Goal: Transaction & Acquisition: Purchase product/service

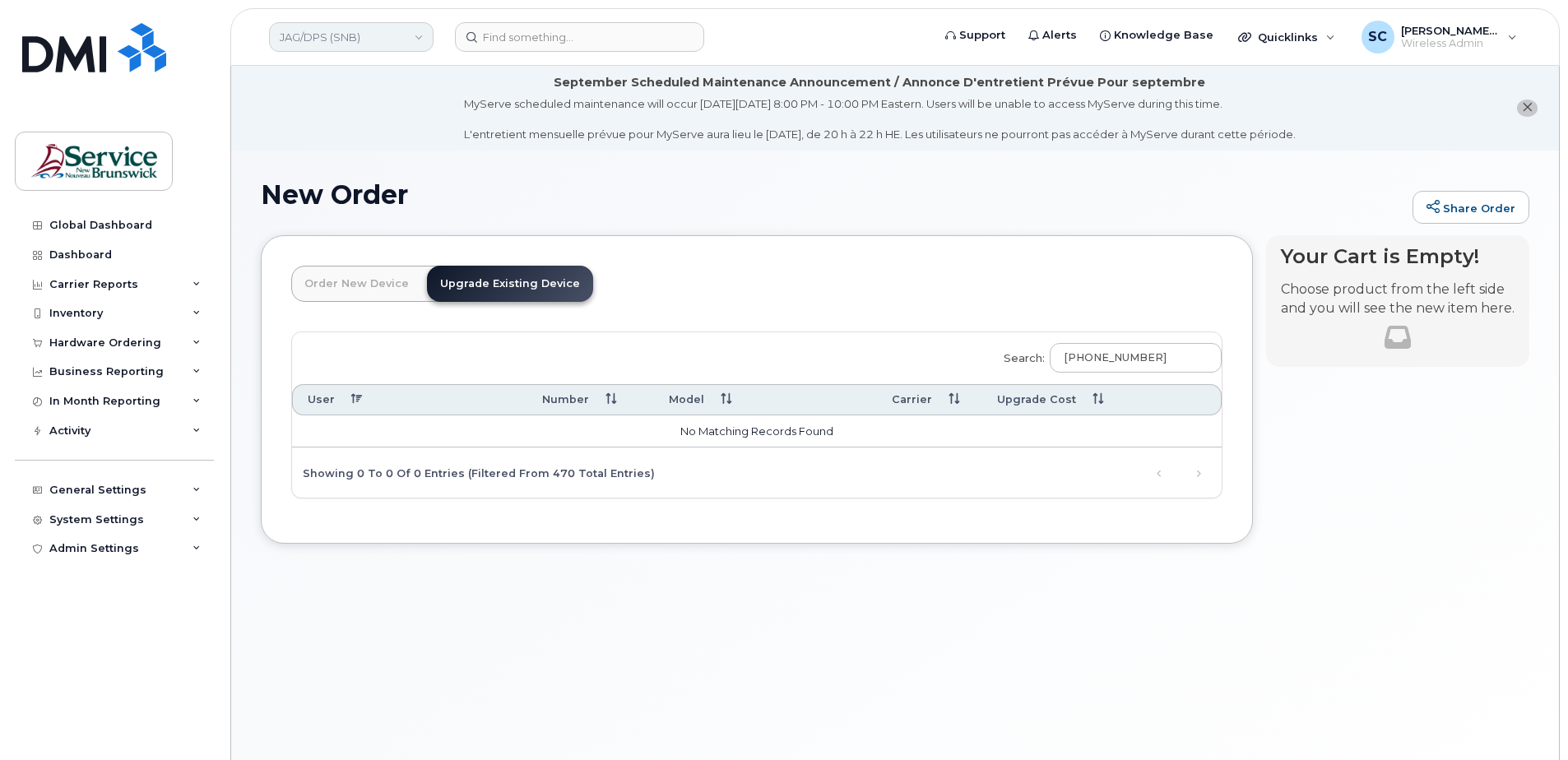
click at [339, 22] on link "JAG/DPS (SNB)" at bounding box center [351, 36] width 165 height 29
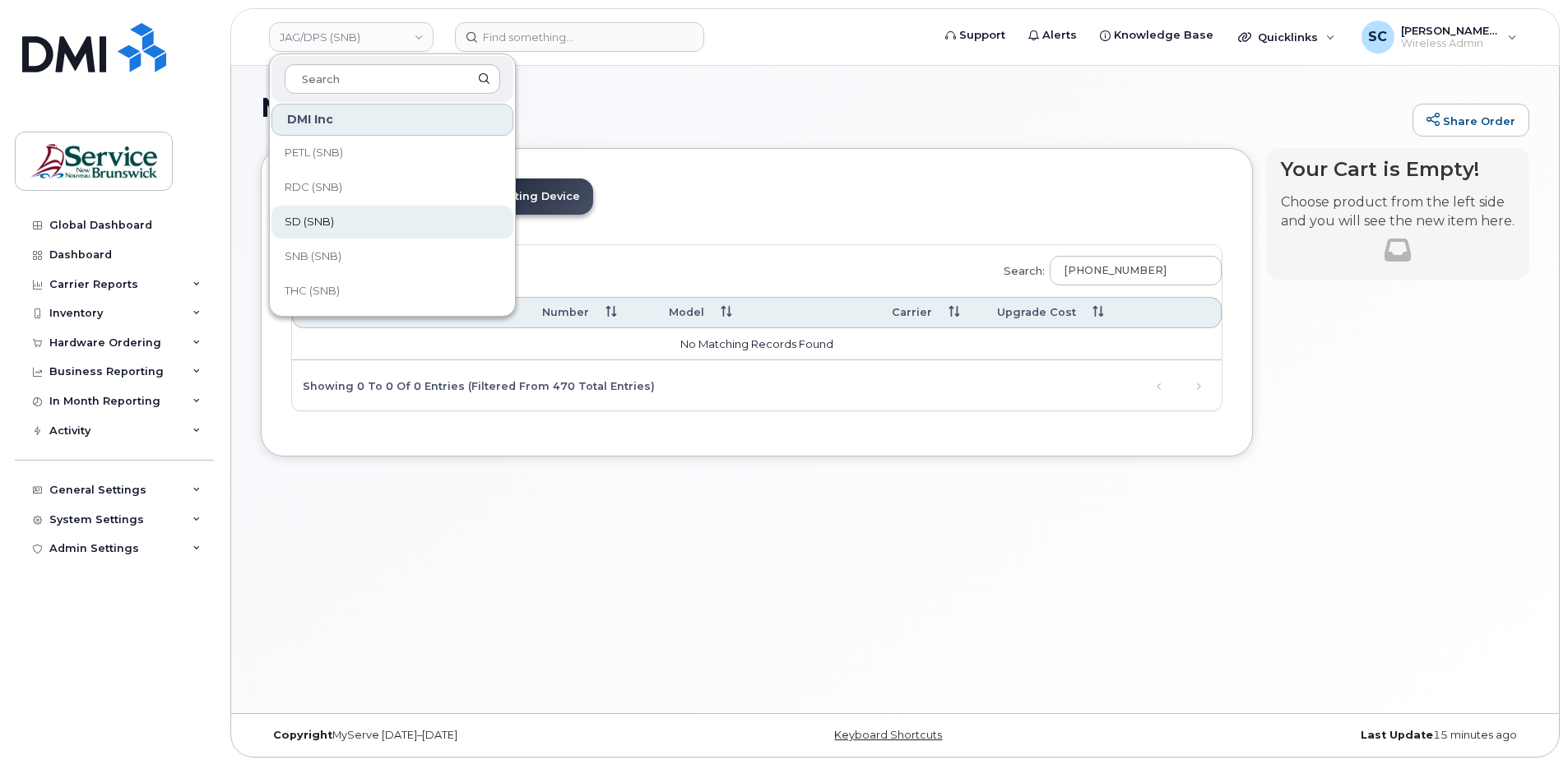
scroll to position [93, 0]
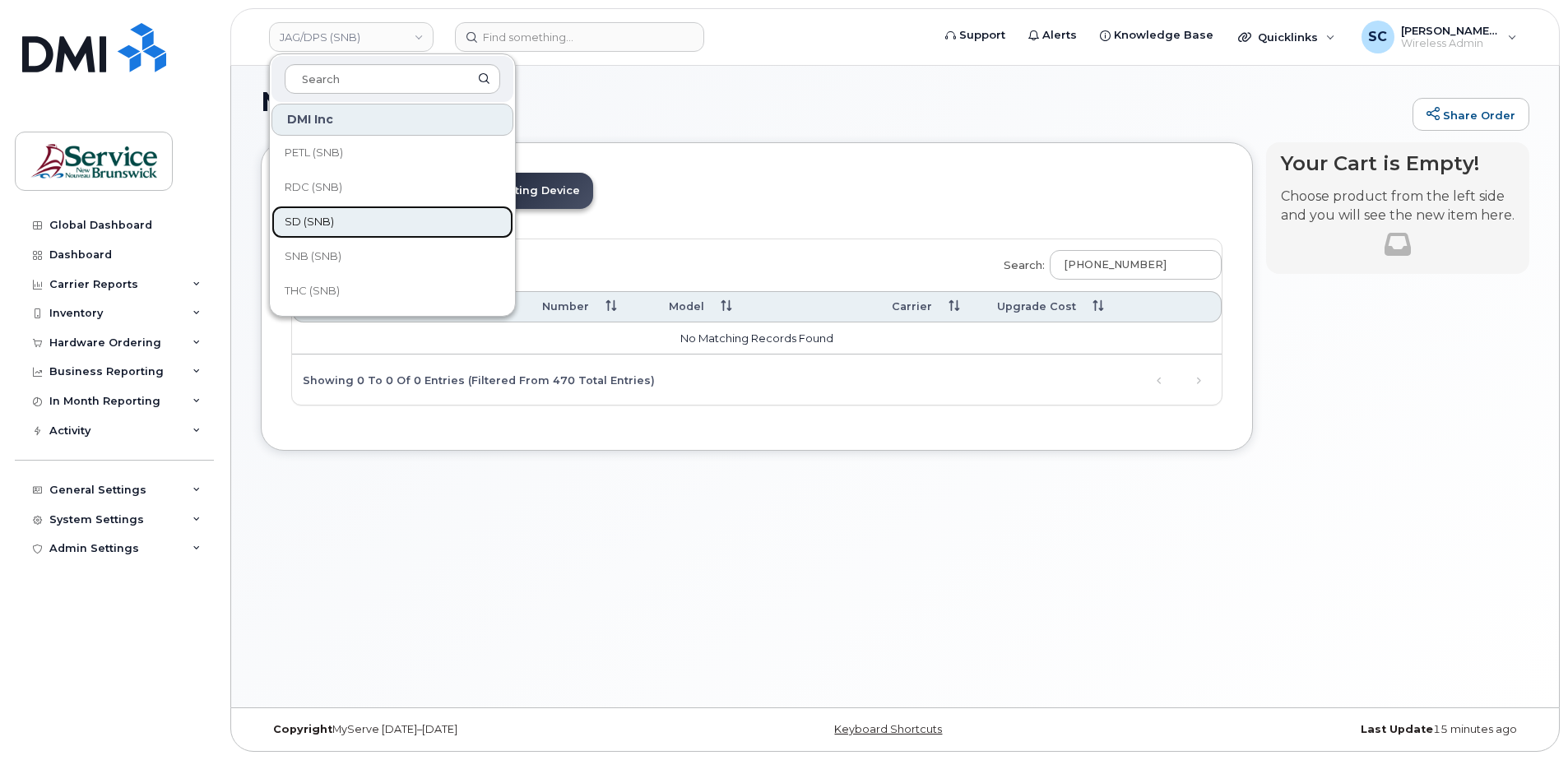
click at [356, 221] on link "SD (SNB)" at bounding box center [392, 221] width 242 height 33
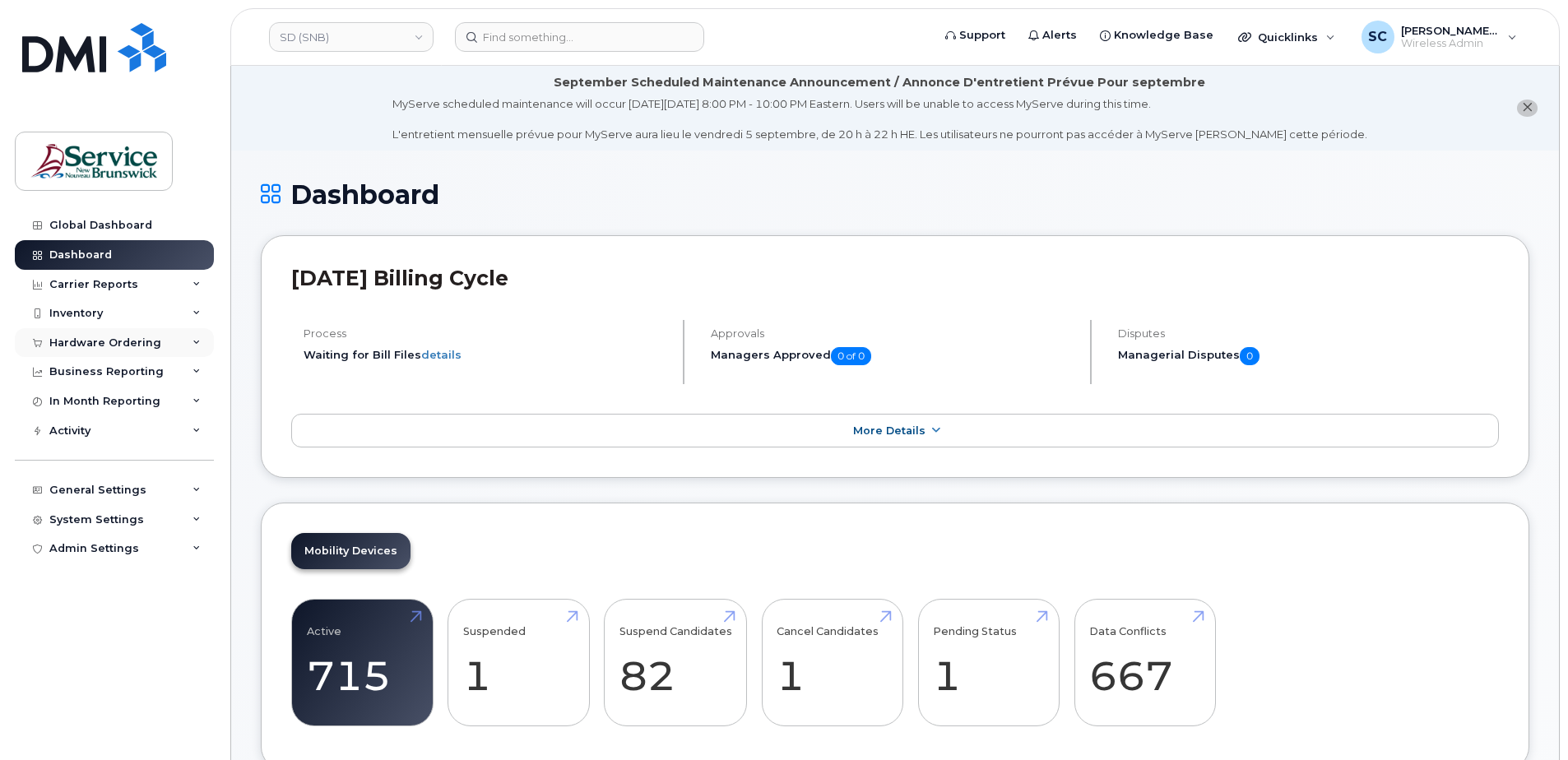
click at [122, 341] on div "Hardware Ordering" at bounding box center [106, 342] width 112 height 13
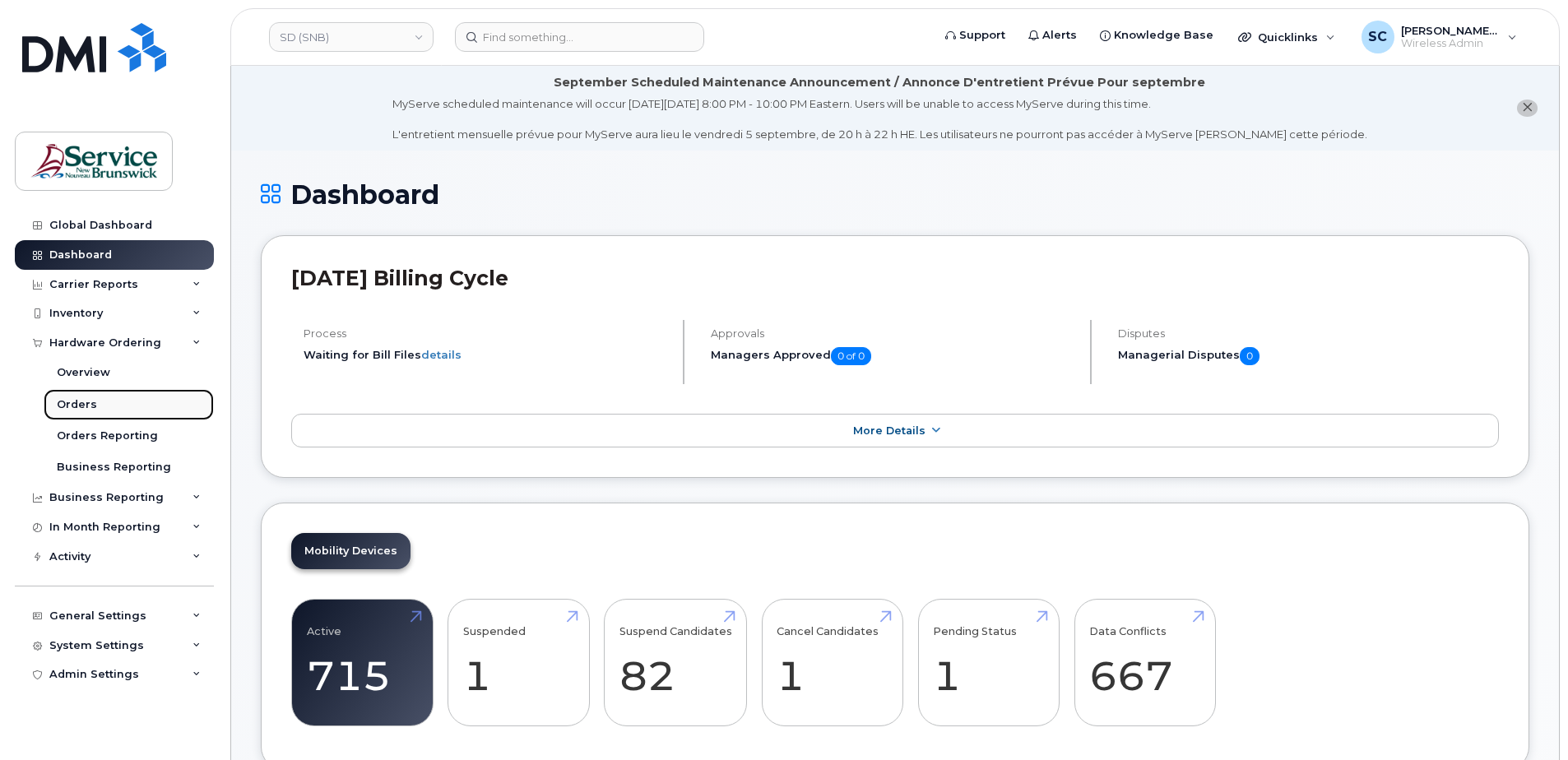
click at [89, 404] on div "Orders" at bounding box center [76, 404] width 40 height 15
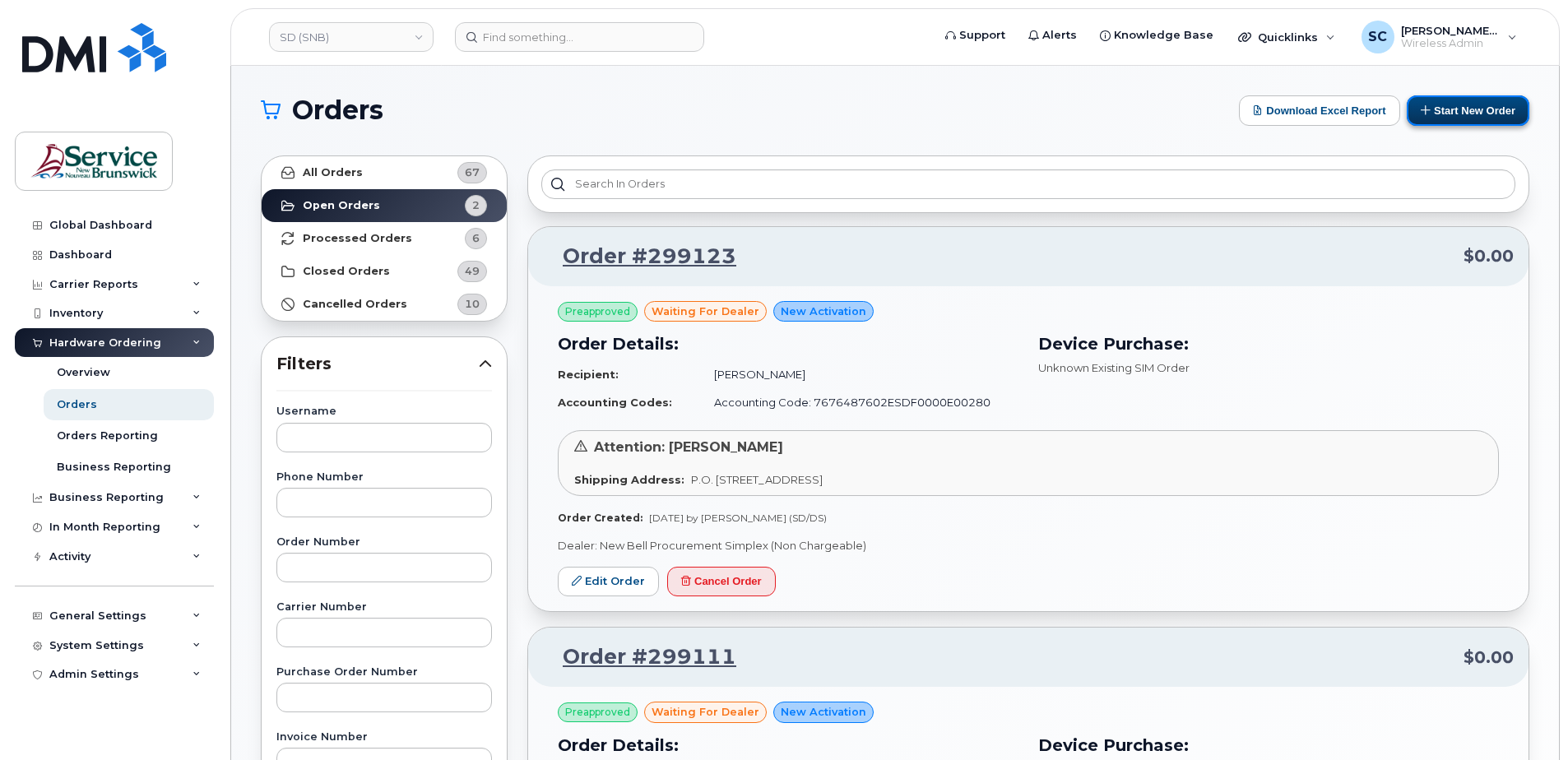
click at [1466, 107] on button "Start New Order" at bounding box center [1468, 110] width 123 height 30
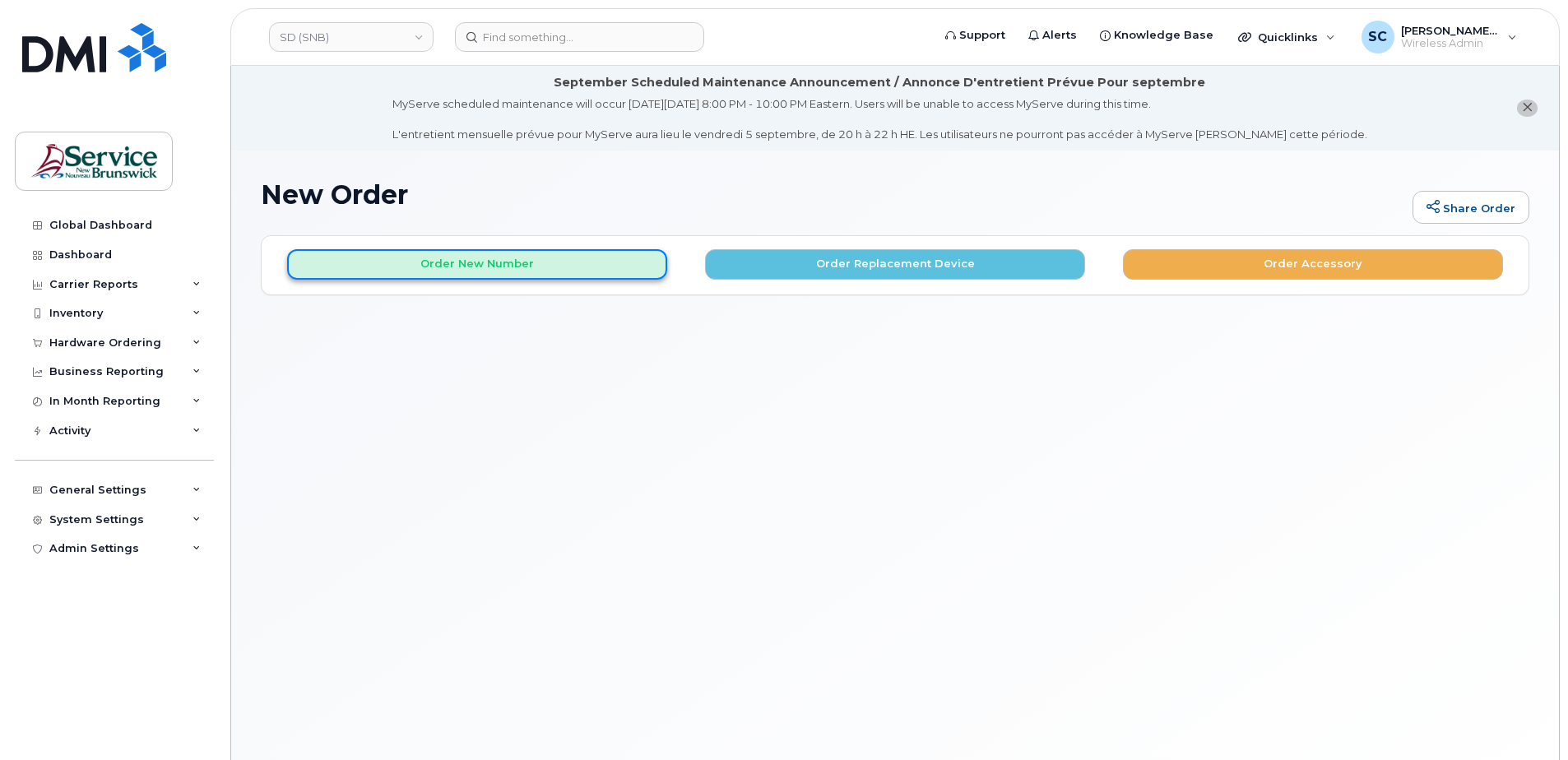
click at [527, 264] on button "Order New Number" at bounding box center [477, 264] width 380 height 30
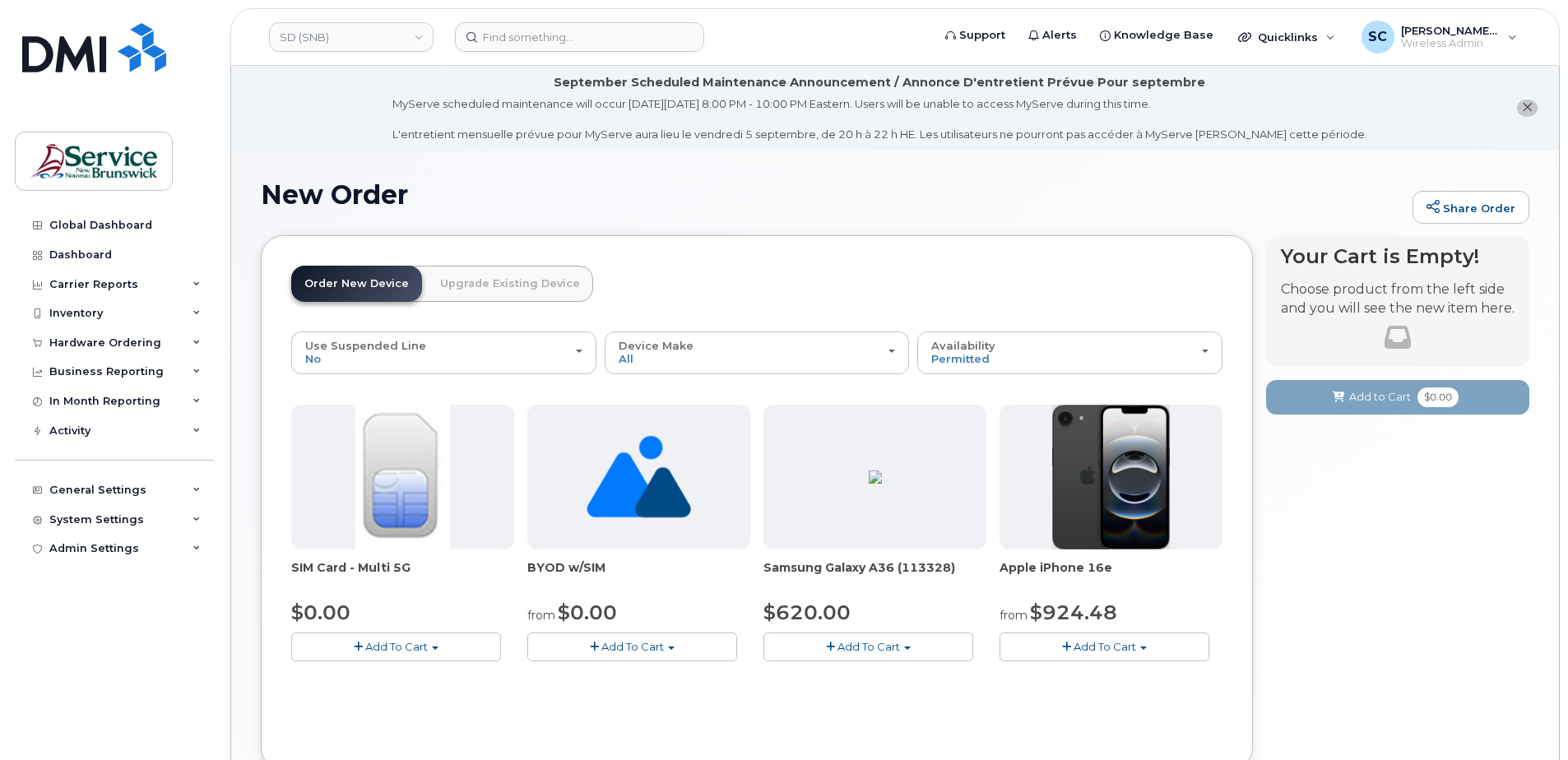
click at [1114, 652] on span "Add To Cart" at bounding box center [1105, 646] width 62 height 13
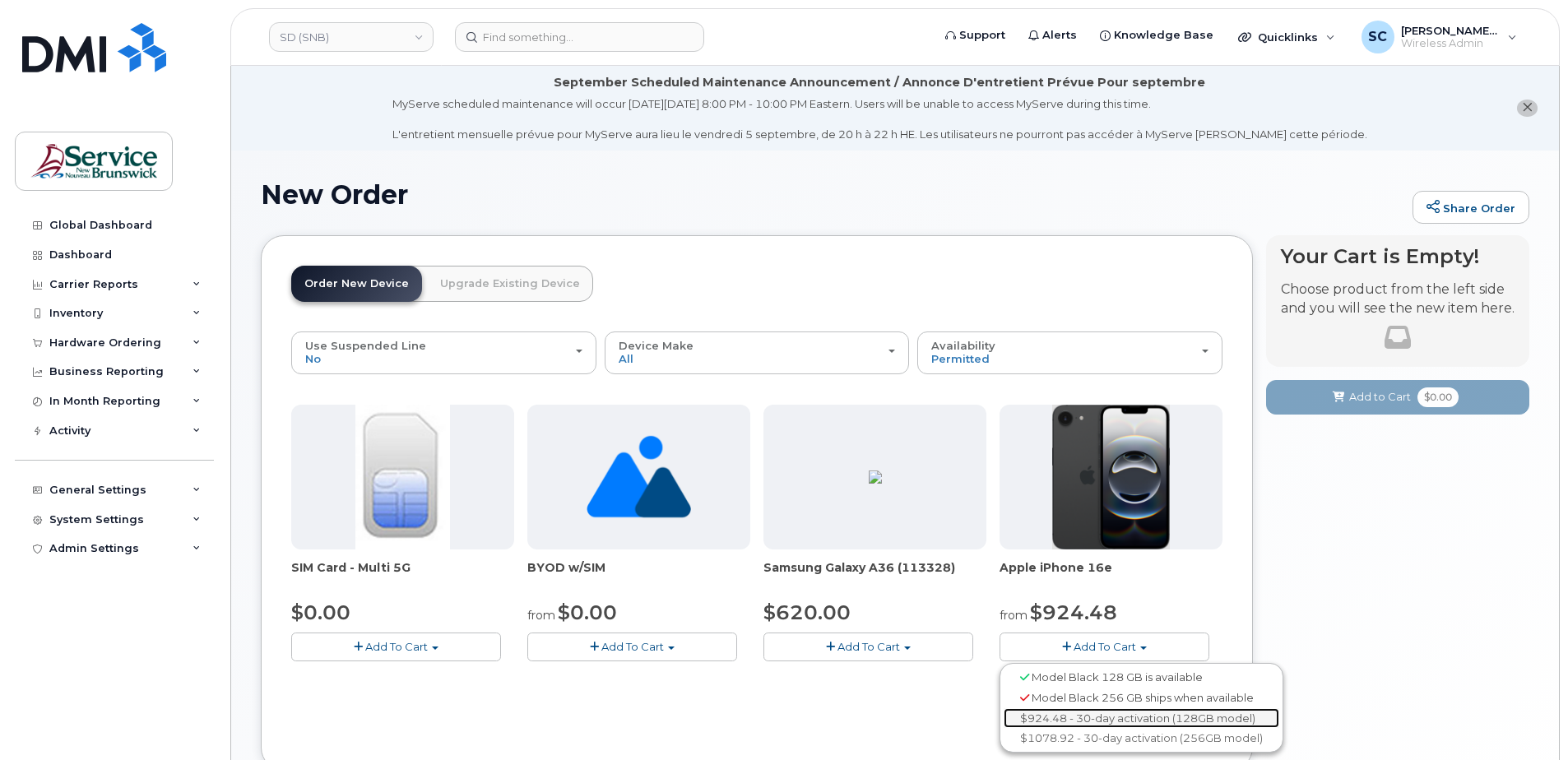
click at [1125, 713] on link "$924.48 - 30-day activation (128GB model)" at bounding box center [1142, 718] width 276 height 20
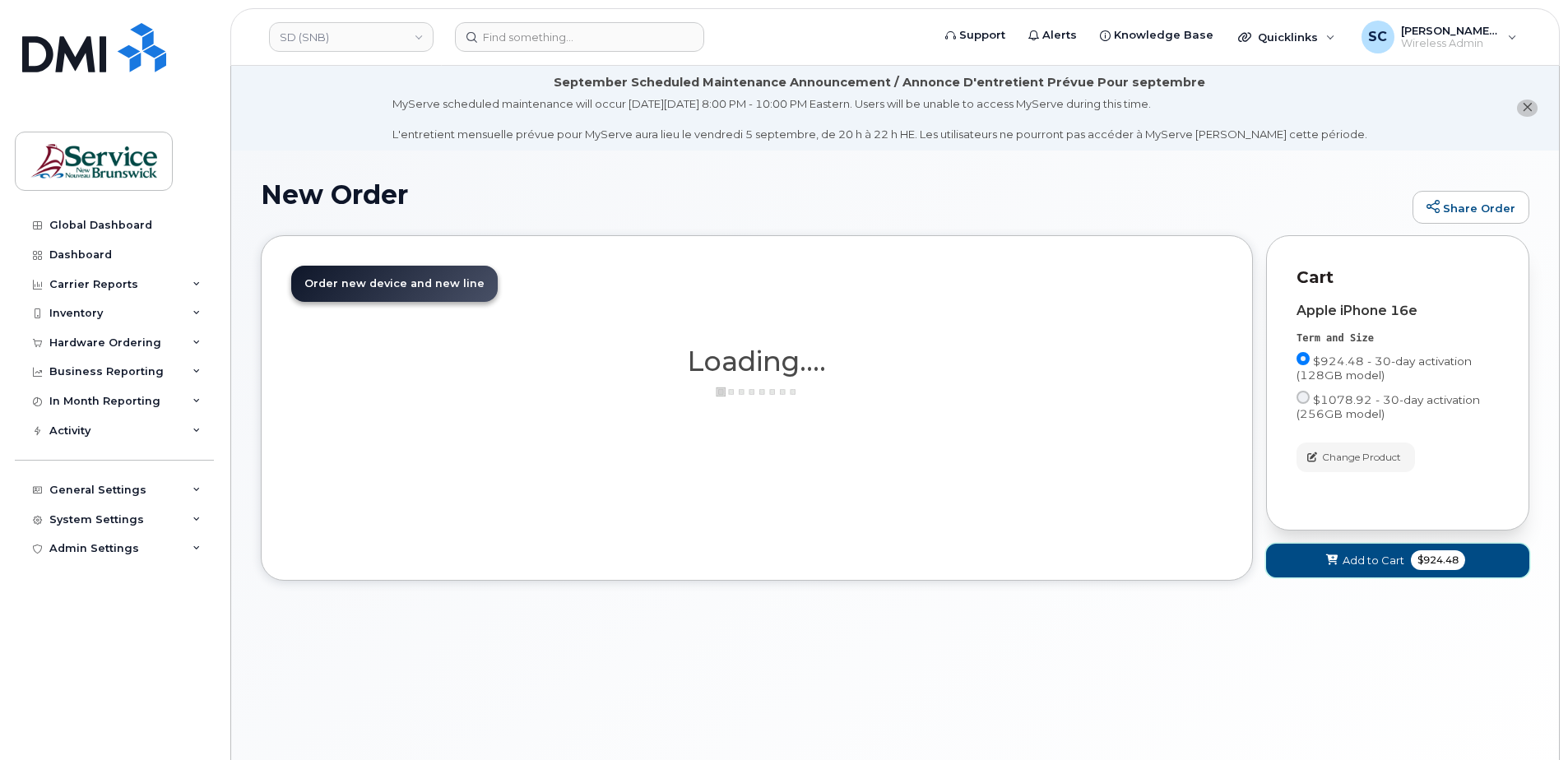
click at [1368, 565] on span "Add to Cart" at bounding box center [1373, 561] width 61 height 16
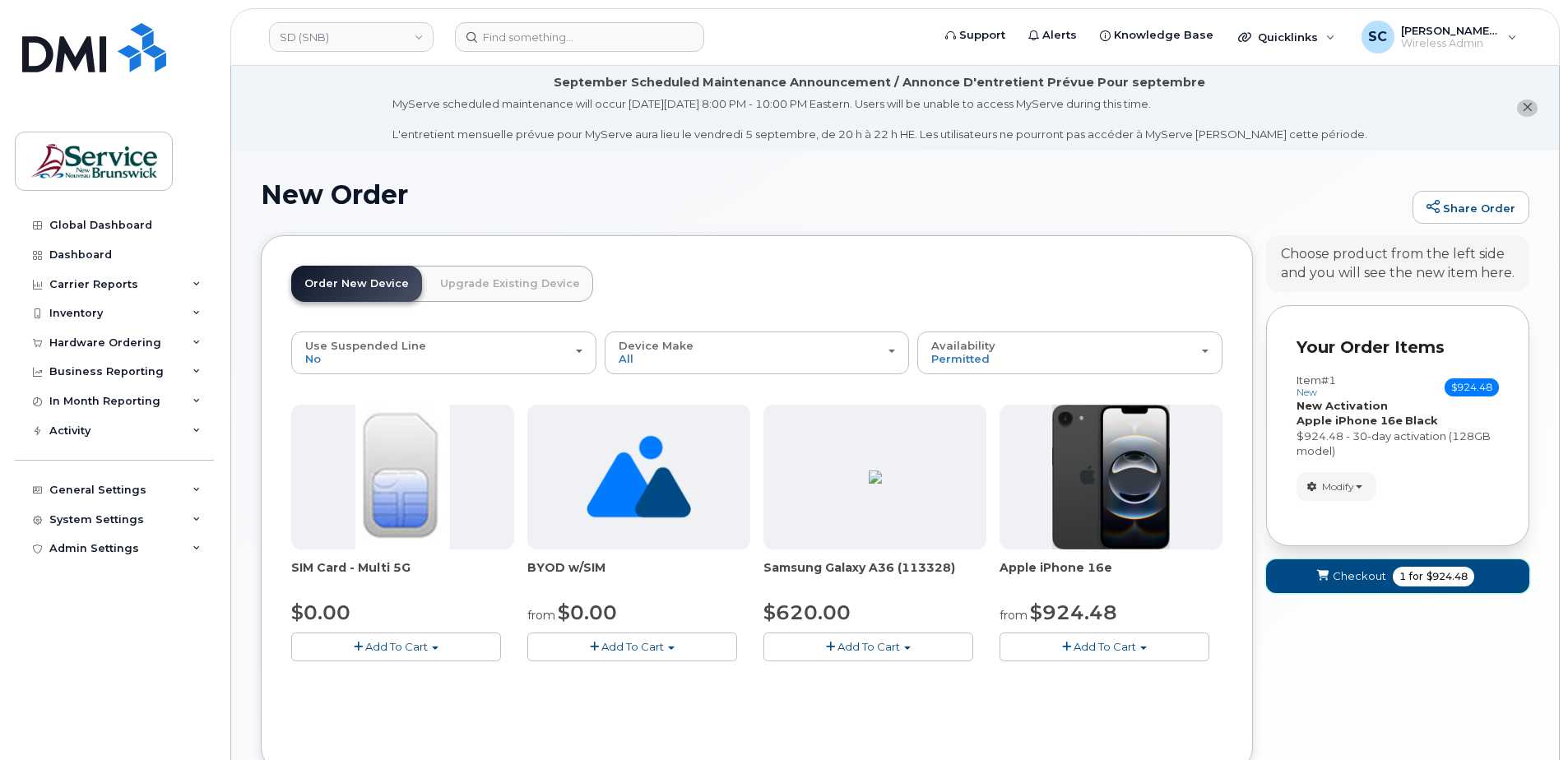
click at [1326, 577] on icon "submit" at bounding box center [1323, 576] width 12 height 11
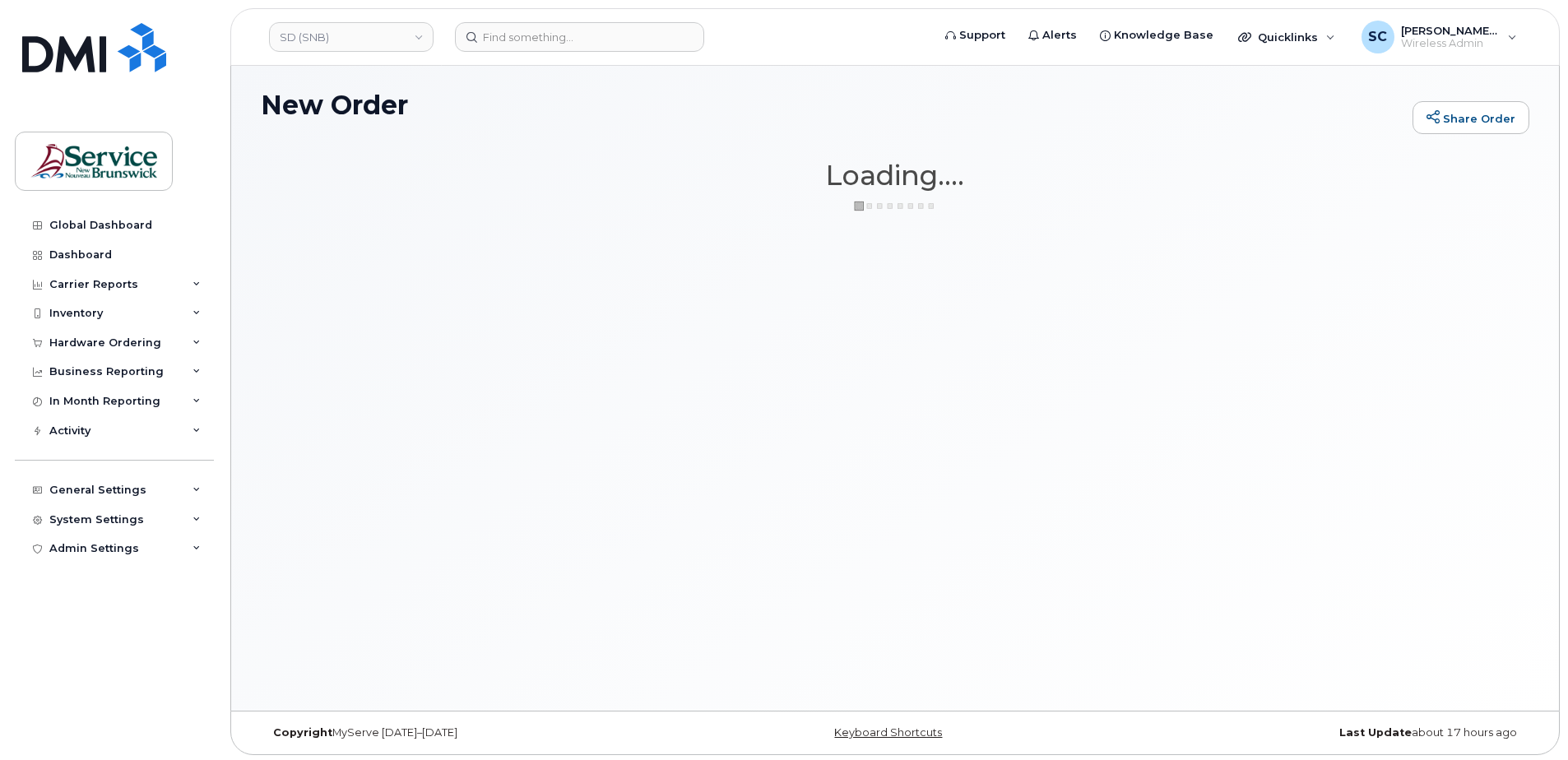
scroll to position [93, 0]
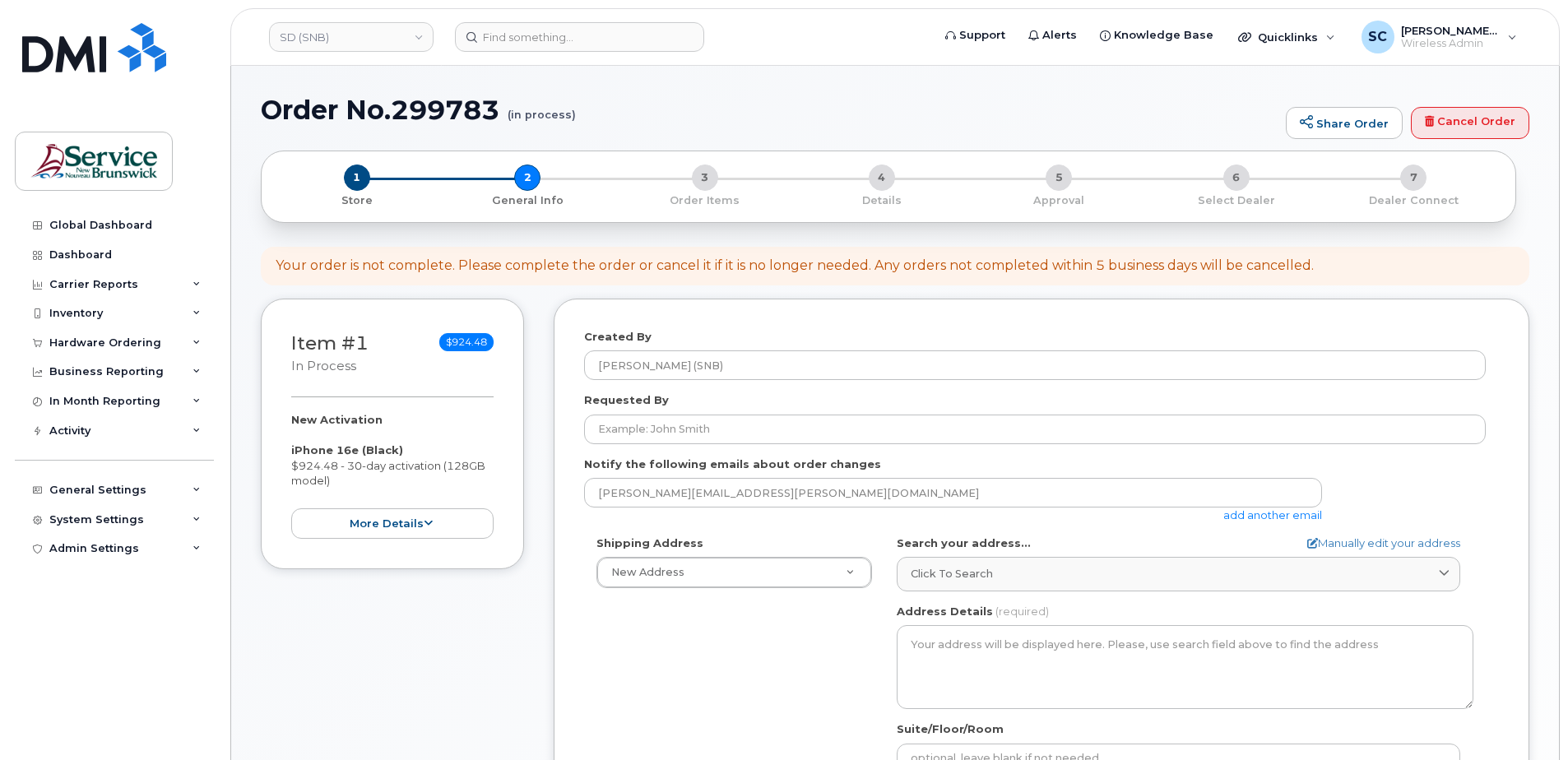
select select
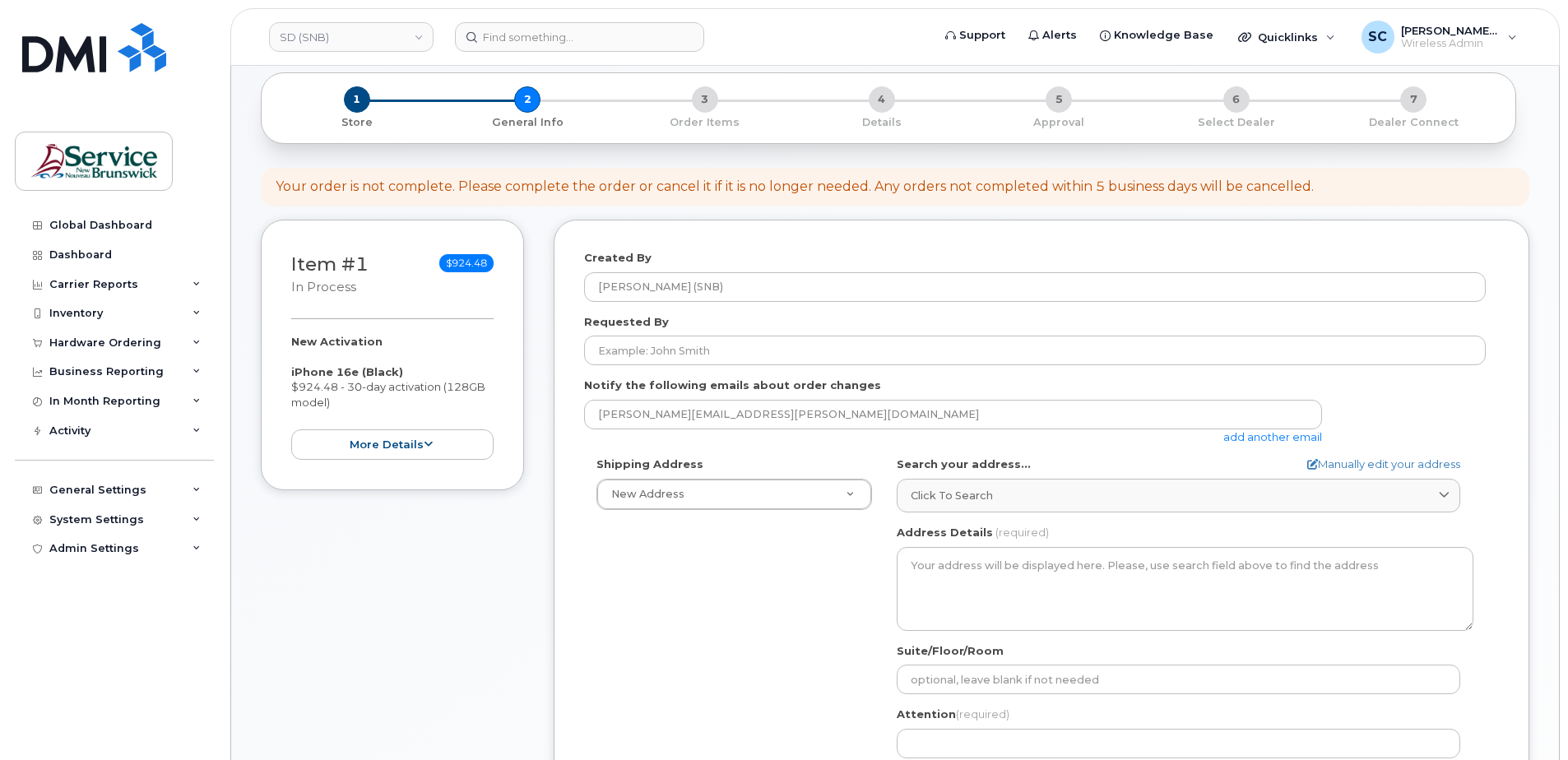
scroll to position [164, 0]
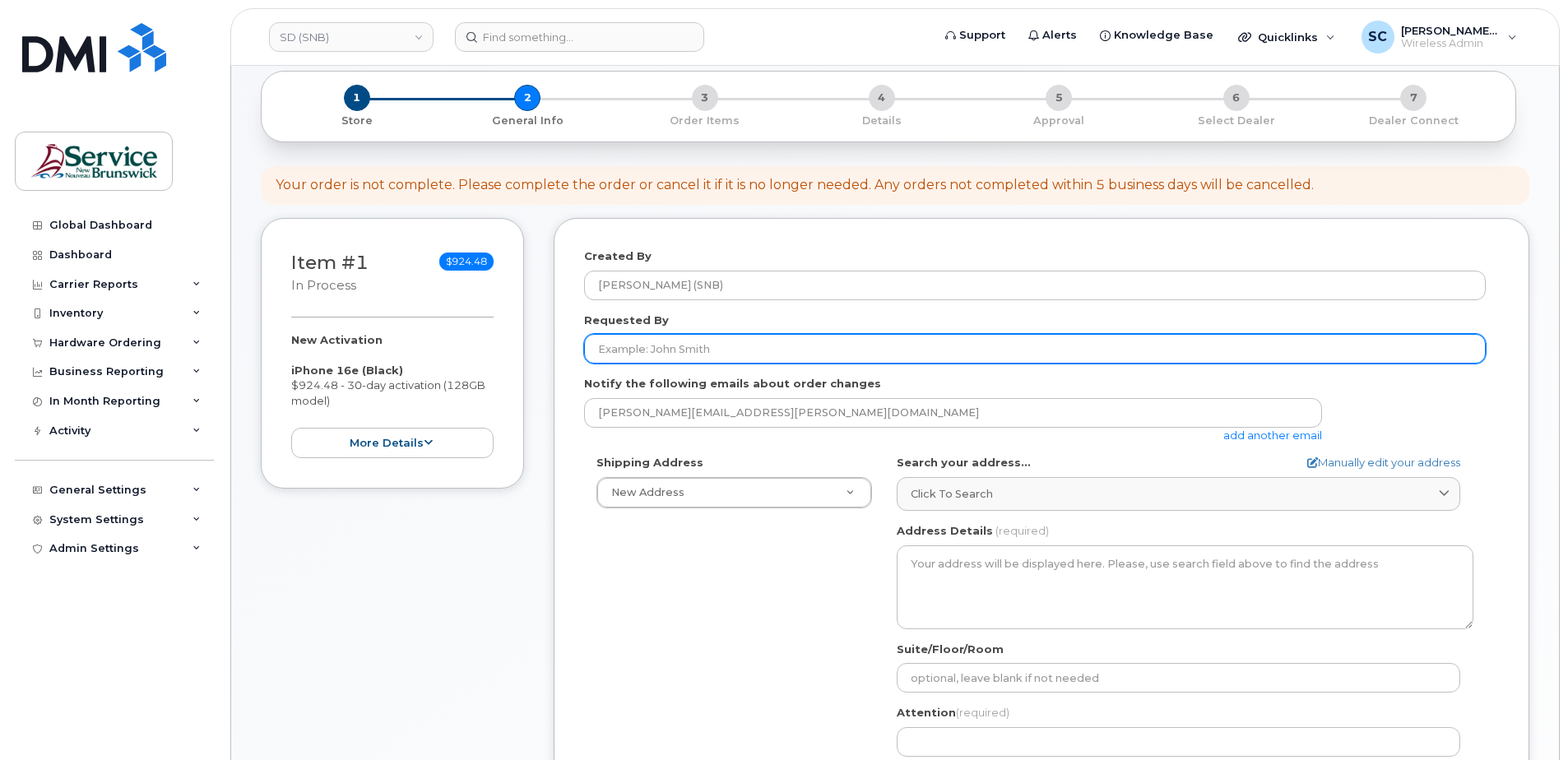
click at [739, 348] on input "Requested By" at bounding box center [1035, 348] width 902 height 29
paste input "[PERSON_NAME][EMAIL_ADDRESS][PERSON_NAME][DOMAIN_NAME]"
type input "[PERSON_NAME][EMAIL_ADDRESS][PERSON_NAME][DOMAIN_NAME]"
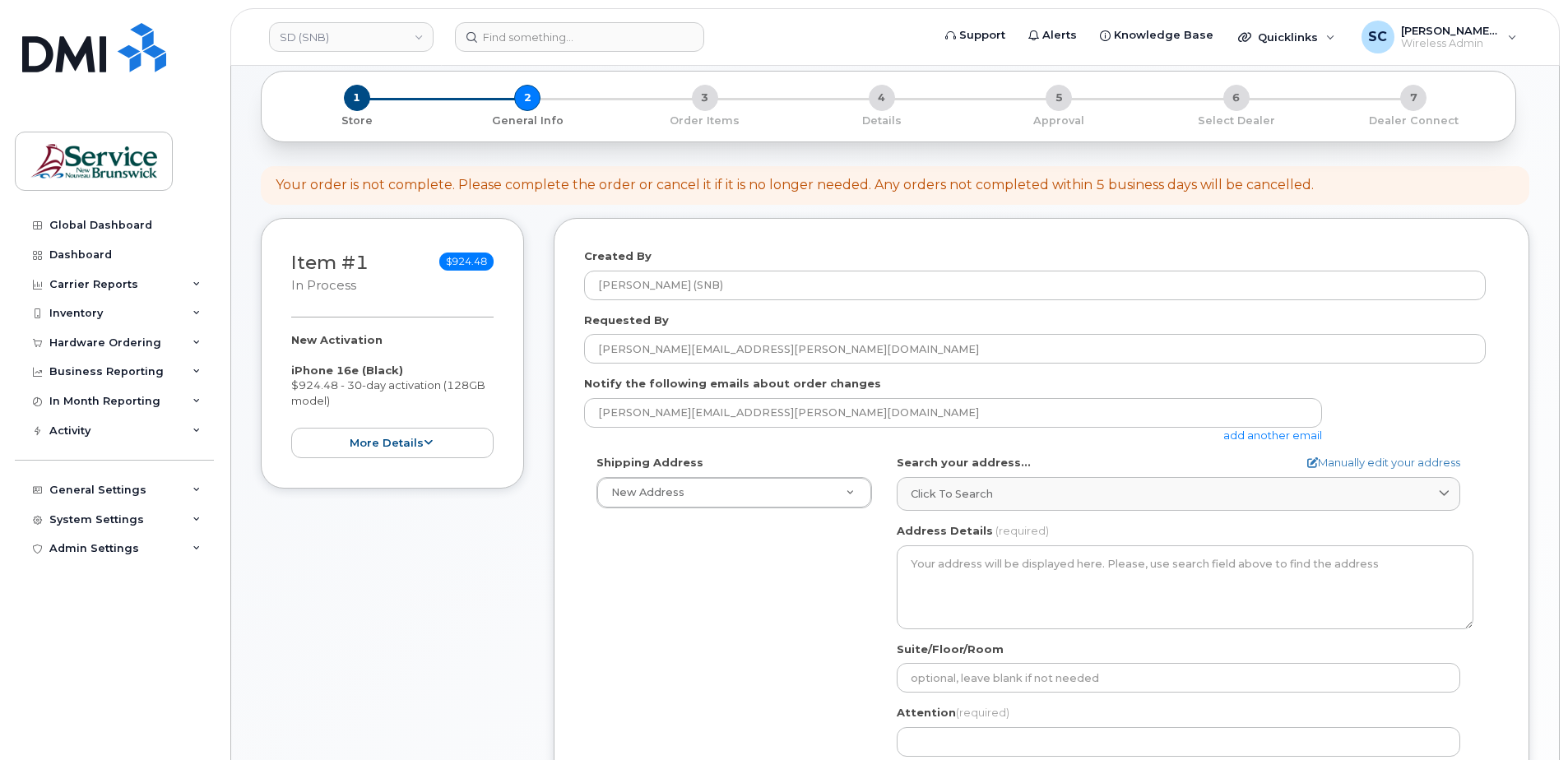
click at [701, 545] on div "Shipping Address New Address New Address ASD-E Main Office ASD-N Bathurst Educa…" at bounding box center [1035, 644] width 902 height 378
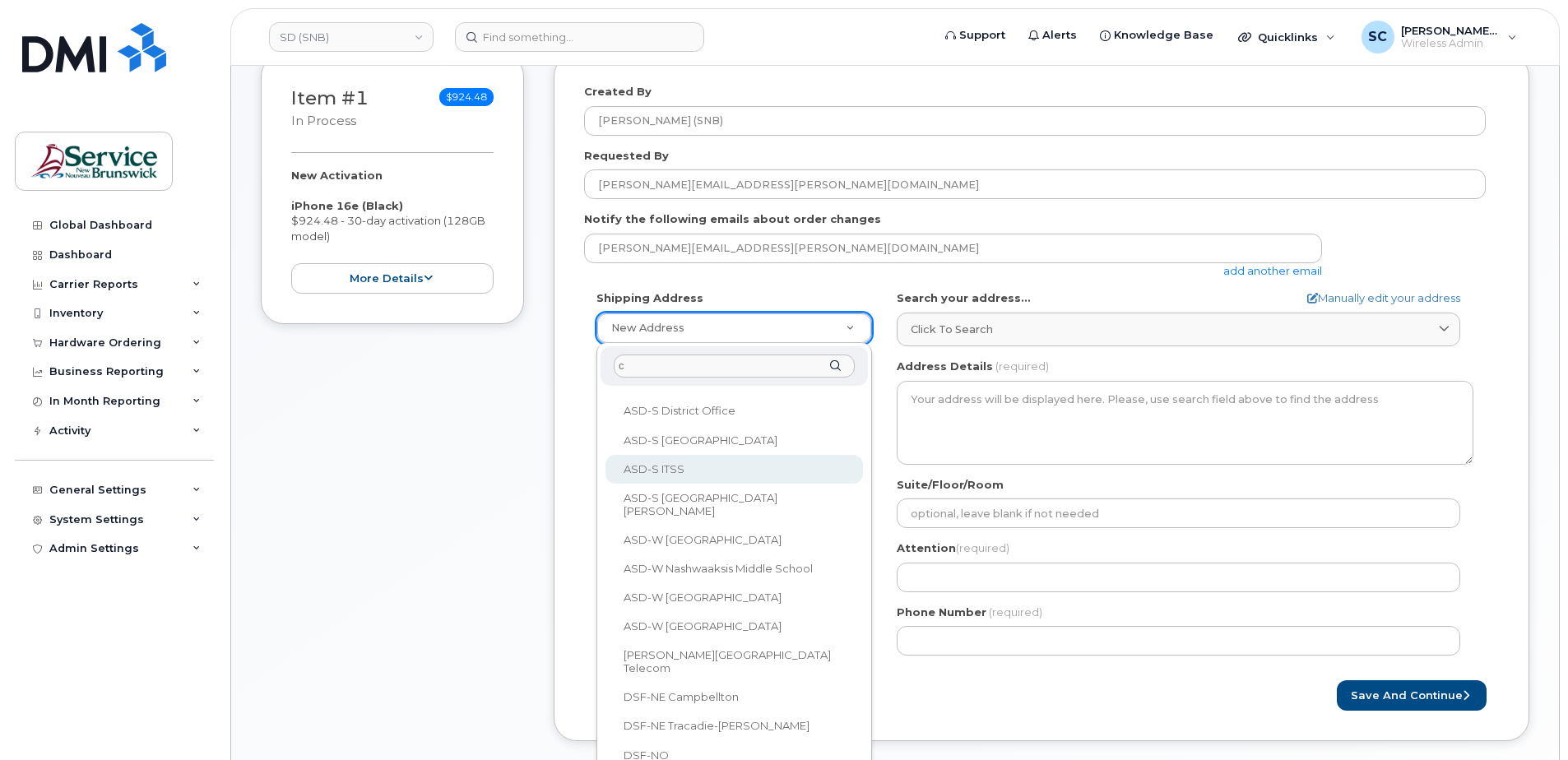
scroll to position [0, 0]
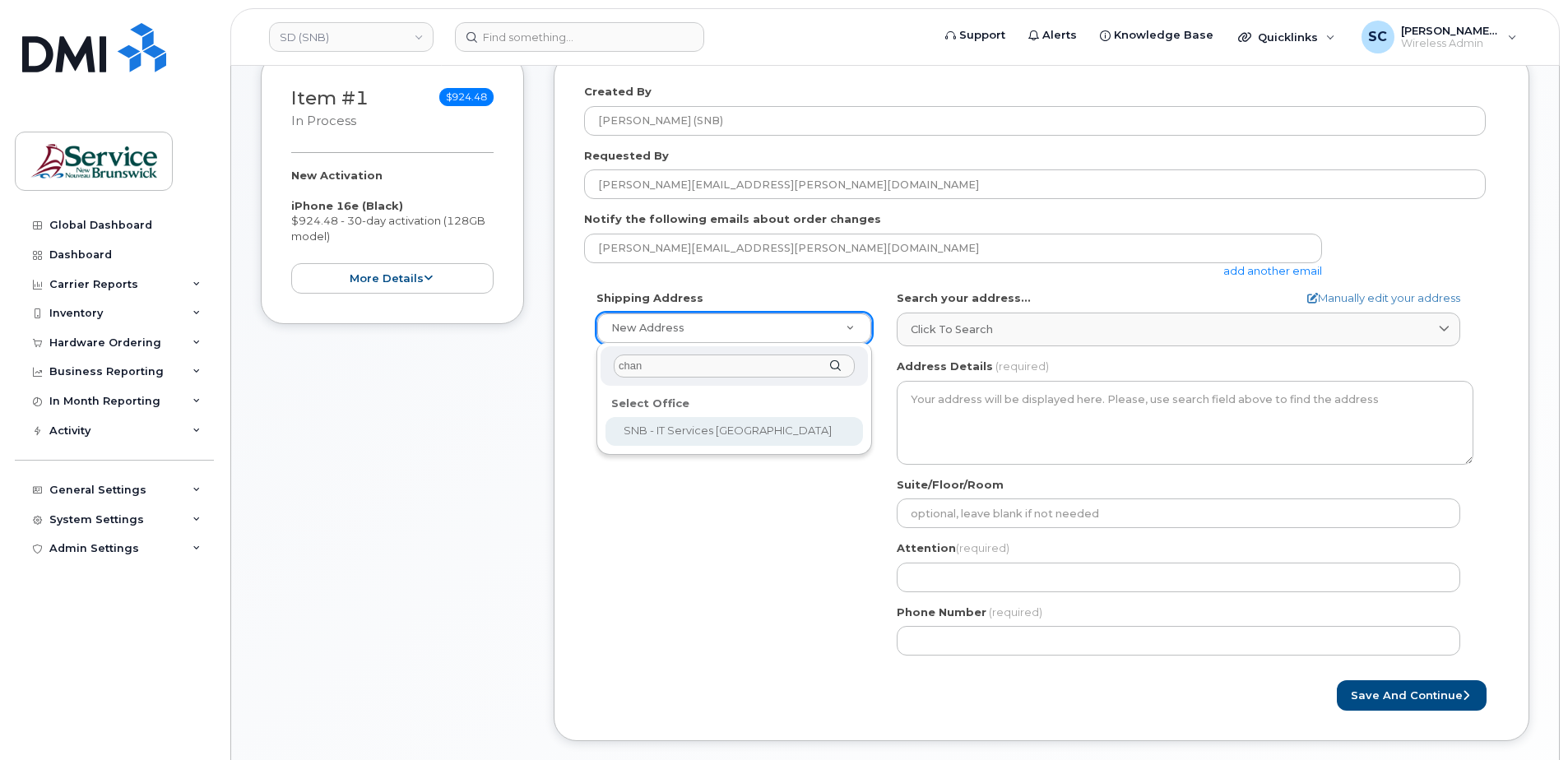
type input "chan"
select select
type textarea "675 King Street, Rm 1072 Fredericton New Brunswick E3B 1E9"
type input "Mukesh Yadav/Rick Frenette"
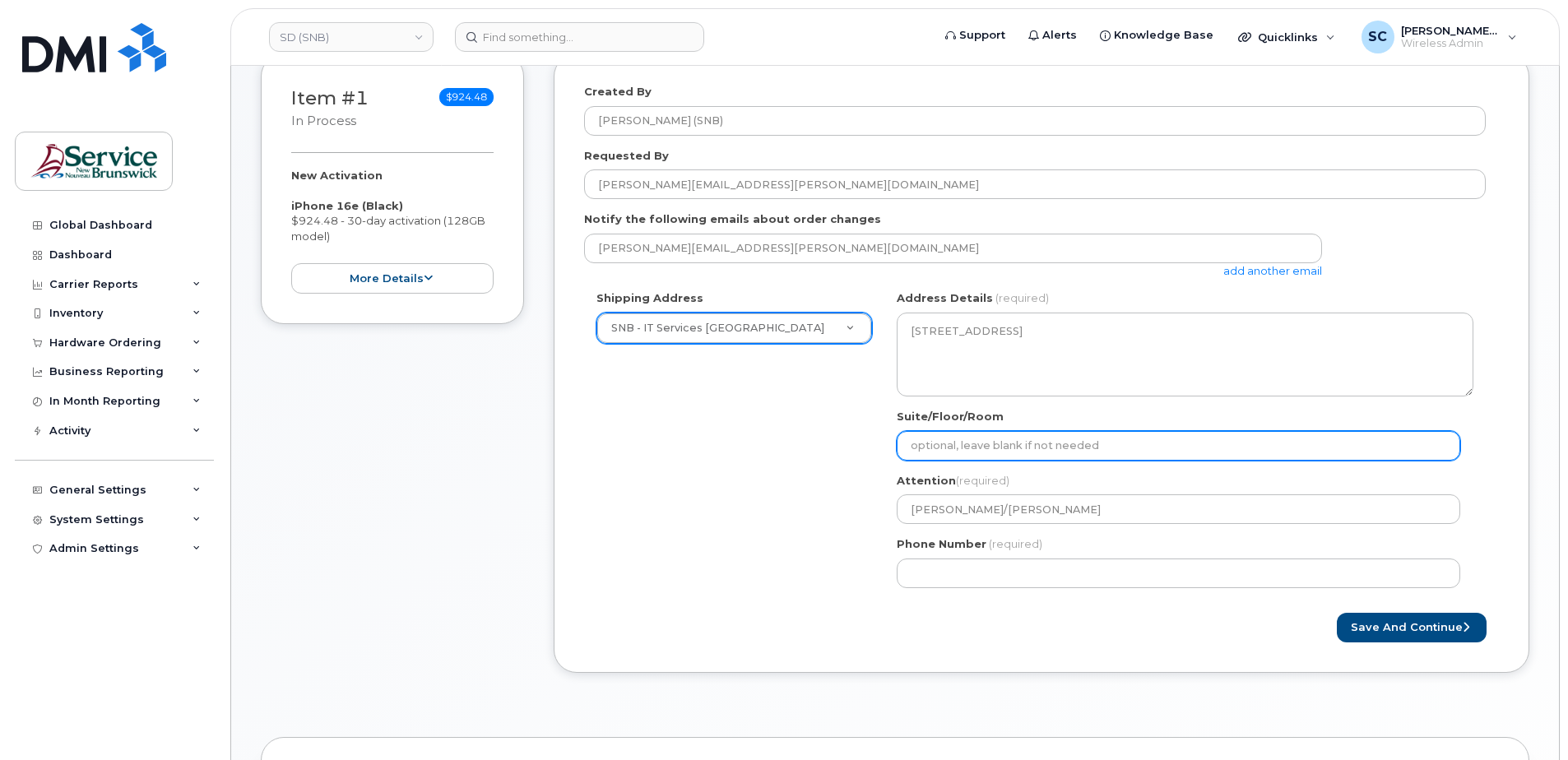
click at [991, 444] on input "Suite/Floor/Room" at bounding box center [1178, 445] width 564 height 29
paste input "WO0000000484370"
select select
type input "WO0000000484370"
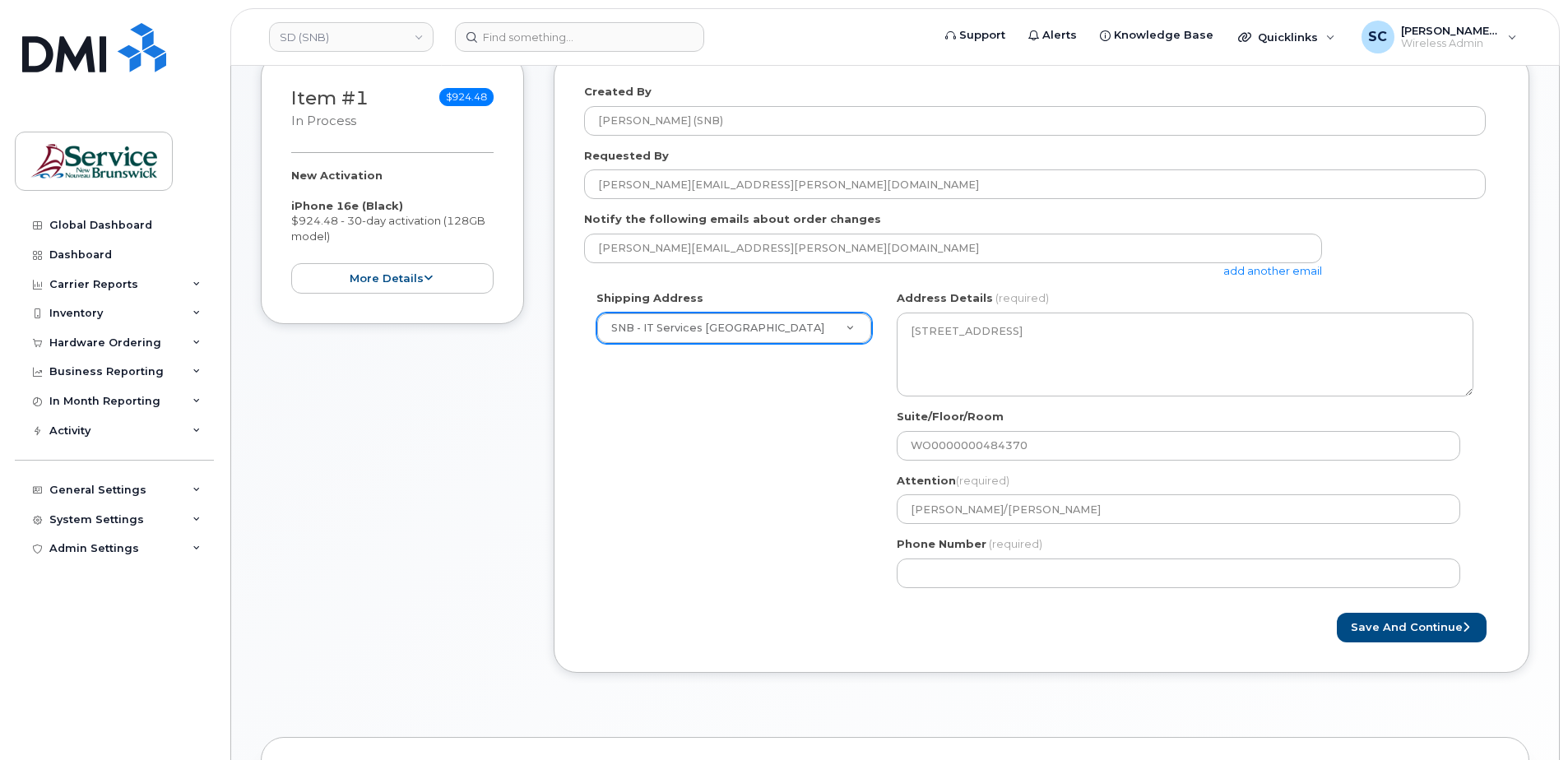
click at [1282, 644] on div "Created By Slipp, Cameron (SNB) Requested By Martine.Albert@gnb.ca Notify the f…" at bounding box center [1041, 363] width 976 height 620
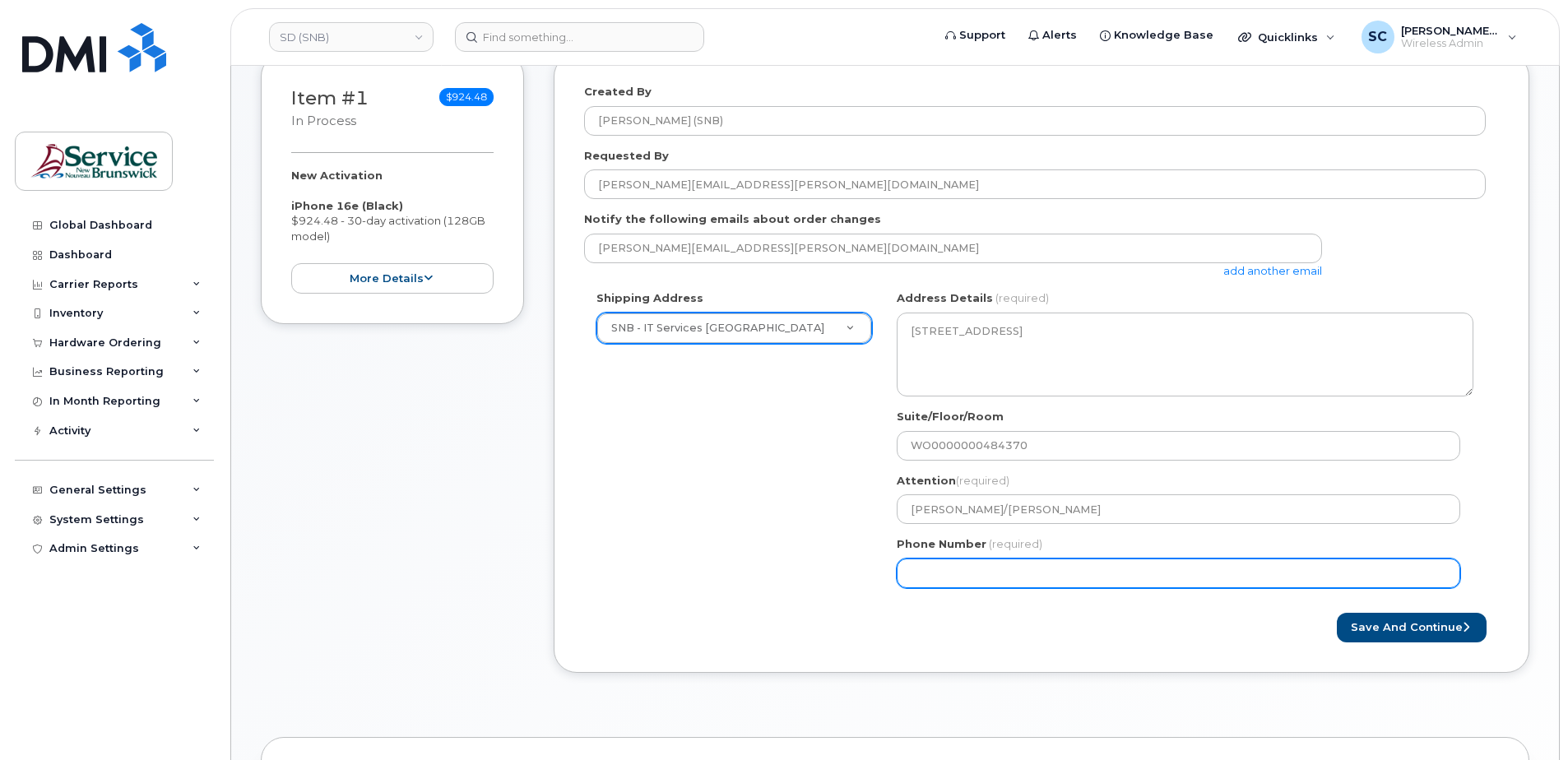
click at [1232, 586] on input "Phone Number" at bounding box center [1178, 572] width 564 height 29
type input "1234567890"
select select
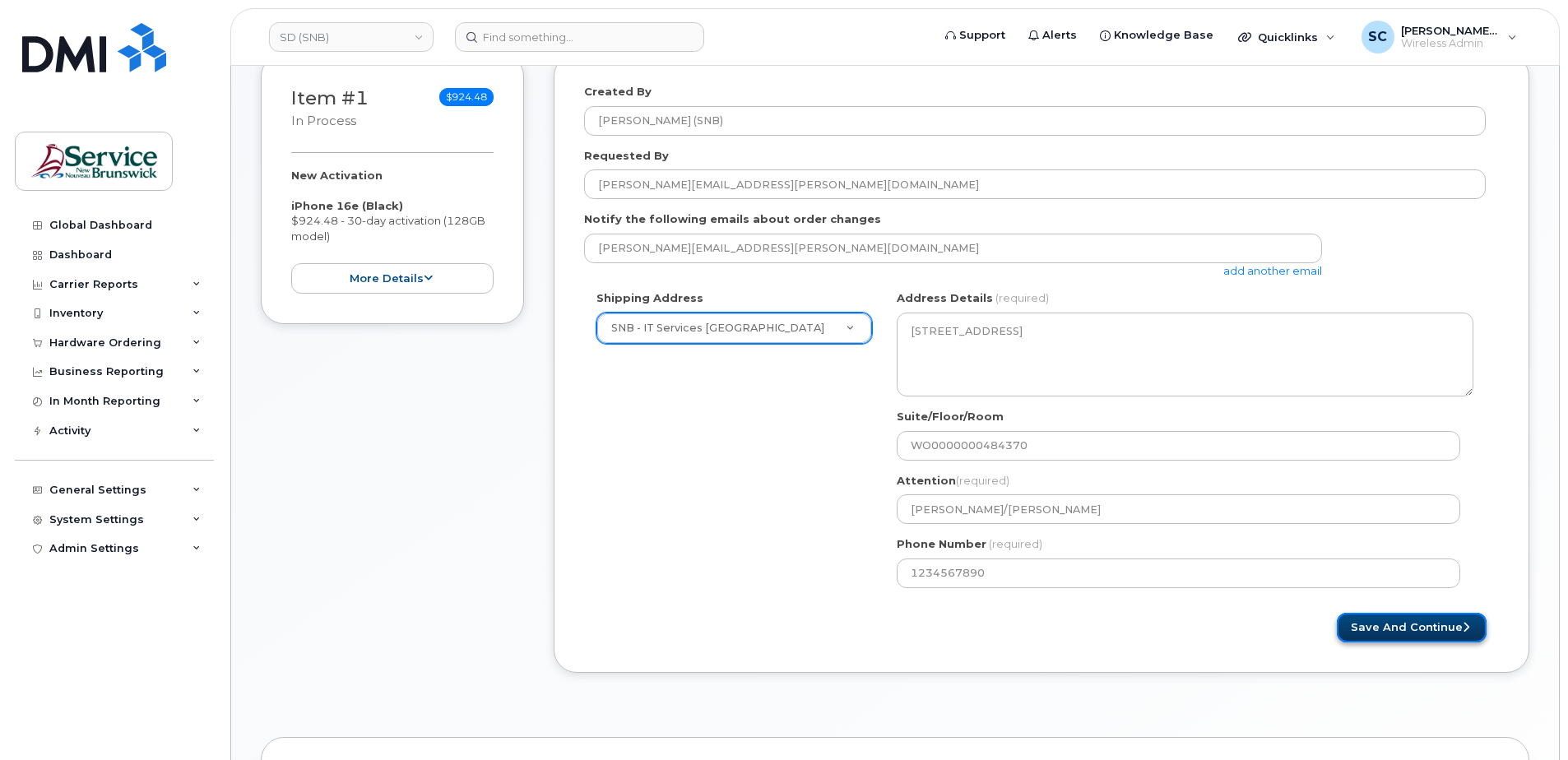
click at [1419, 624] on button "Save and Continue" at bounding box center [1411, 628] width 149 height 30
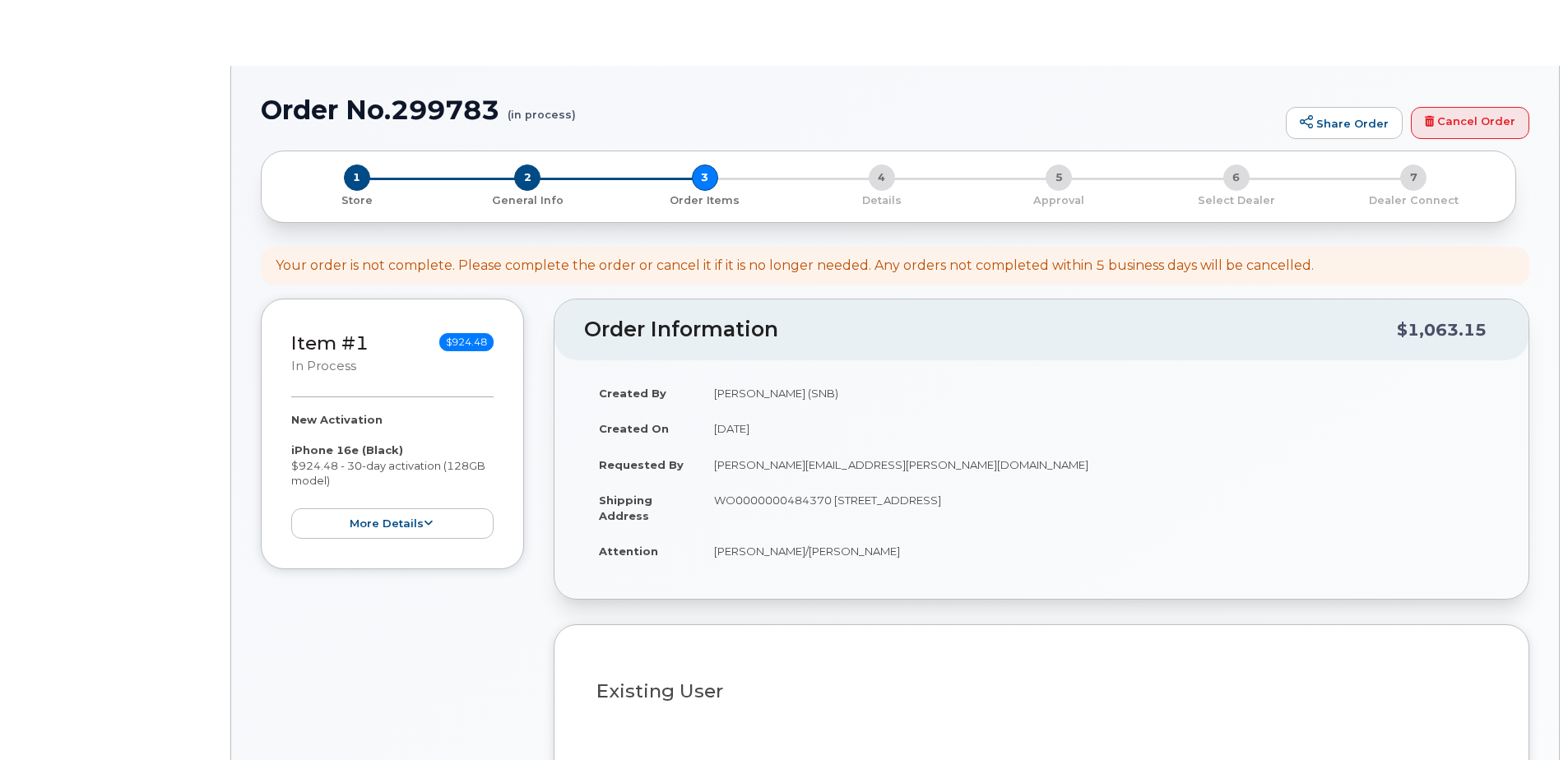
select select
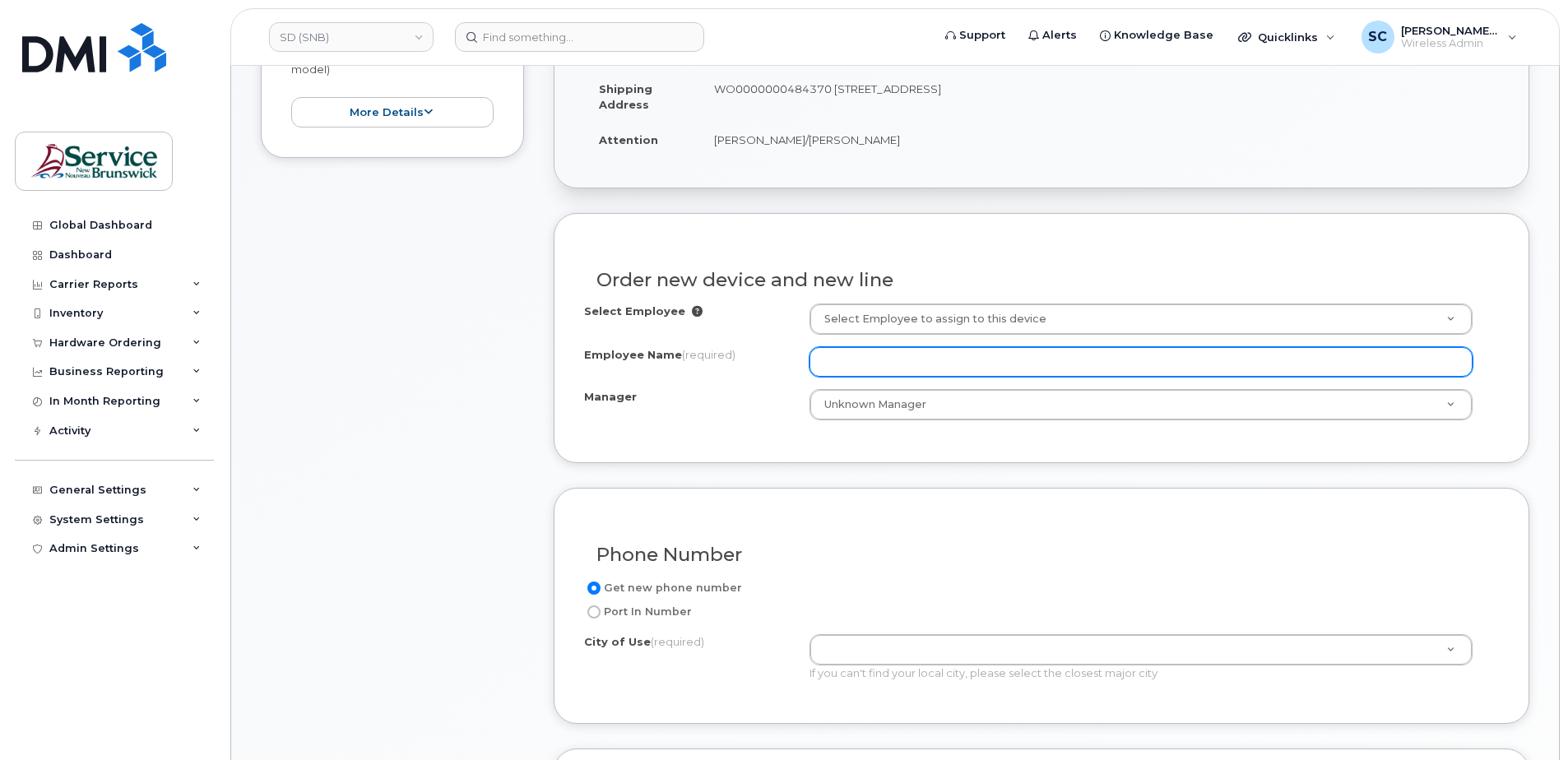
scroll to position [496, 0]
click at [950, 370] on input "Employee Name (required)" at bounding box center [1141, 361] width 663 height 29
paste input "[PERSON_NAME]"
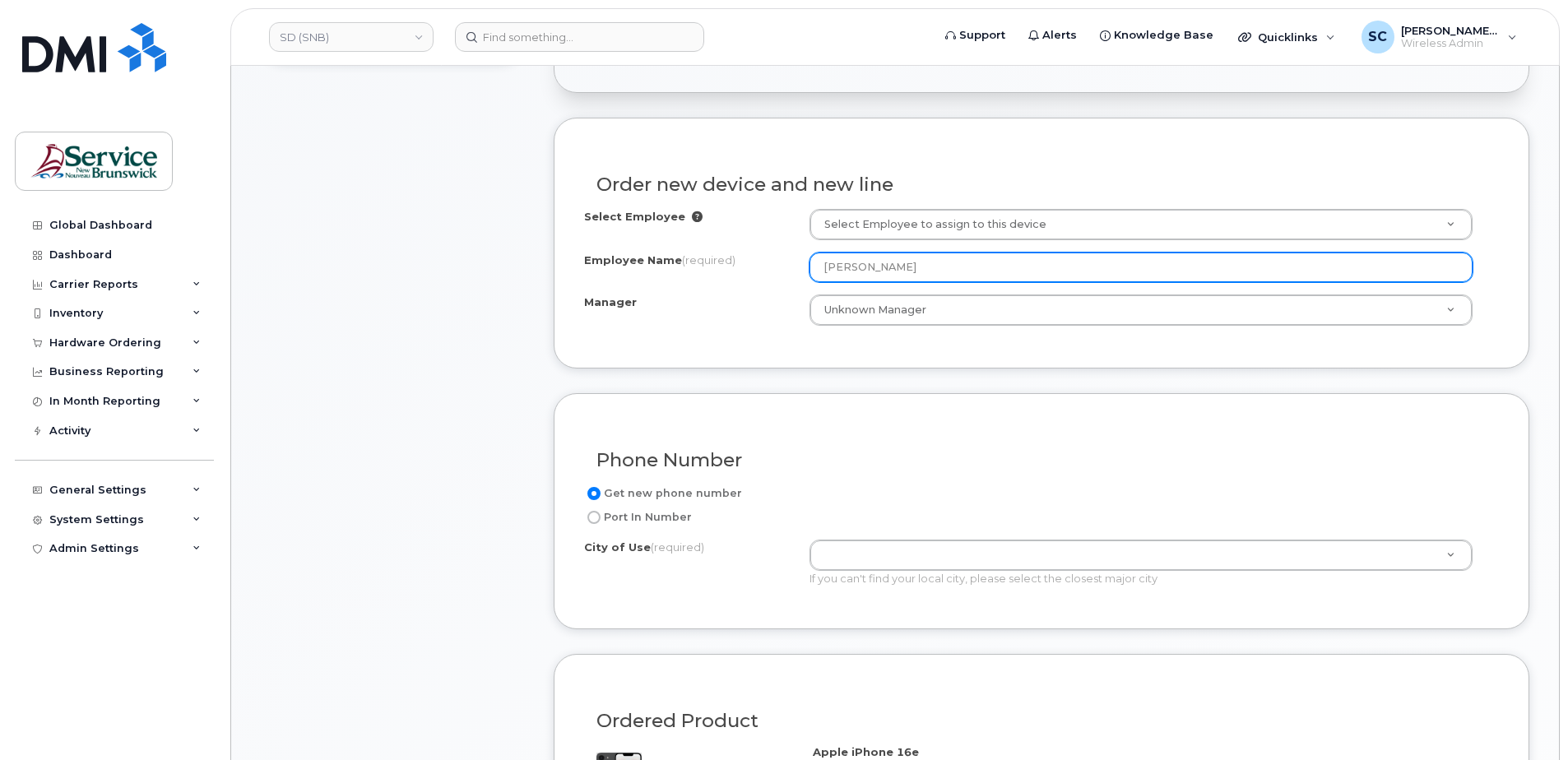
scroll to position [742, 0]
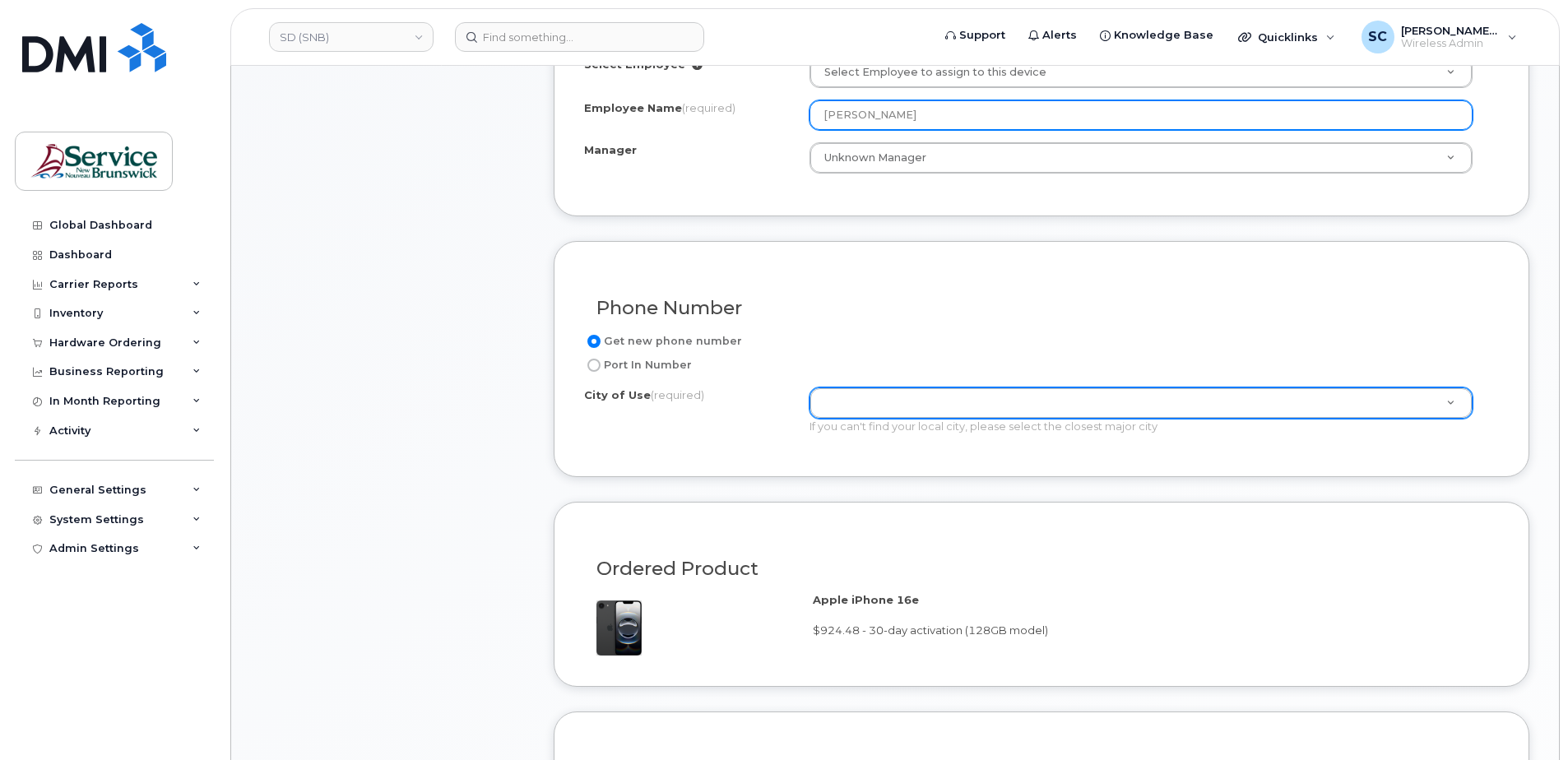
type input "[PERSON_NAME]"
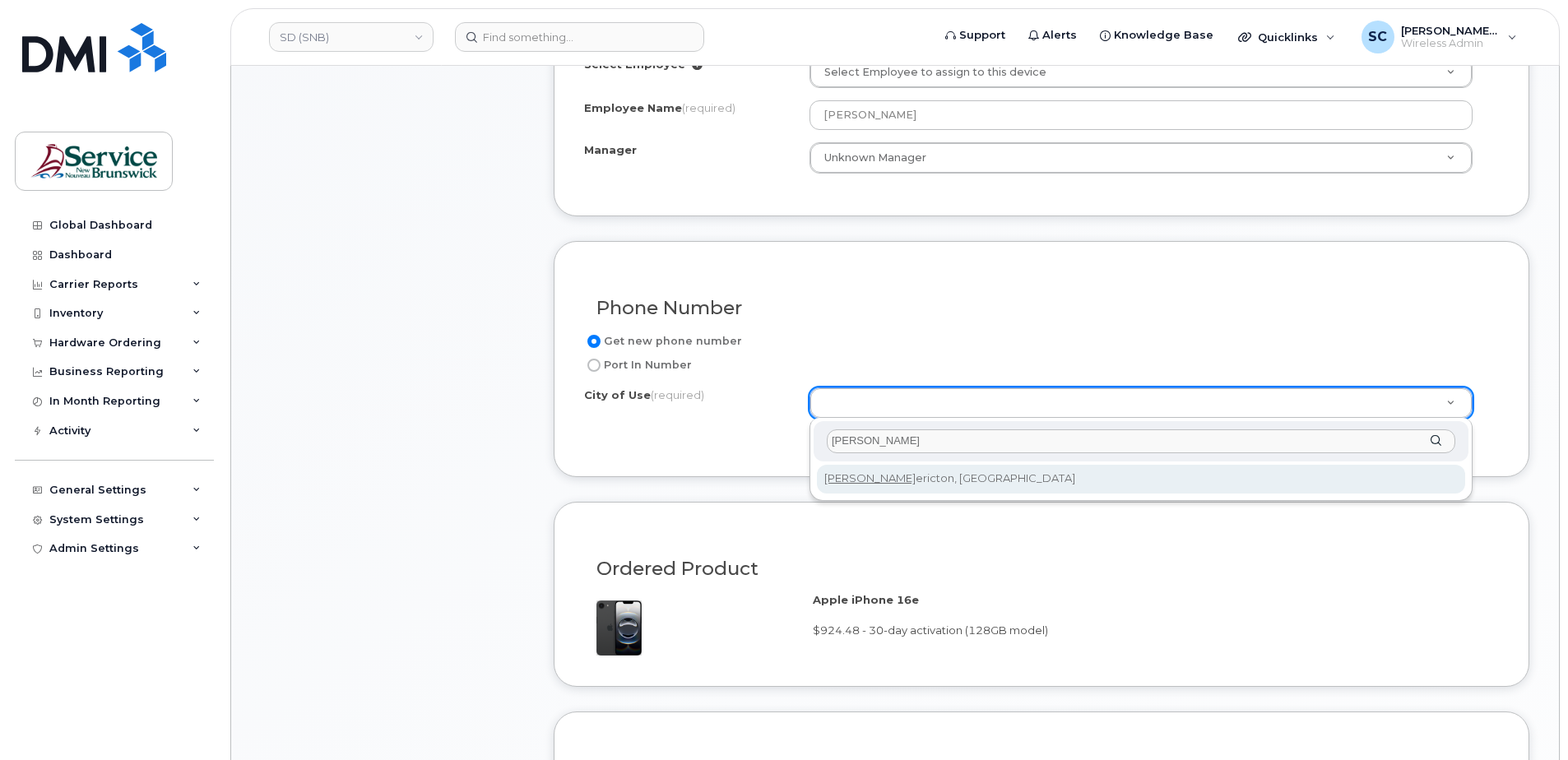
type input "fred"
type input "1578"
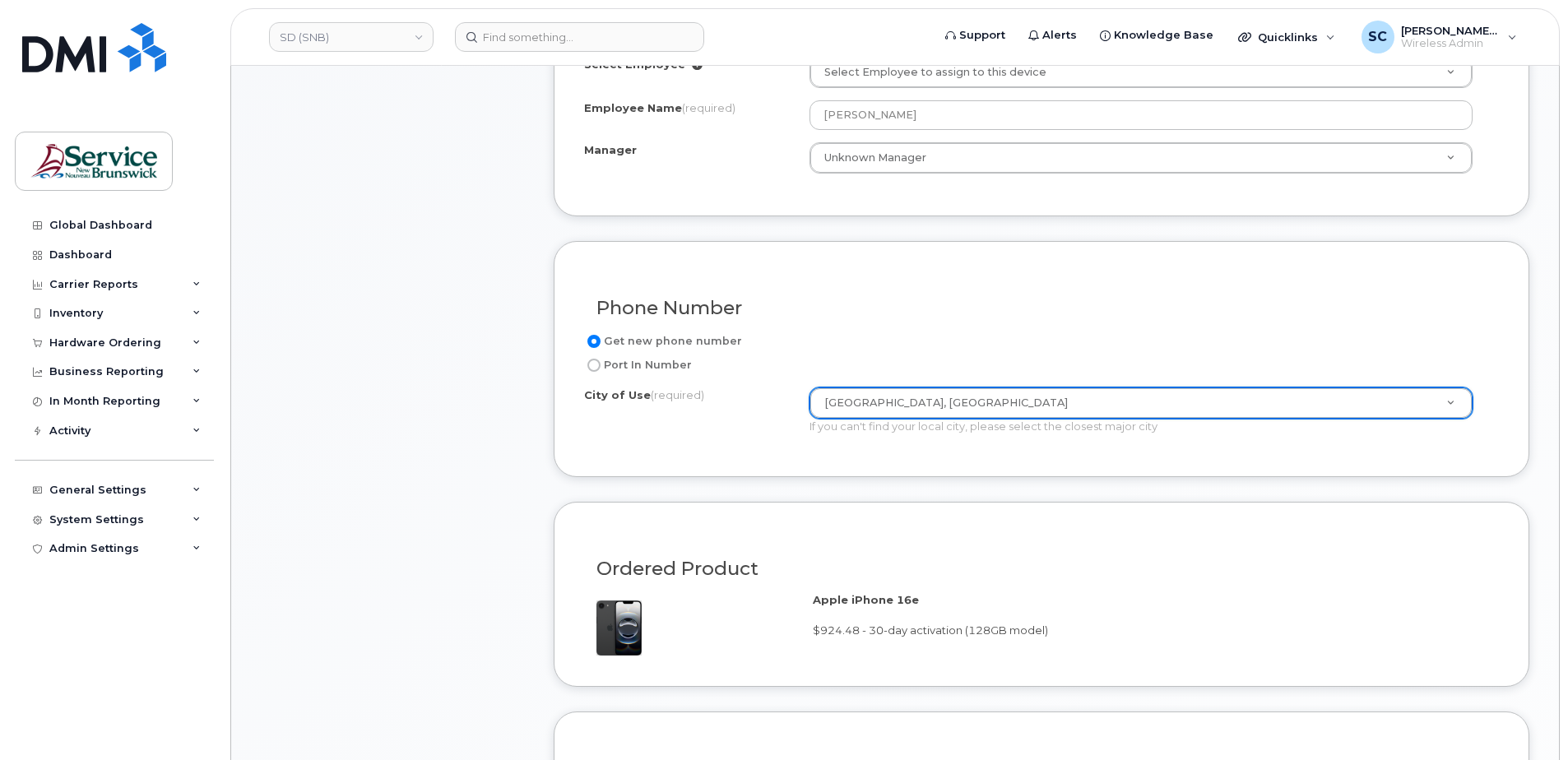
scroll to position [1071, 0]
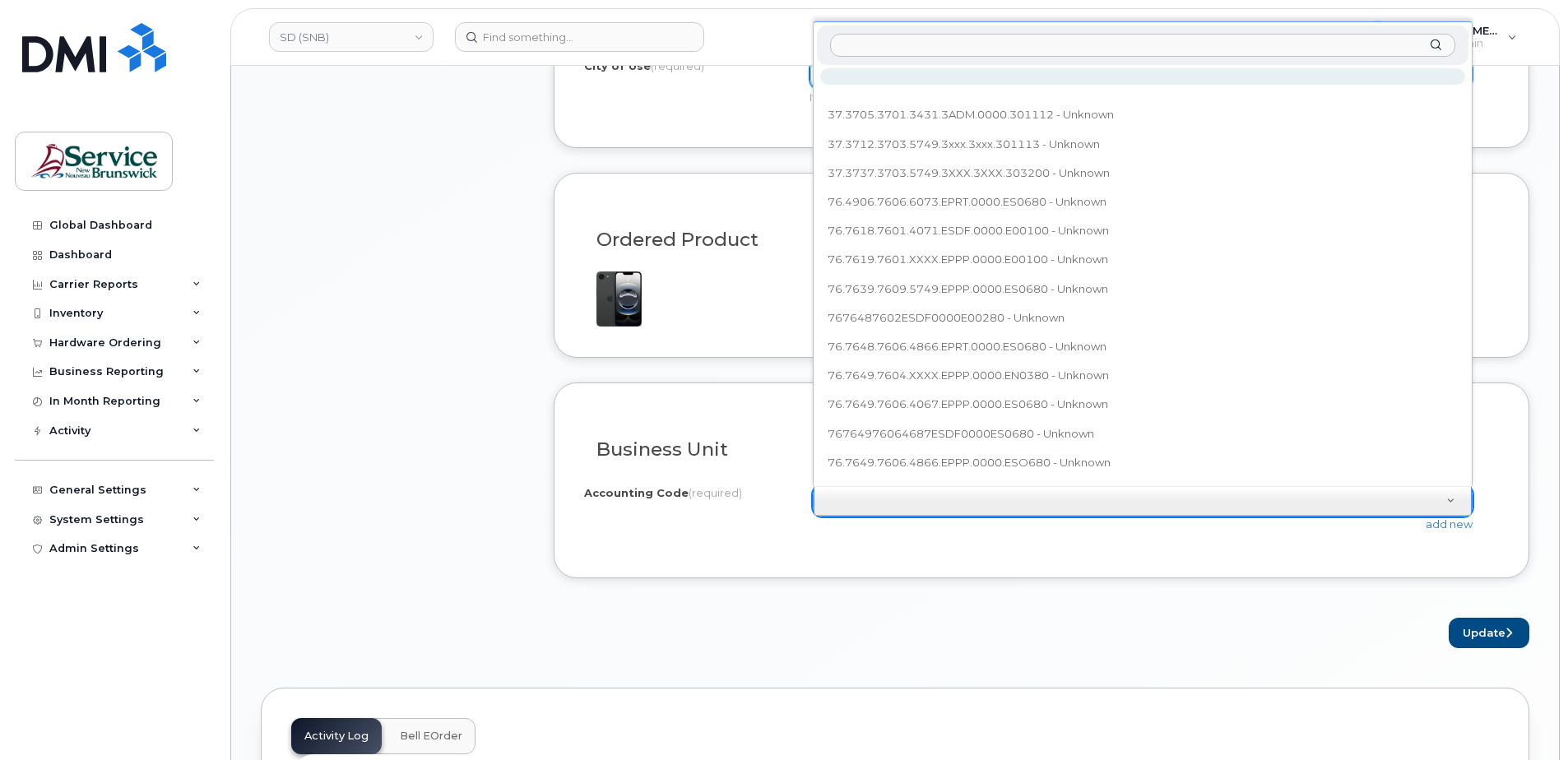
type input "76.7608.7604.4866.EPPP.0000.EN0380"
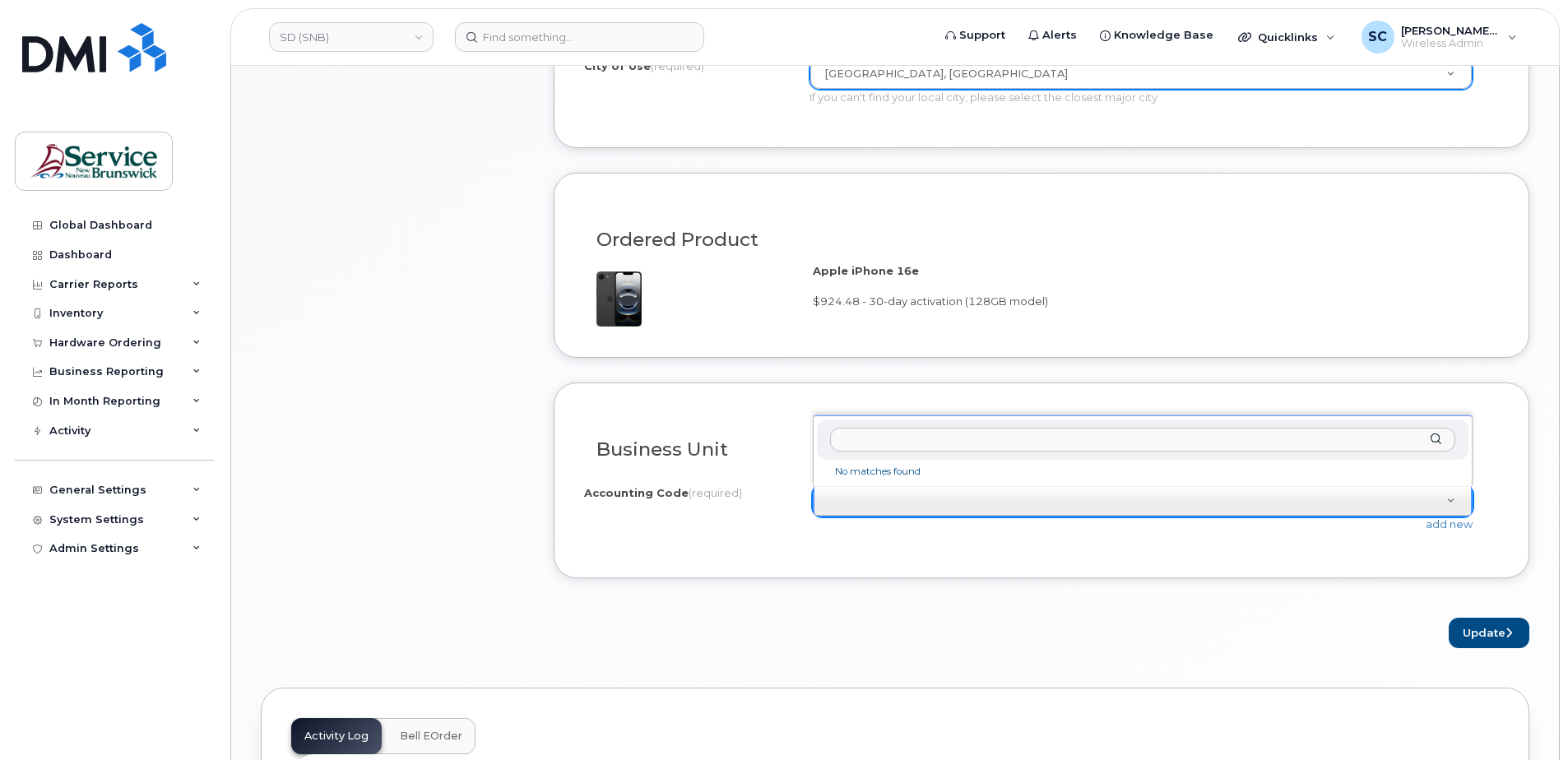
drag, startPoint x: 1003, startPoint y: 567, endPoint x: 1094, endPoint y: 556, distance: 91.7
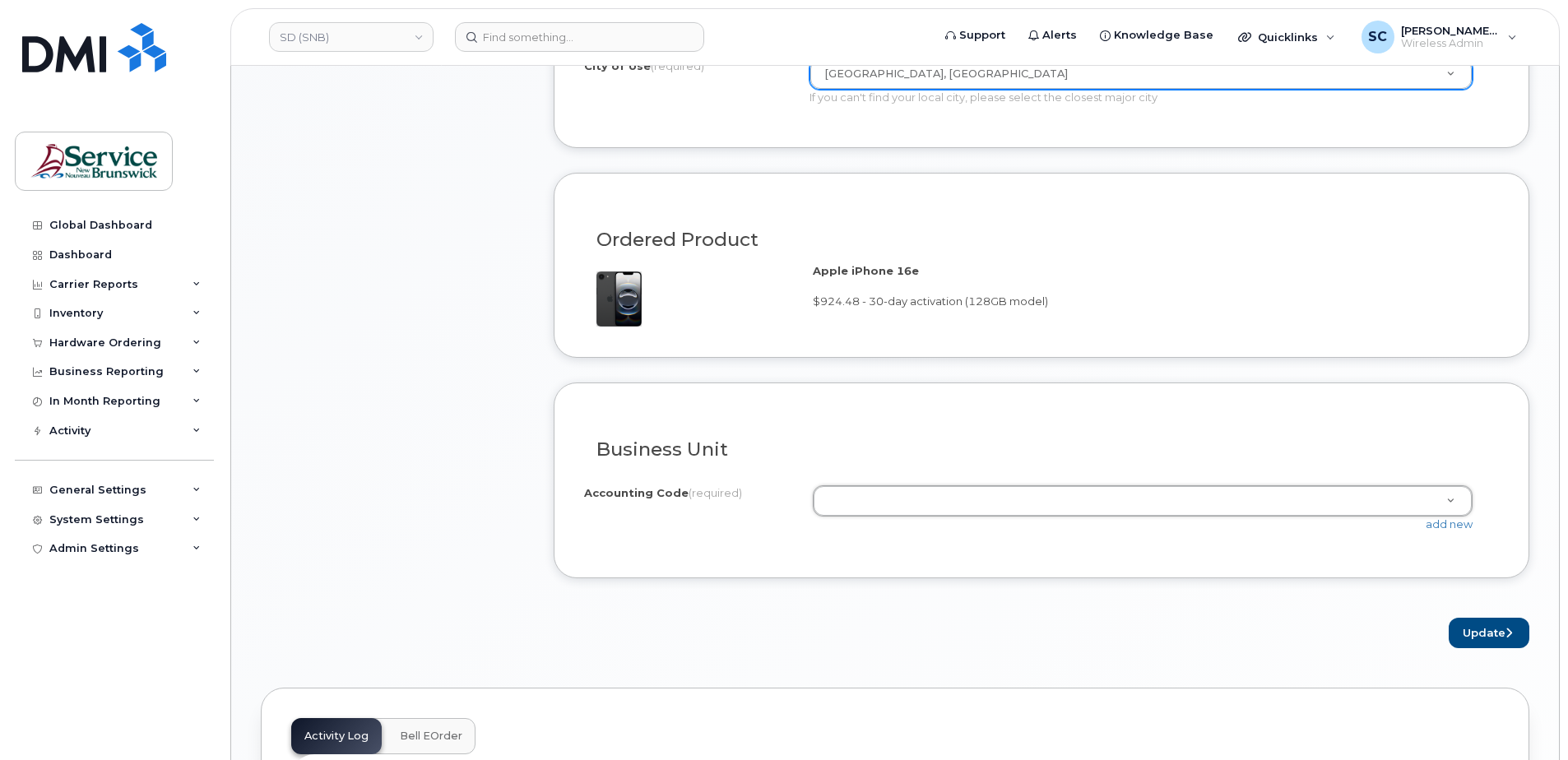
click at [1444, 516] on div "add new" at bounding box center [1149, 524] width 673 height 16
click at [1443, 526] on link "add new" at bounding box center [1449, 524] width 47 height 13
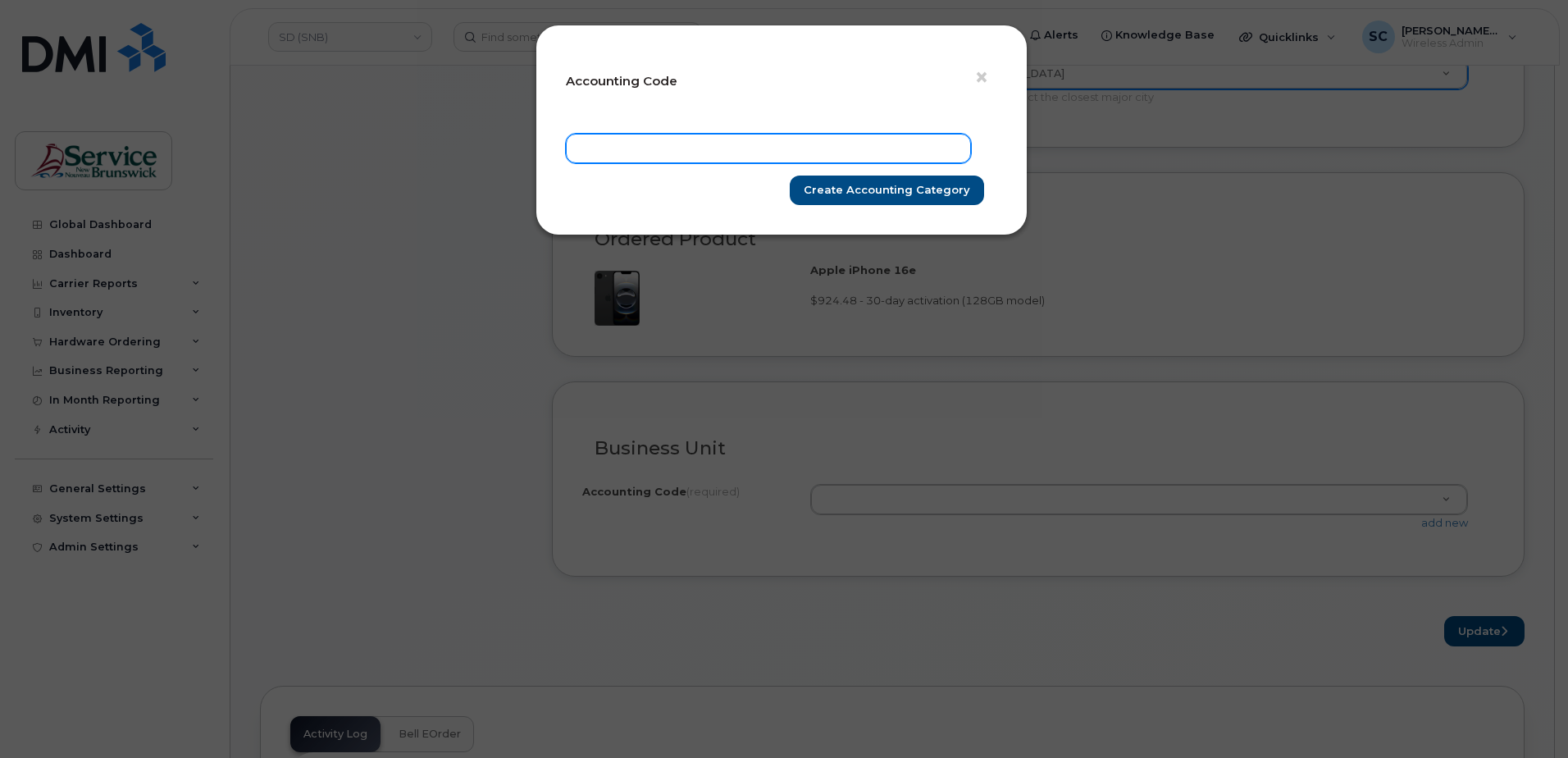
click at [828, 156] on input "text" at bounding box center [768, 148] width 405 height 29
paste input "76.7608.7604.4866.EPPP.0000.EN0380"
type input "76.7608.7604.4866.EPPP.0000.EN0380"
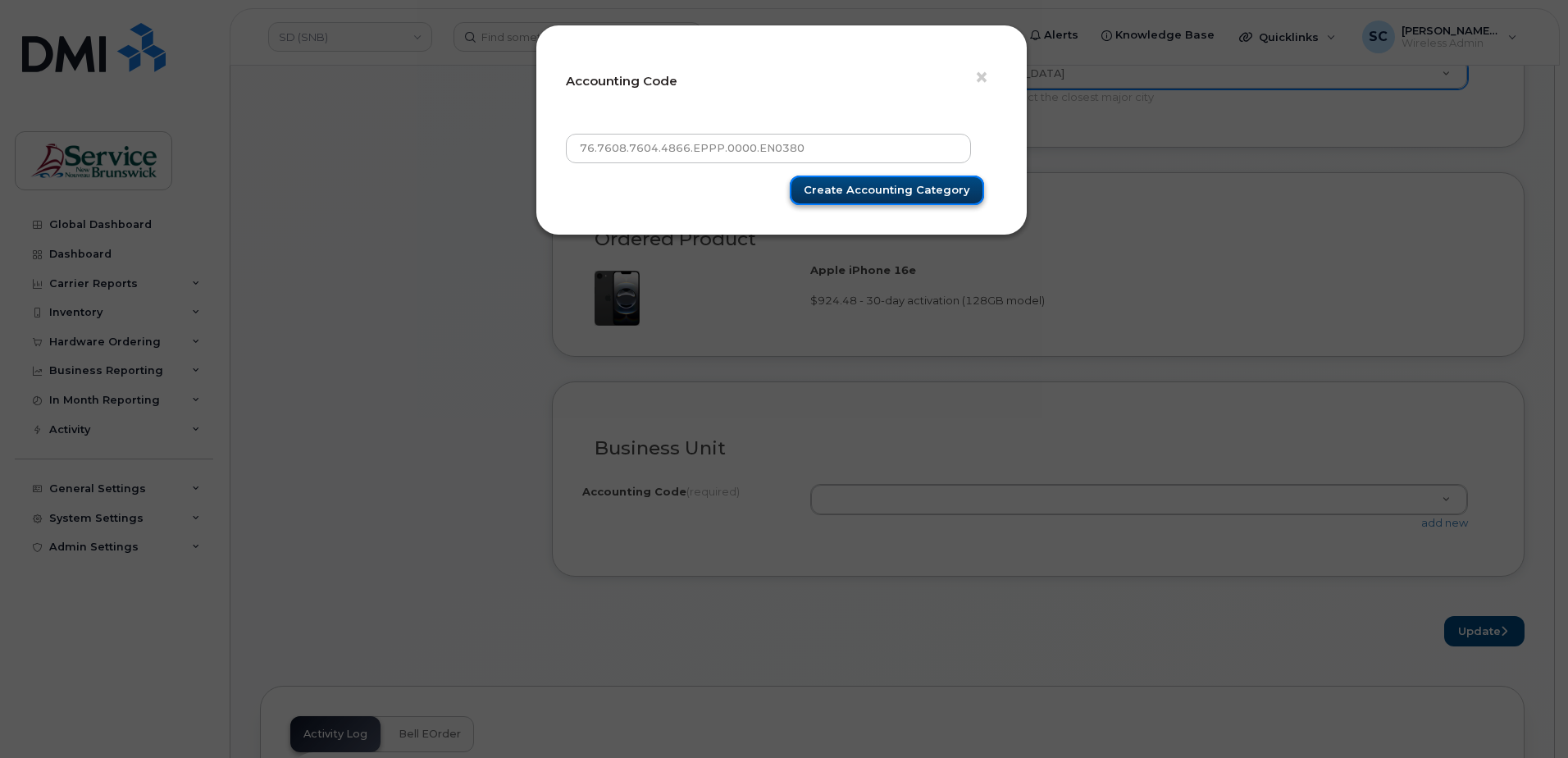
click at [896, 189] on input "Create Accounting category" at bounding box center [886, 191] width 194 height 30
type input "Create Accounting category"
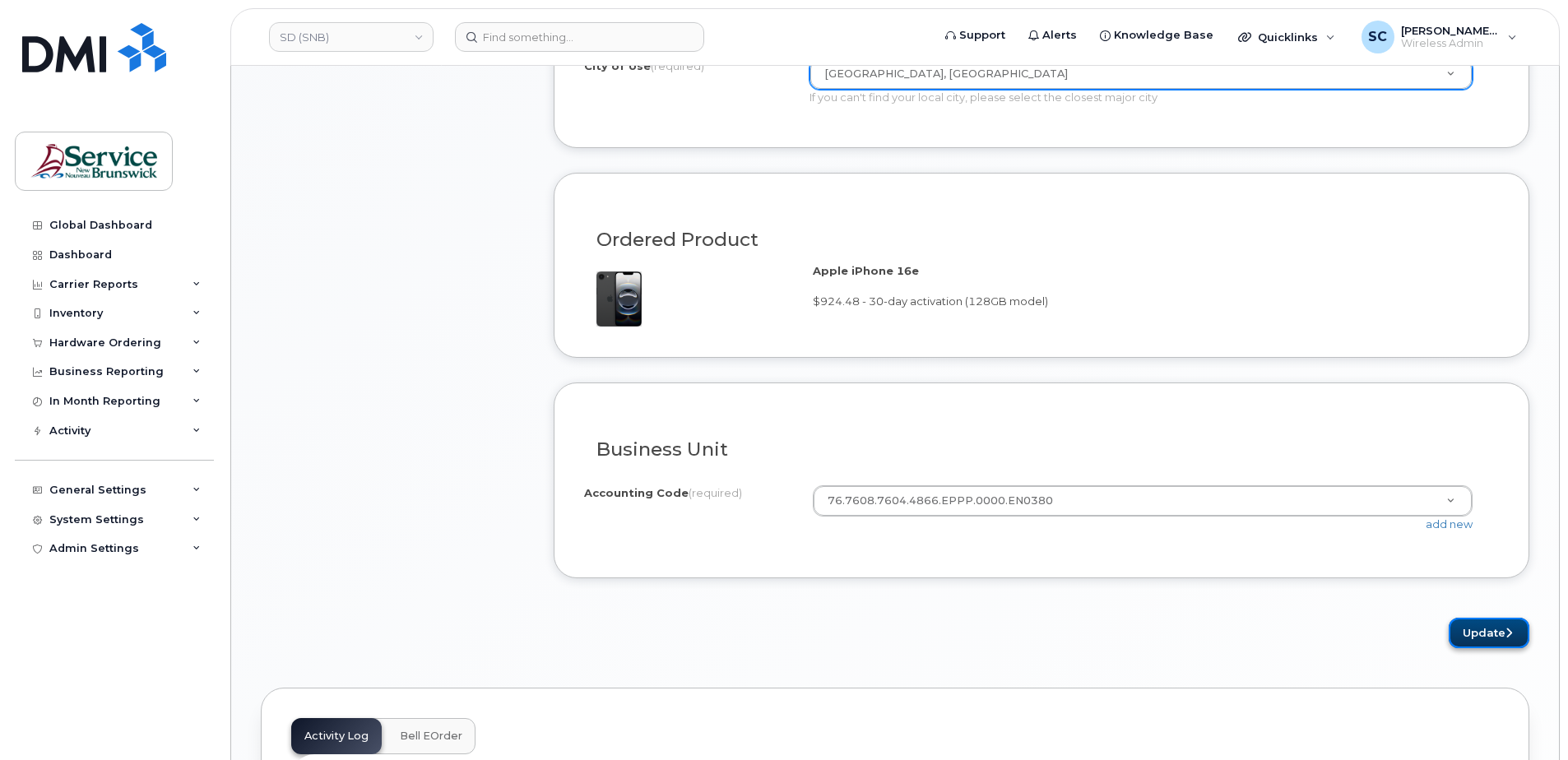
click at [1480, 620] on button "Update" at bounding box center [1489, 633] width 81 height 30
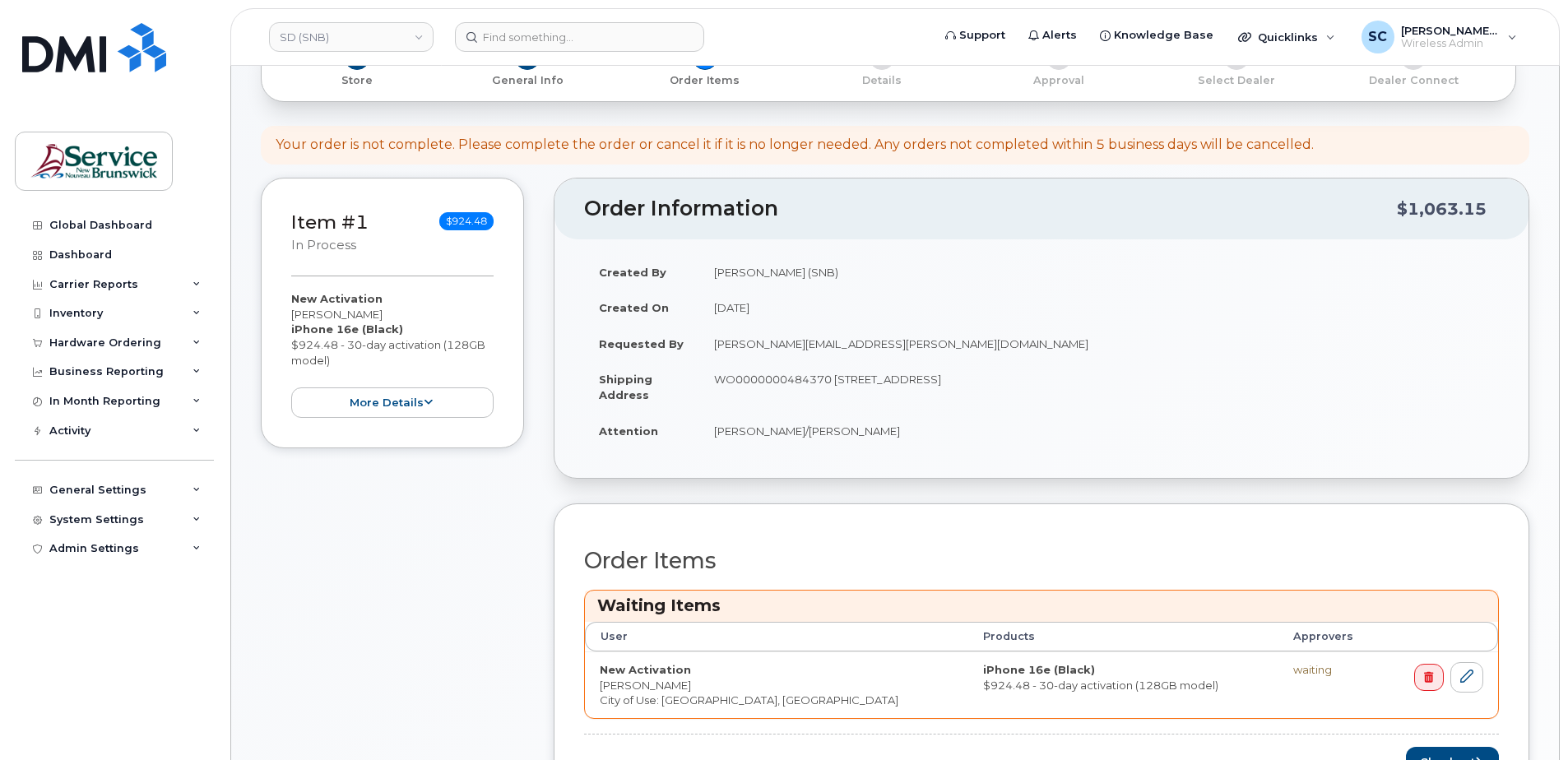
scroll to position [576, 0]
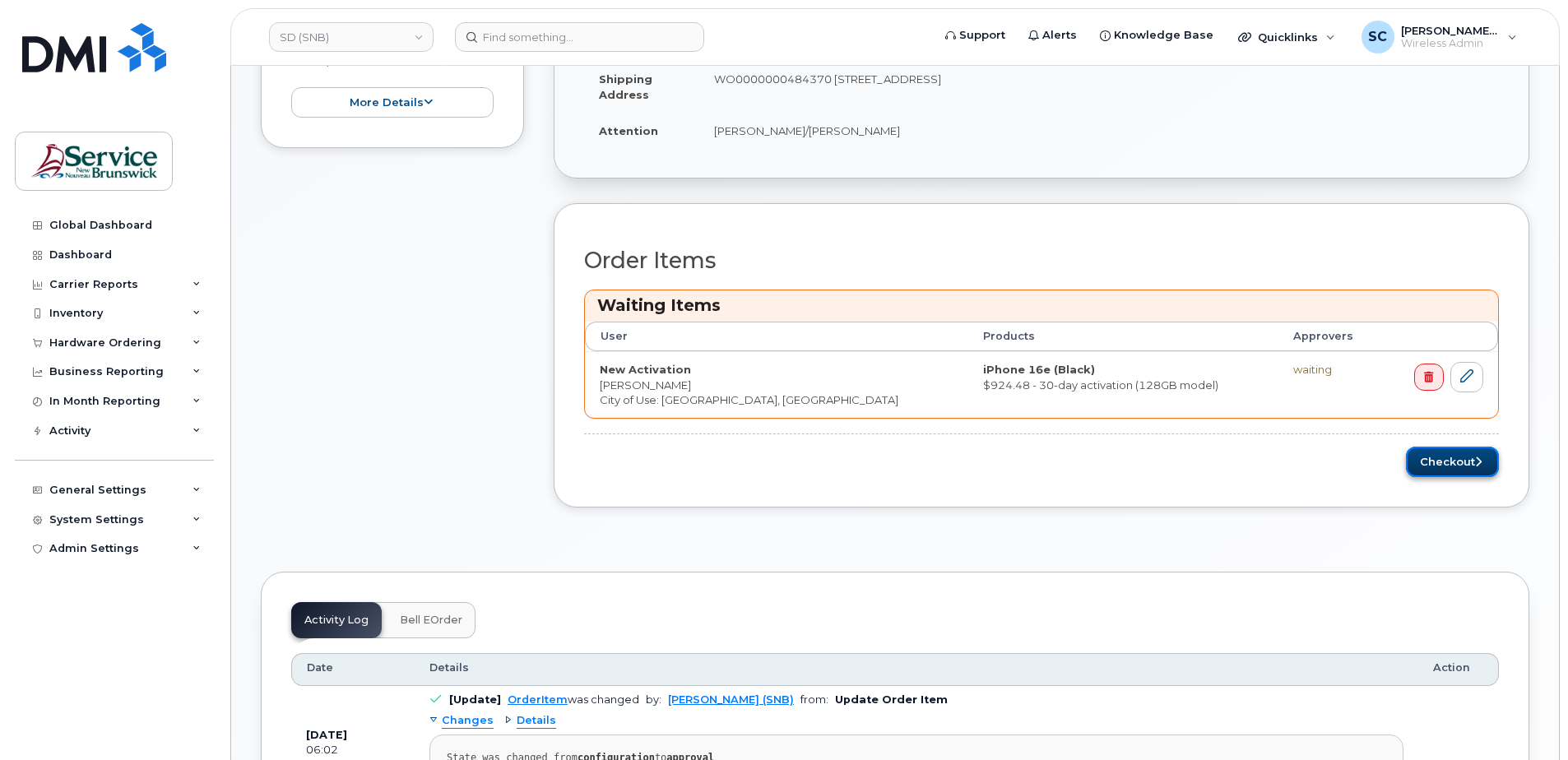
click at [1453, 461] on button "Checkout" at bounding box center [1452, 461] width 93 height 30
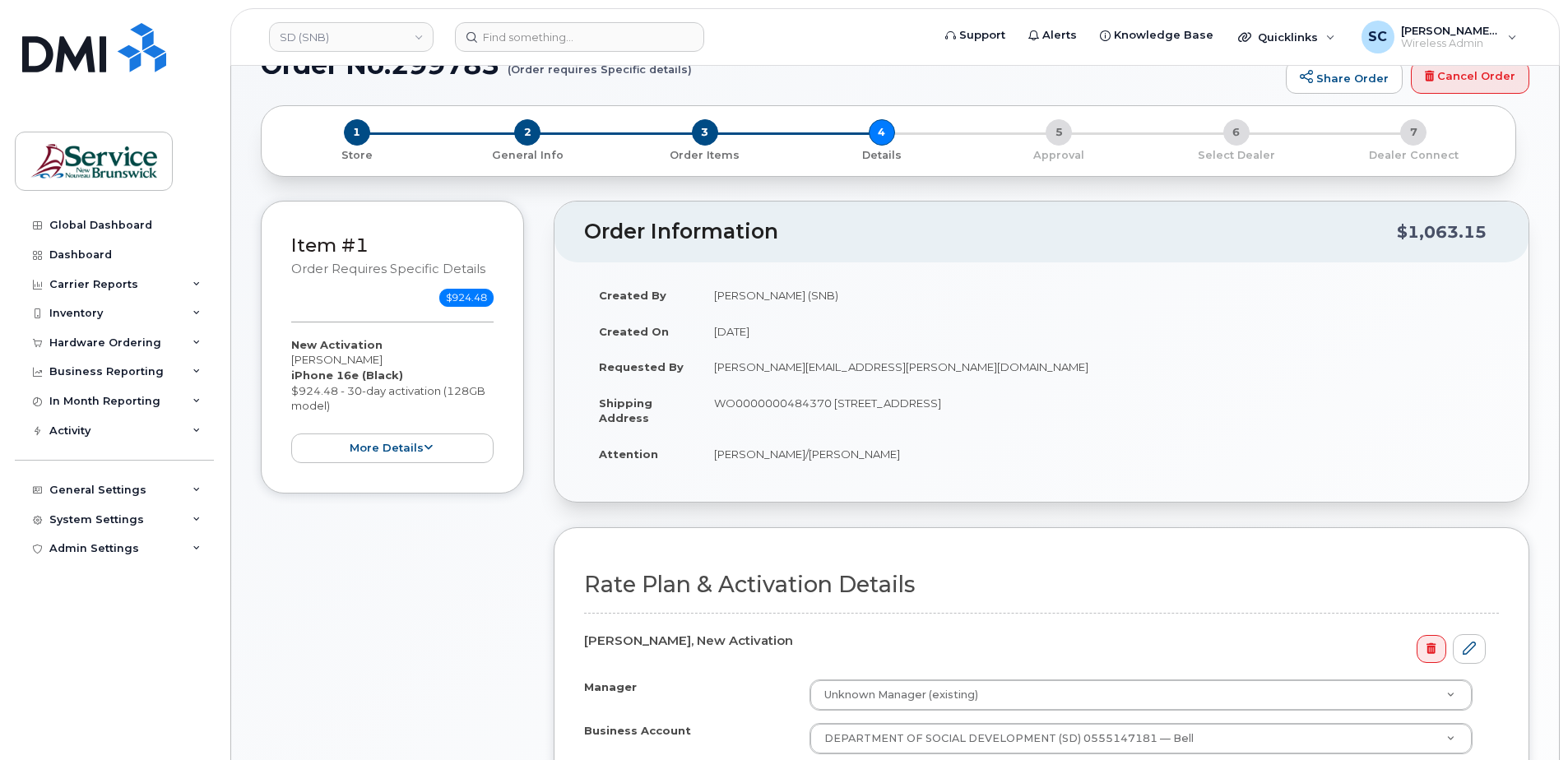
scroll to position [412, 0]
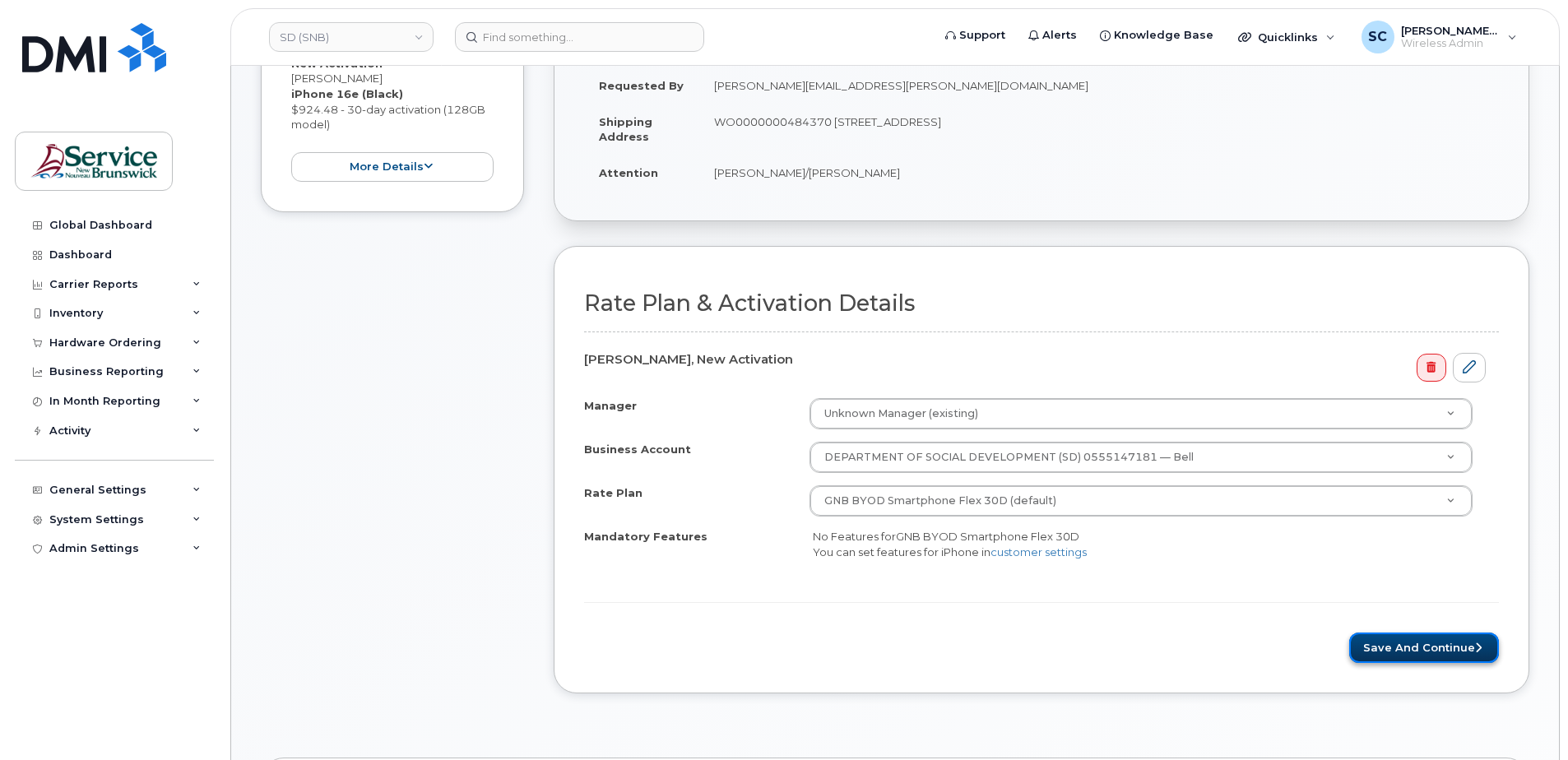
click at [1401, 649] on button "Save and Continue" at bounding box center [1424, 647] width 149 height 30
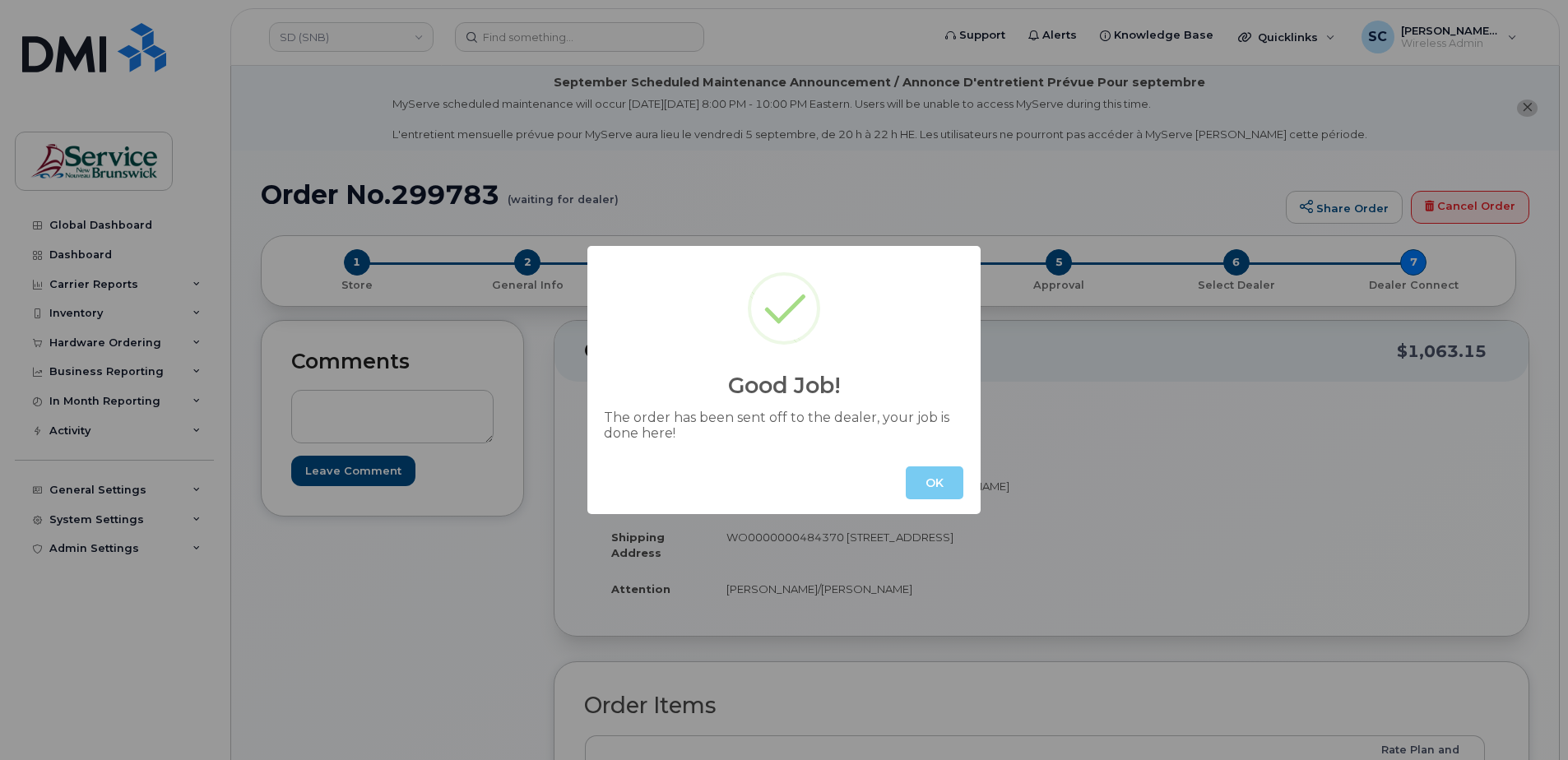
click at [939, 493] on button "OK" at bounding box center [935, 483] width 58 height 33
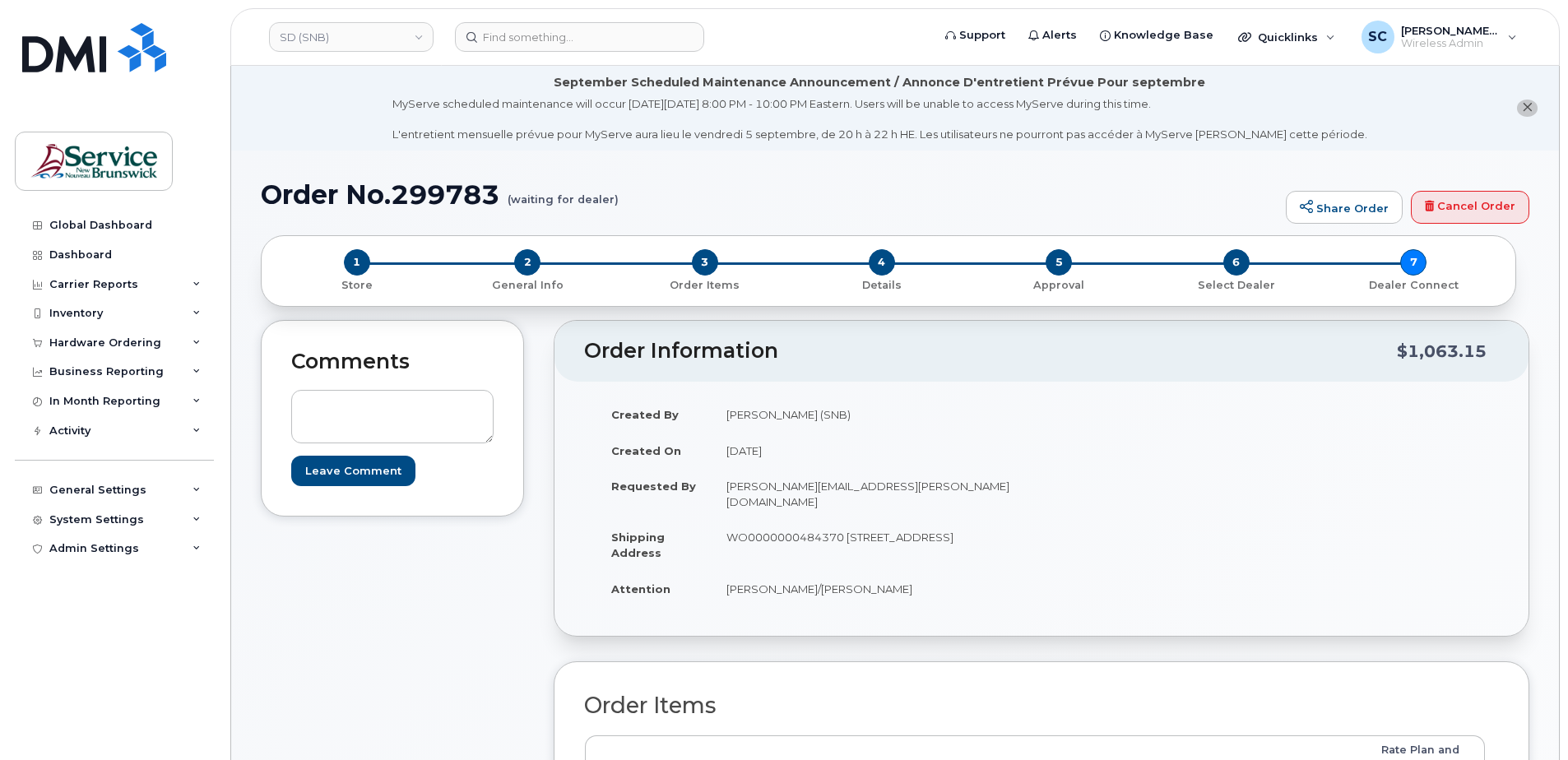
click at [459, 189] on h1 "Order No.299783 (waiting for dealer)" at bounding box center [768, 195] width 1017 height 28
copy h1 "299783"
click at [117, 340] on div "Hardware Ordering" at bounding box center [106, 342] width 112 height 13
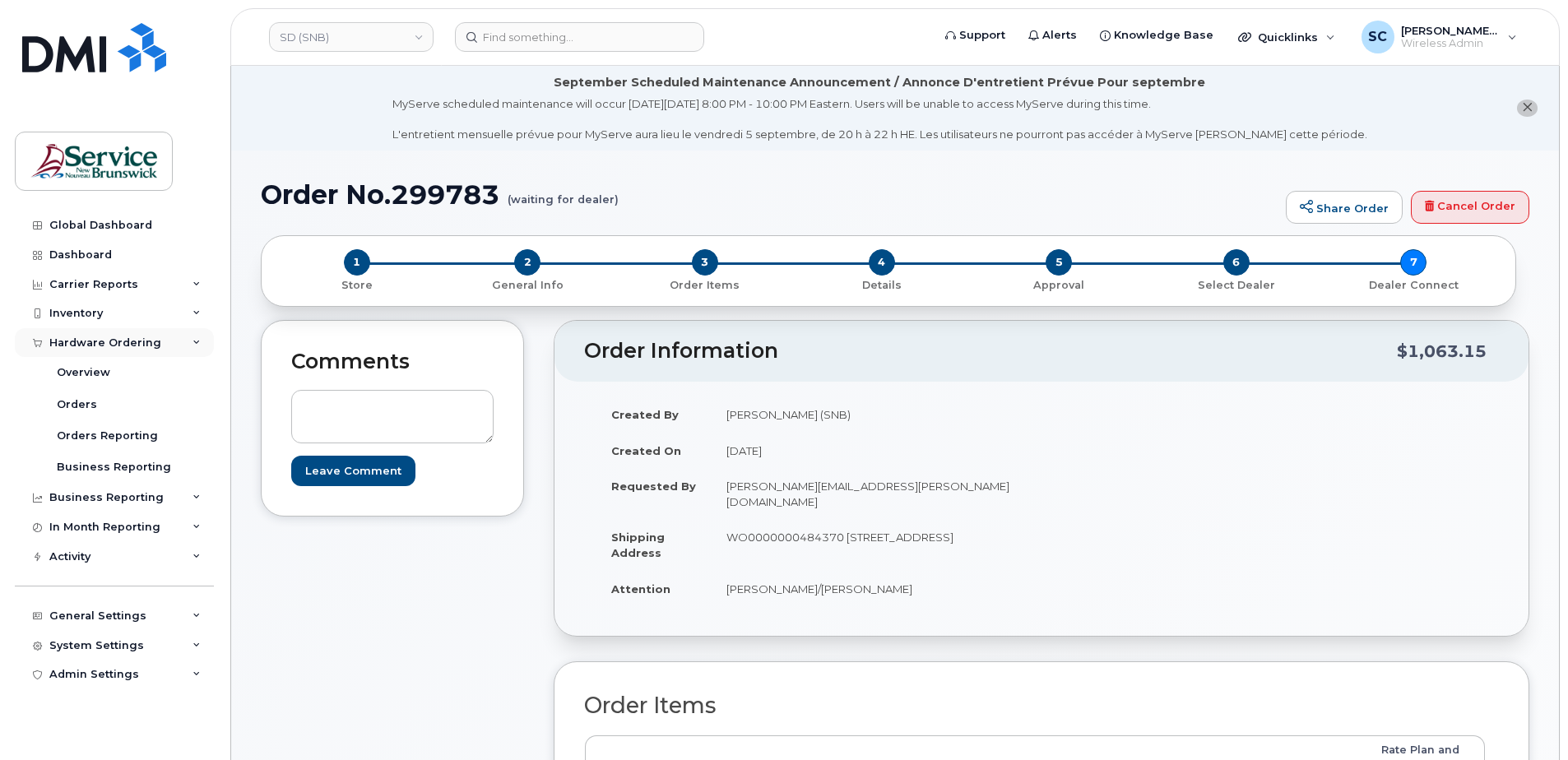
click at [118, 341] on div "Hardware Ordering" at bounding box center [106, 342] width 112 height 13
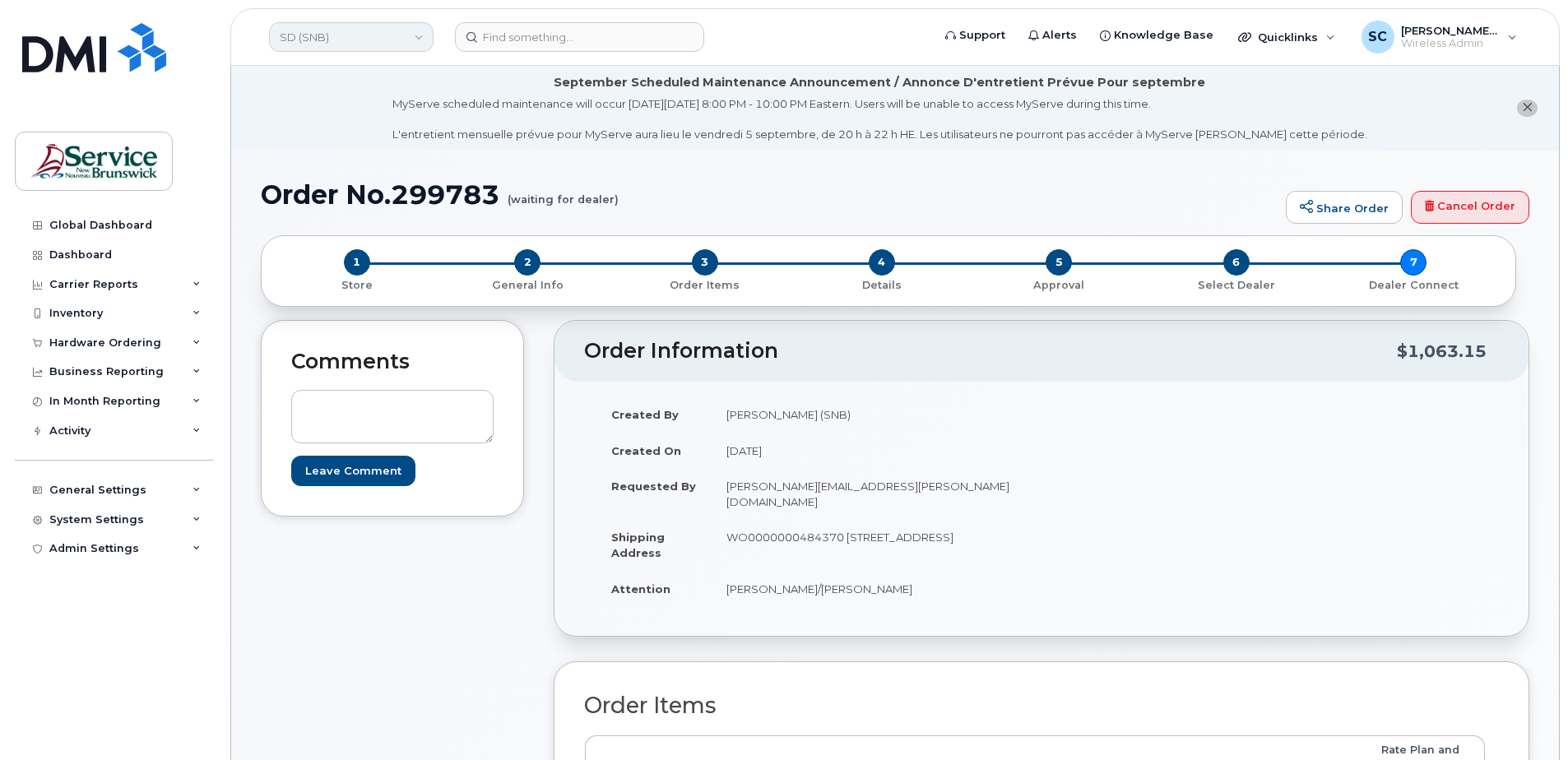
click at [376, 34] on link "SD (SNB)" at bounding box center [351, 36] width 165 height 29
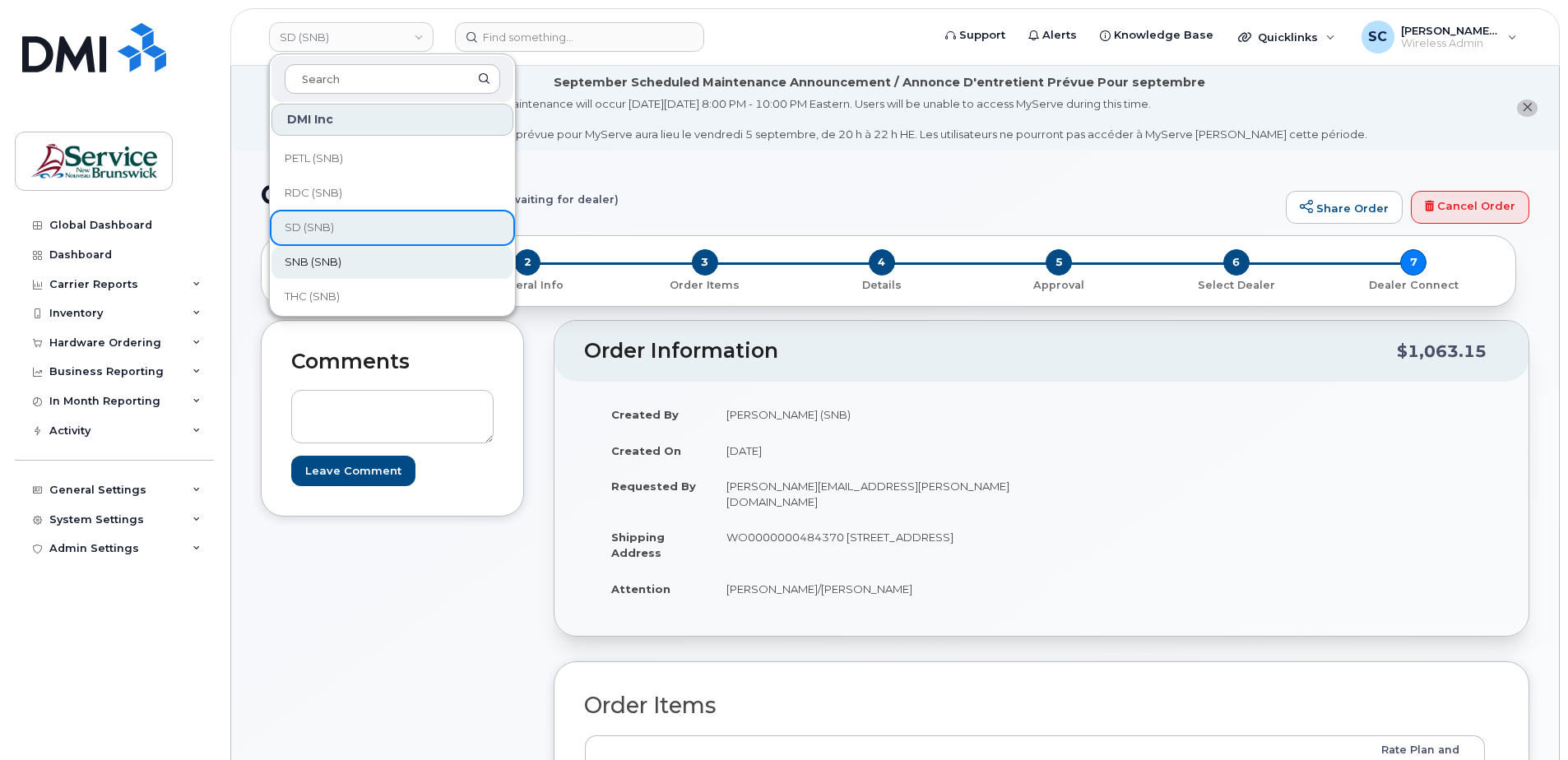
scroll to position [417, 0]
click at [350, 257] on link "SNB (SNB)" at bounding box center [392, 256] width 242 height 33
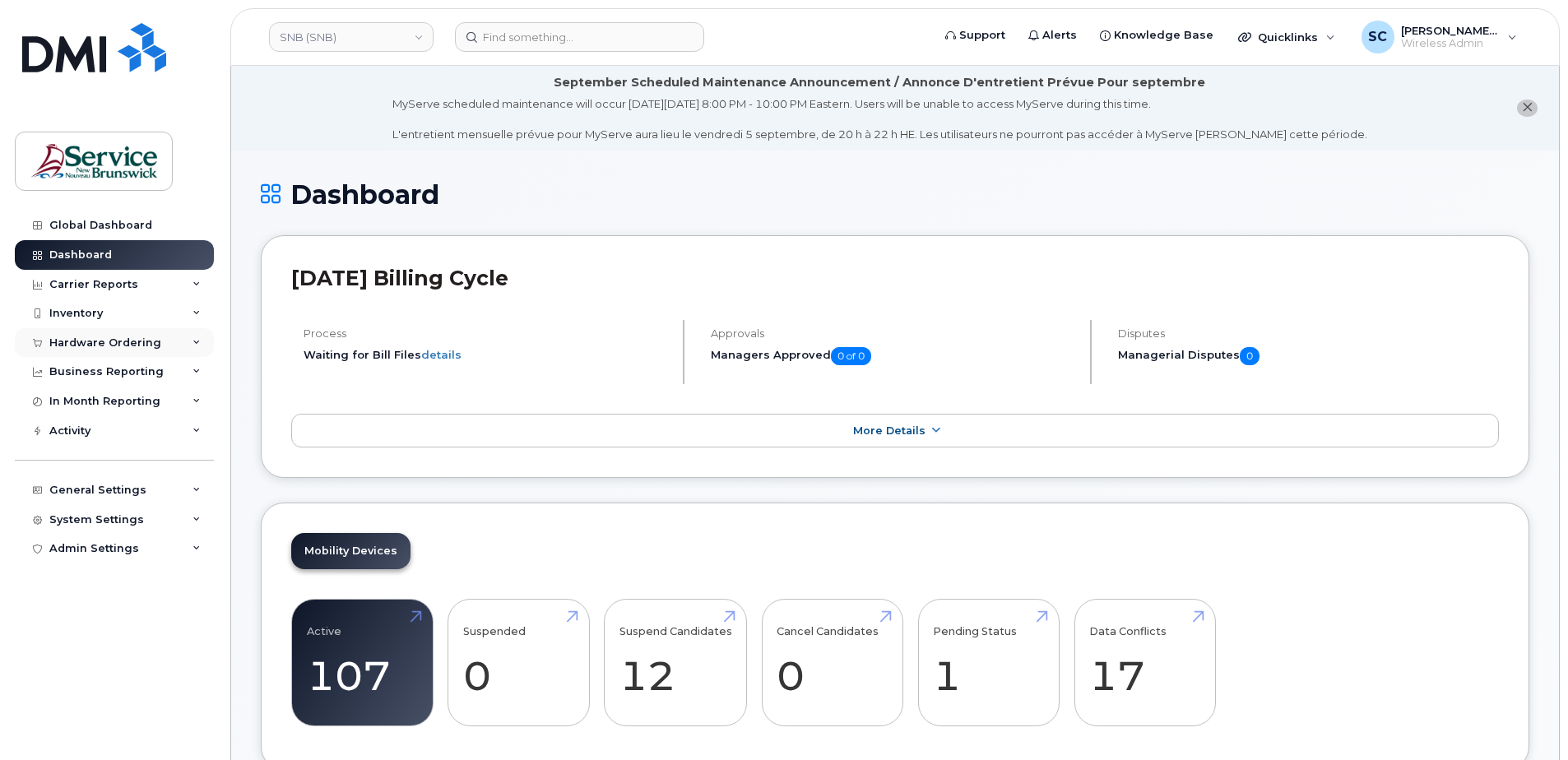
click at [138, 343] on div "Hardware Ordering" at bounding box center [106, 342] width 112 height 13
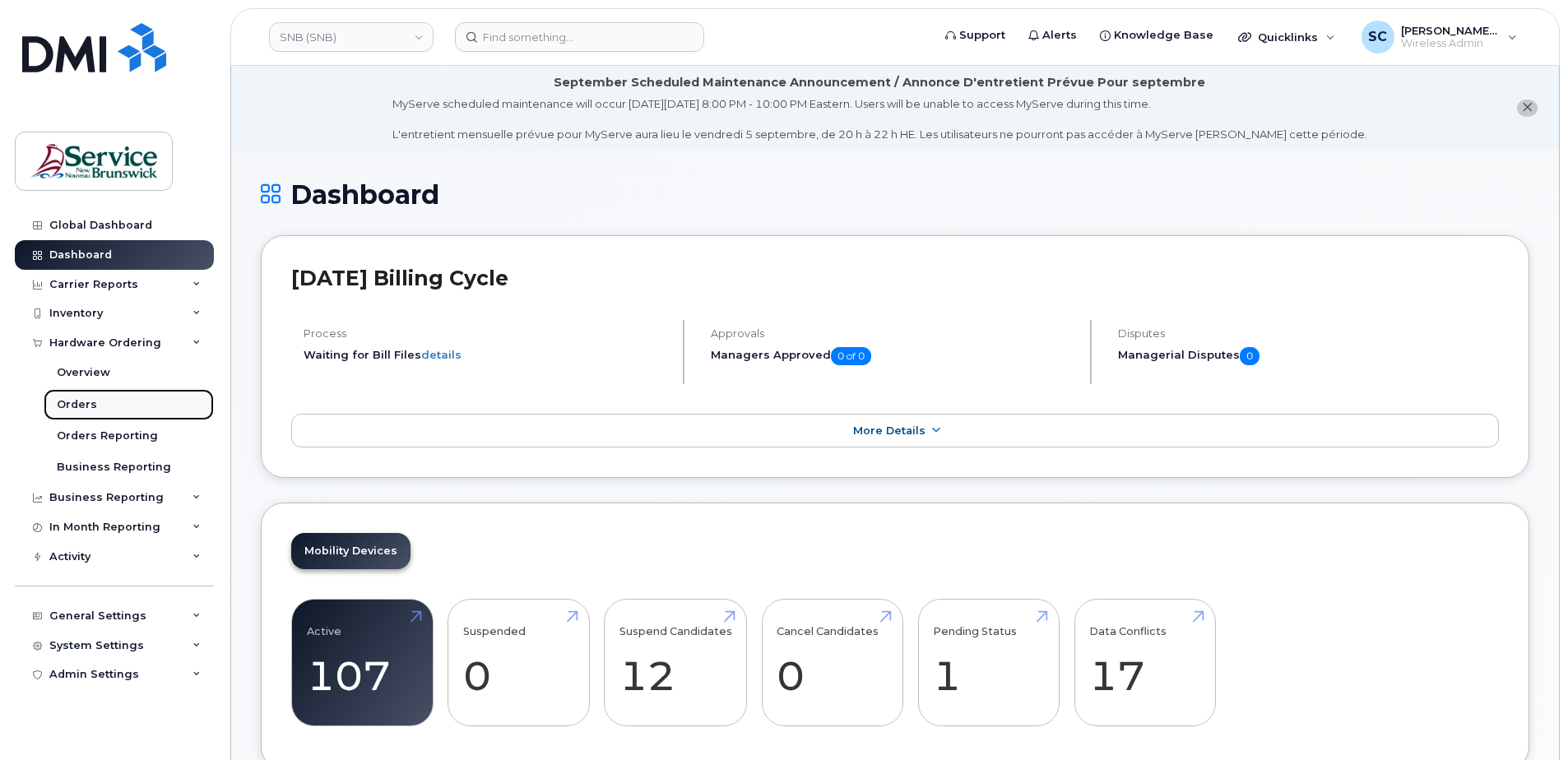
click at [104, 409] on link "Orders" at bounding box center [128, 404] width 170 height 31
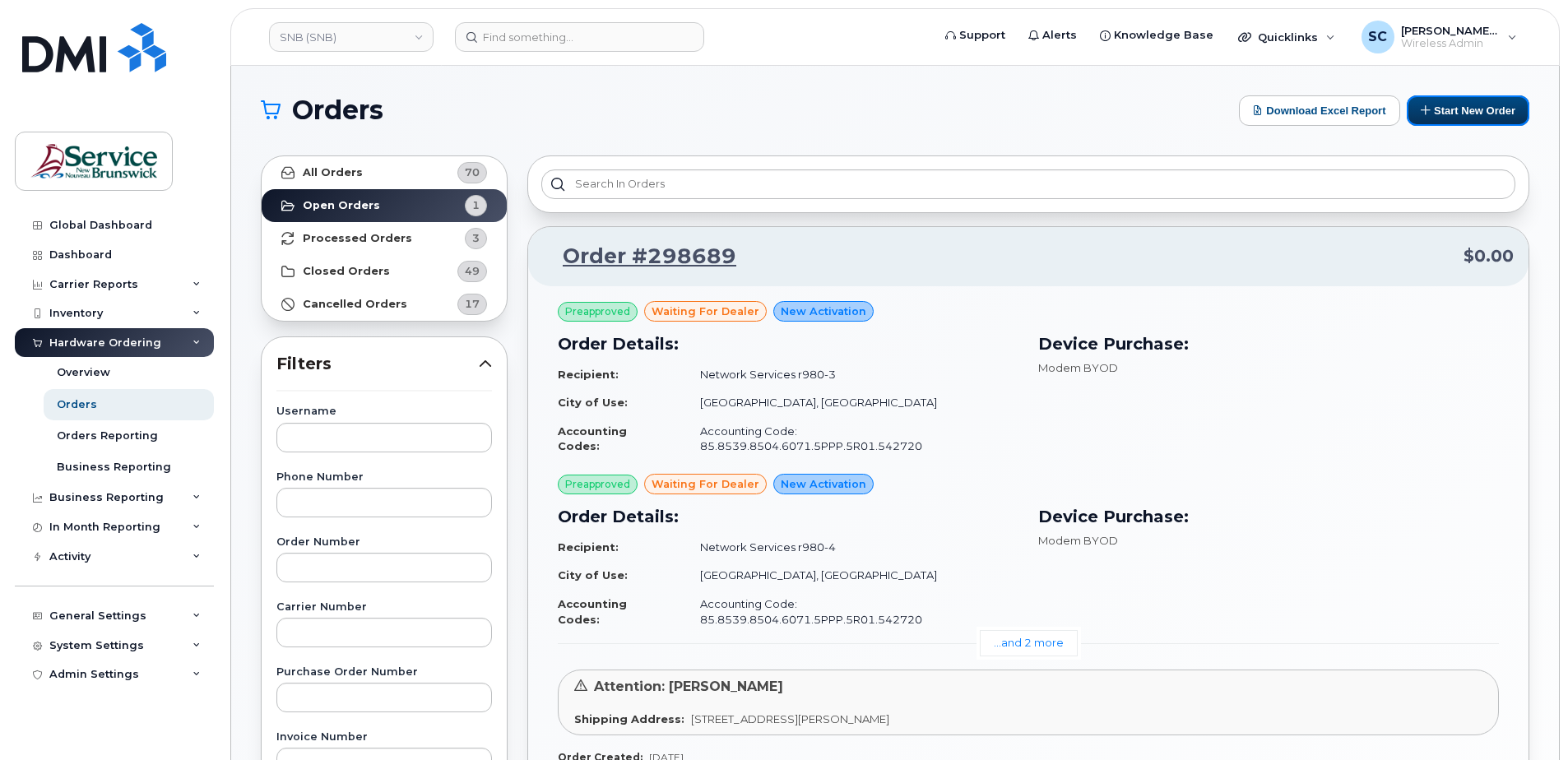
click at [1438, 117] on button "Start New Order" at bounding box center [1468, 110] width 123 height 30
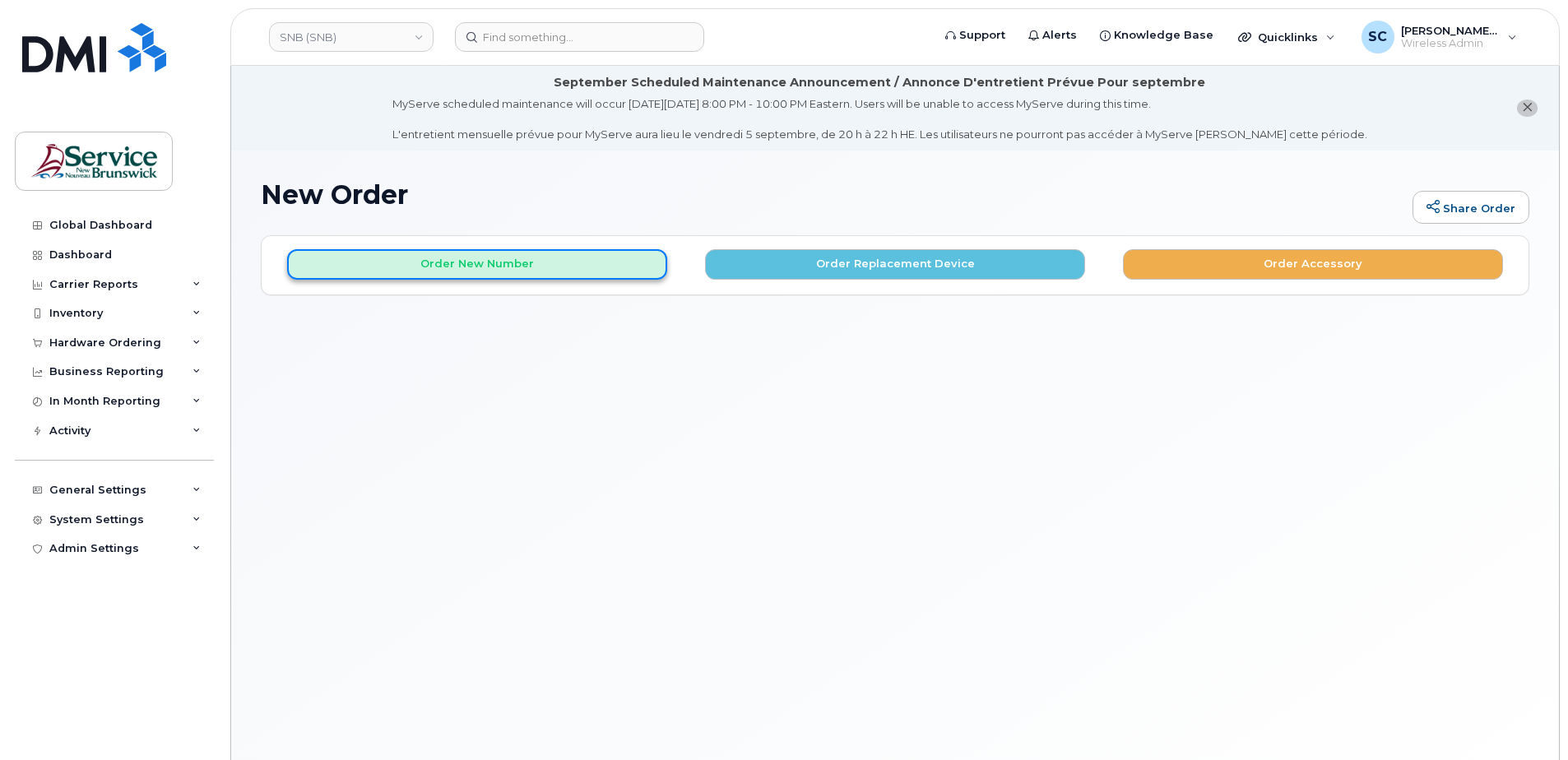
click at [494, 268] on button "Order New Number" at bounding box center [477, 264] width 380 height 30
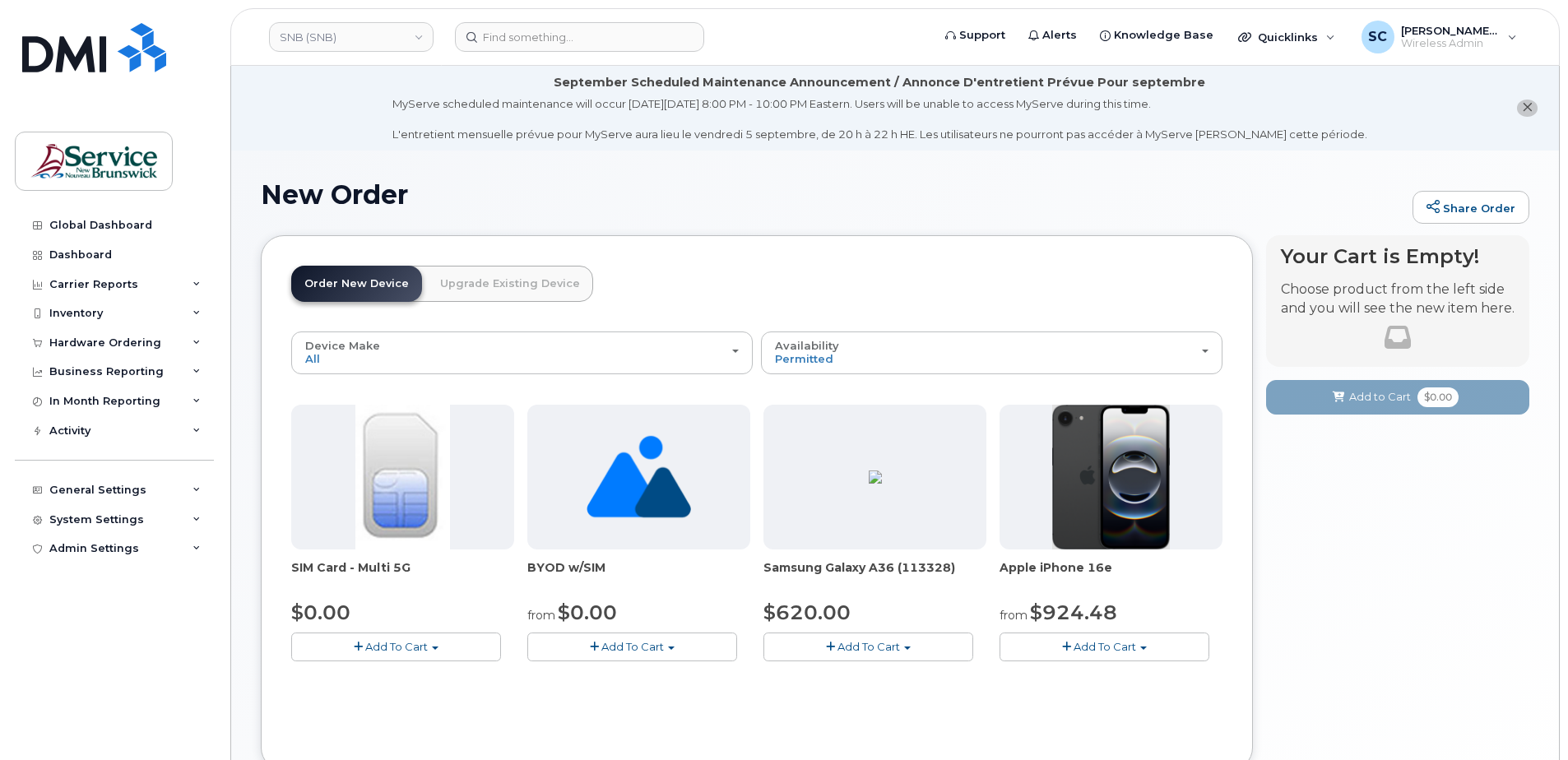
drag, startPoint x: 905, startPoint y: 645, endPoint x: 906, endPoint y: 637, distance: 8.1
click at [906, 645] on button "Add To Cart" at bounding box center [869, 646] width 210 height 28
click at [910, 694] on link "$620.00 - 30-day activation (128GB model)" at bounding box center [902, 697] width 269 height 20
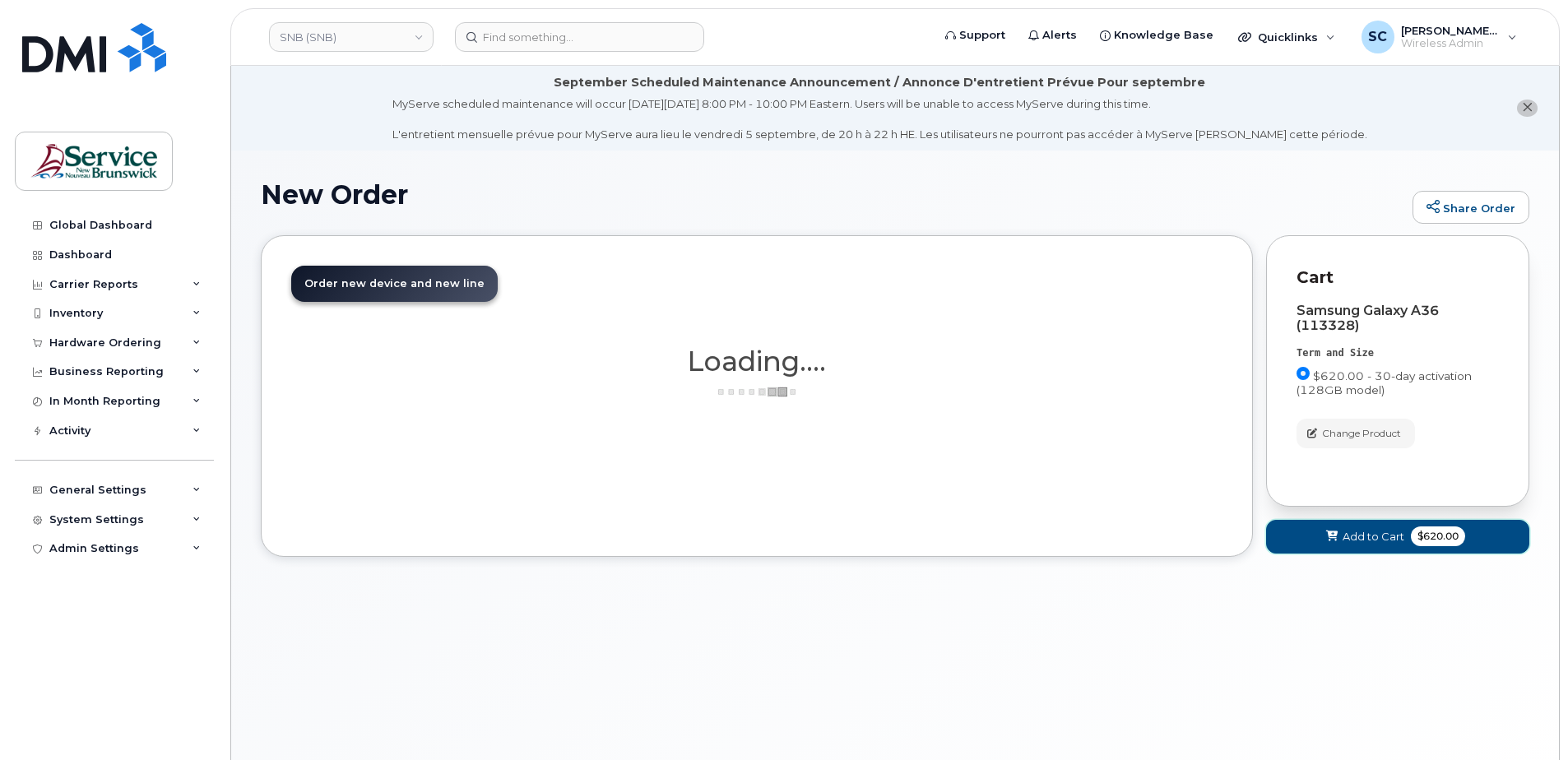
click at [1339, 540] on span at bounding box center [1332, 537] width 16 height 16
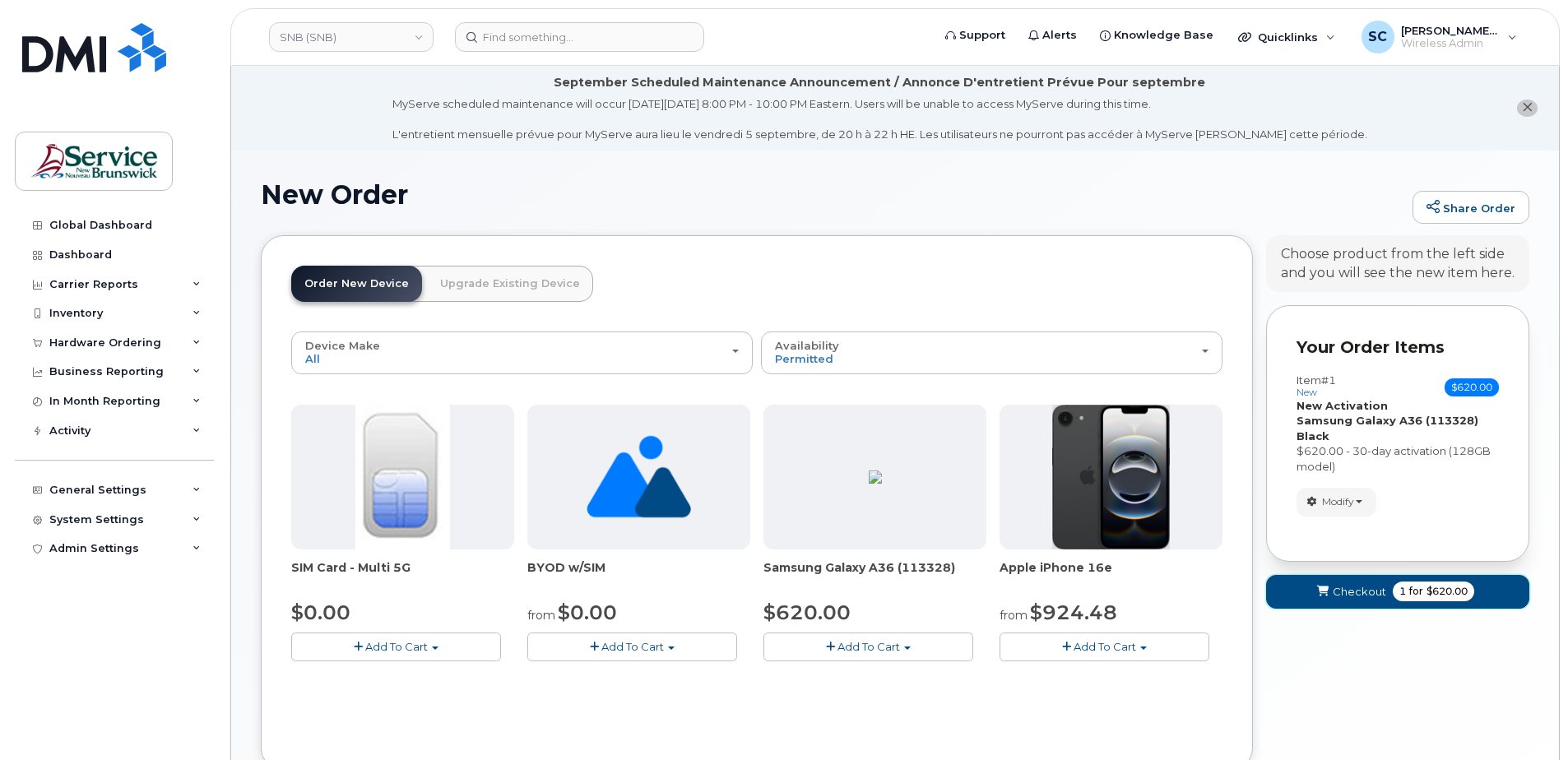
click at [1331, 598] on span "submit" at bounding box center [1323, 592] width 16 height 16
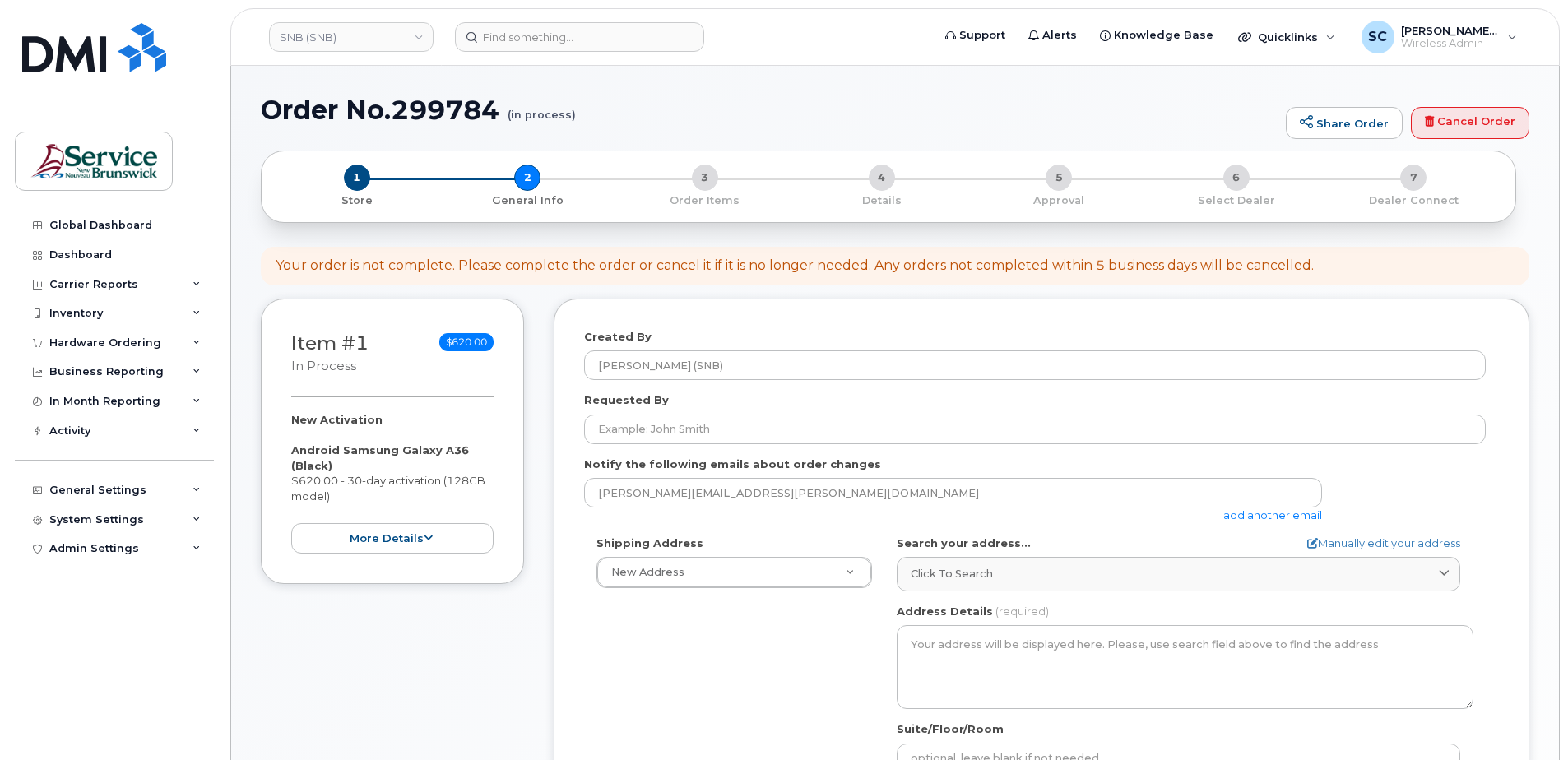
select select
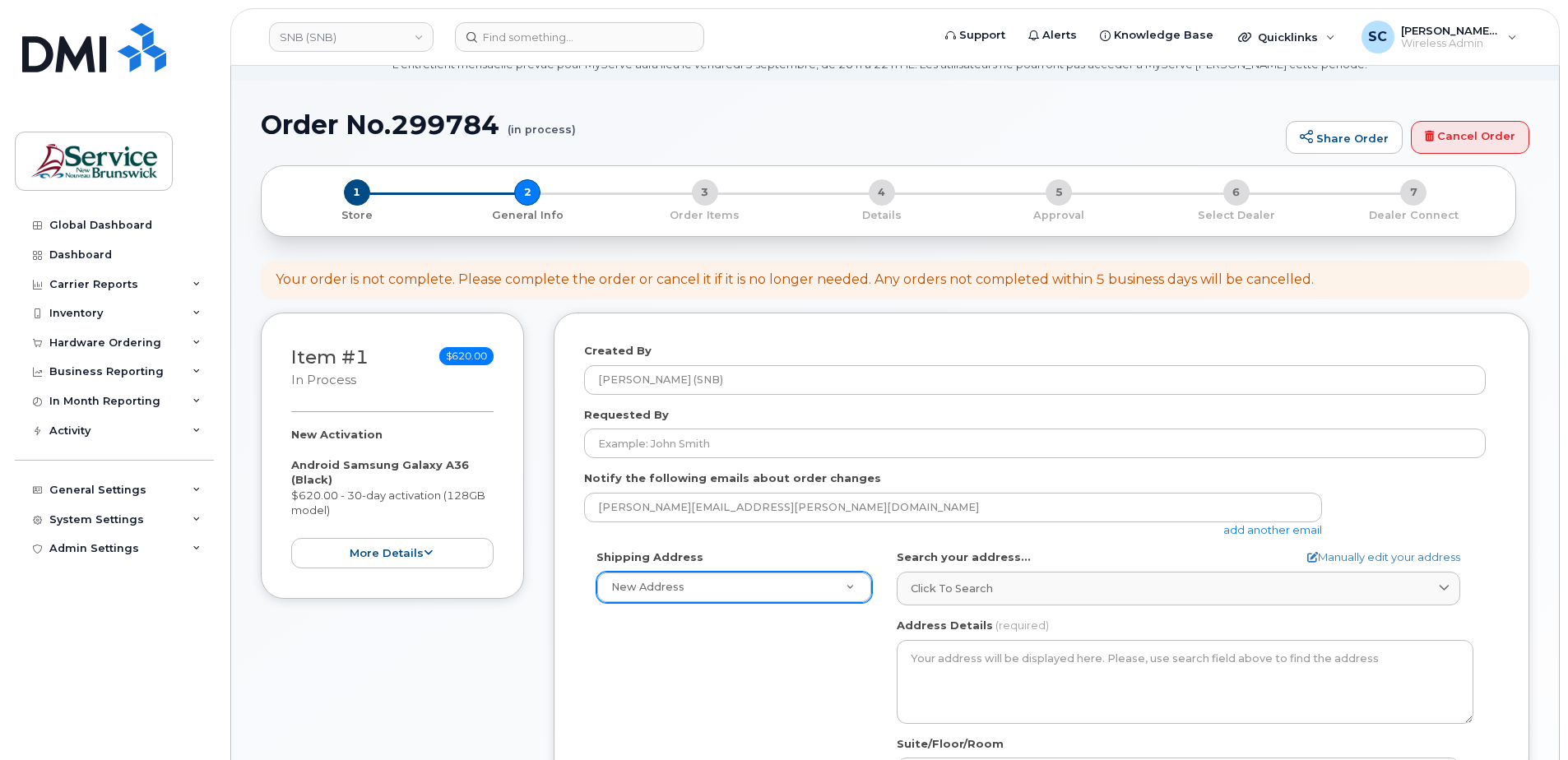
scroll to position [164, 0]
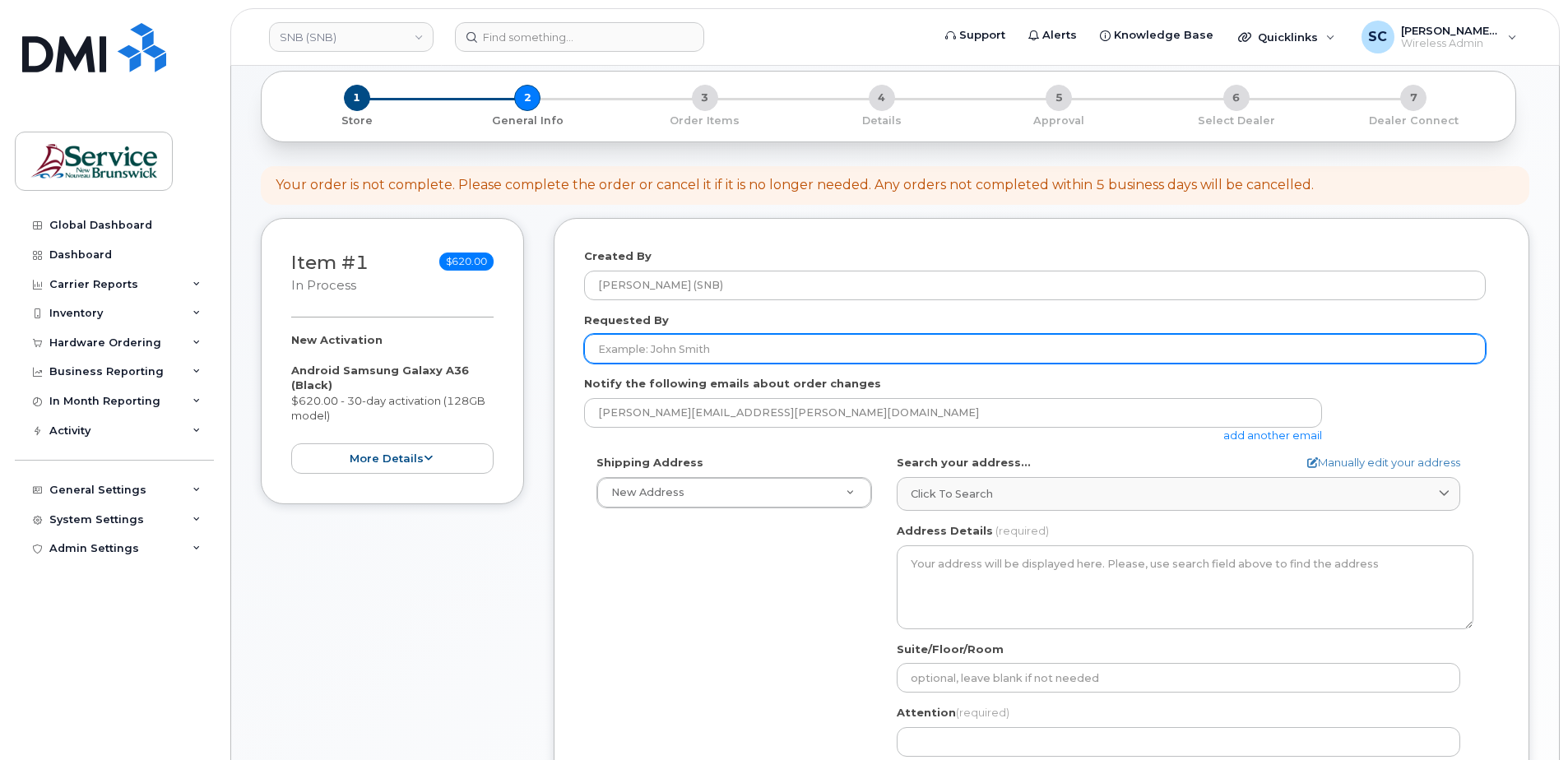
click at [737, 346] on input "Requested By" at bounding box center [1035, 348] width 902 height 29
paste input "[EMAIL_ADDRESS][DOMAIN_NAME]"
type input "[EMAIL_ADDRESS][DOMAIN_NAME]"
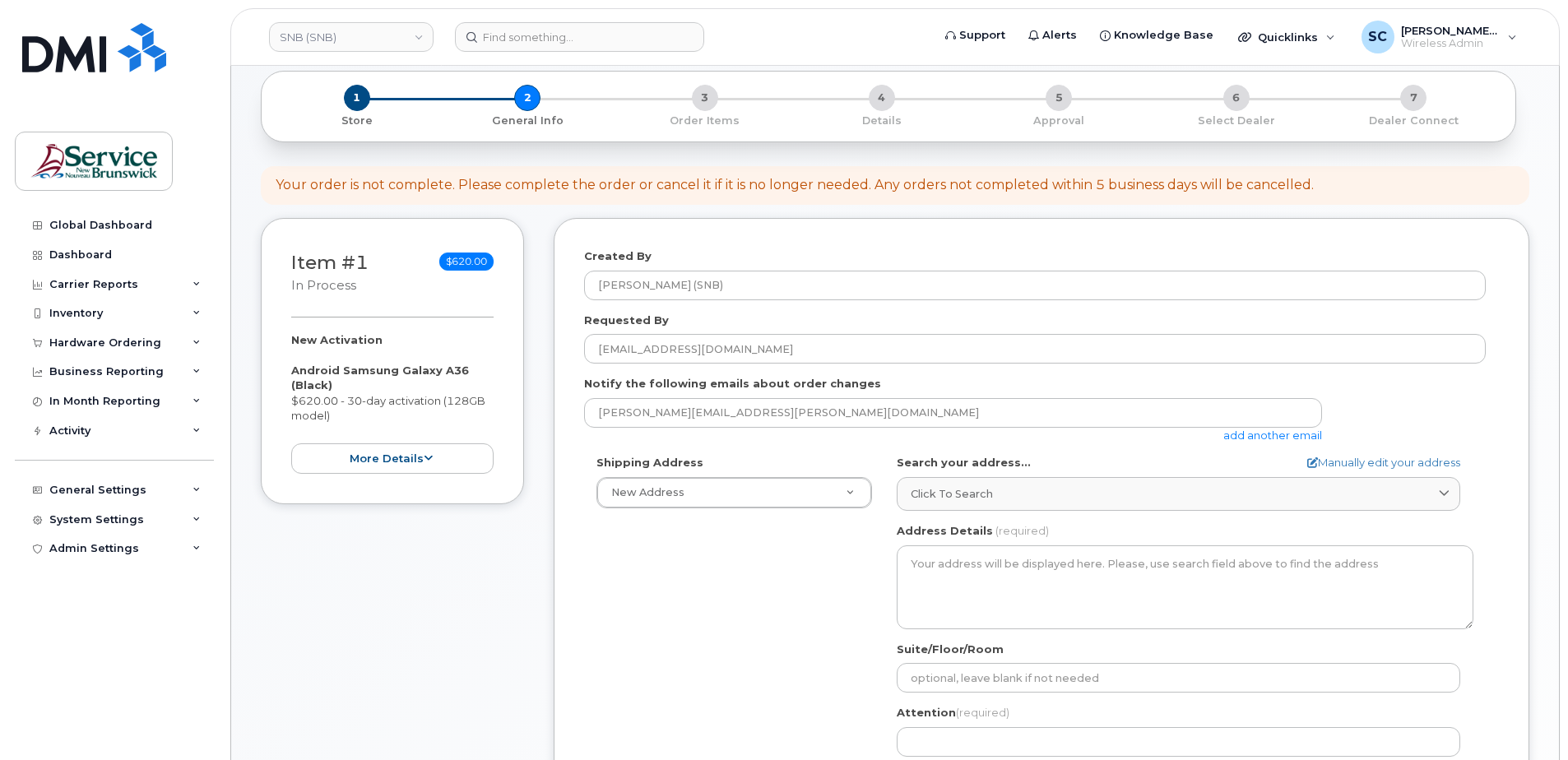
click at [720, 547] on div "Shipping Address New Address New Address ASD-E Main Office ASD-[GEOGRAPHIC_DATA…" at bounding box center [1035, 644] width 902 height 378
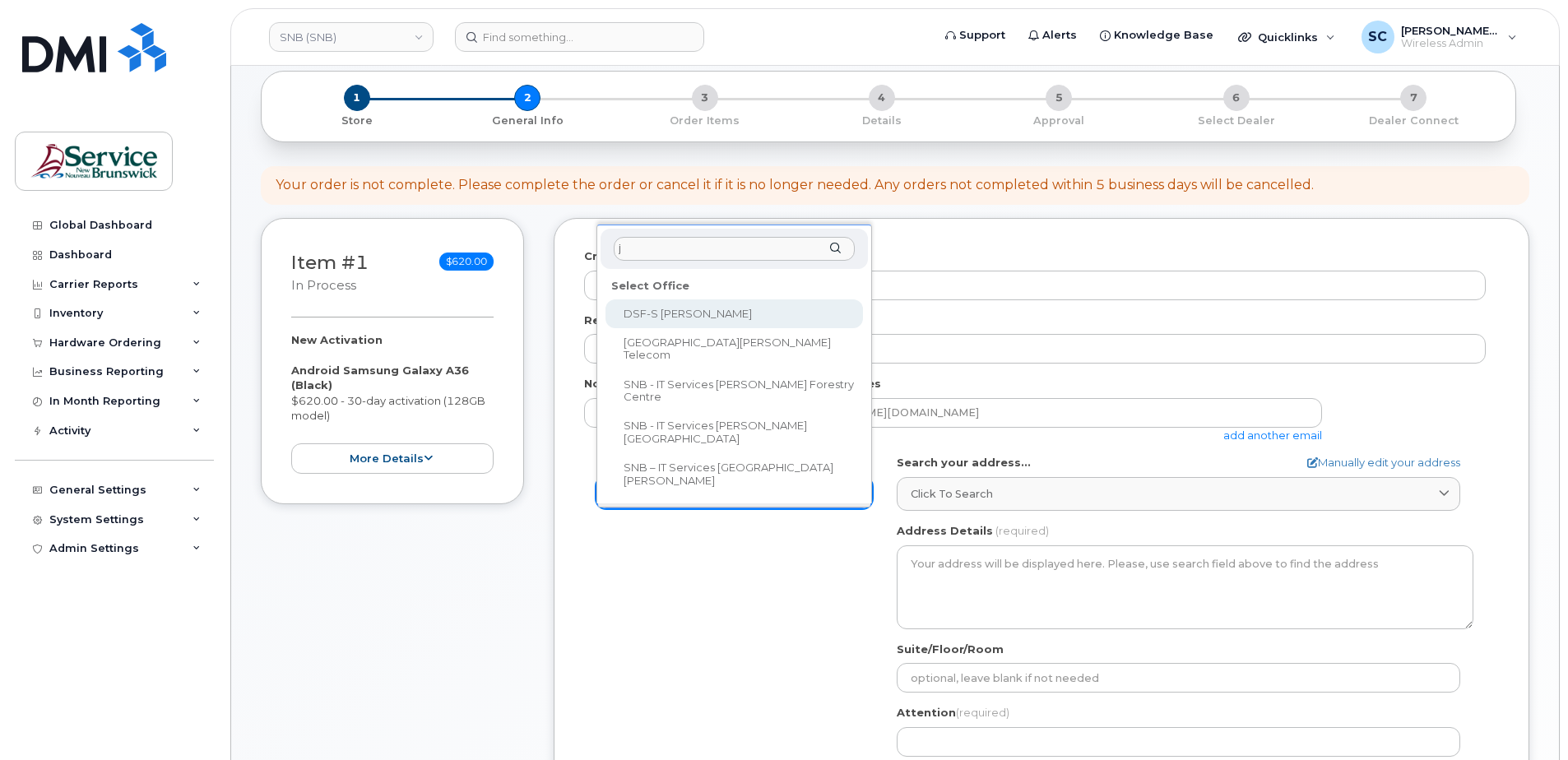
scroll to position [0, 0]
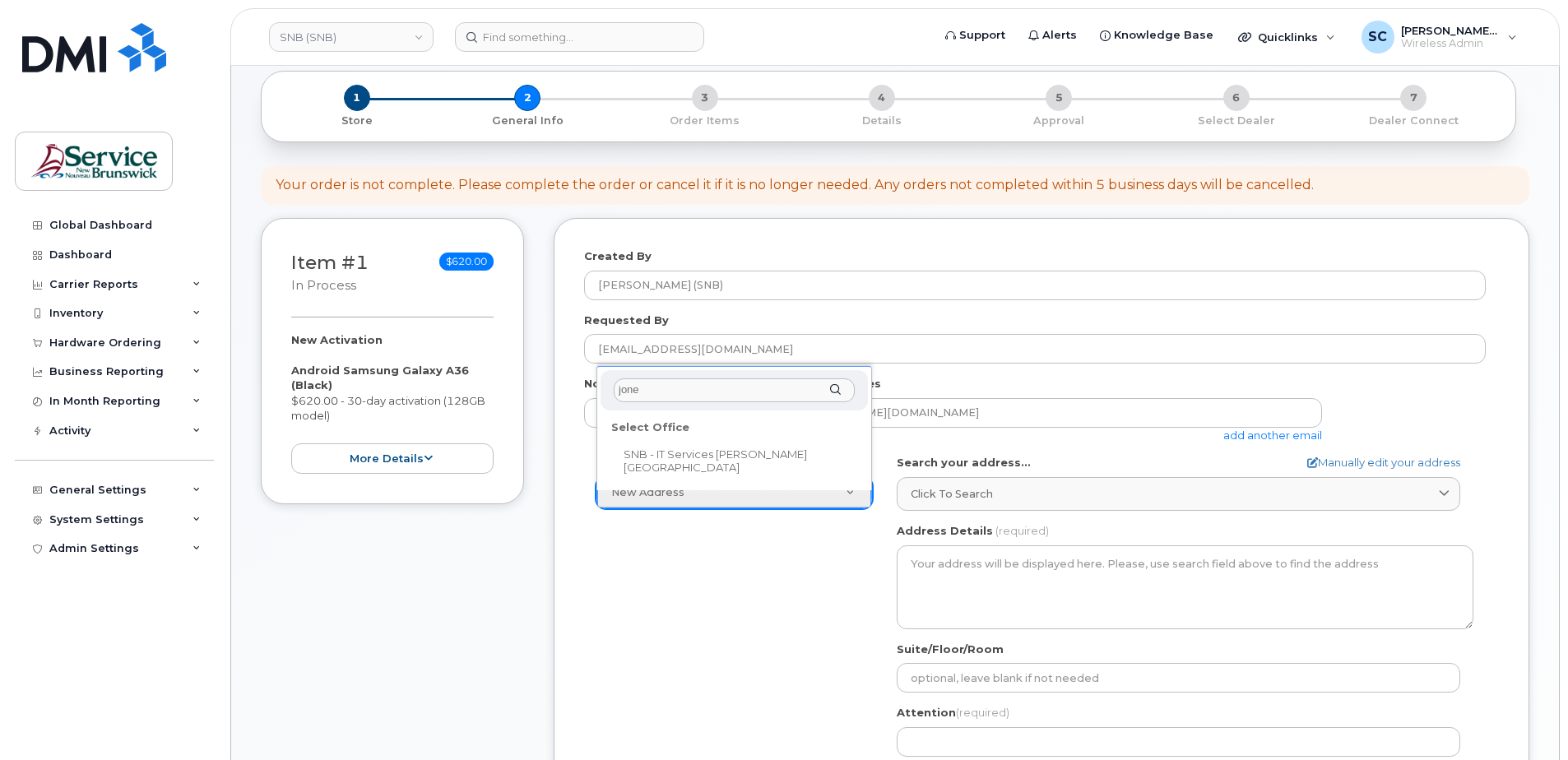
type input "jone"
select select
type textarea "[STREET_ADDRESS]"
type input "[PERSON_NAME]/[PERSON_NAME]/[PERSON_NAME]/[PERSON_NAME]"
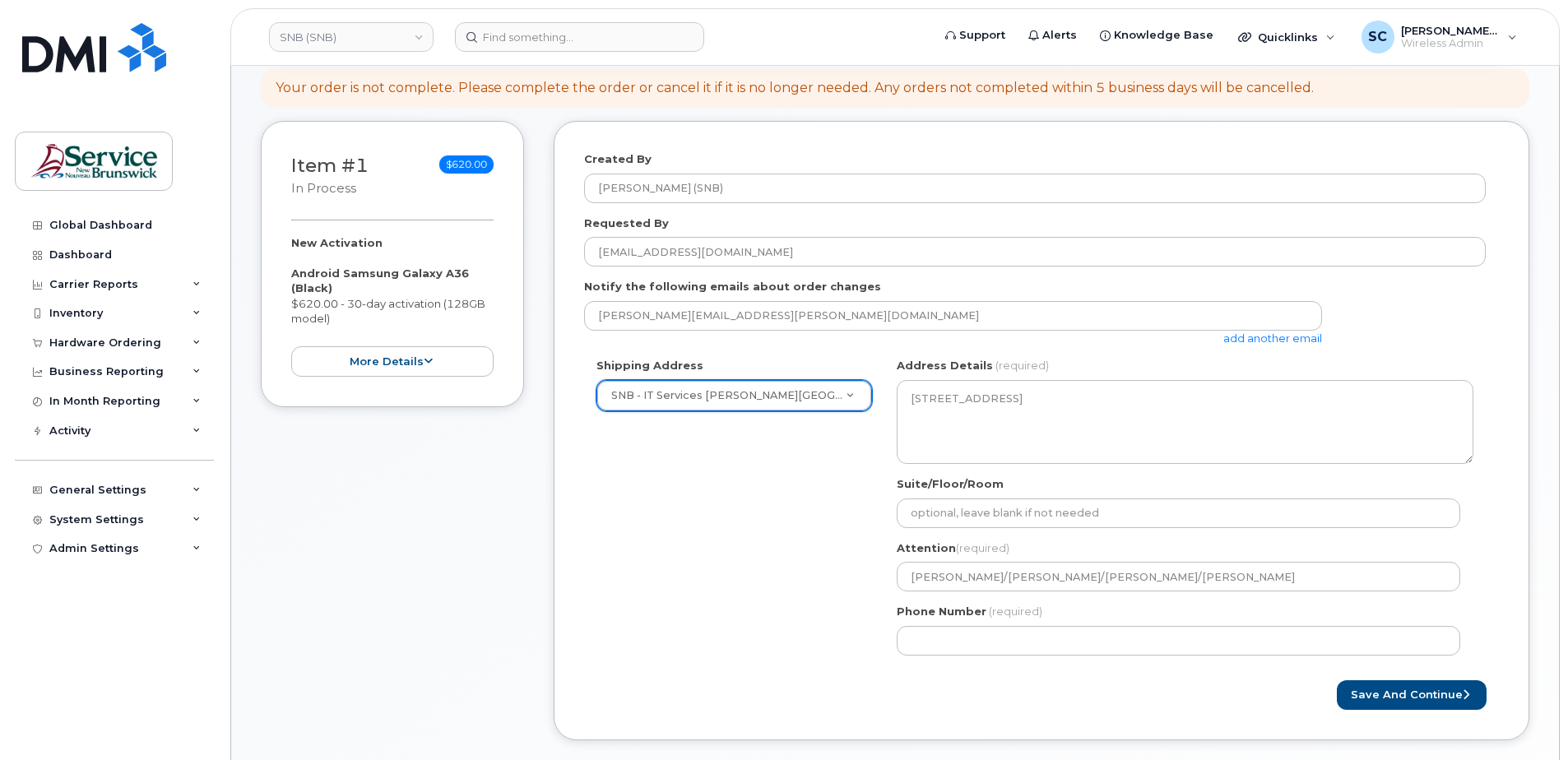
scroll to position [412, 0]
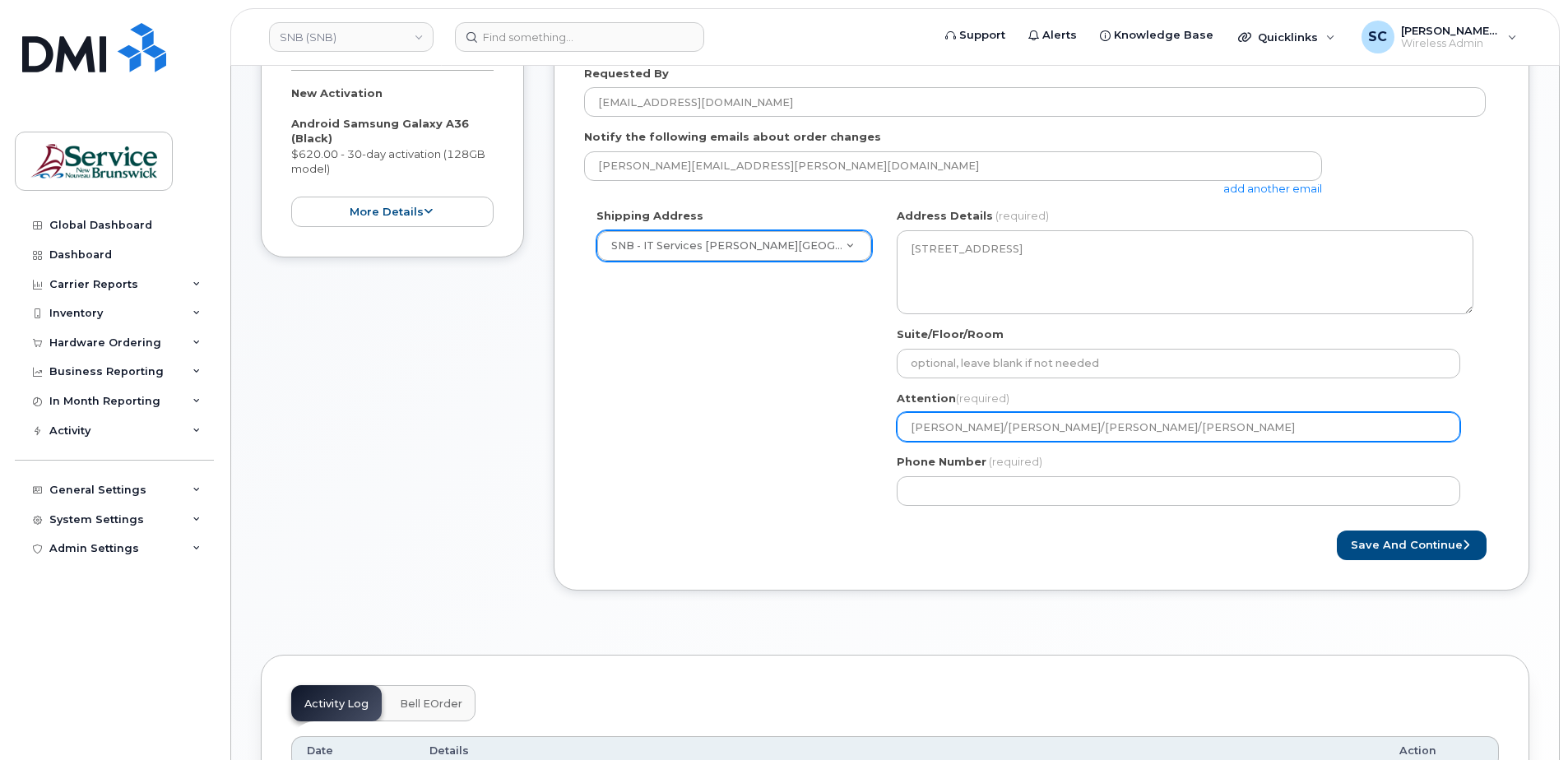
drag, startPoint x: 980, startPoint y: 426, endPoint x: 868, endPoint y: 423, distance: 112.0
click at [868, 423] on div "Shipping Address SNB - IT Services Jones Lake Place New Address ASD-E Main Offi…" at bounding box center [1035, 363] width 902 height 309
select select
type input "Jeff McIntyre/Vincent Hache/Sebastien Bernard"
drag, startPoint x: 1066, startPoint y: 428, endPoint x: 981, endPoint y: 428, distance: 85.0
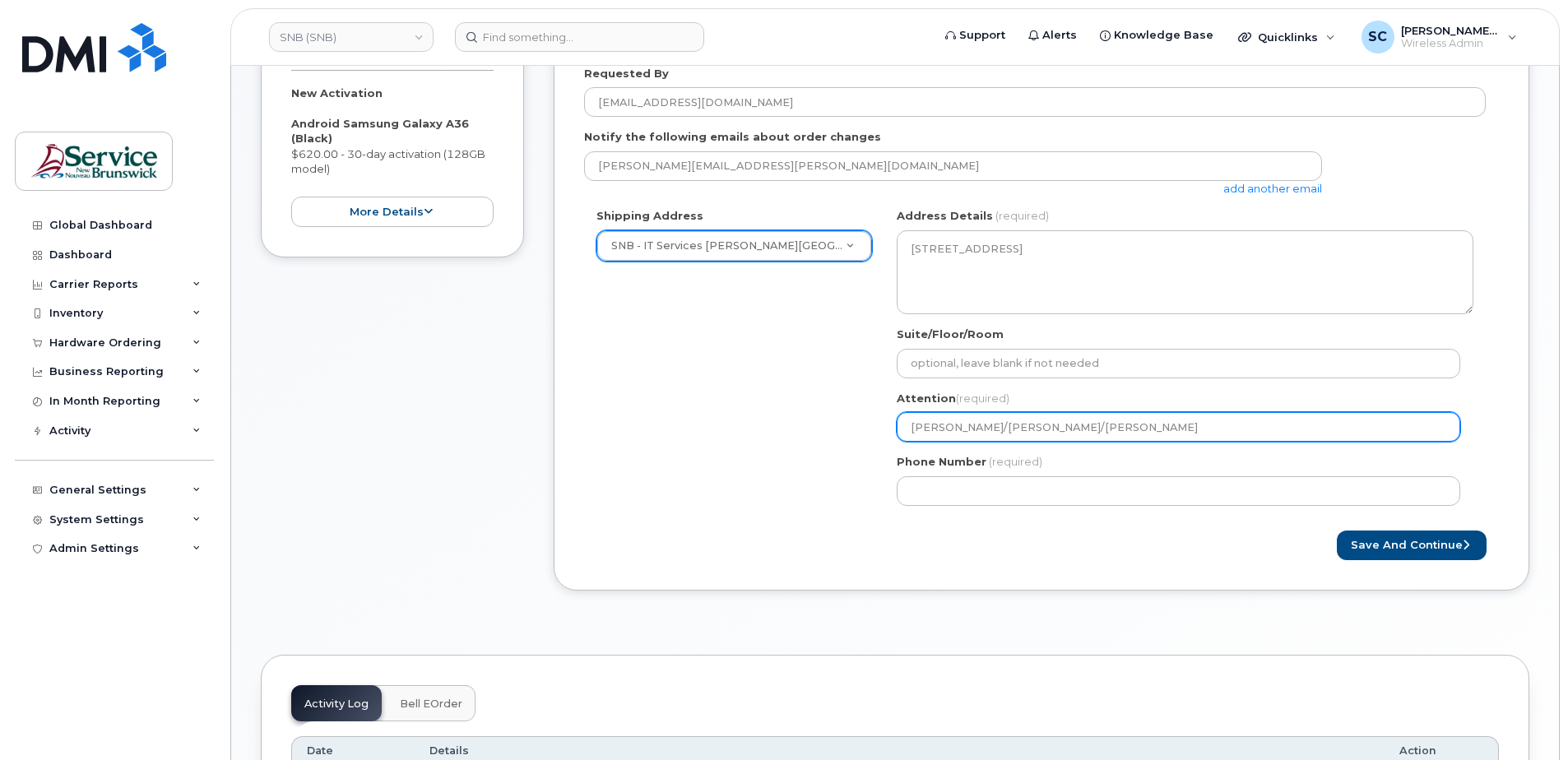
click at [981, 428] on input "Jeff McIntyre/Vincent Hache/Sebastien Bernard" at bounding box center [1178, 426] width 564 height 29
select select
type input "[PERSON_NAME]/[PERSON_NAME]"
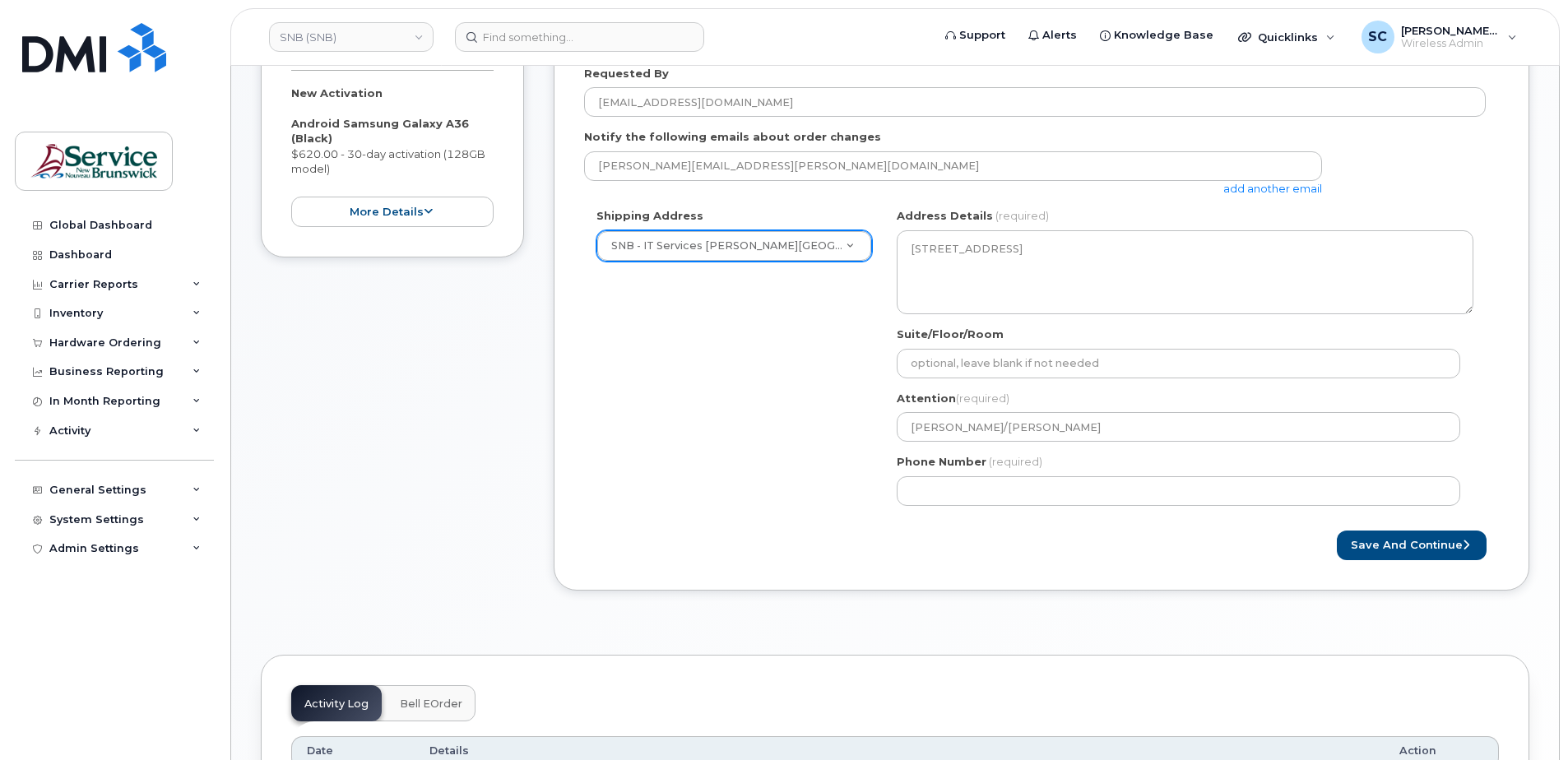
click at [994, 525] on form "Created By Slipp, Cameron (SNB) Requested By Wahiba.Bougueila@snb.ca Notify the…" at bounding box center [1041, 281] width 915 height 558
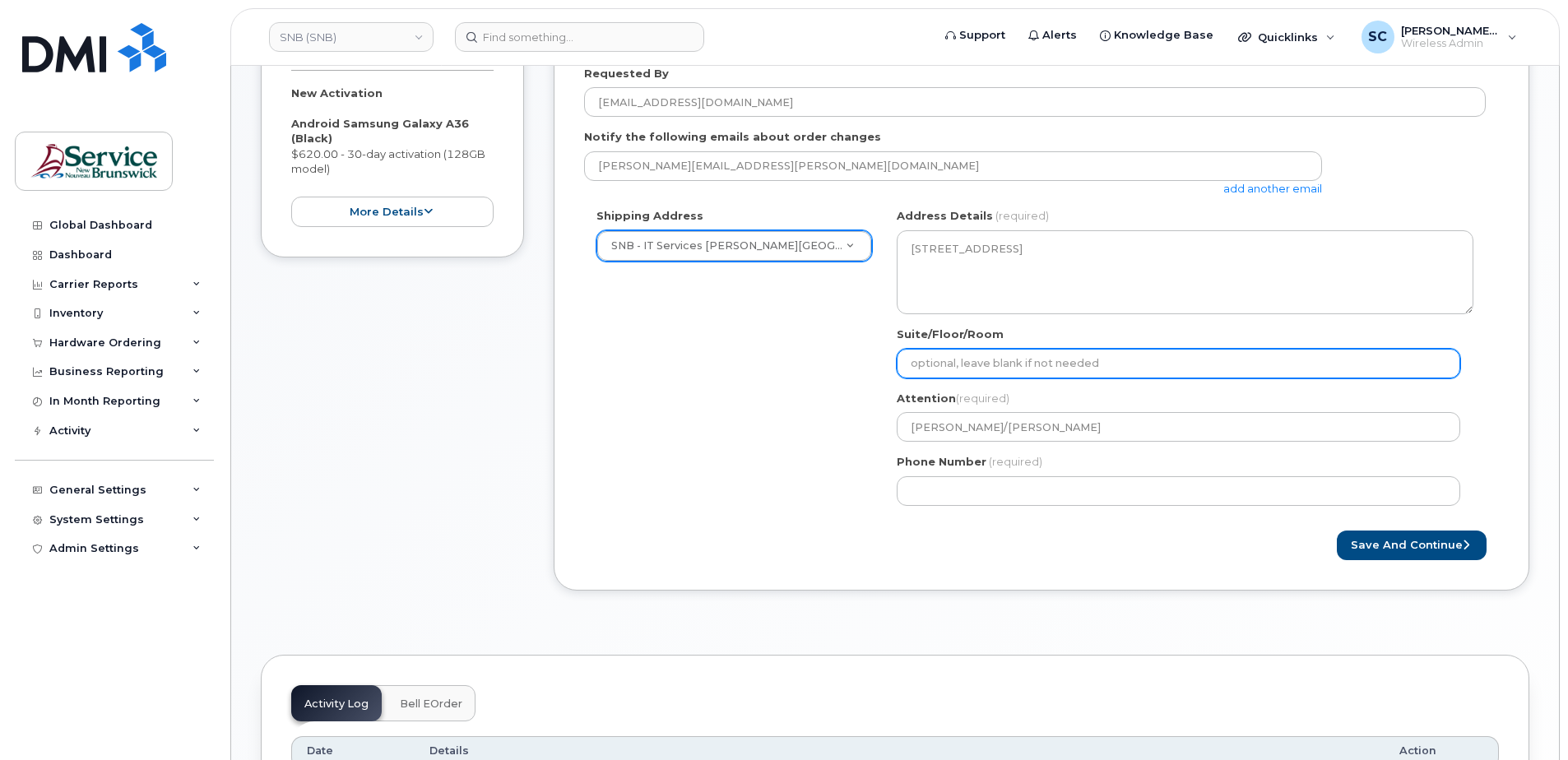
click at [998, 362] on input "Suite/Floor/Room" at bounding box center [1178, 363] width 564 height 29
paste input "WO0000000484499"
select select
type input "WO0000000484499"
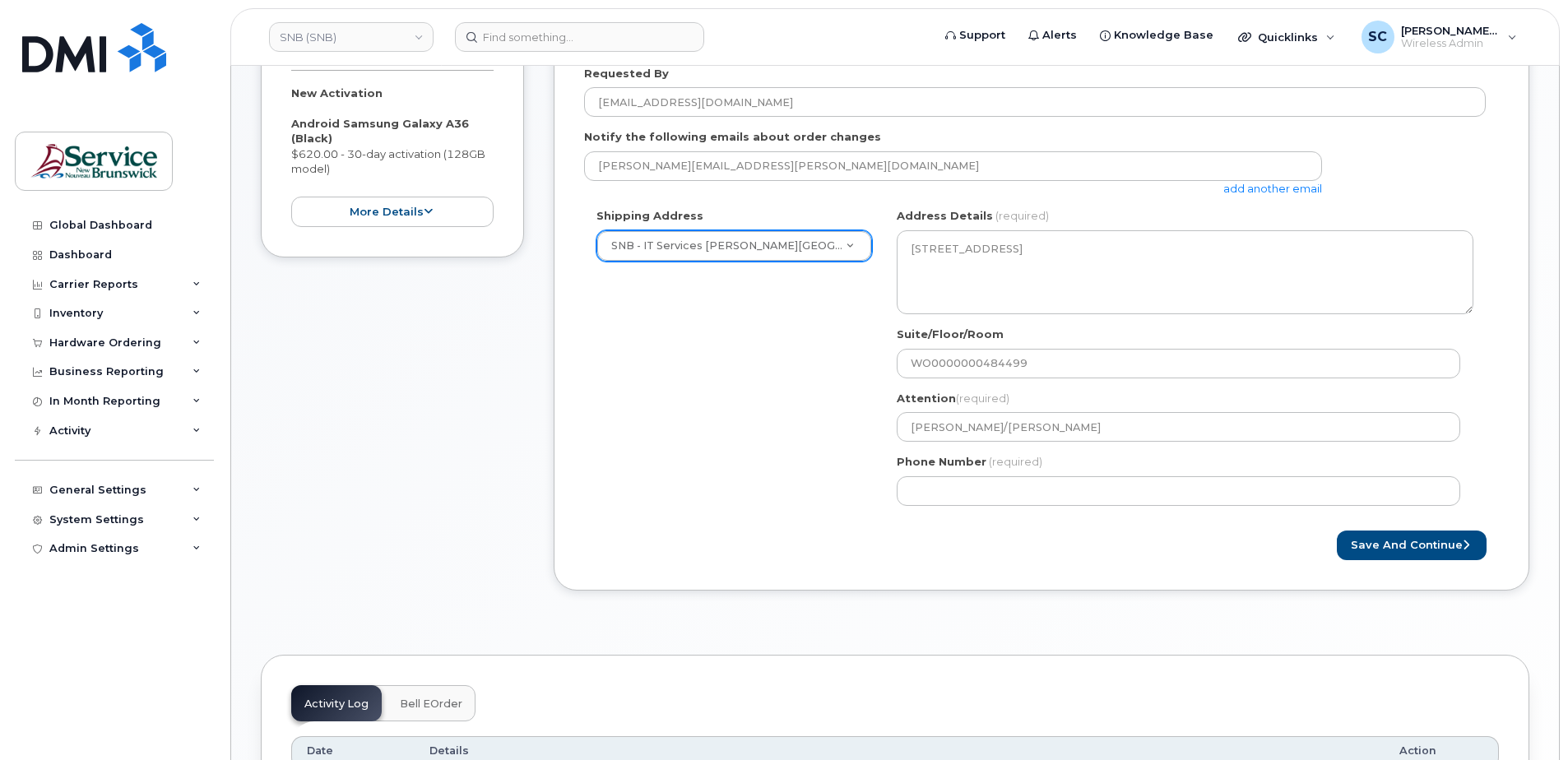
click at [844, 492] on div "Shipping Address SNB - IT Services Jones Lake Place New Address ASD-E Main Offi…" at bounding box center [1035, 363] width 902 height 309
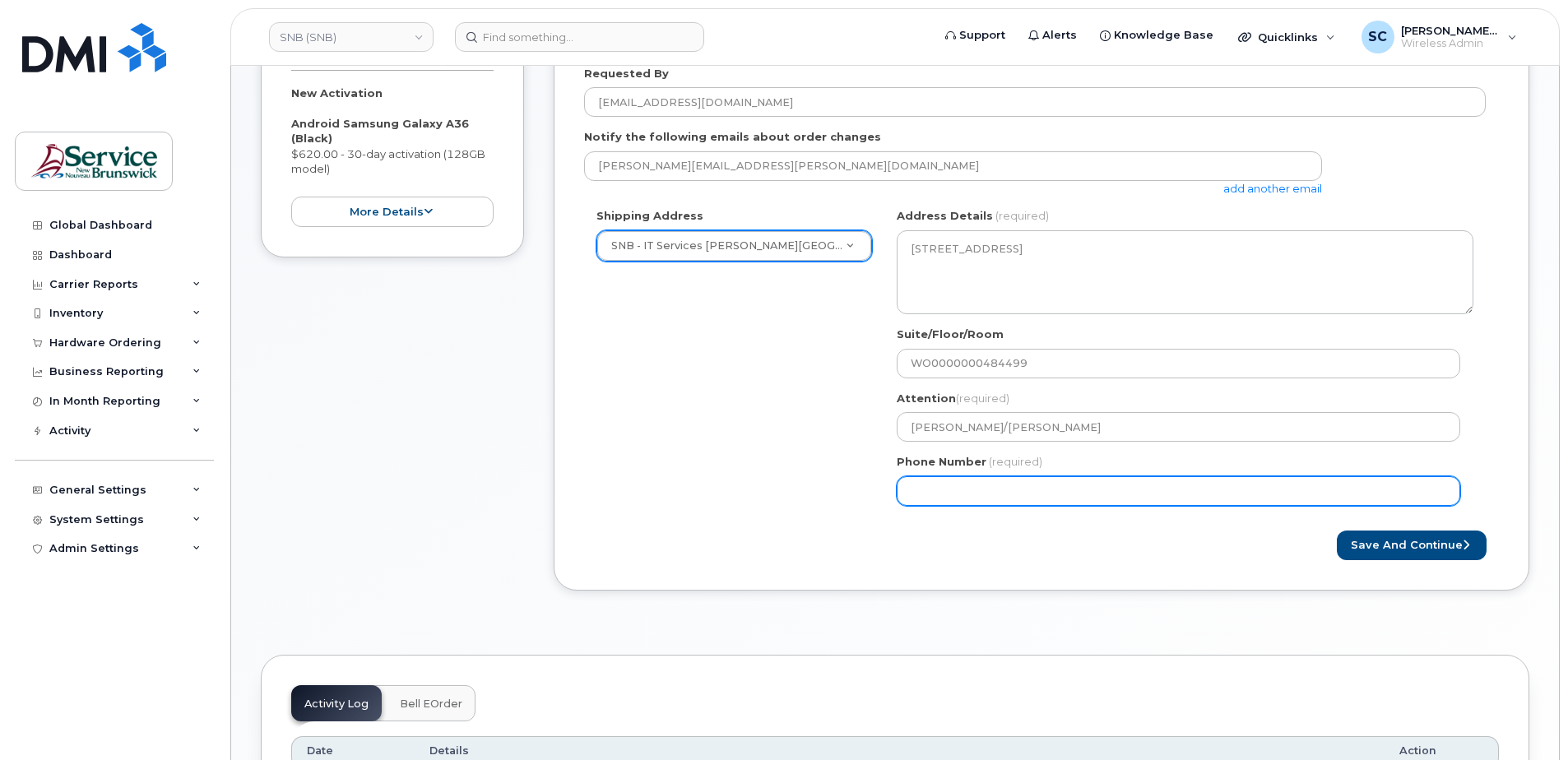
click at [913, 492] on input "Phone Number" at bounding box center [1178, 491] width 564 height 29
type input "1234567890"
select select
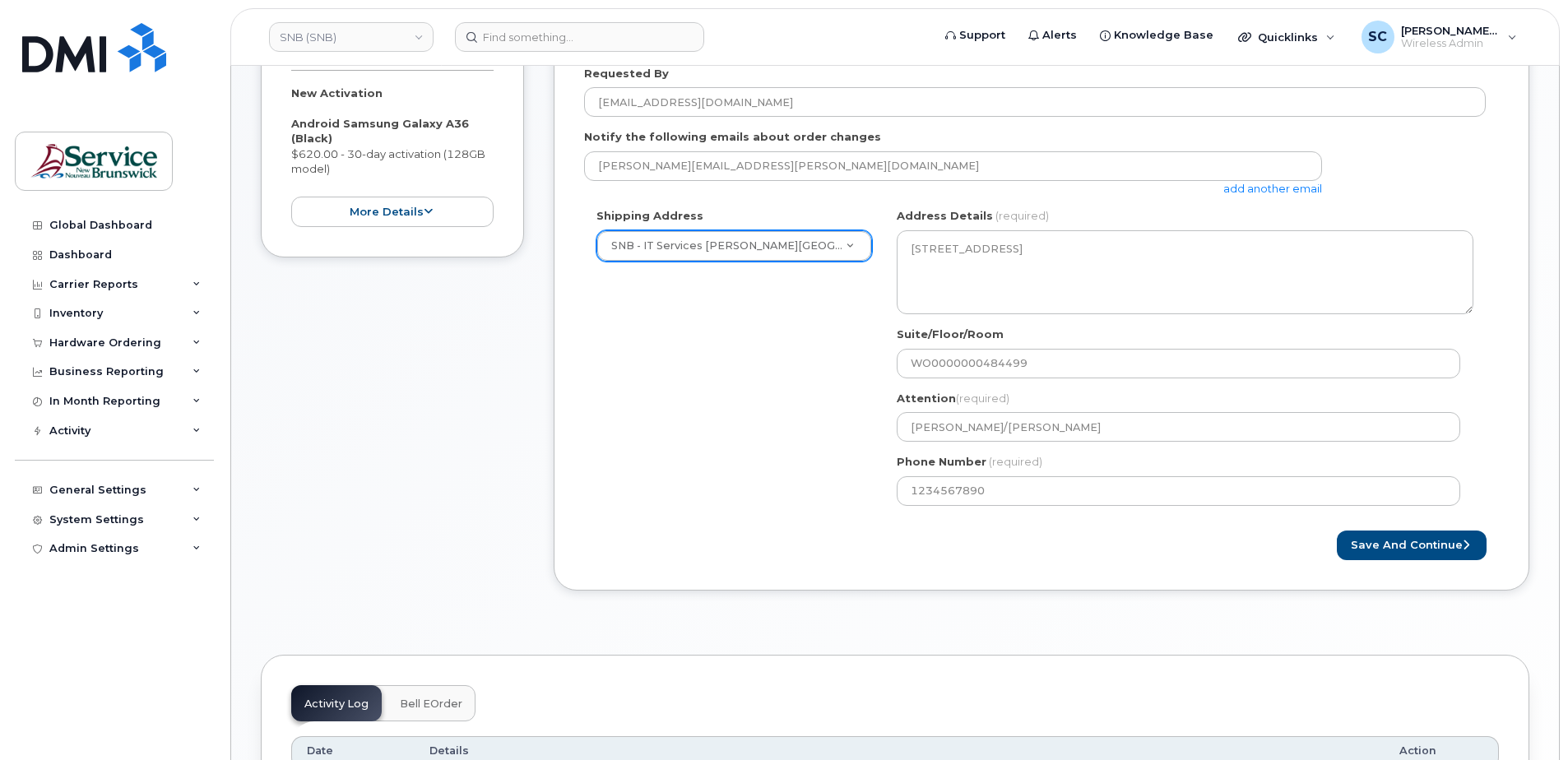
drag, startPoint x: 1256, startPoint y: 555, endPoint x: 1296, endPoint y: 556, distance: 40.0
click at [1256, 555] on div "Save and Continue" at bounding box center [1270, 546] width 457 height 30
click at [1398, 545] on button "Save and Continue" at bounding box center [1411, 546] width 149 height 30
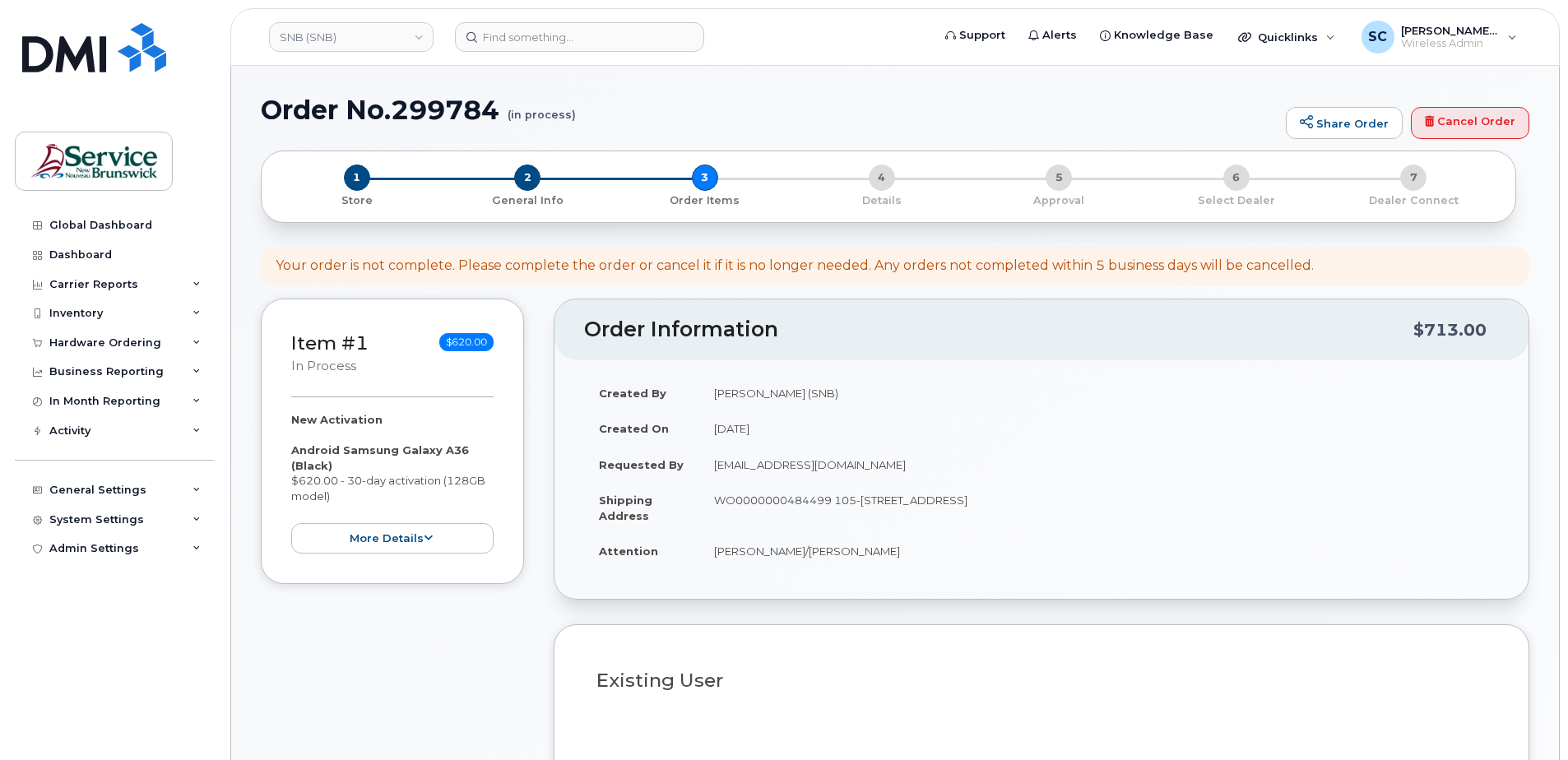
select select
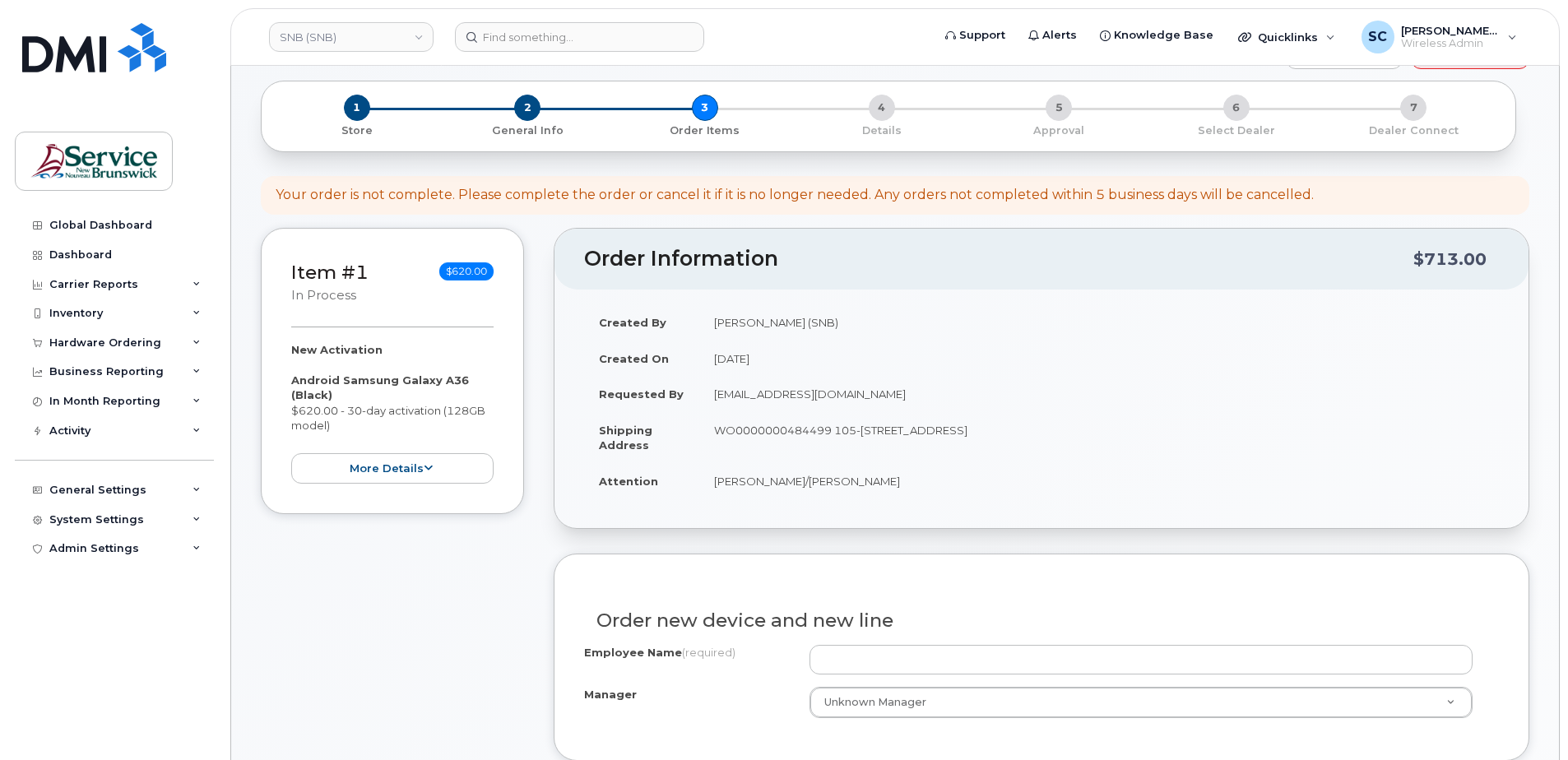
scroll to position [412, 0]
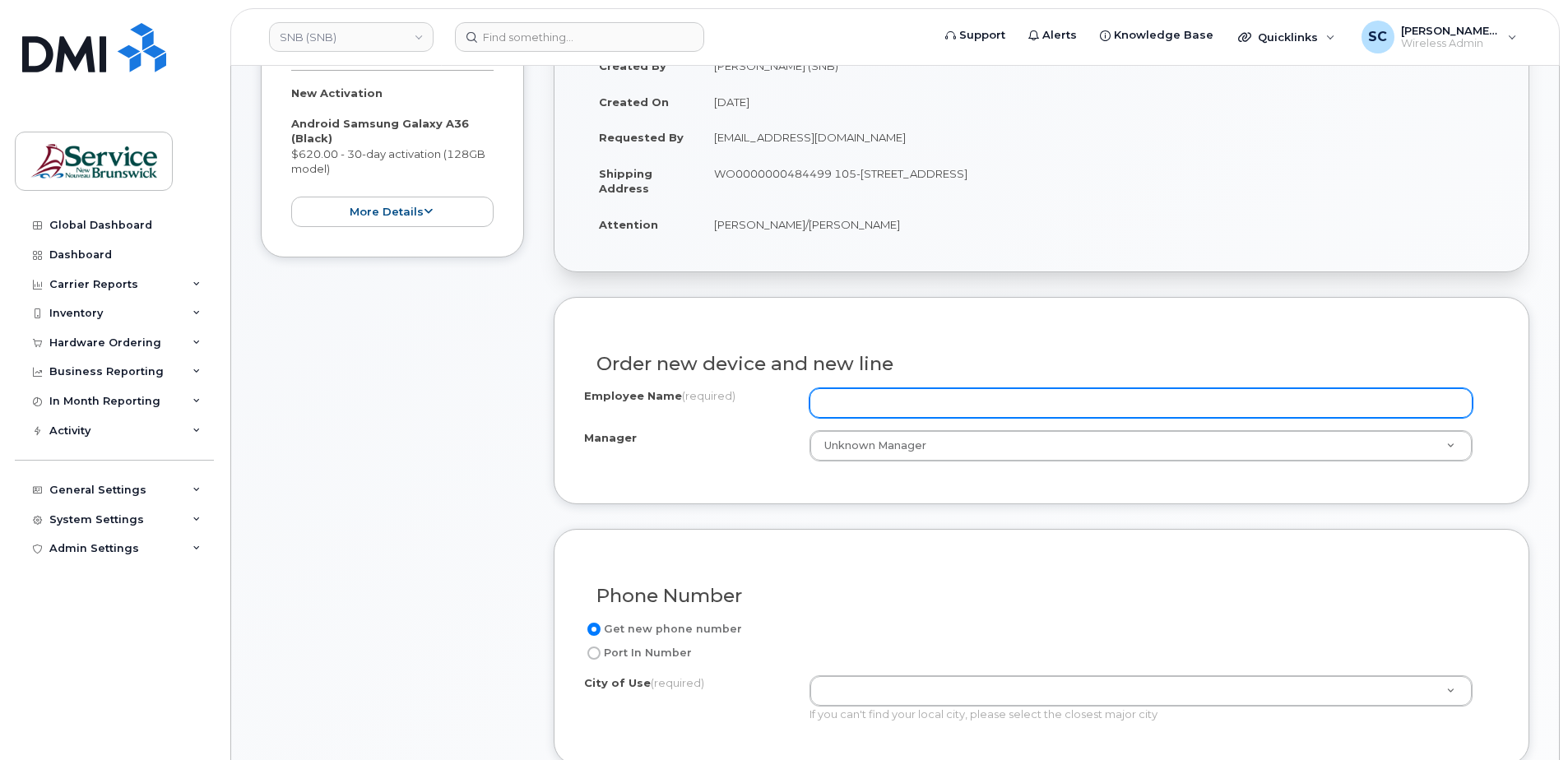
click at [928, 401] on input "Employee Name (required)" at bounding box center [1141, 403] width 663 height 29
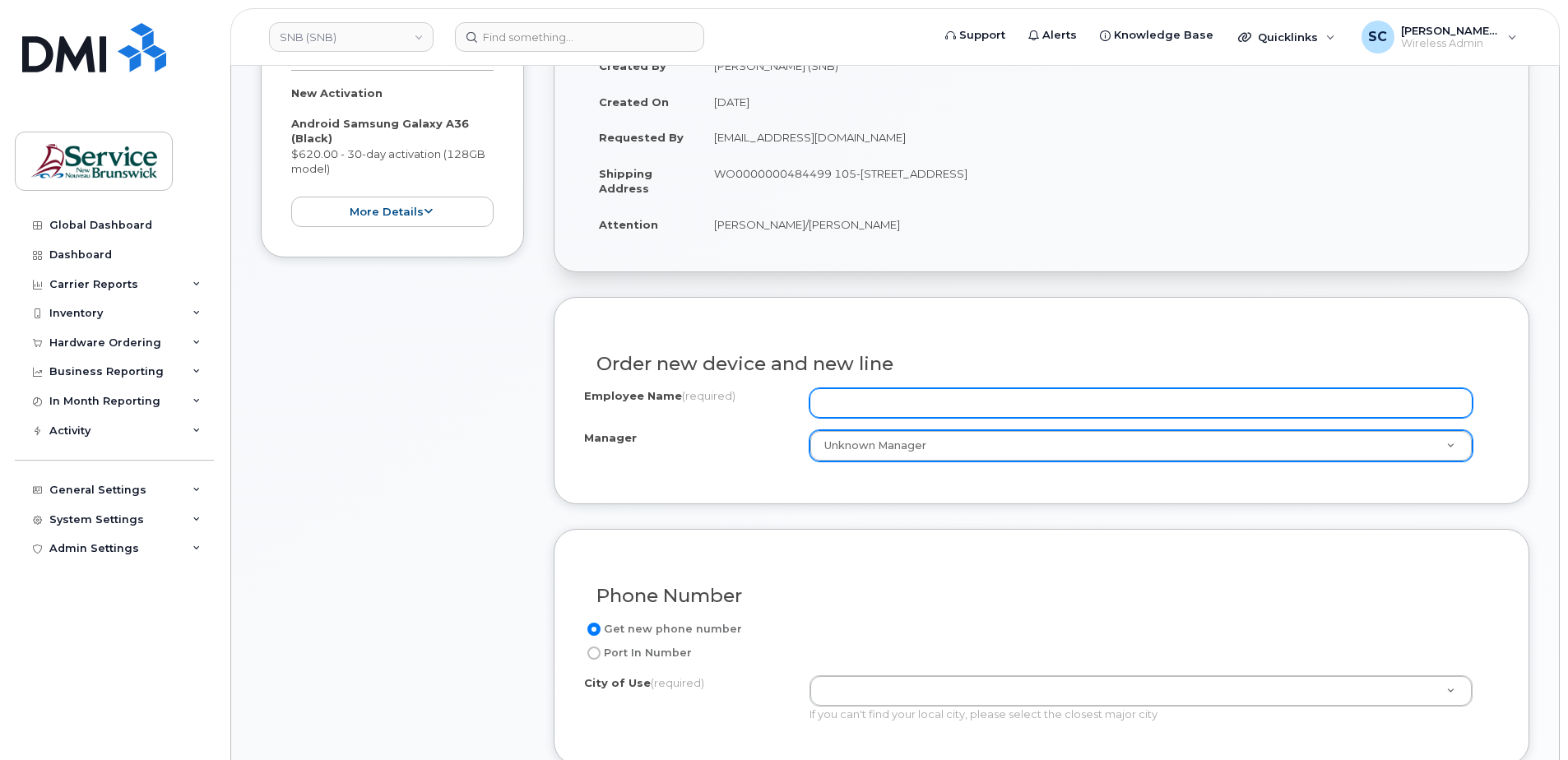
paste input "[PERSON_NAME]"
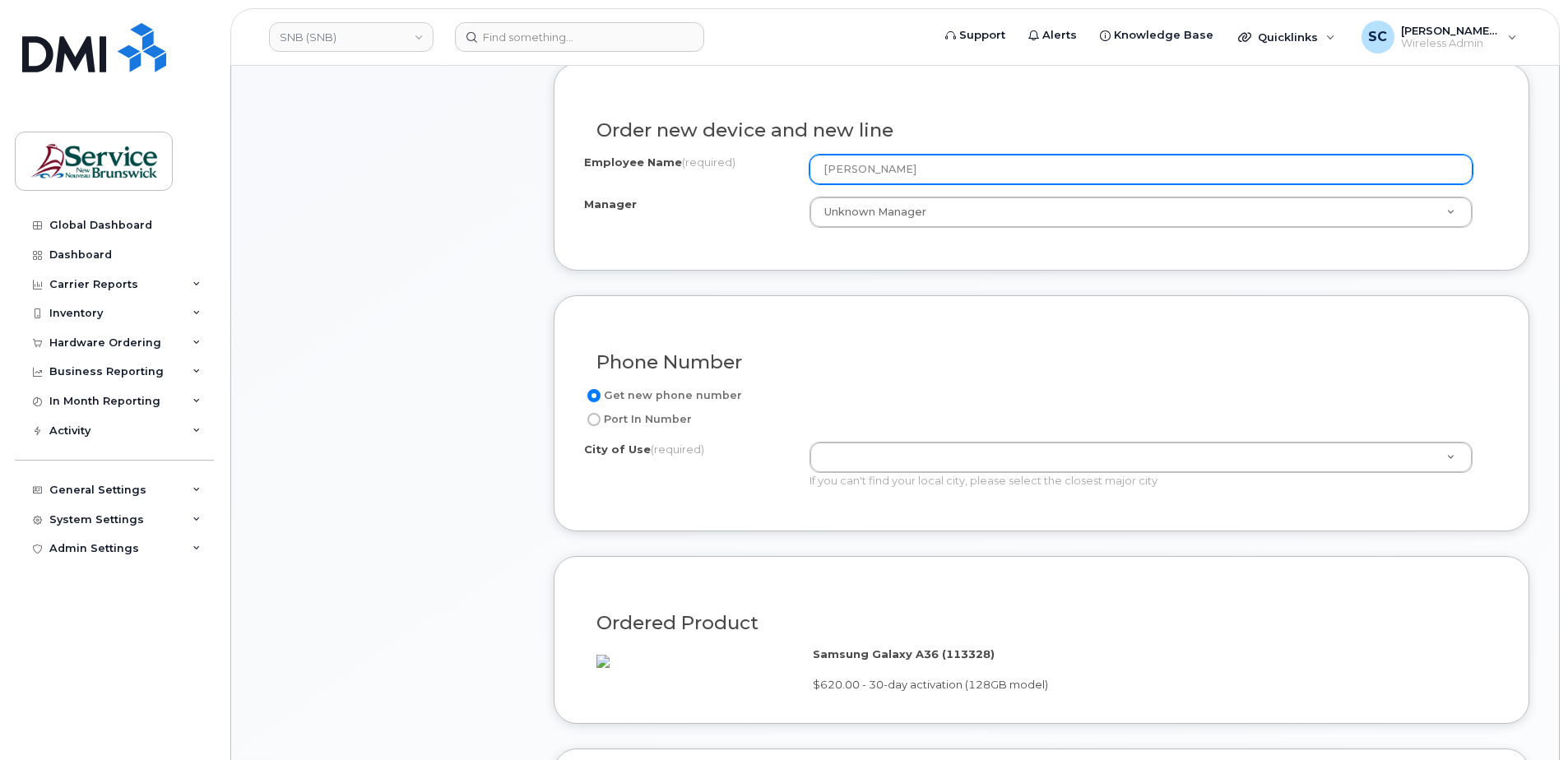
scroll to position [658, 0]
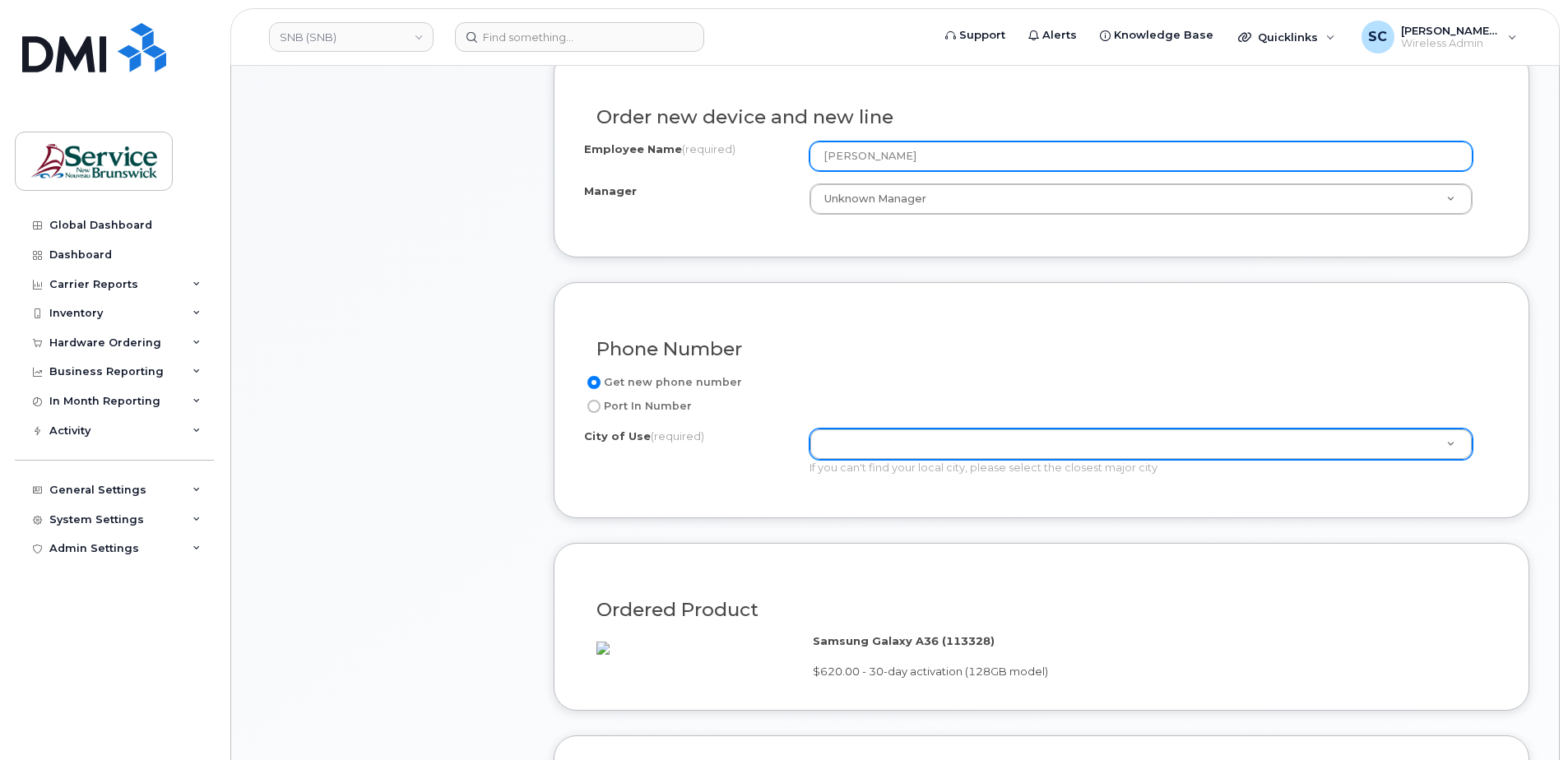
type input "[PERSON_NAME]"
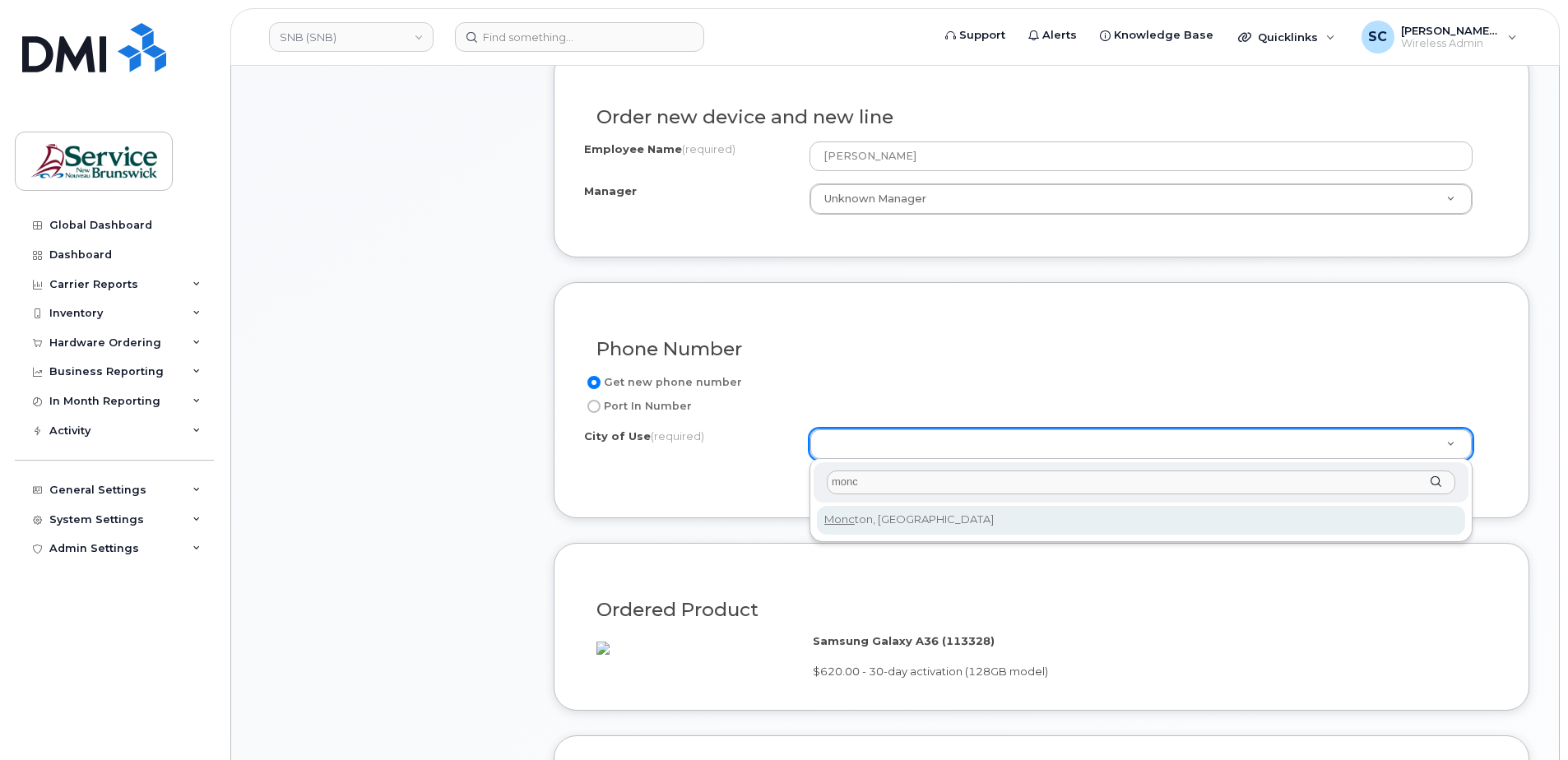
type input "monc"
type input "1817"
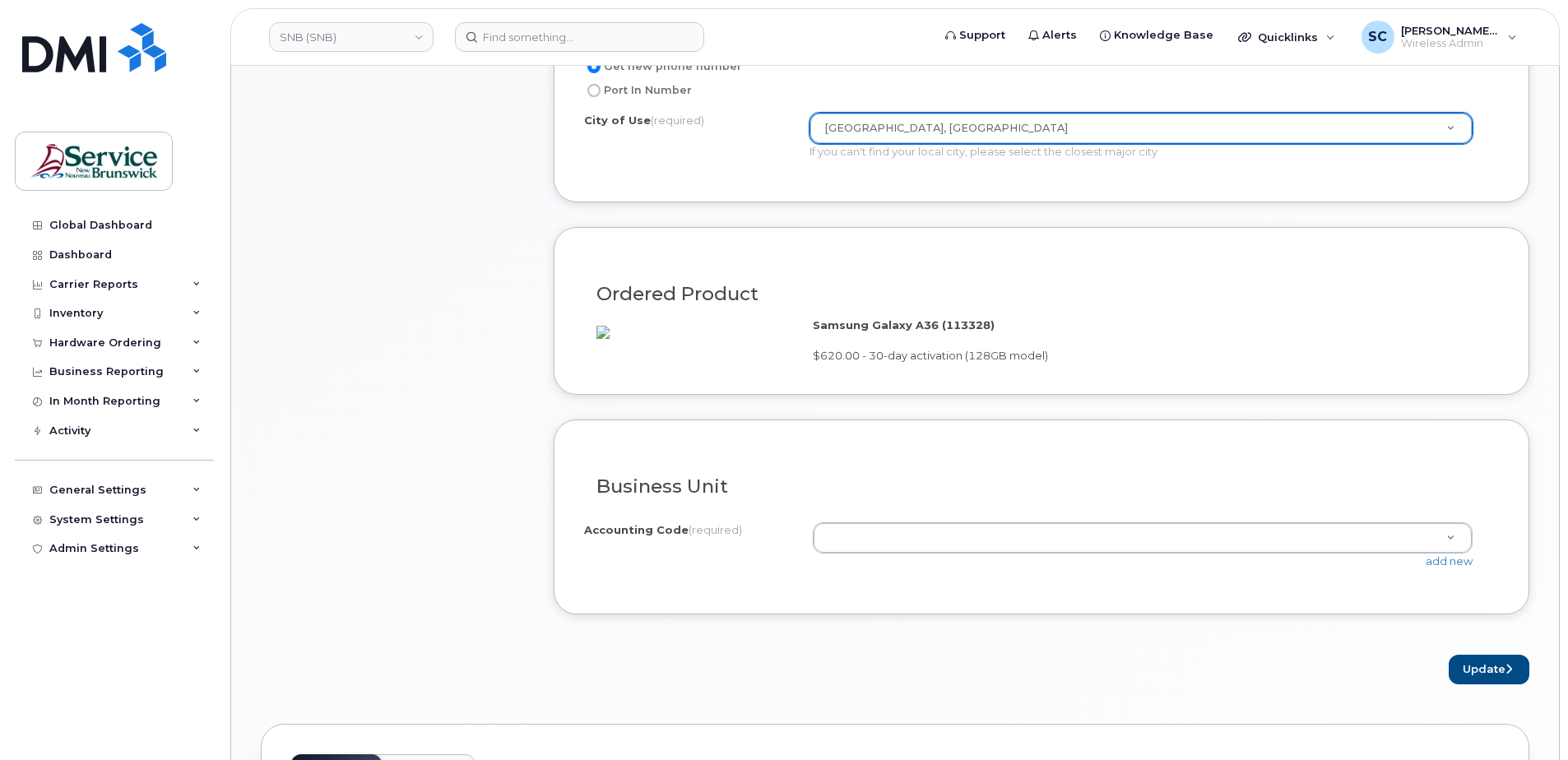
scroll to position [987, 0]
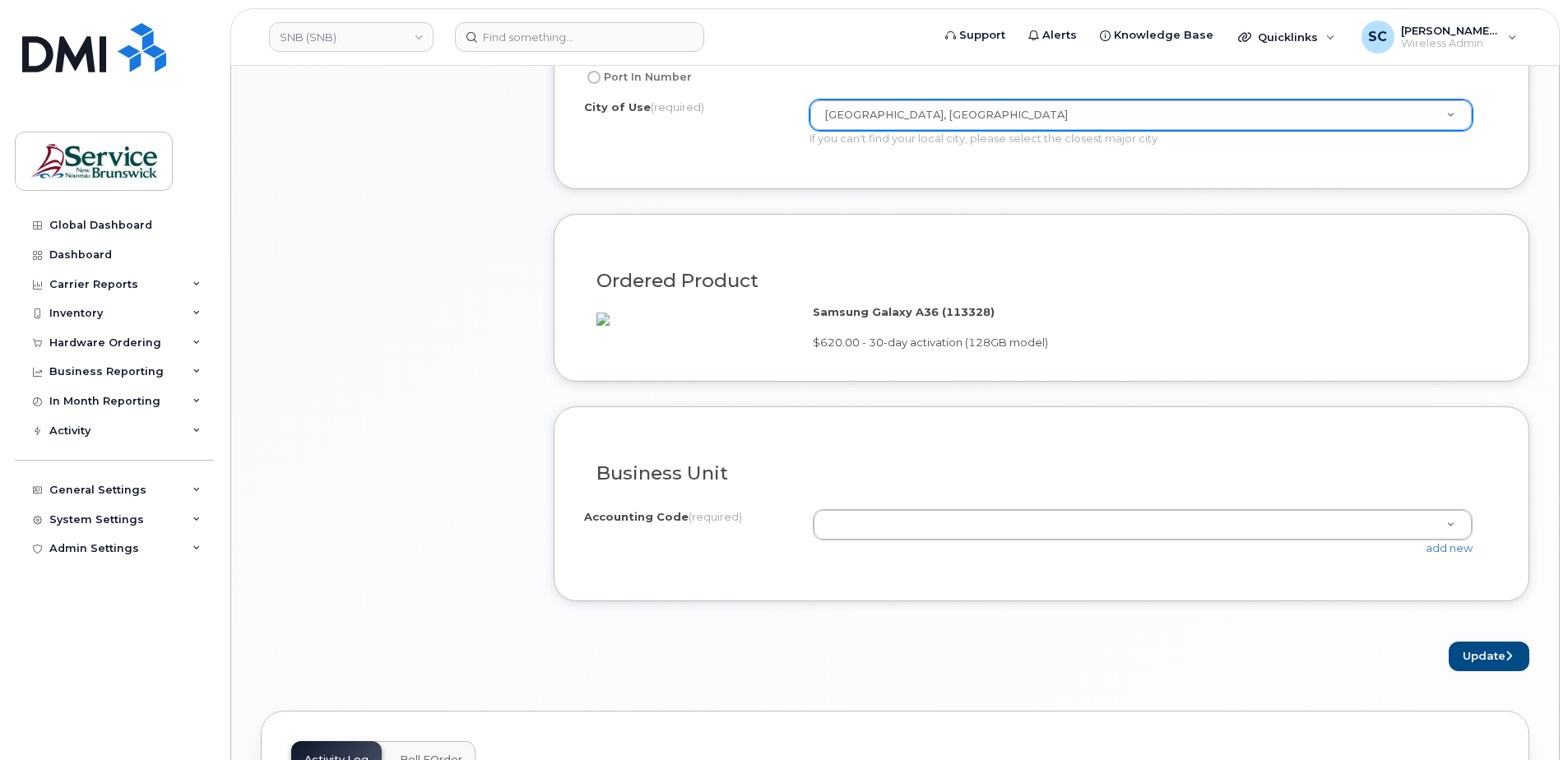
click at [895, 527] on div "I know the accounting codes Accounting Code (required) 85.8519.8502.6066.5PPP.5…" at bounding box center [1041, 533] width 915 height 74
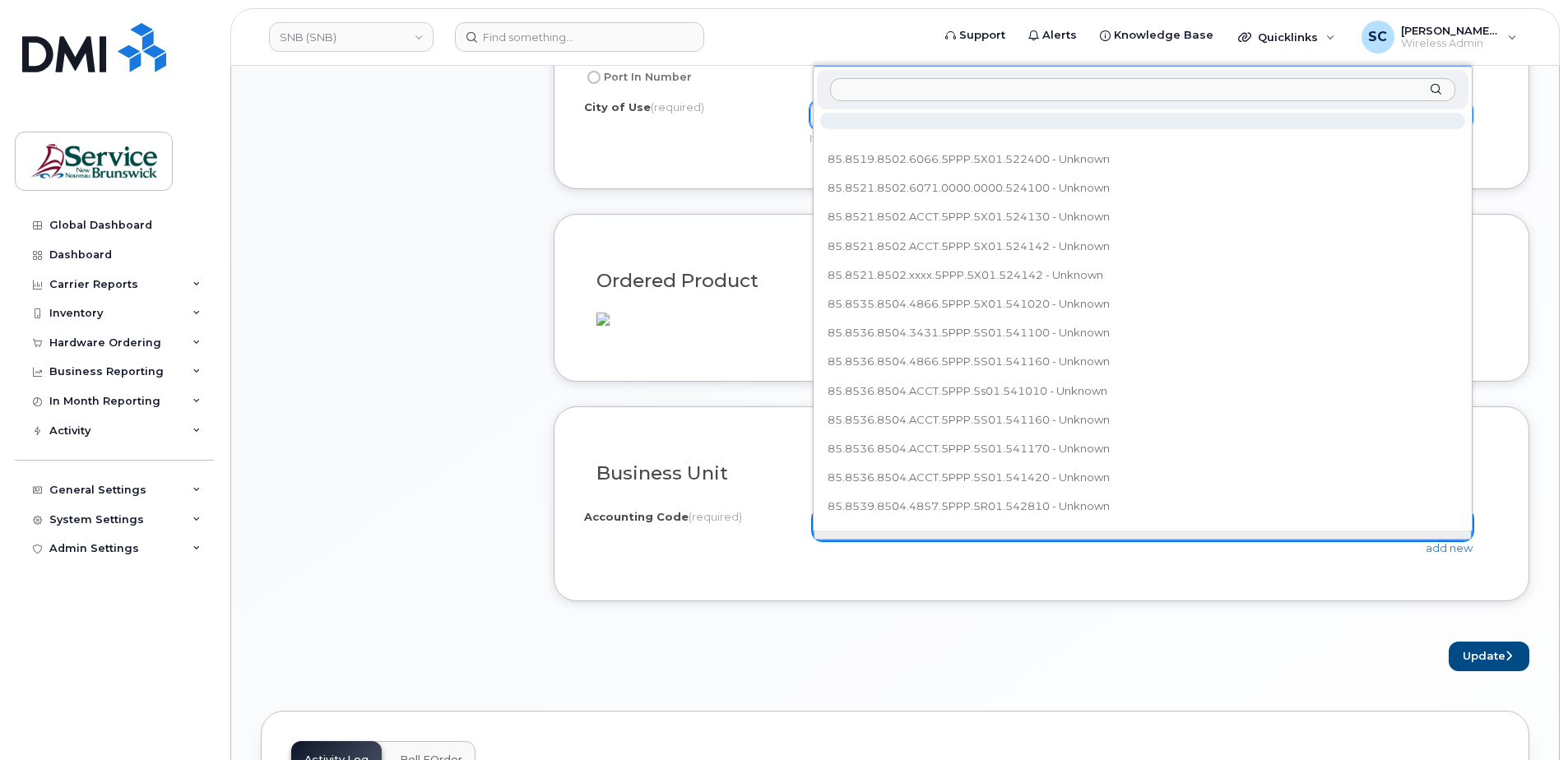
type input "85.8544.8504.ACCT.5PPP.5X01.541000"
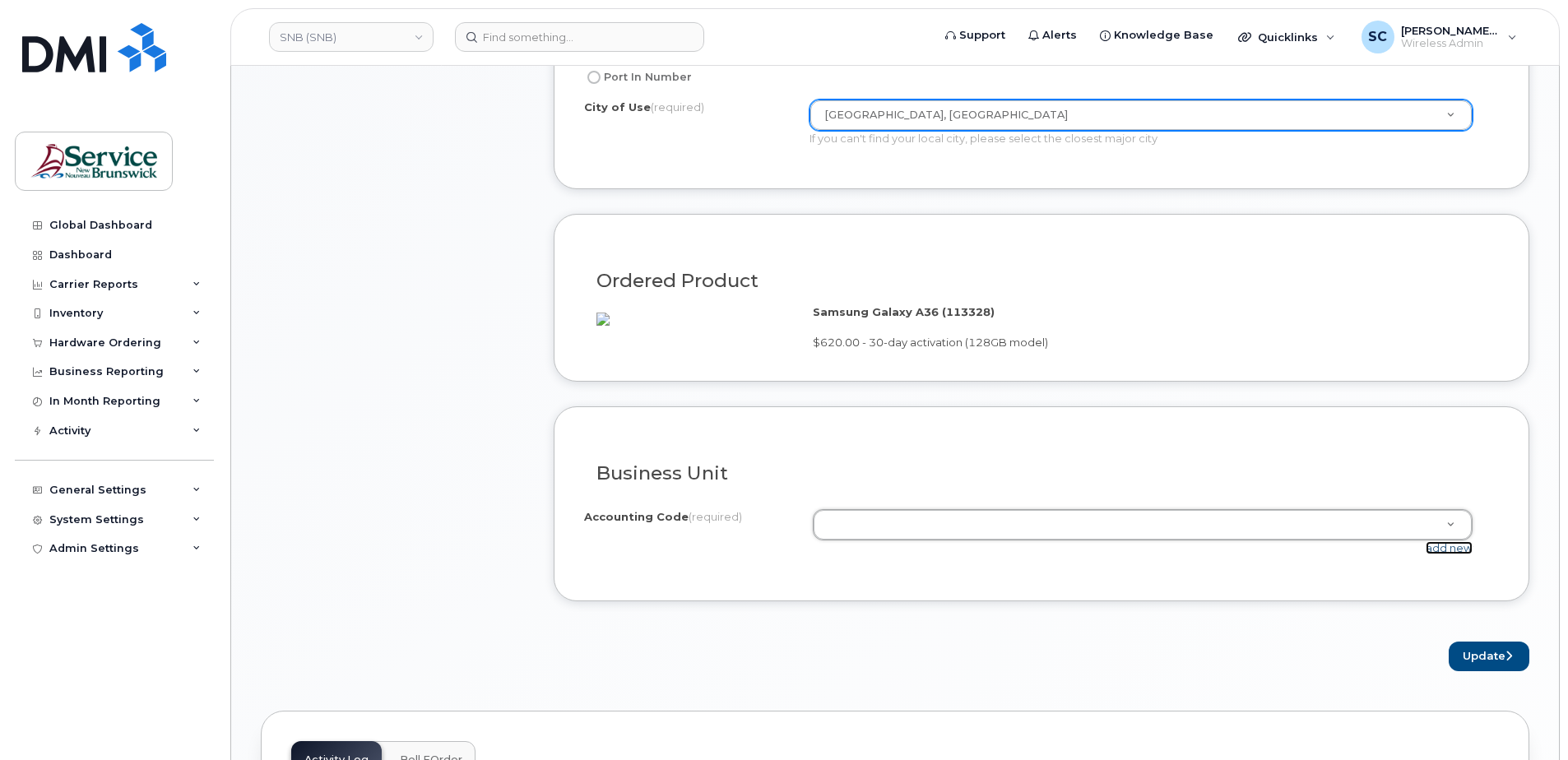
click at [1450, 555] on link "add new" at bounding box center [1449, 548] width 47 height 13
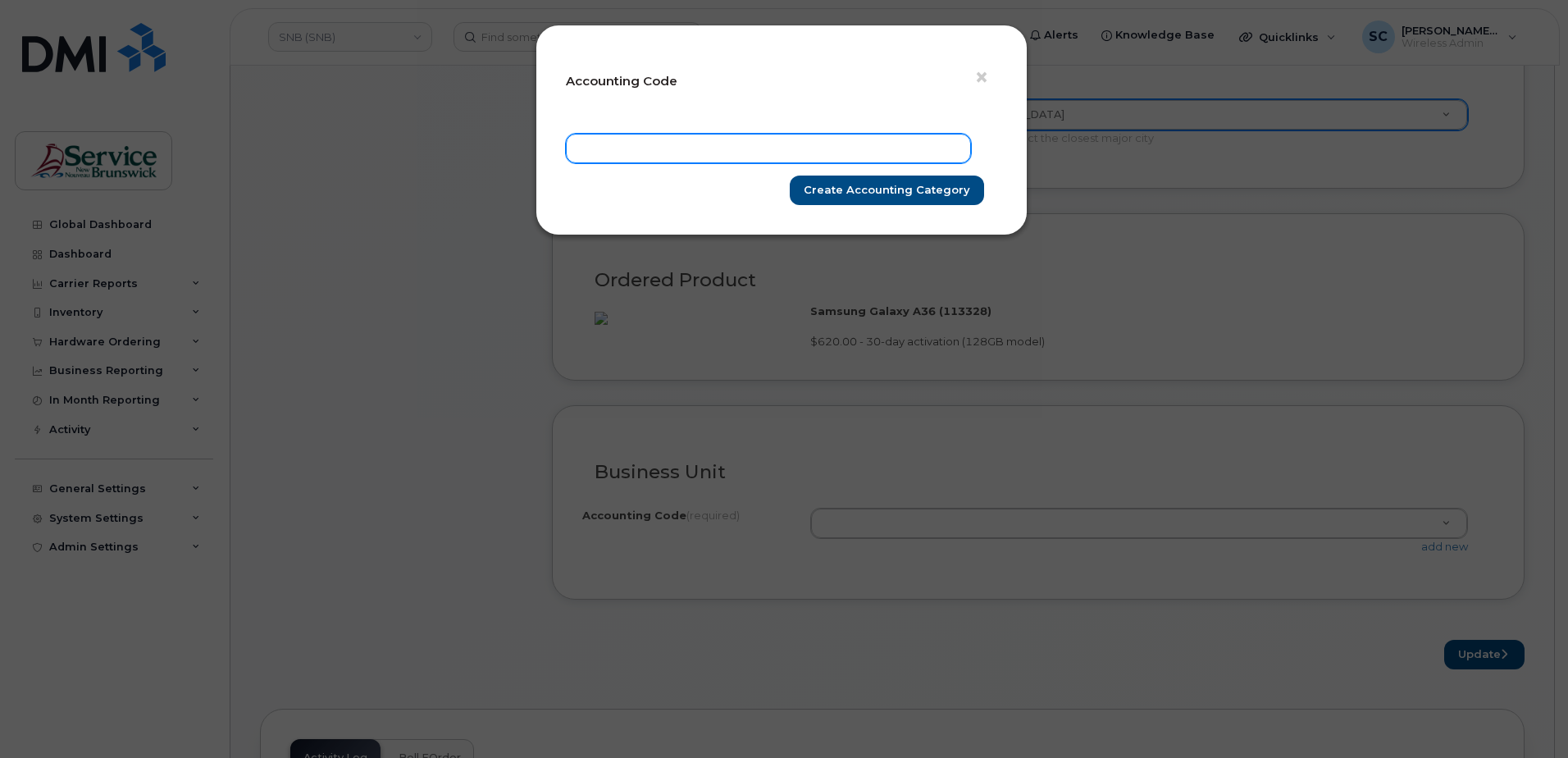
click at [792, 143] on input "text" at bounding box center [768, 148] width 405 height 29
paste input "85.8544.8504.ACCT.5PPP.5X01.541000"
type input "85.8544.8504.ACCT.5PPP.5X01.541000"
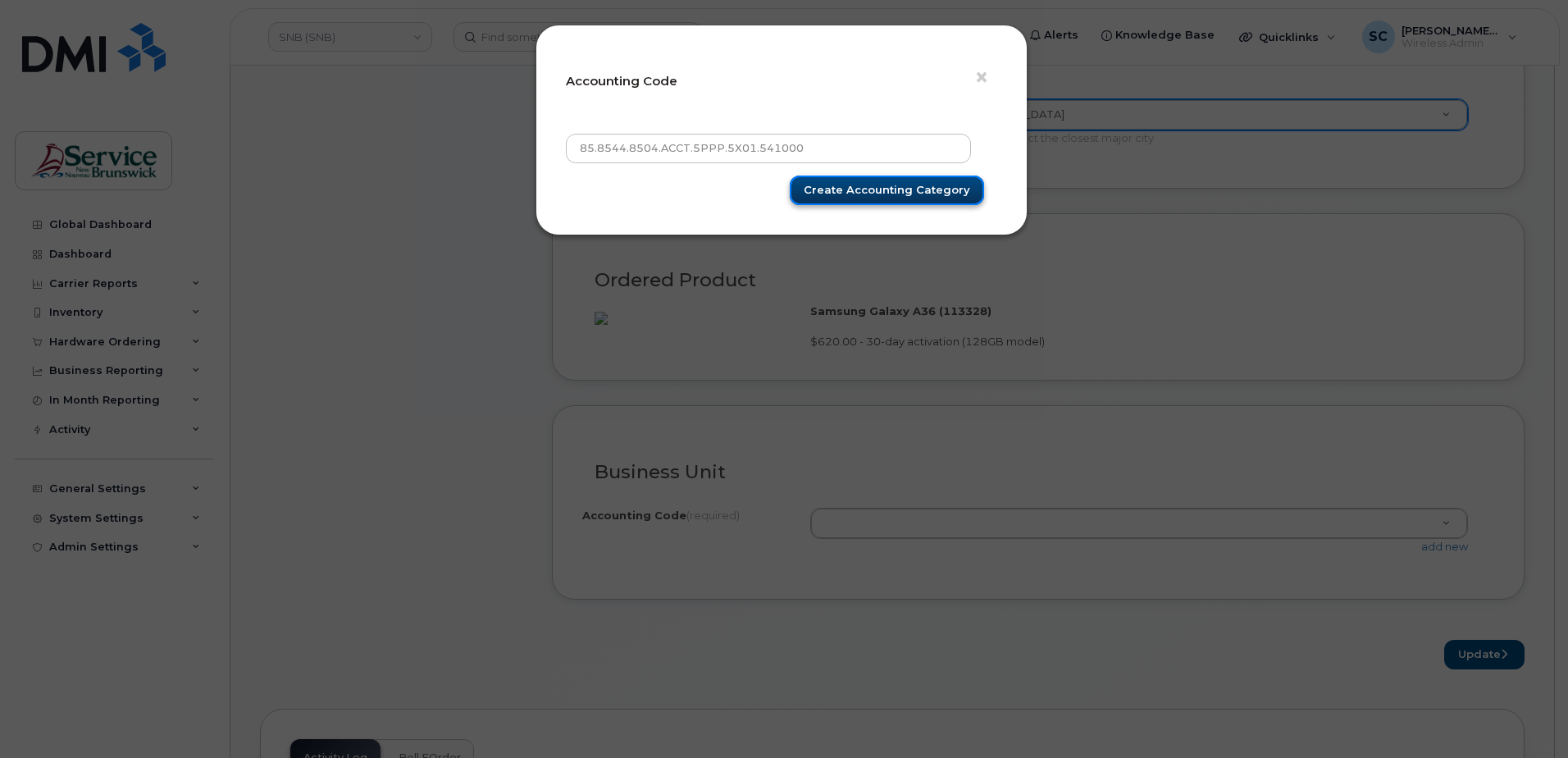
click at [904, 185] on input "Create Accounting category" at bounding box center [886, 191] width 194 height 30
type input "Create Accounting category"
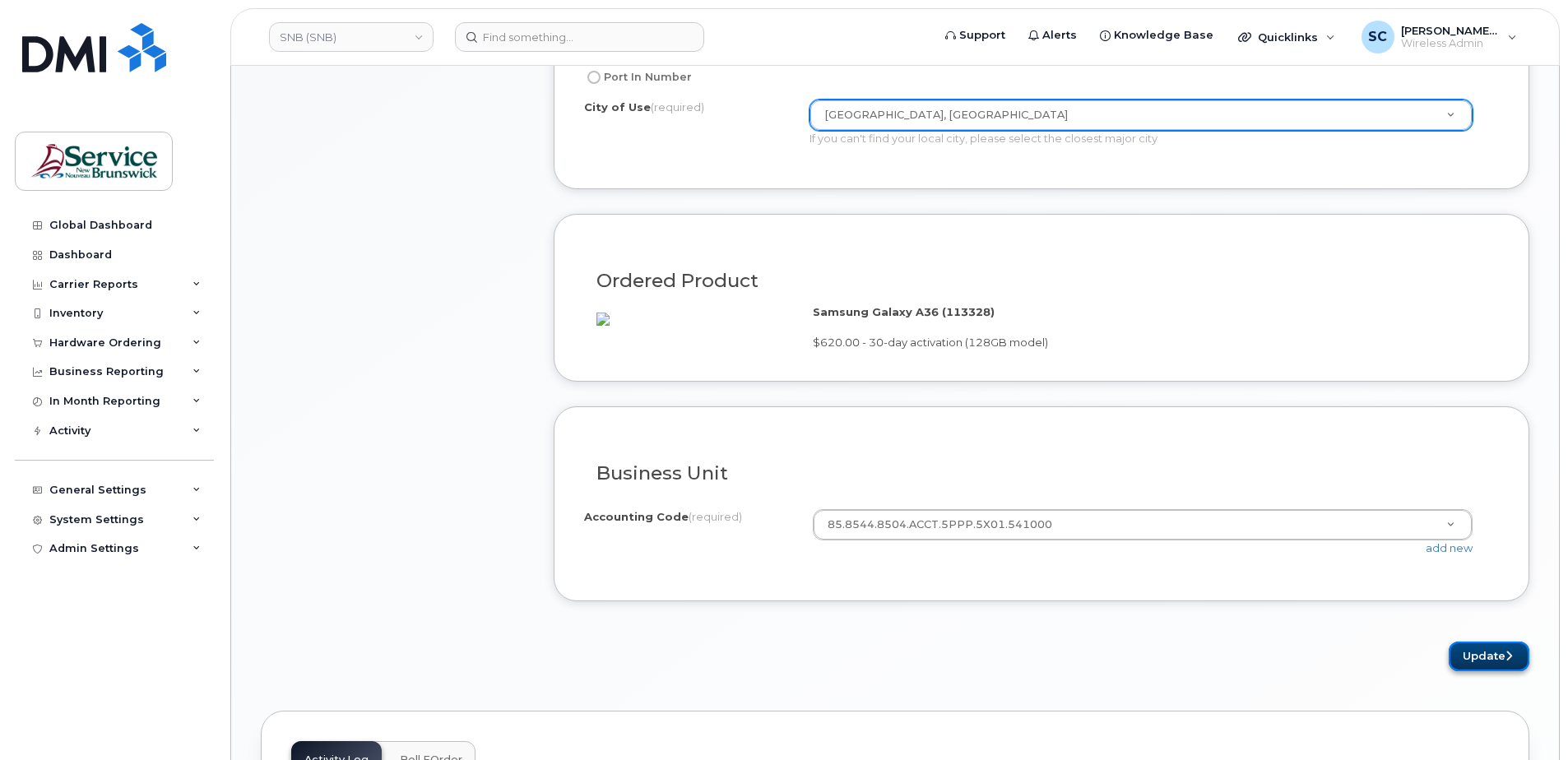
click at [1471, 672] on button "Update" at bounding box center [1489, 657] width 81 height 30
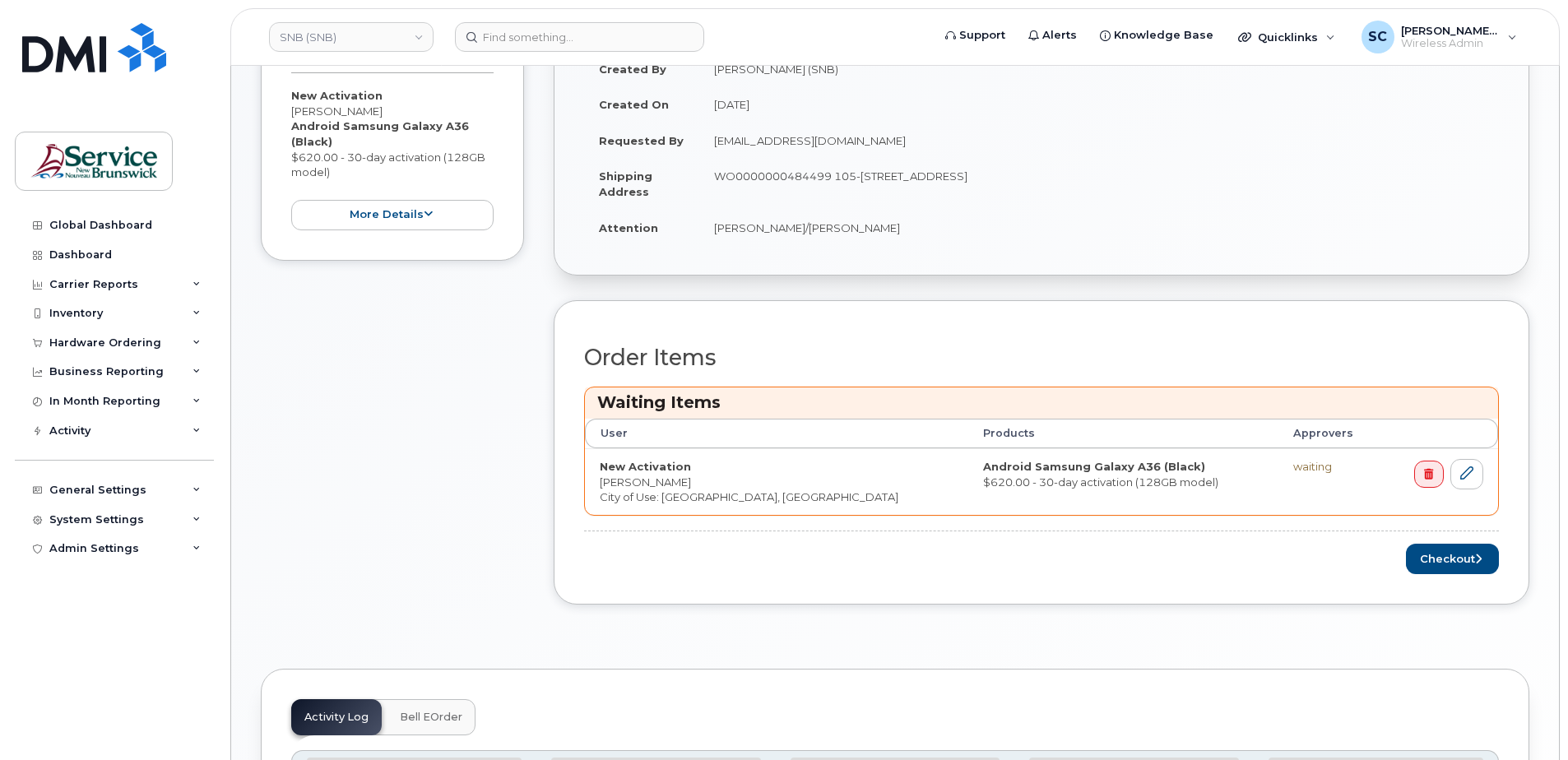
scroll to position [493, 0]
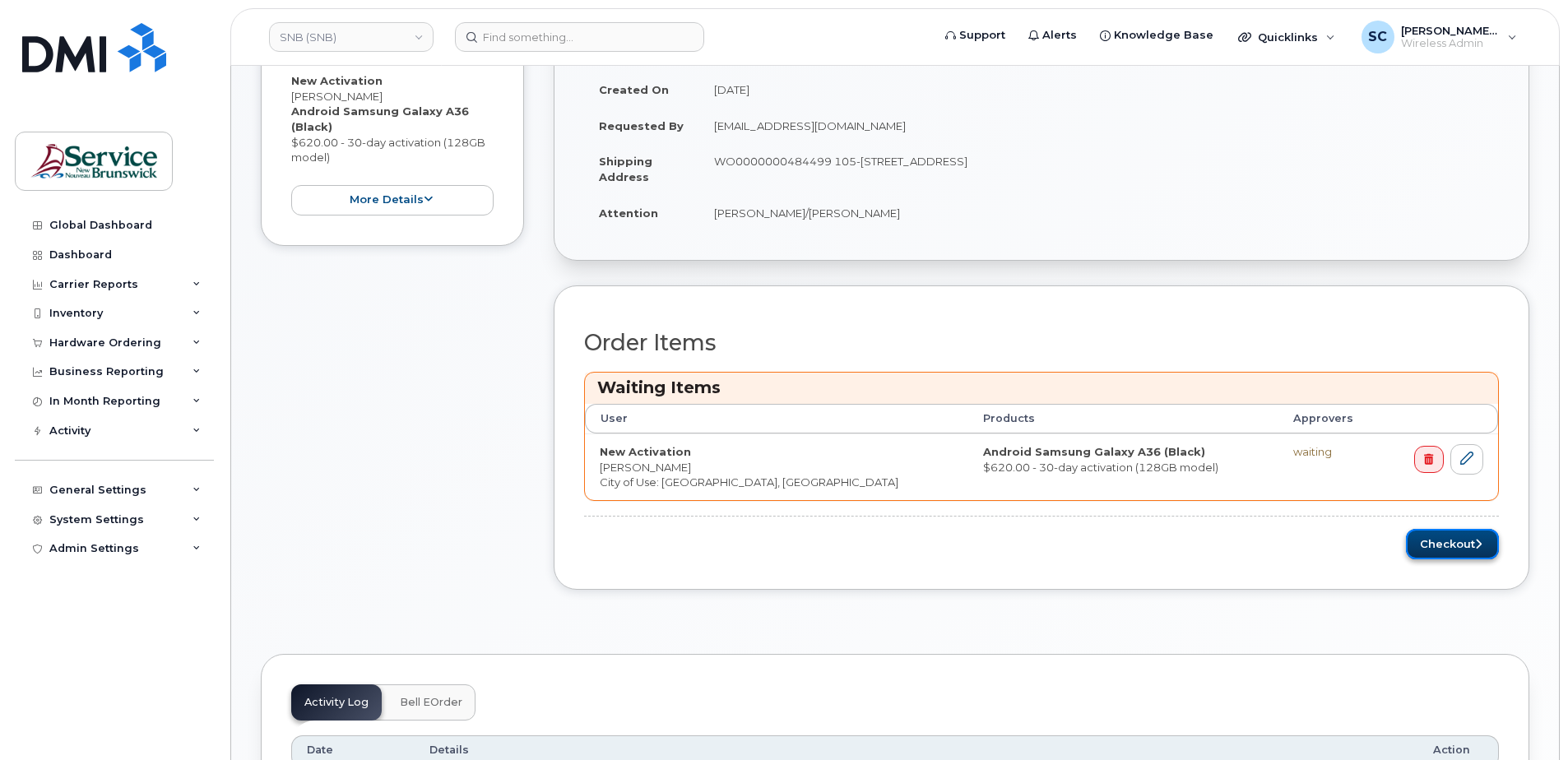
click at [1455, 540] on button "Checkout" at bounding box center [1452, 544] width 93 height 30
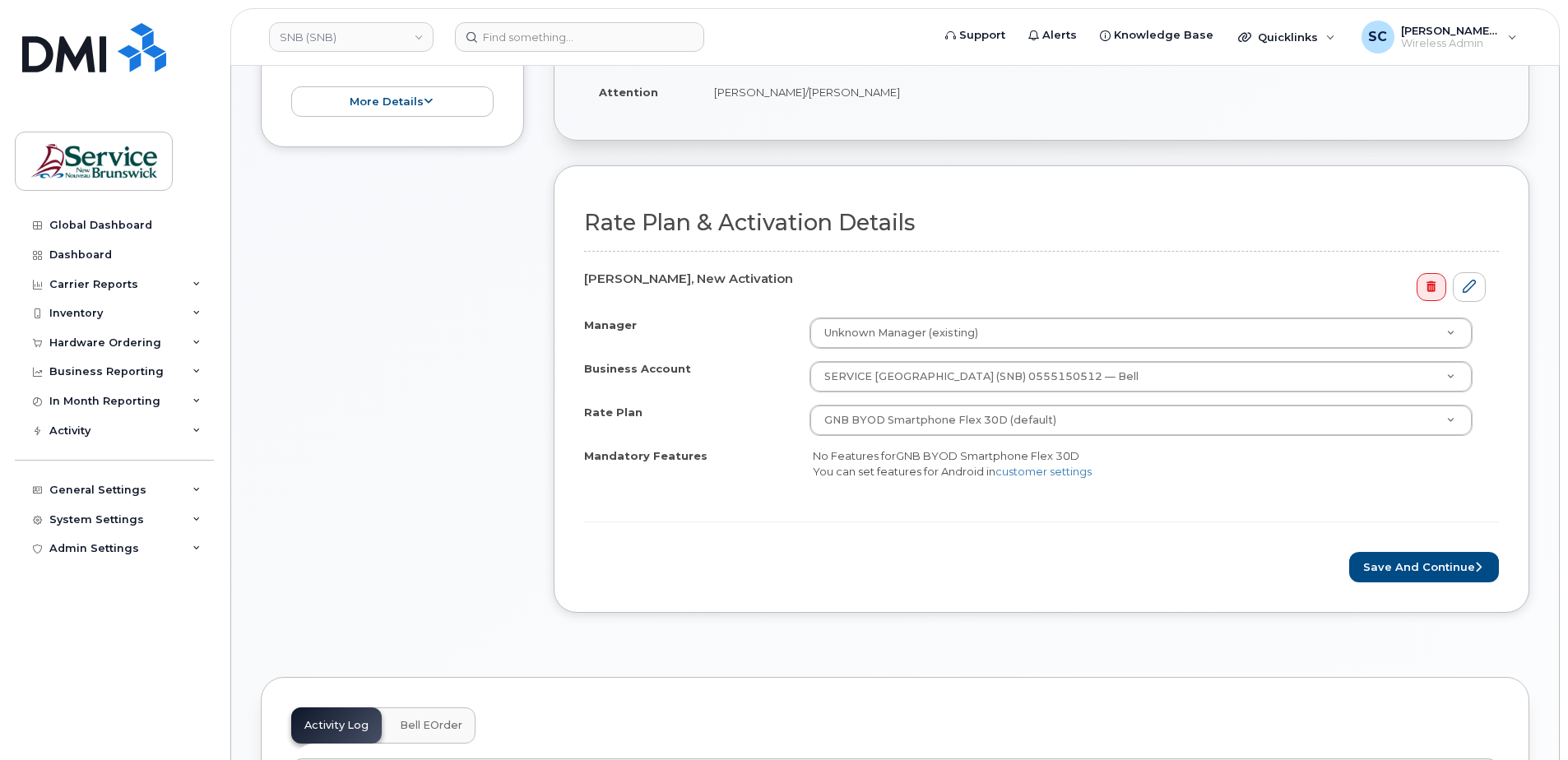
scroll to position [493, 0]
click at [1408, 569] on button "Save and Continue" at bounding box center [1424, 565] width 149 height 30
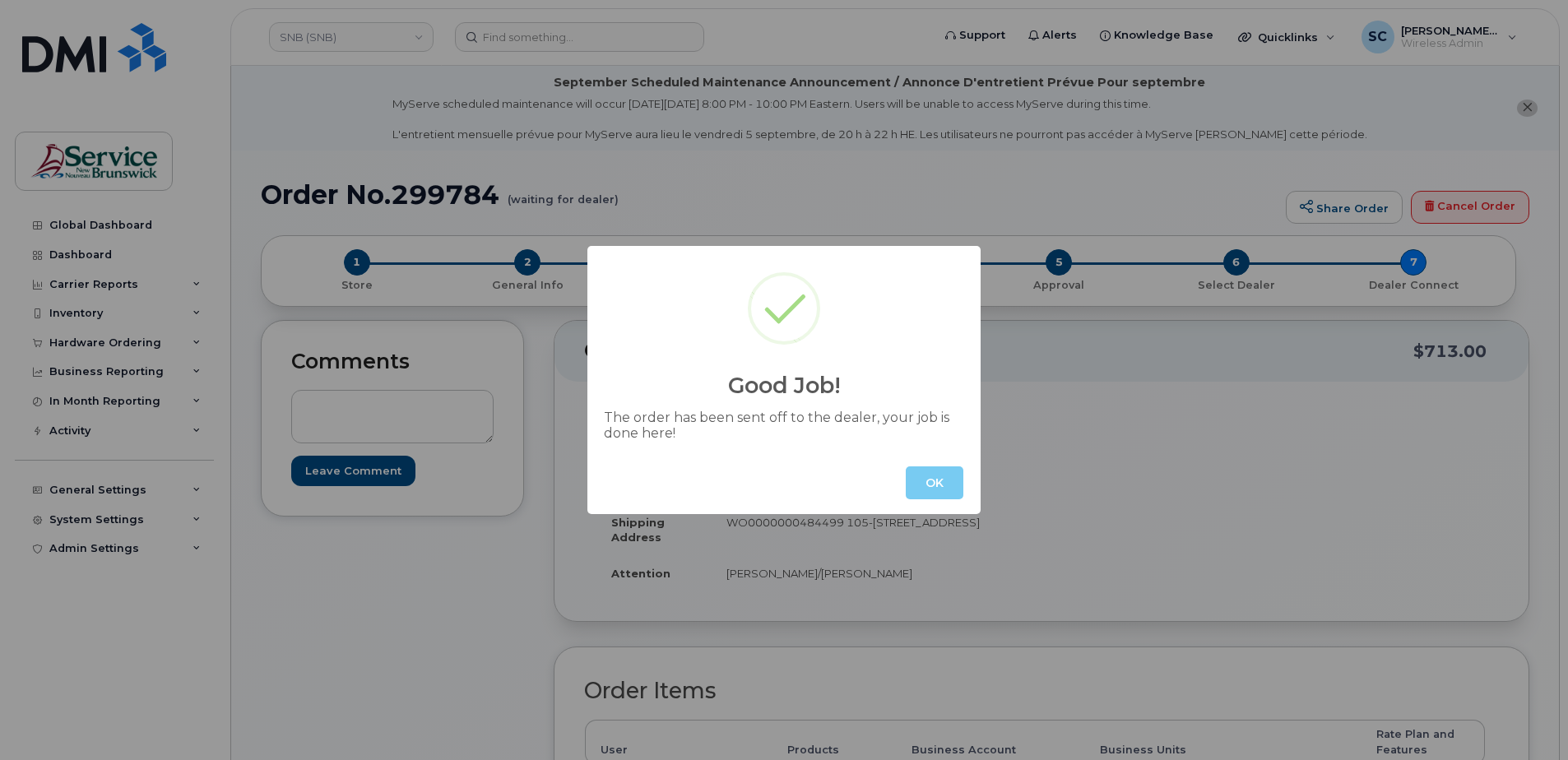
click at [935, 490] on button "OK" at bounding box center [935, 483] width 58 height 33
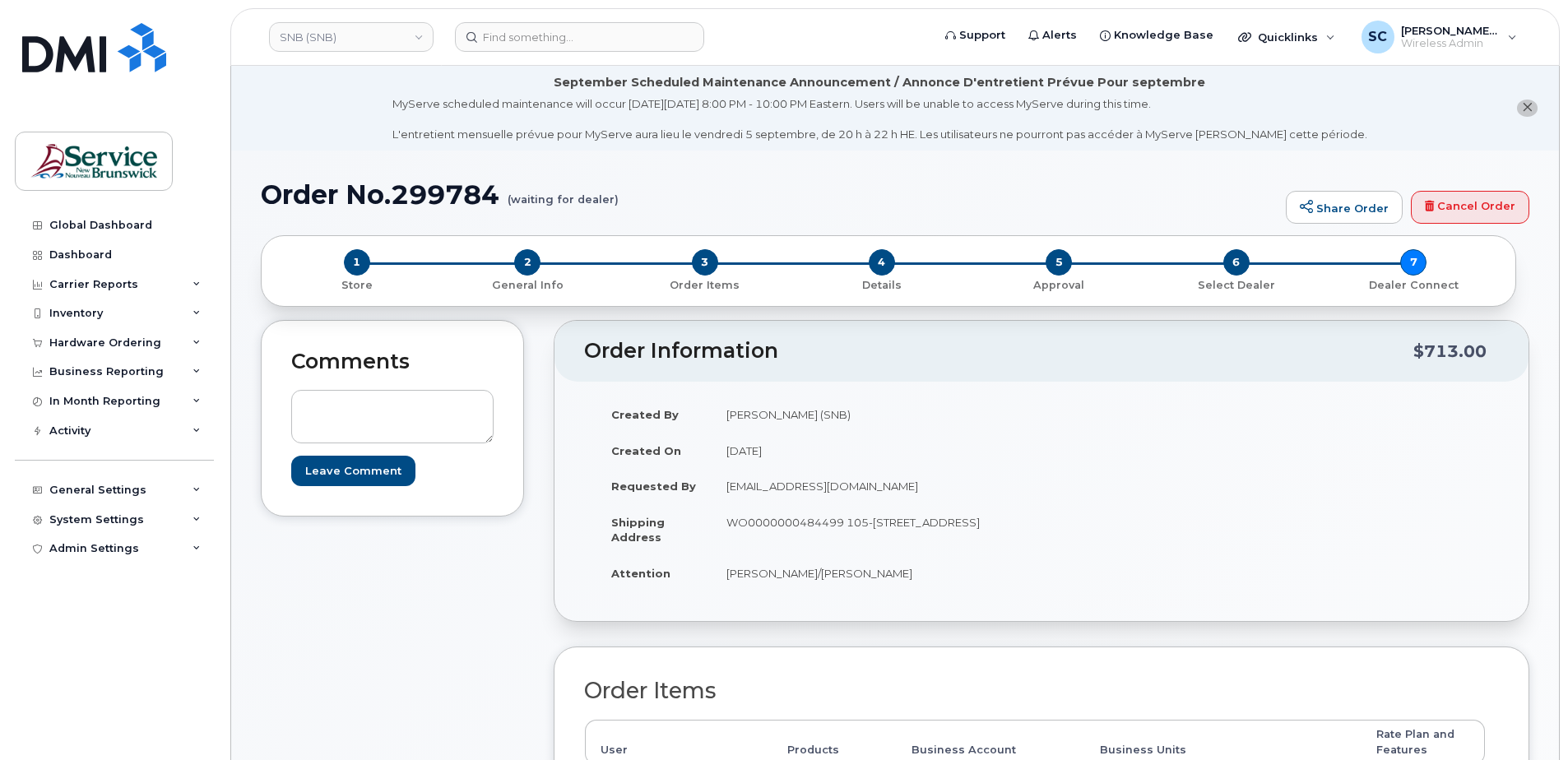
click at [476, 197] on h1 "Order No.299784 (waiting for dealer)" at bounding box center [768, 195] width 1017 height 28
copy h1 "299784"
click at [344, 45] on link "SNB (SNB)" at bounding box center [351, 36] width 165 height 29
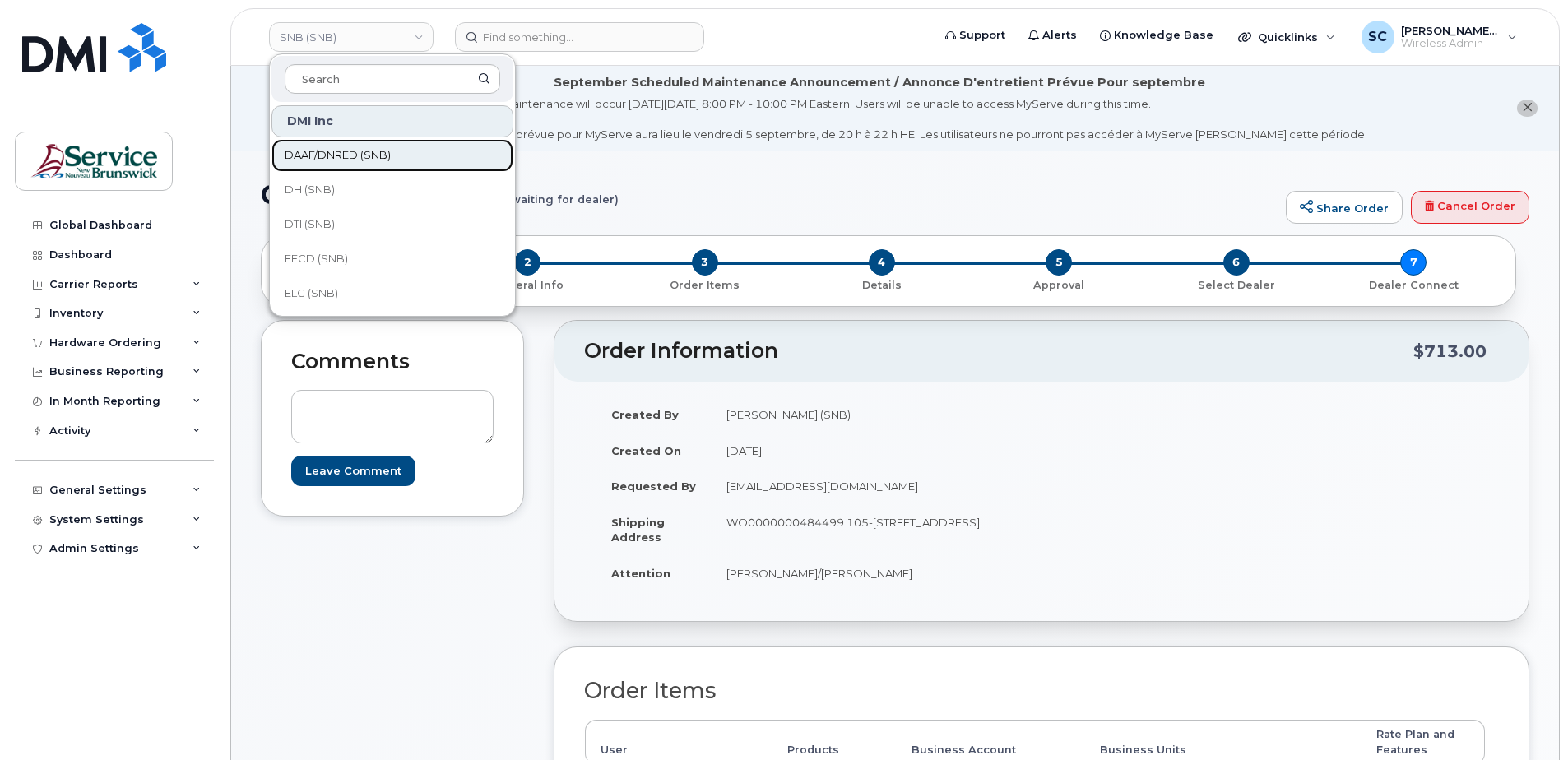
click at [340, 154] on span "DAAF/DNRED (SNB)" at bounding box center [337, 156] width 106 height 17
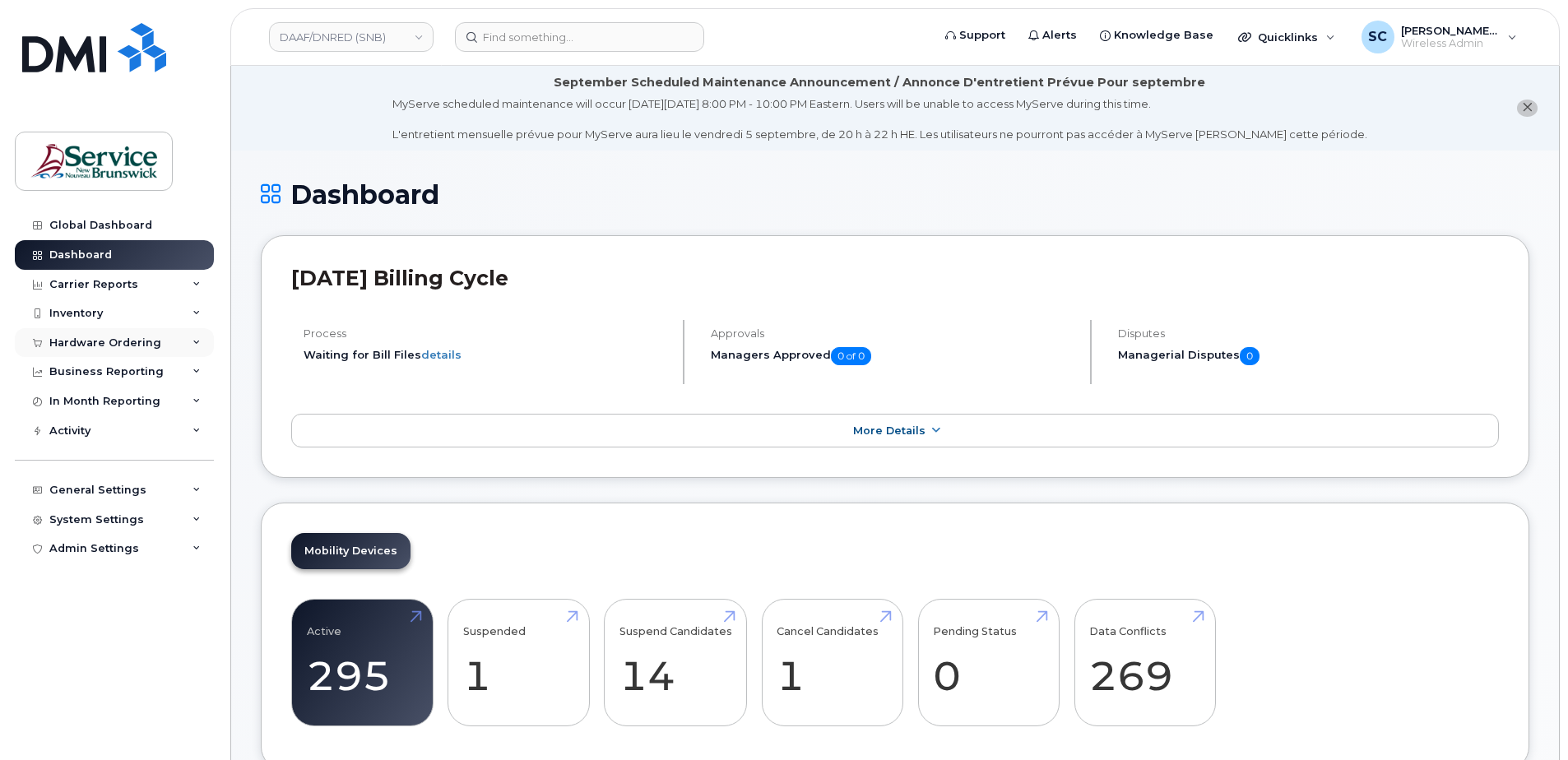
click at [104, 340] on div "Hardware Ordering" at bounding box center [106, 342] width 112 height 13
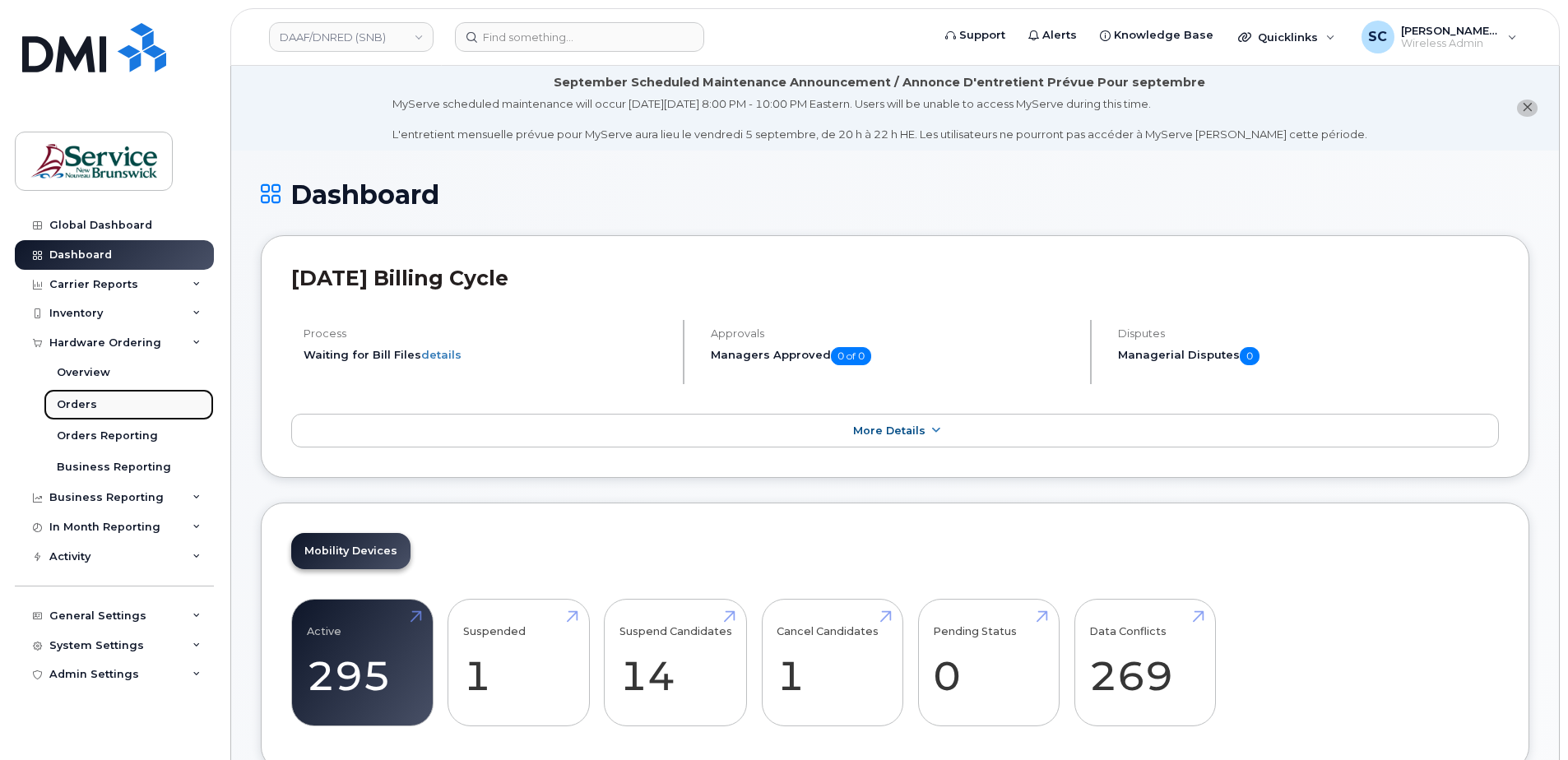
click at [104, 408] on link "Orders" at bounding box center [128, 404] width 170 height 31
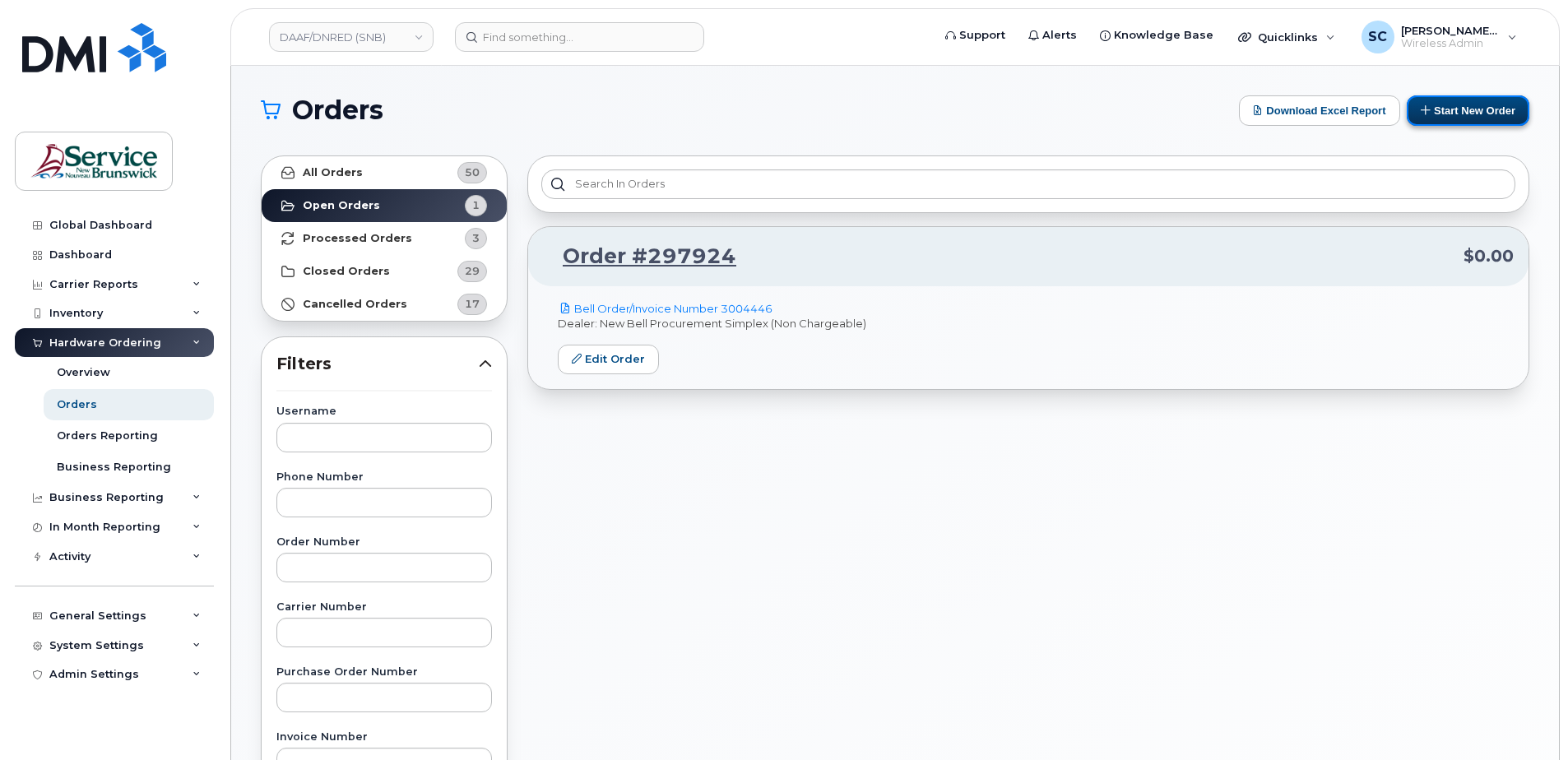
click at [1473, 112] on button "Start New Order" at bounding box center [1468, 110] width 123 height 30
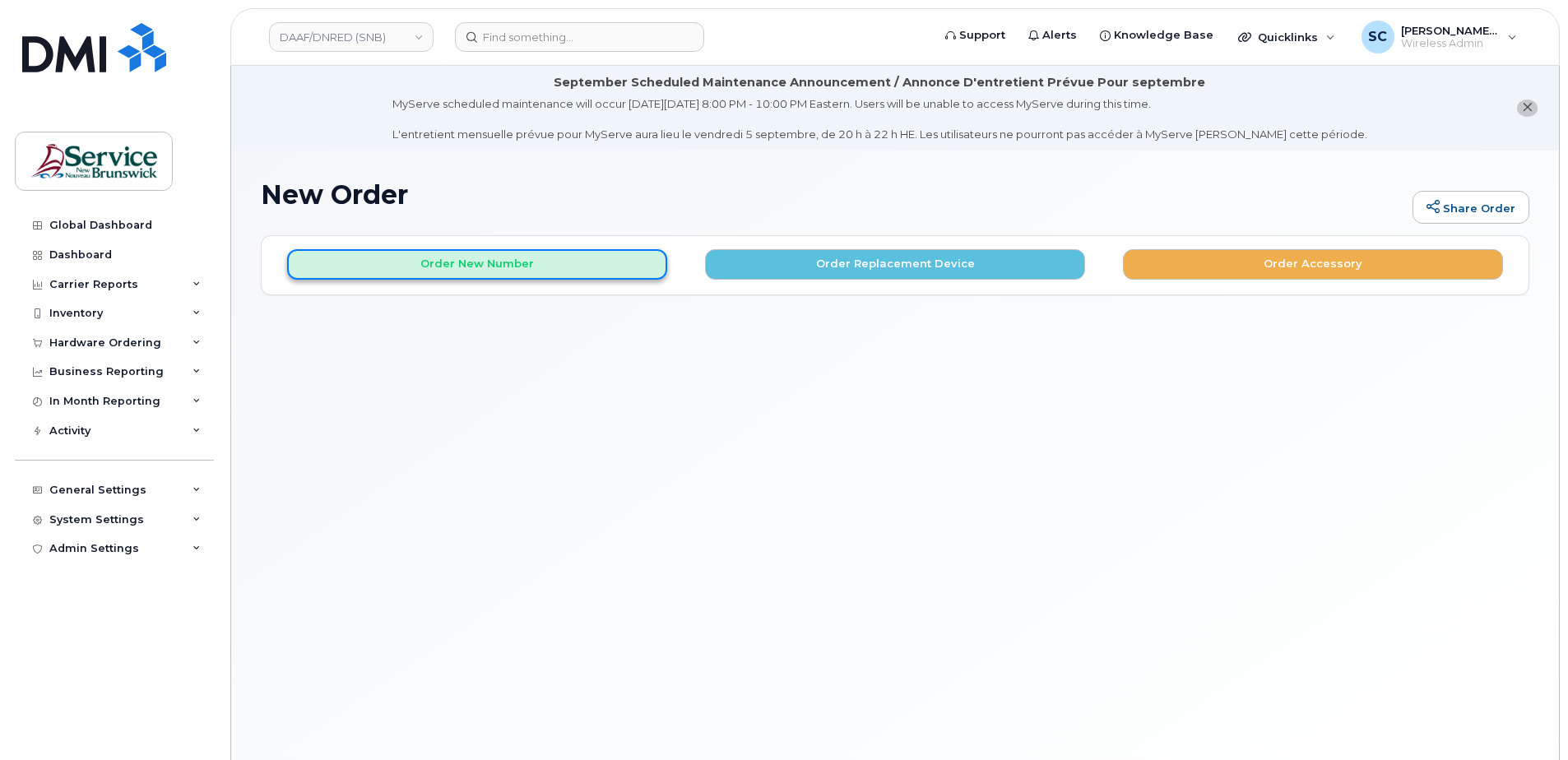
click at [516, 259] on button "Order New Number" at bounding box center [477, 264] width 380 height 30
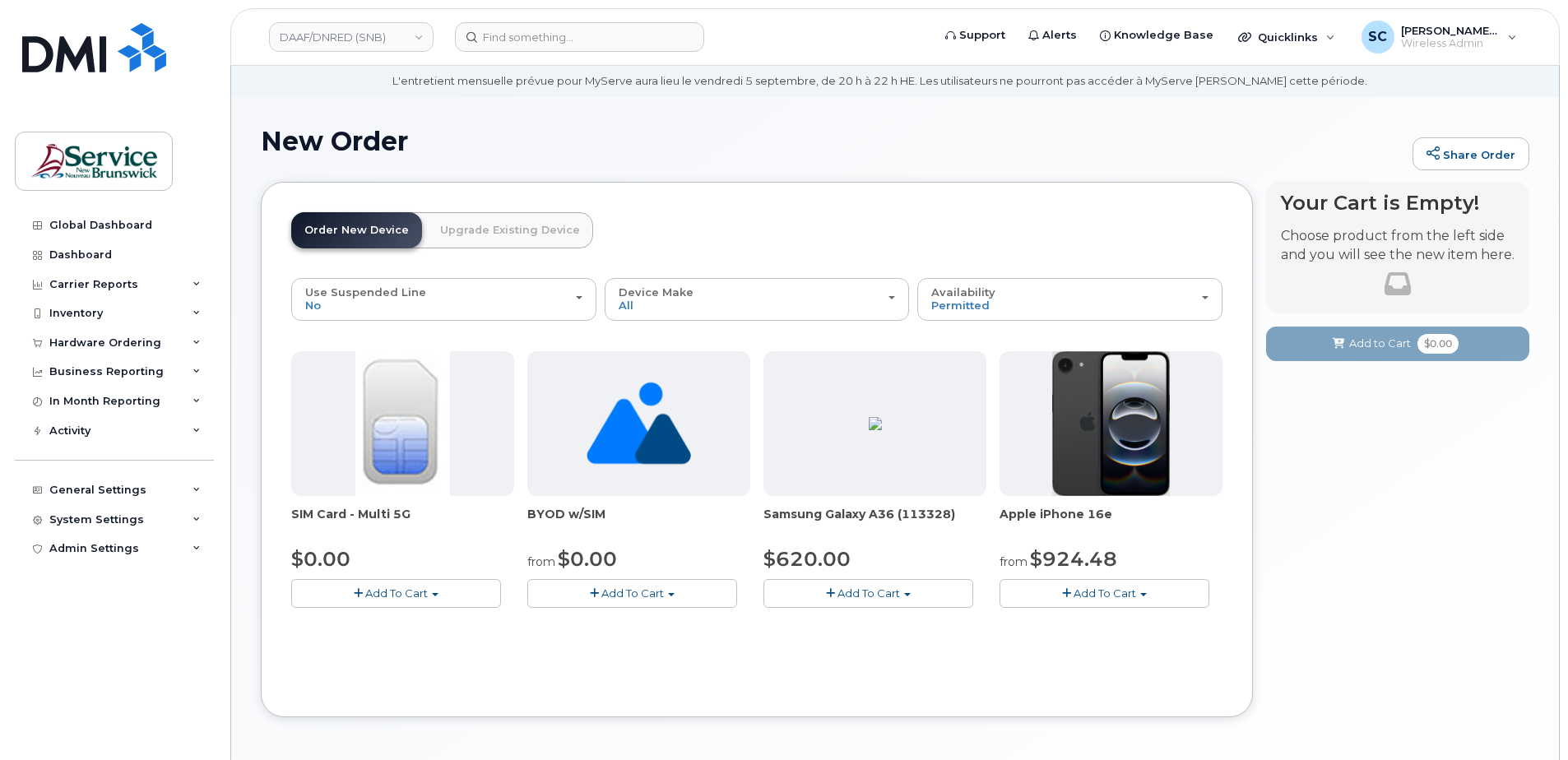
scroll to position [83, 0]
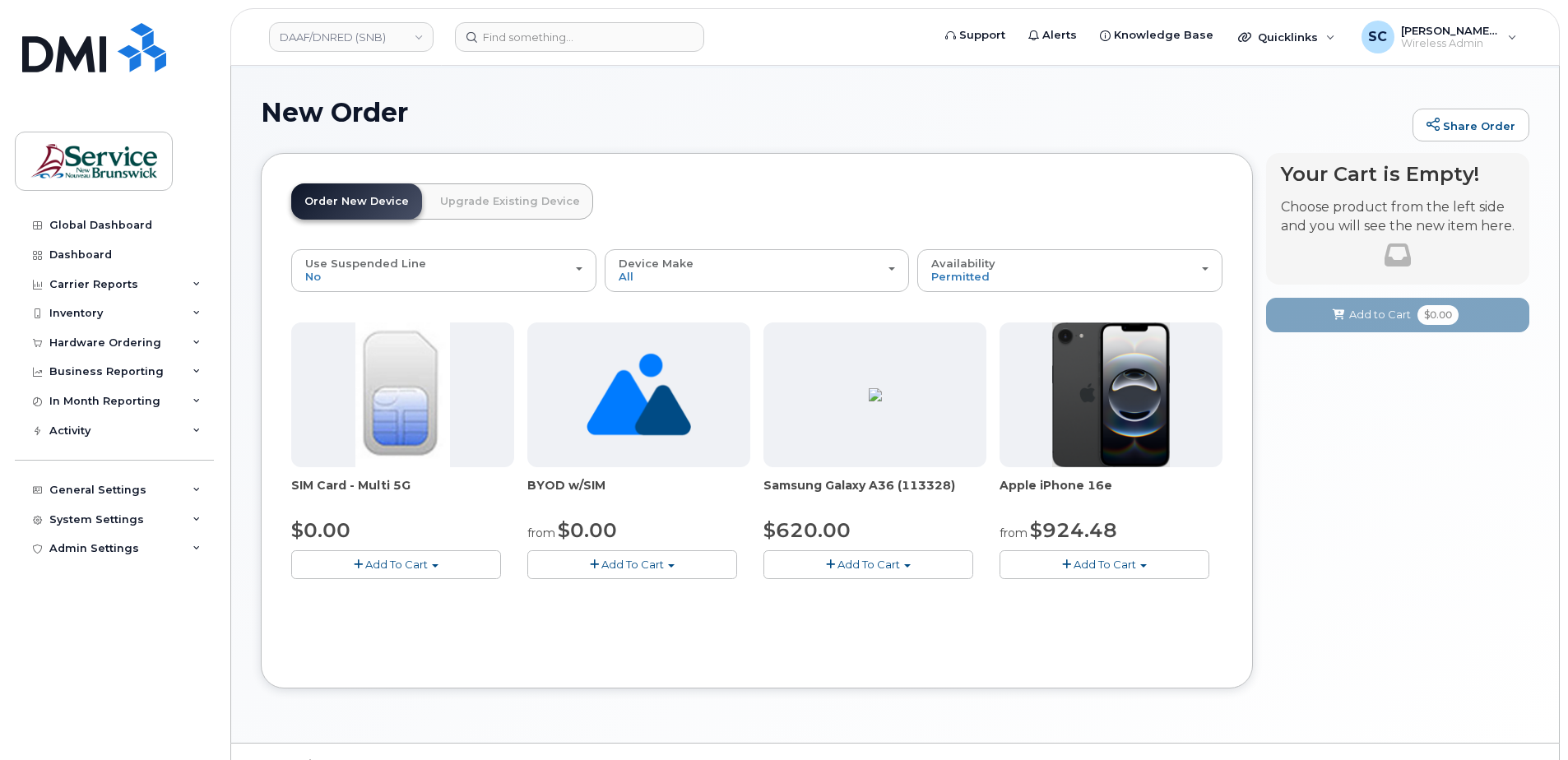
click at [909, 564] on button "Add To Cart" at bounding box center [869, 564] width 210 height 28
click at [898, 619] on link "$620.00 - 30-day activation (128GB model)" at bounding box center [902, 615] width 269 height 20
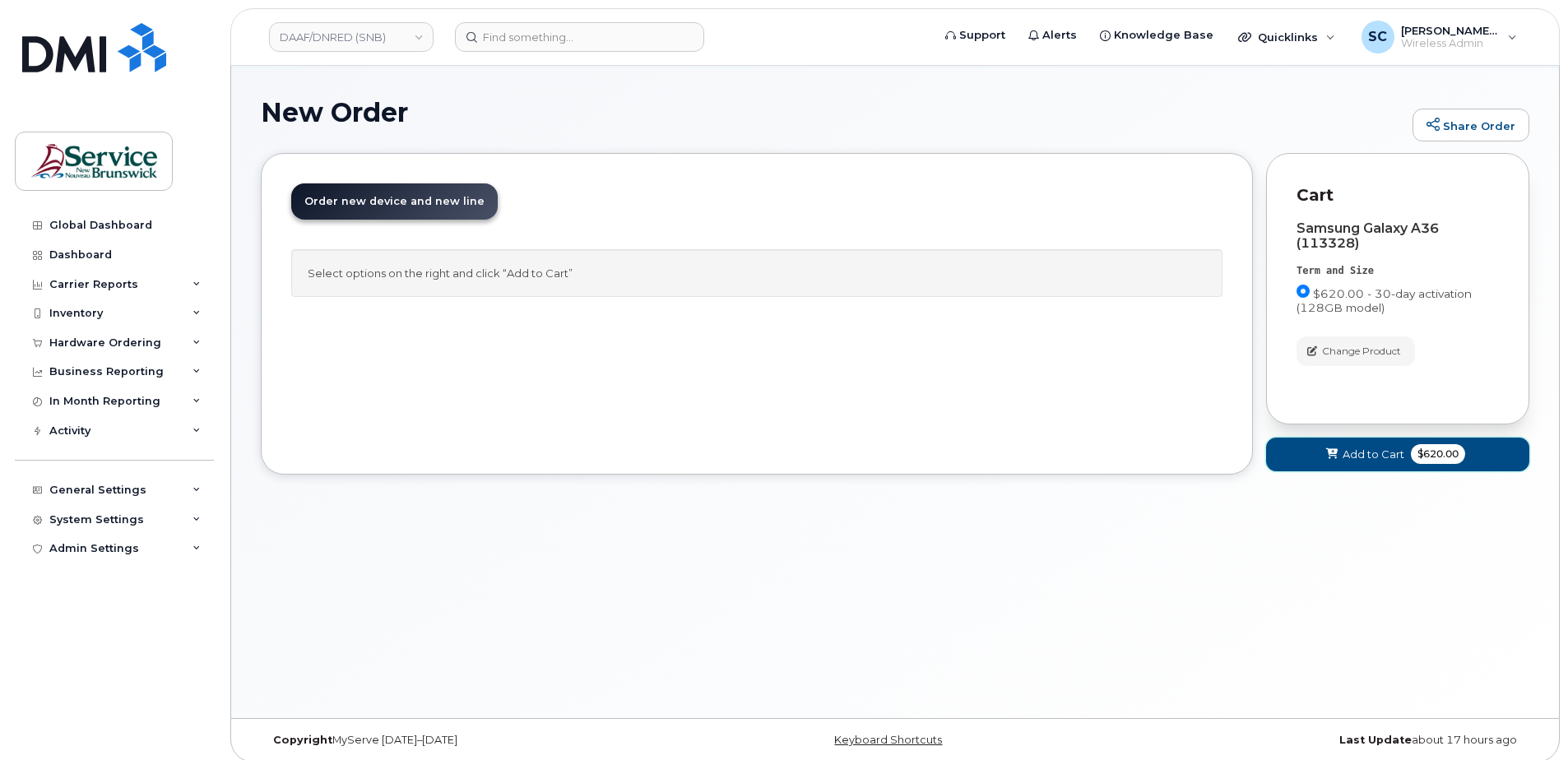
click at [1353, 462] on button "Add to Cart $620.00" at bounding box center [1398, 454] width 263 height 34
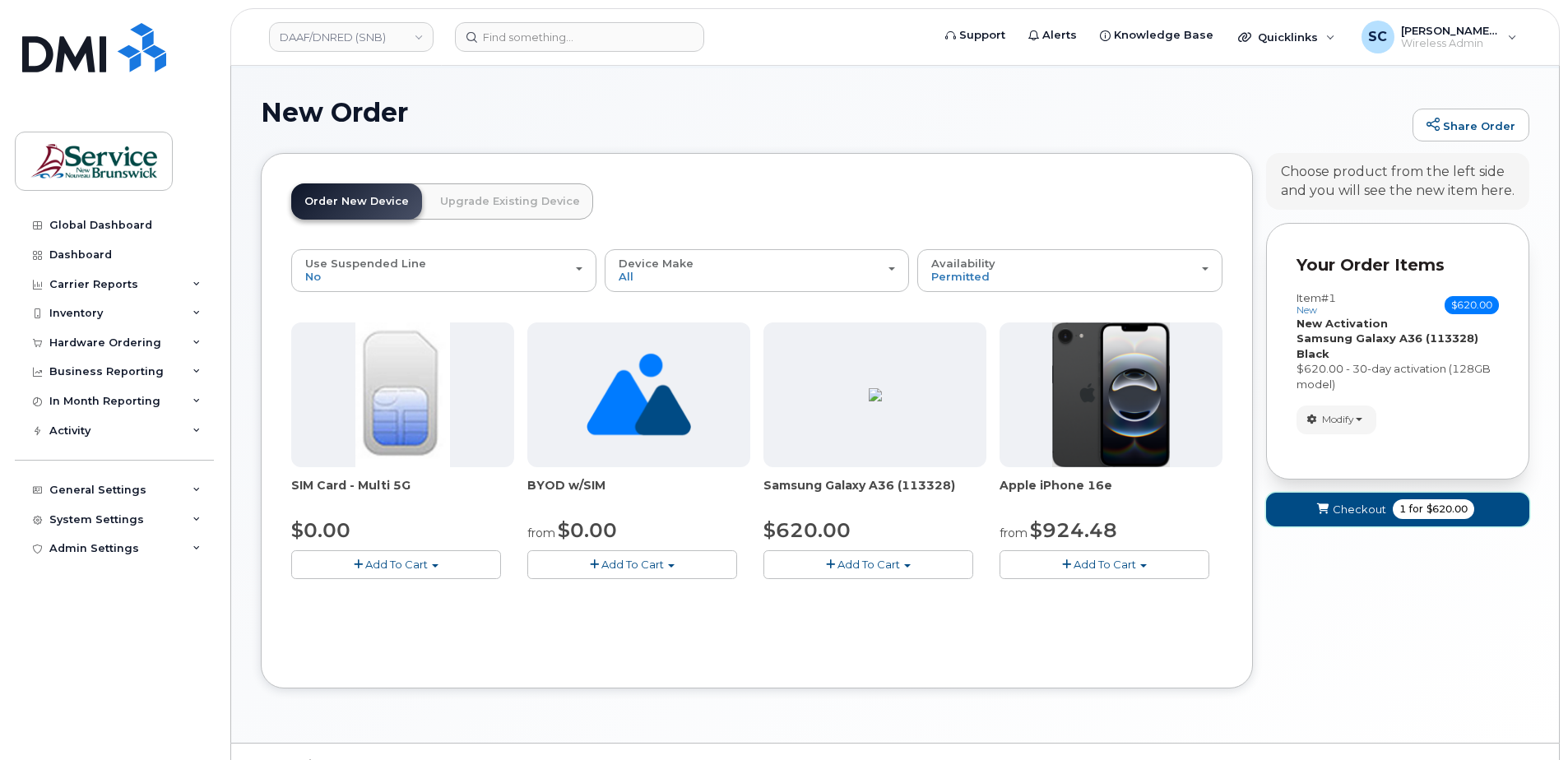
click at [1350, 512] on span "Checkout" at bounding box center [1360, 509] width 53 height 16
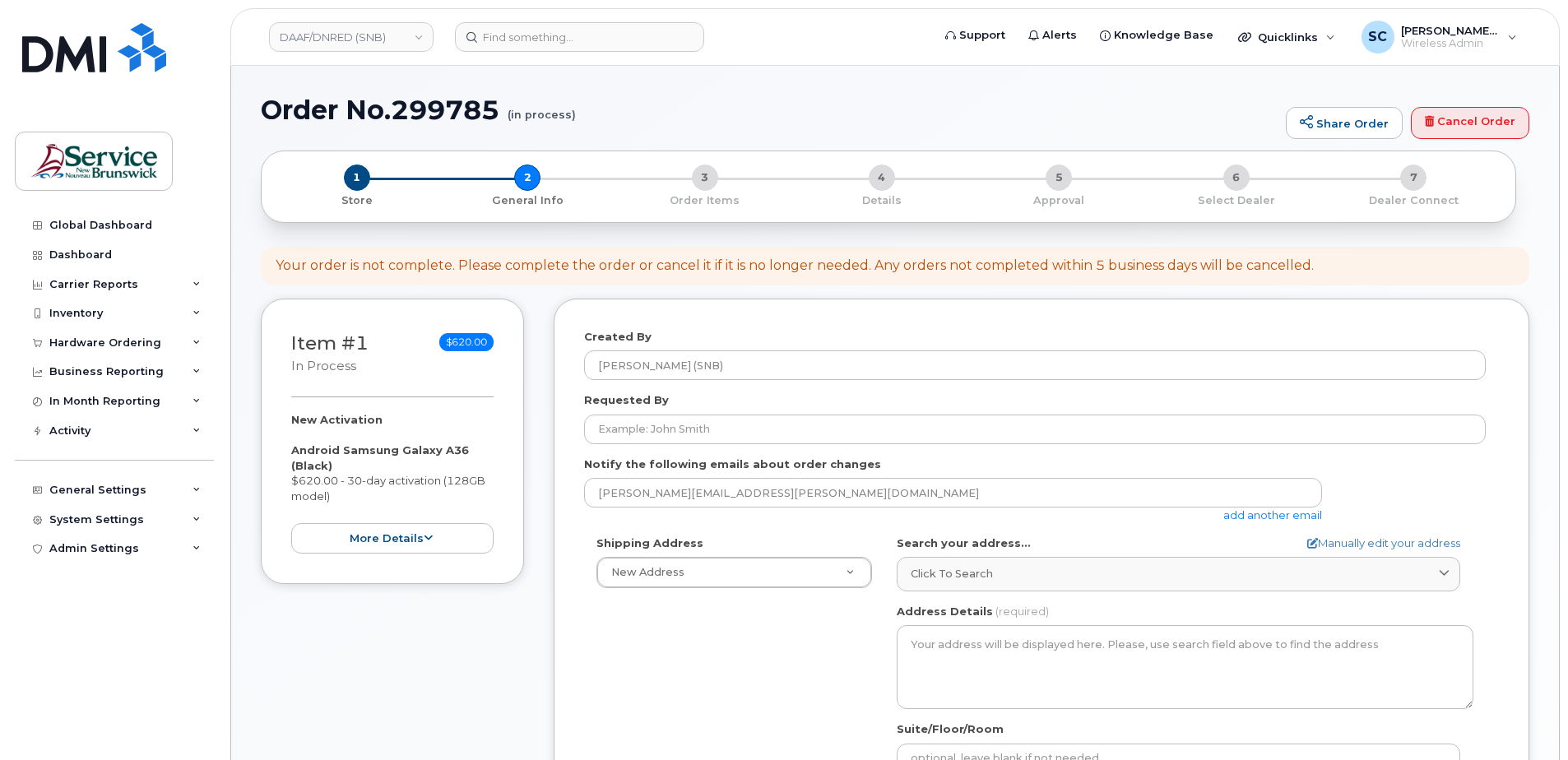
select select
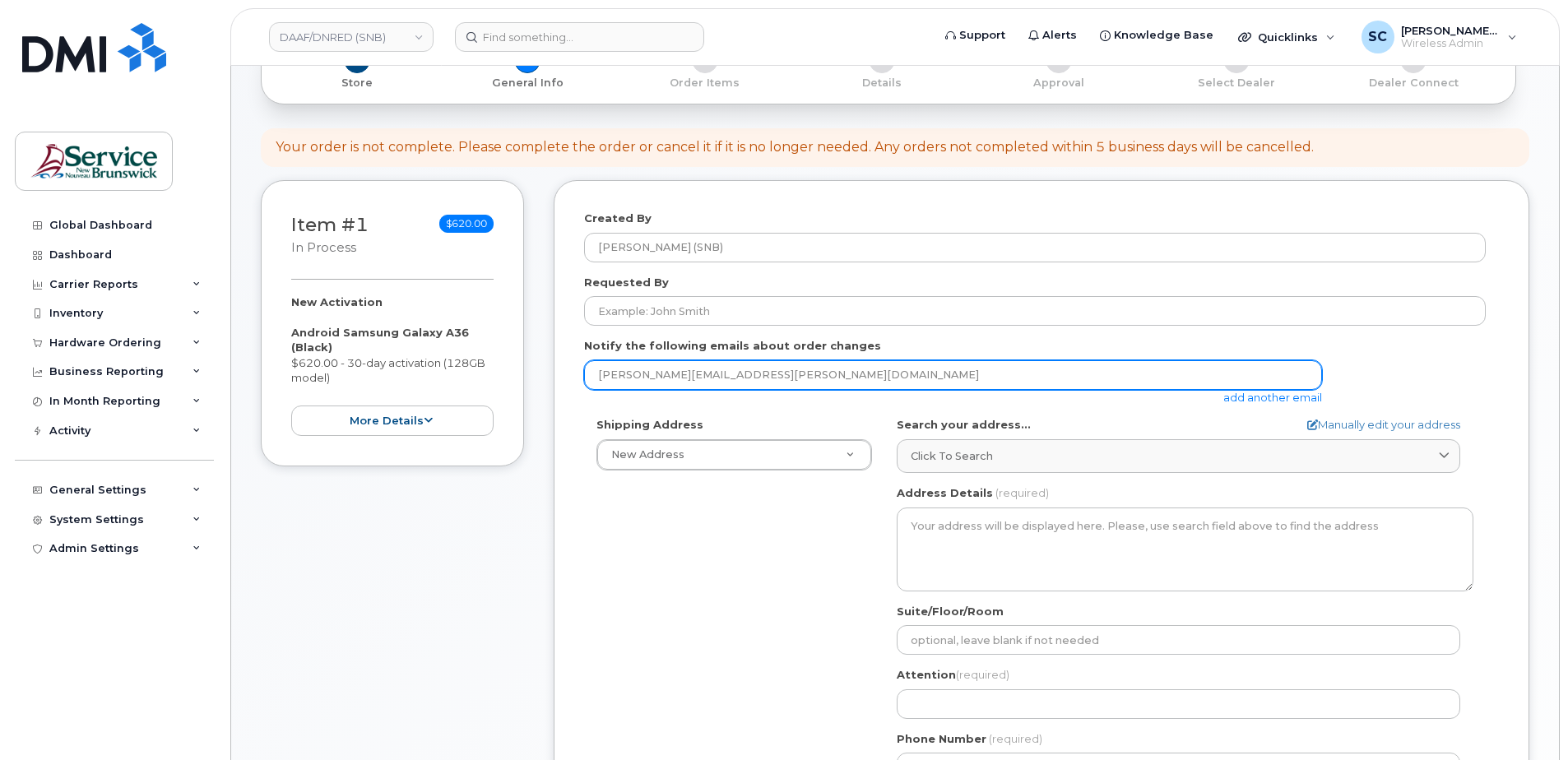
scroll to position [247, 0]
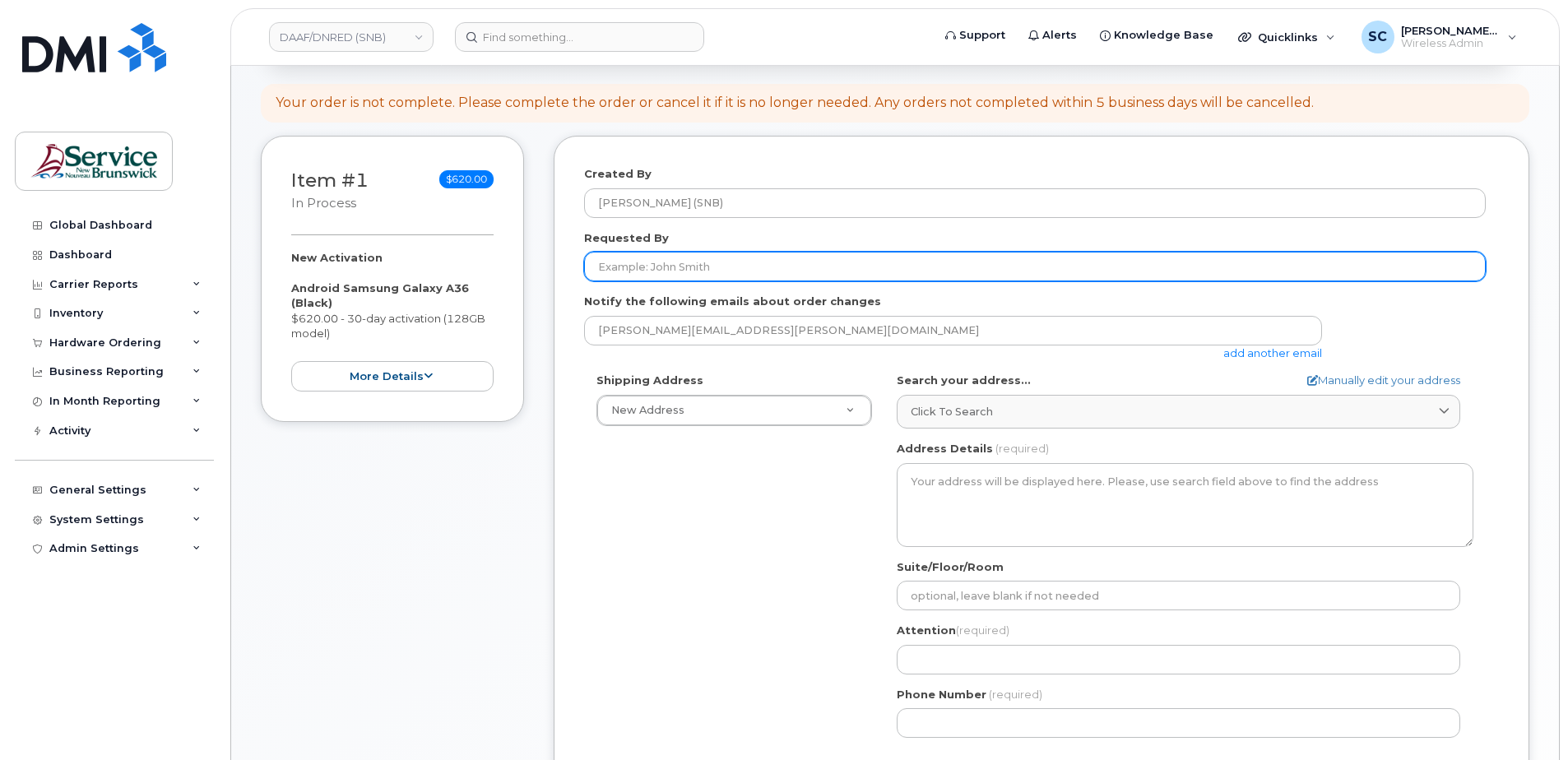
click at [880, 264] on input "Requested By" at bounding box center [1035, 266] width 902 height 29
paste input "[EMAIL_ADDRESS][PERSON_NAME][DOMAIN_NAME]"
type input "[EMAIL_ADDRESS][PERSON_NAME][DOMAIN_NAME]"
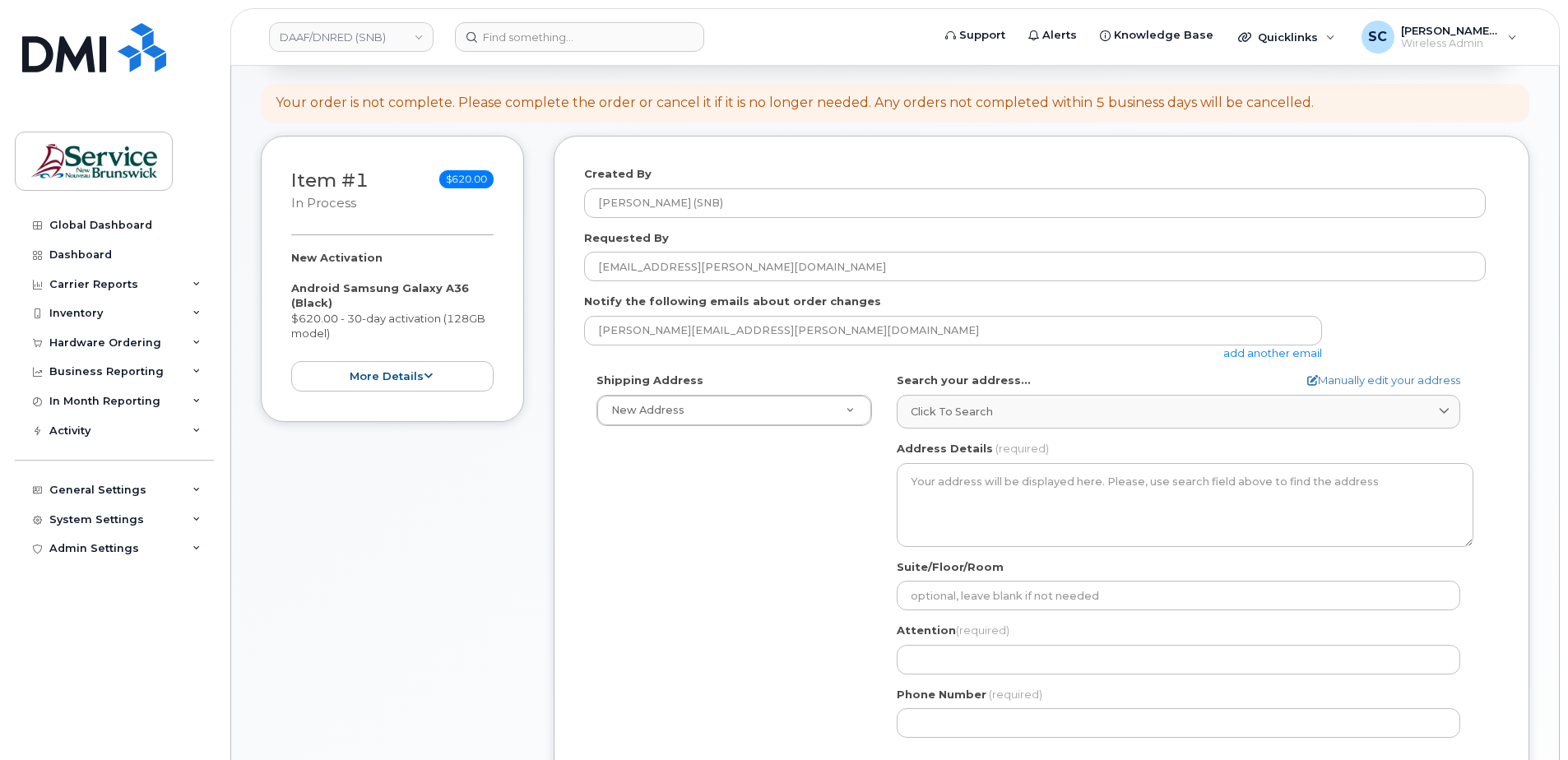
click at [674, 495] on div "Shipping Address New Address New Address ASD-E Main Office ASD-[GEOGRAPHIC_DATA…" at bounding box center [1035, 561] width 902 height 378
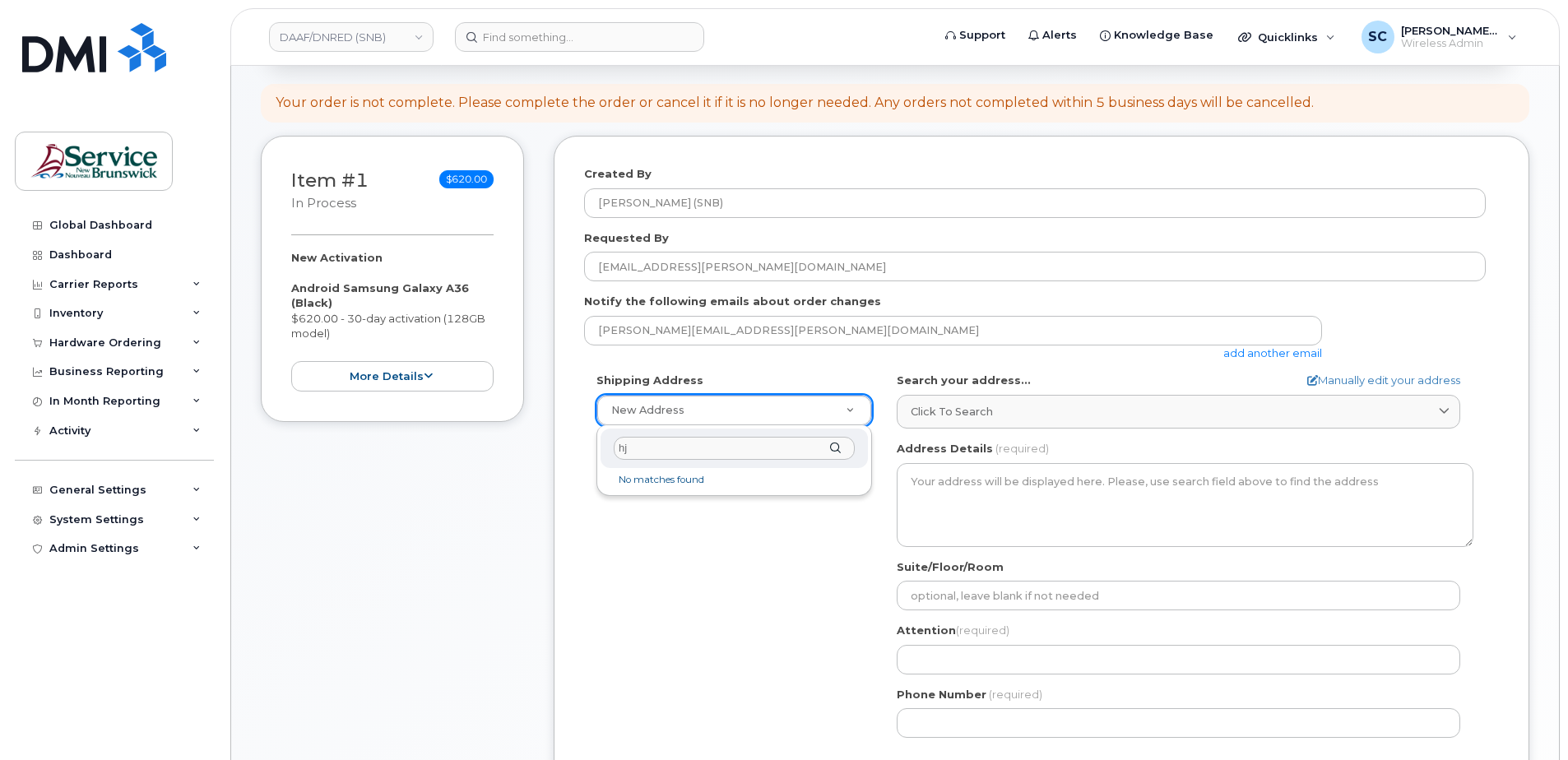
type input "h"
type input "car"
select select
type textarea "[STREET_ADDRESS] [STREET_ADDRESS]"
type input "[PERSON_NAME]/[PERSON_NAME]"
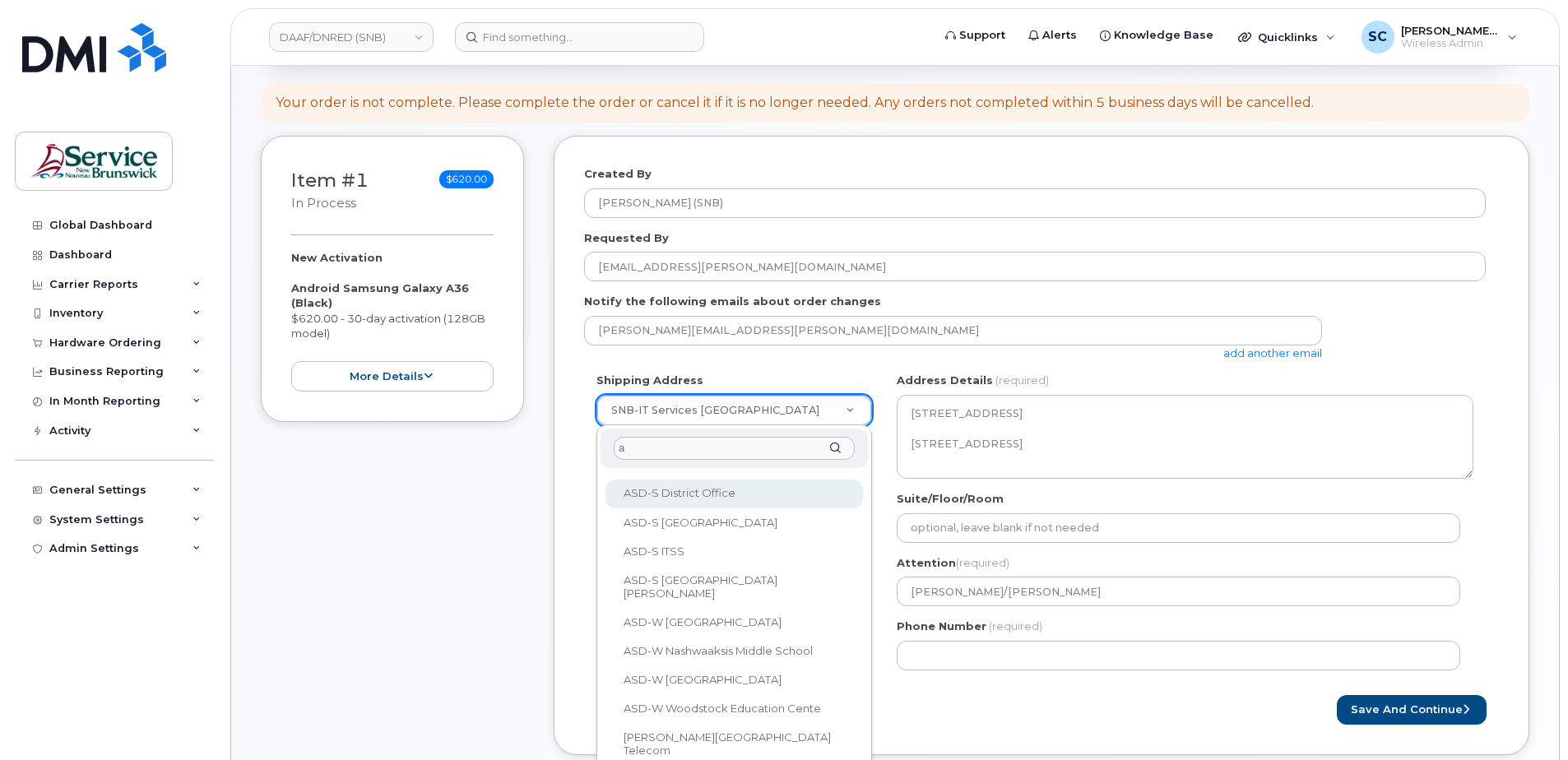
scroll to position [0, 0]
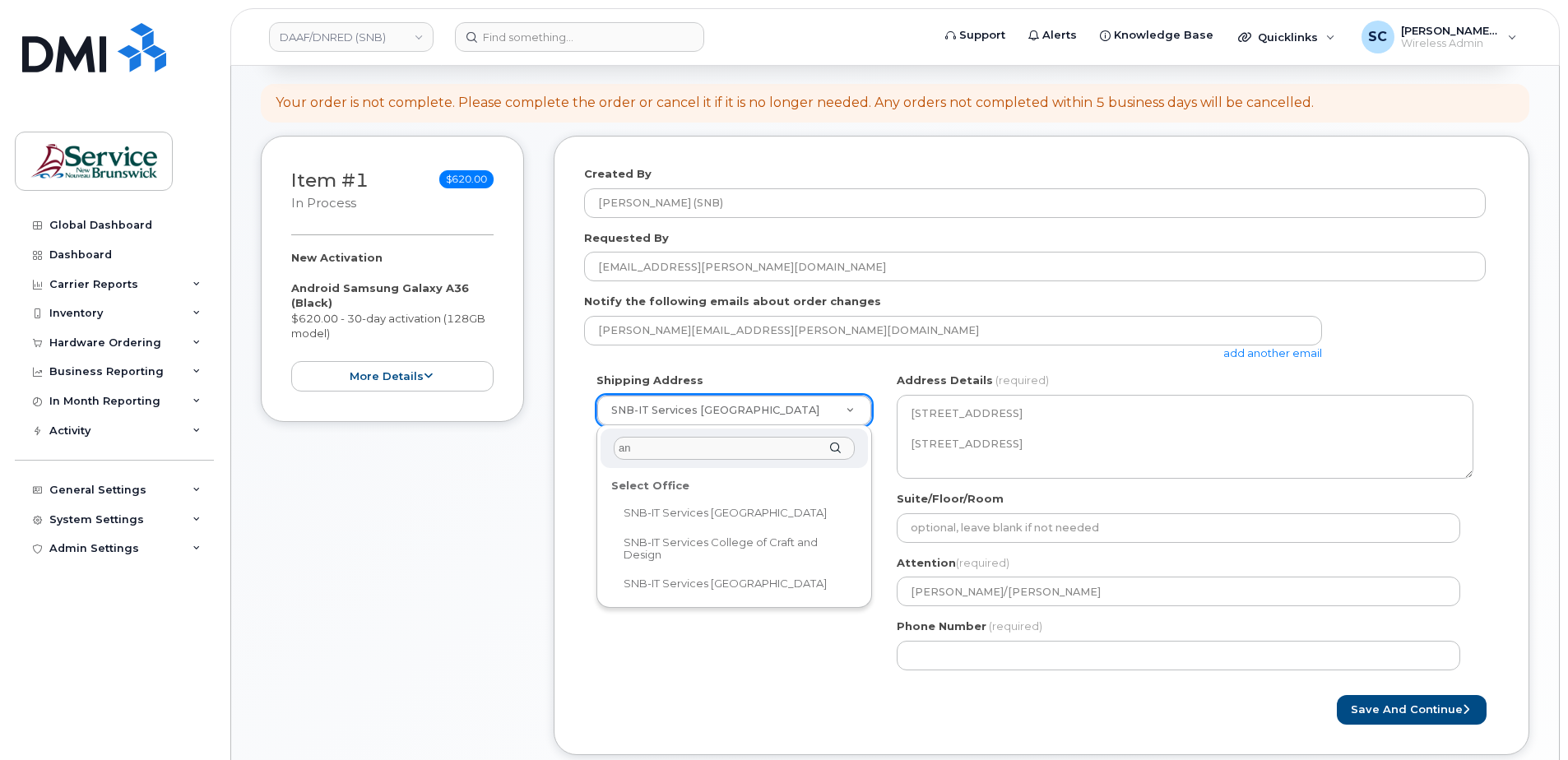
click at [767, 441] on input "an" at bounding box center [734, 448] width 241 height 24
type input "a"
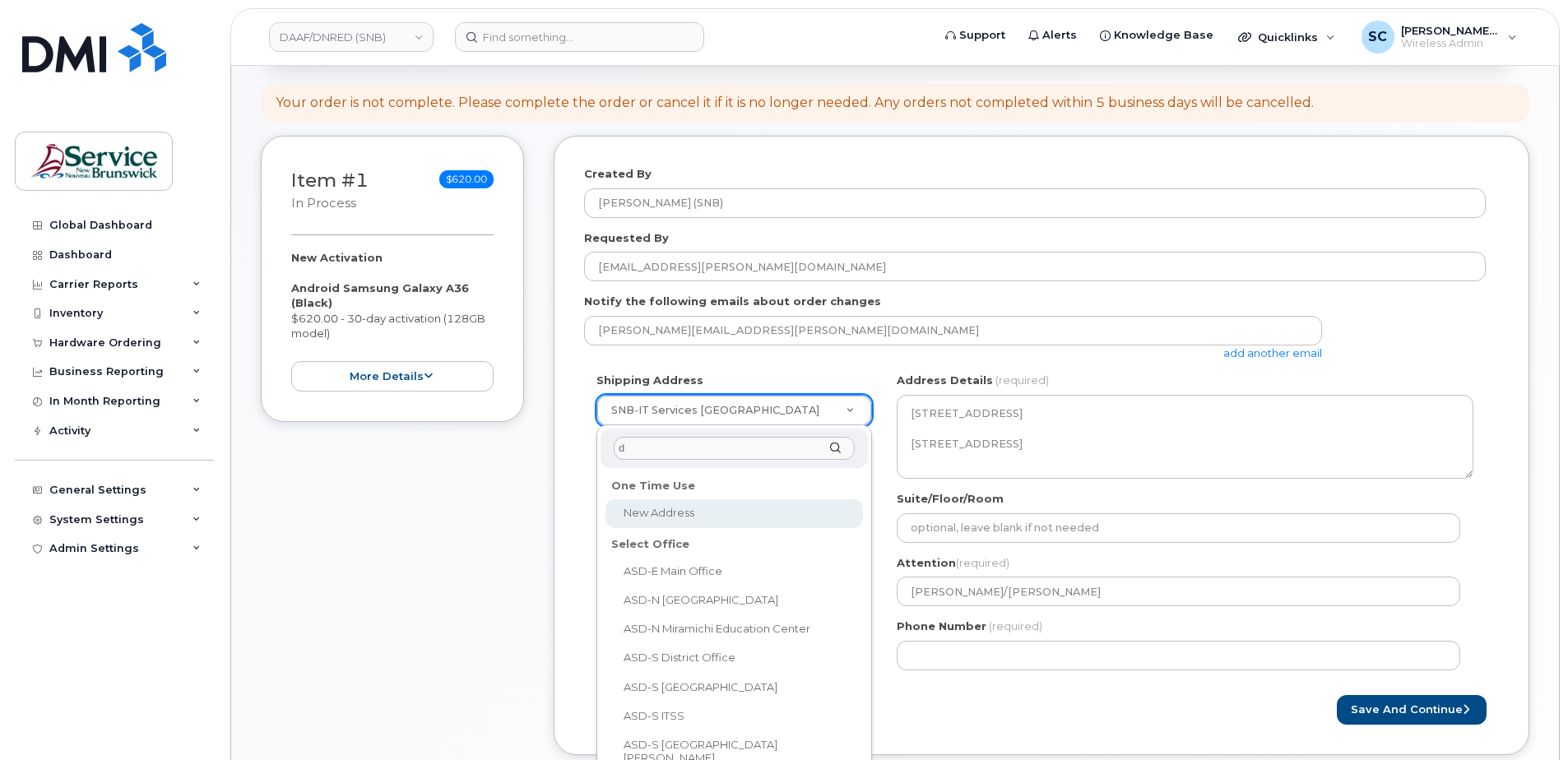
type input "dn"
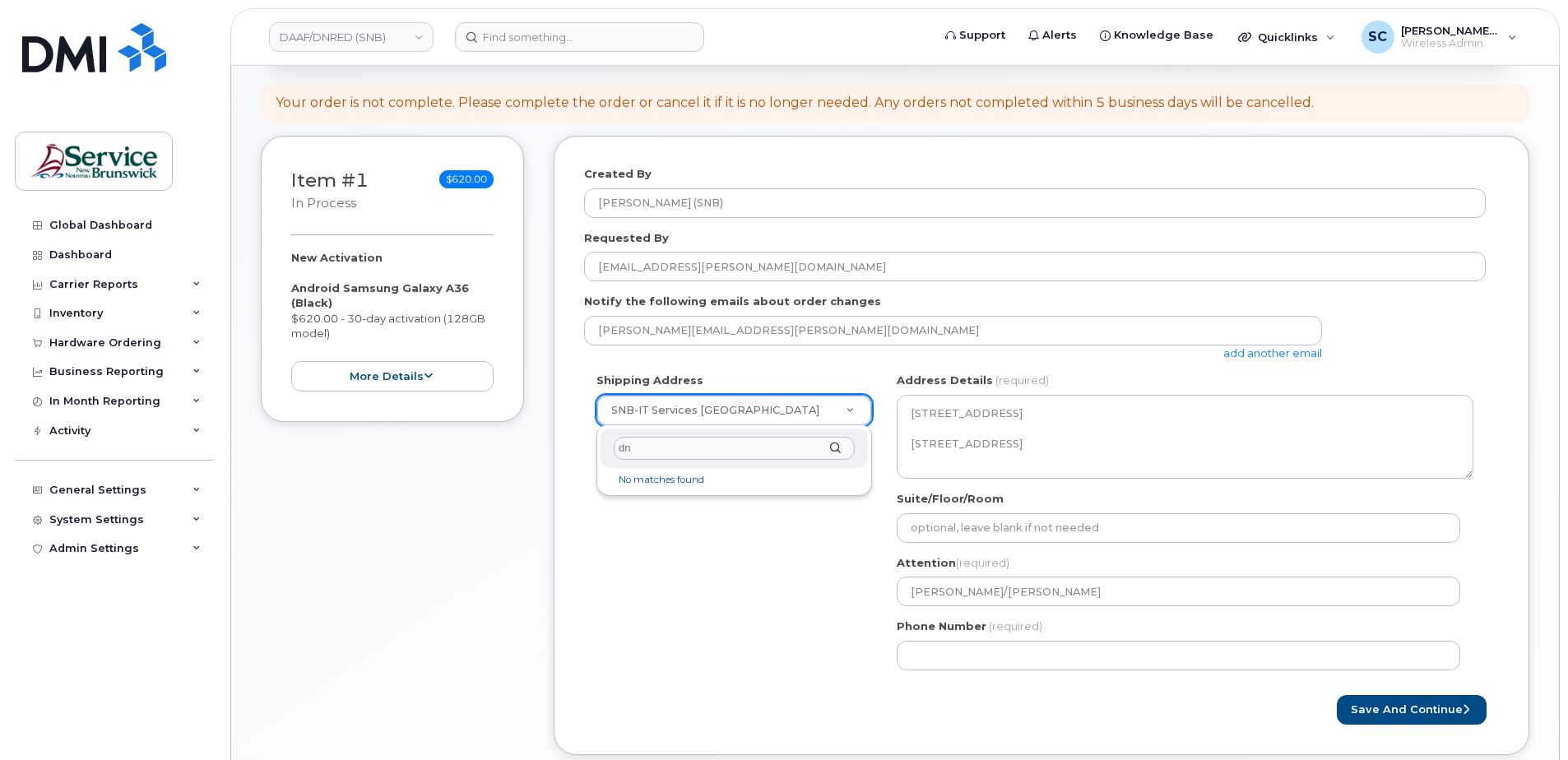
click at [817, 444] on input "dn" at bounding box center [734, 448] width 241 height 24
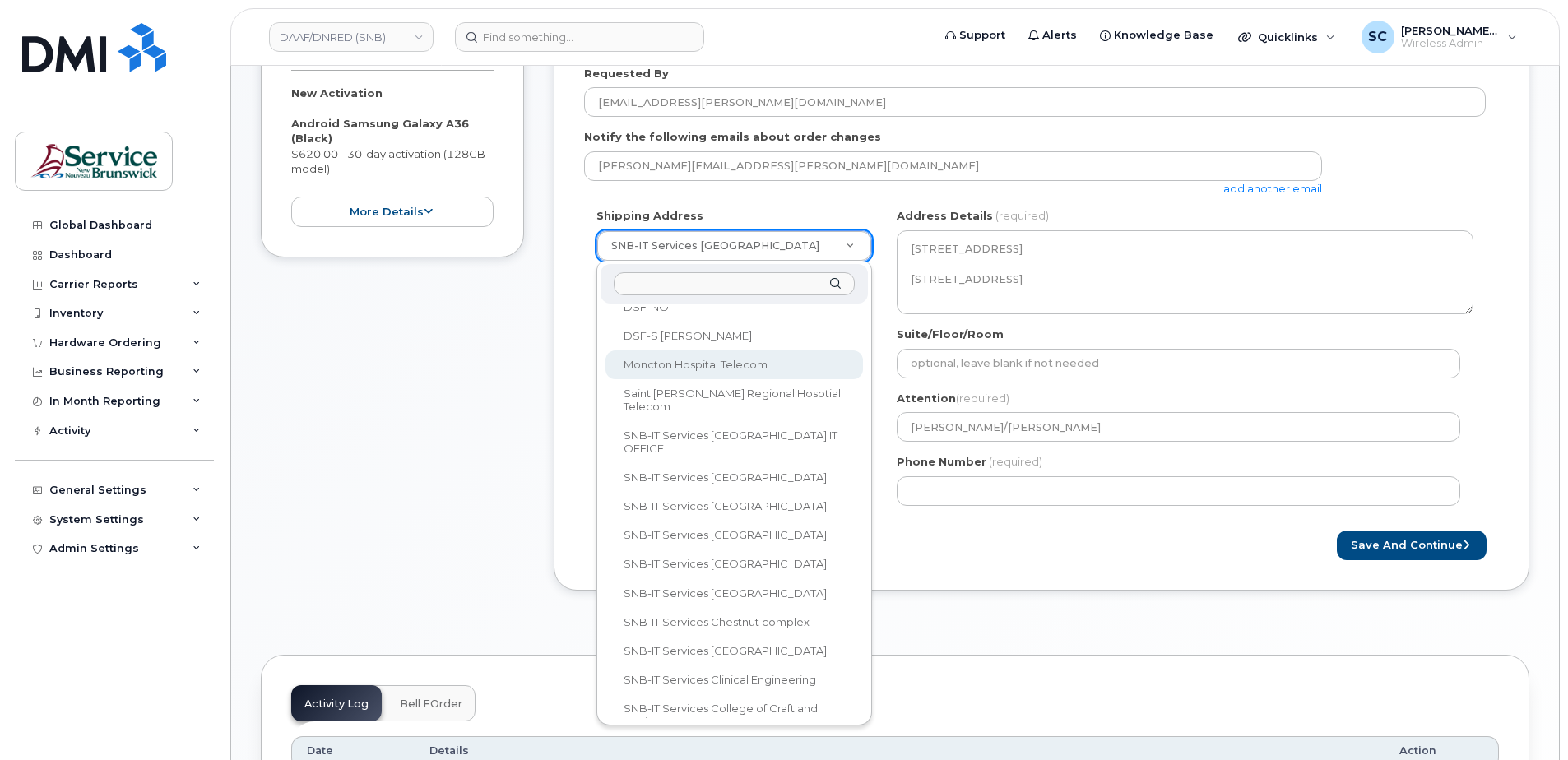
scroll to position [576, 0]
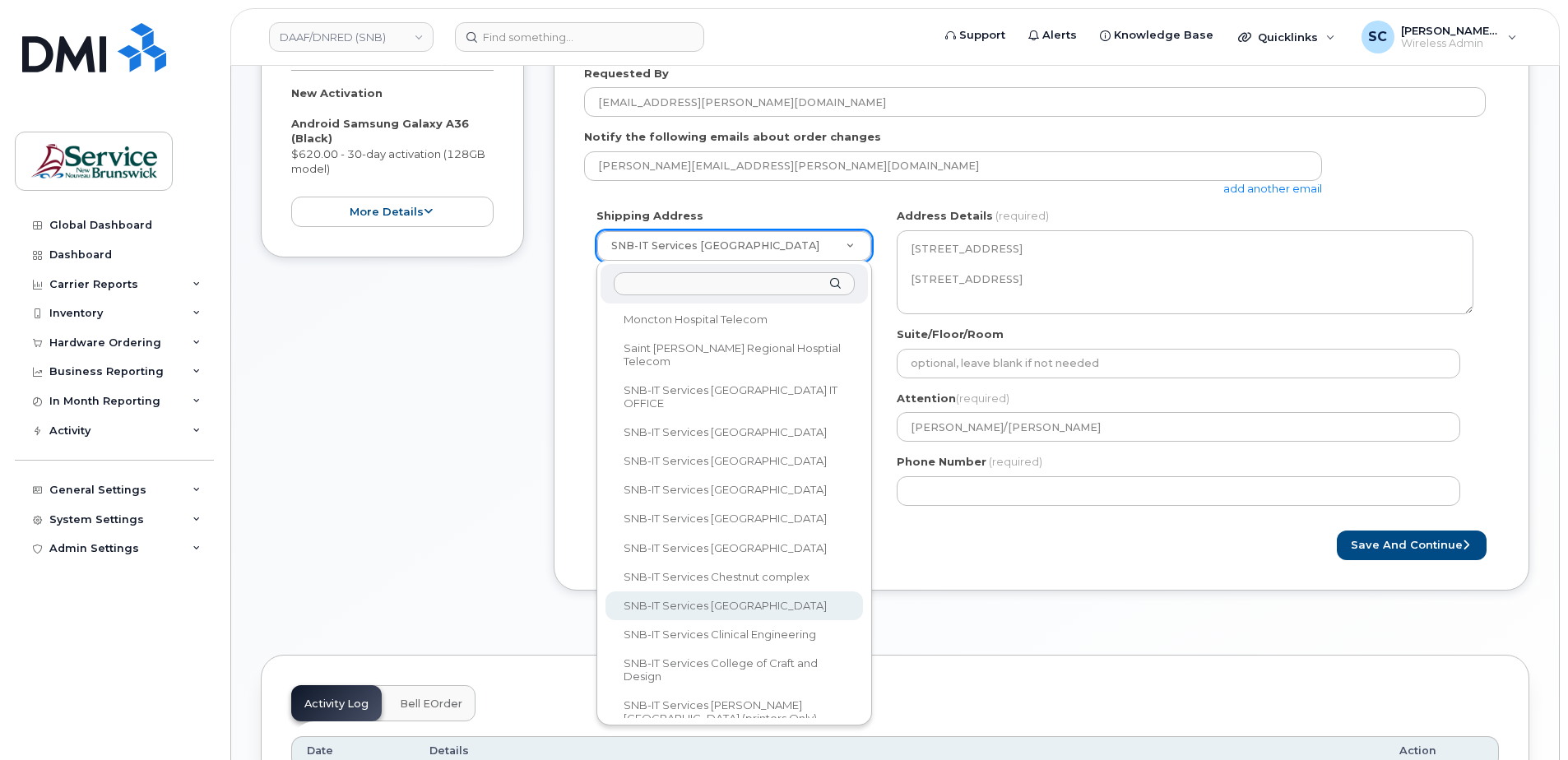
select select
type textarea "[STREET_ADDRESS] [STREET_ADDRESS]"
type input "[PERSON_NAME]"
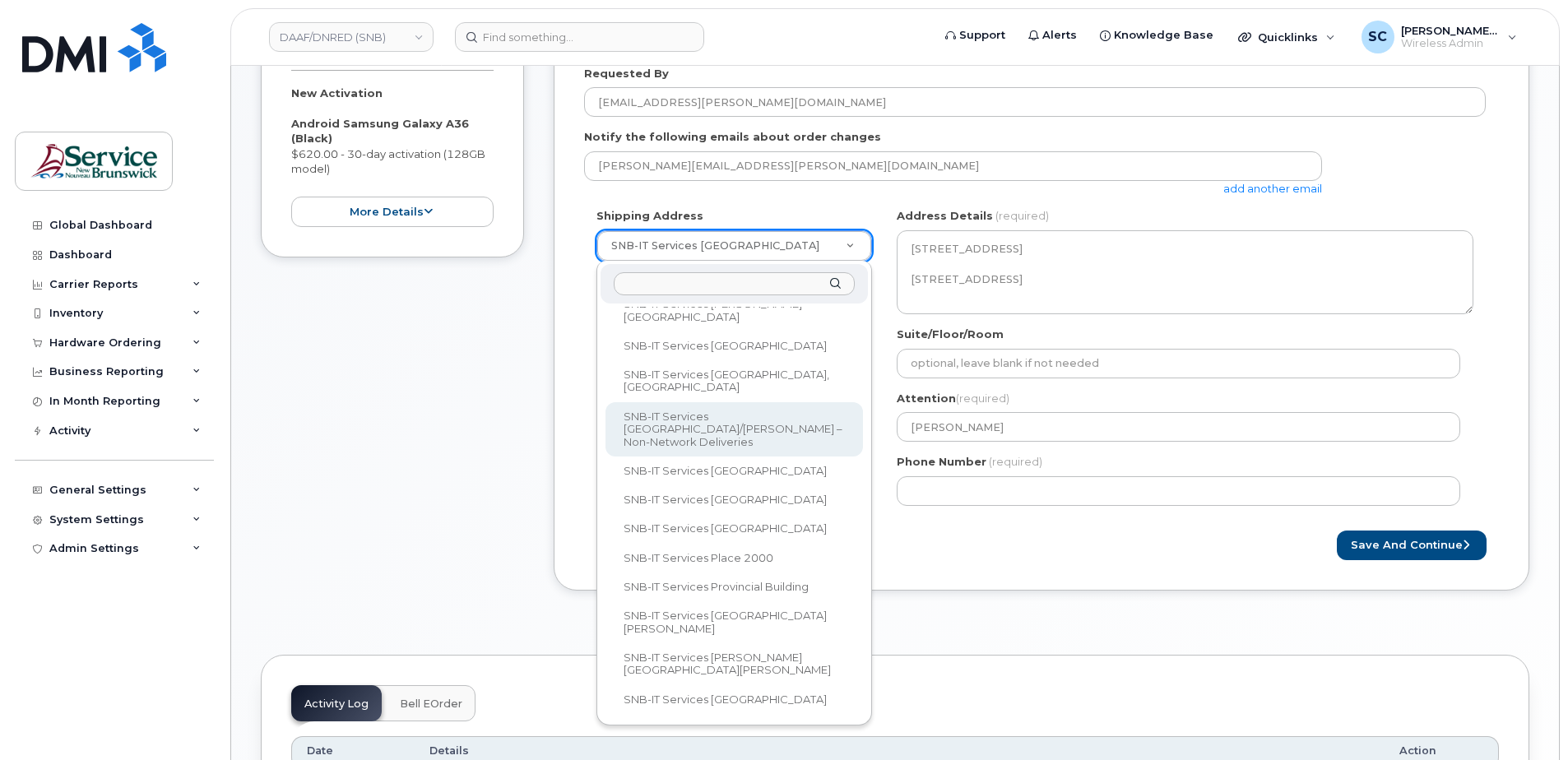
scroll to position [1273, 0]
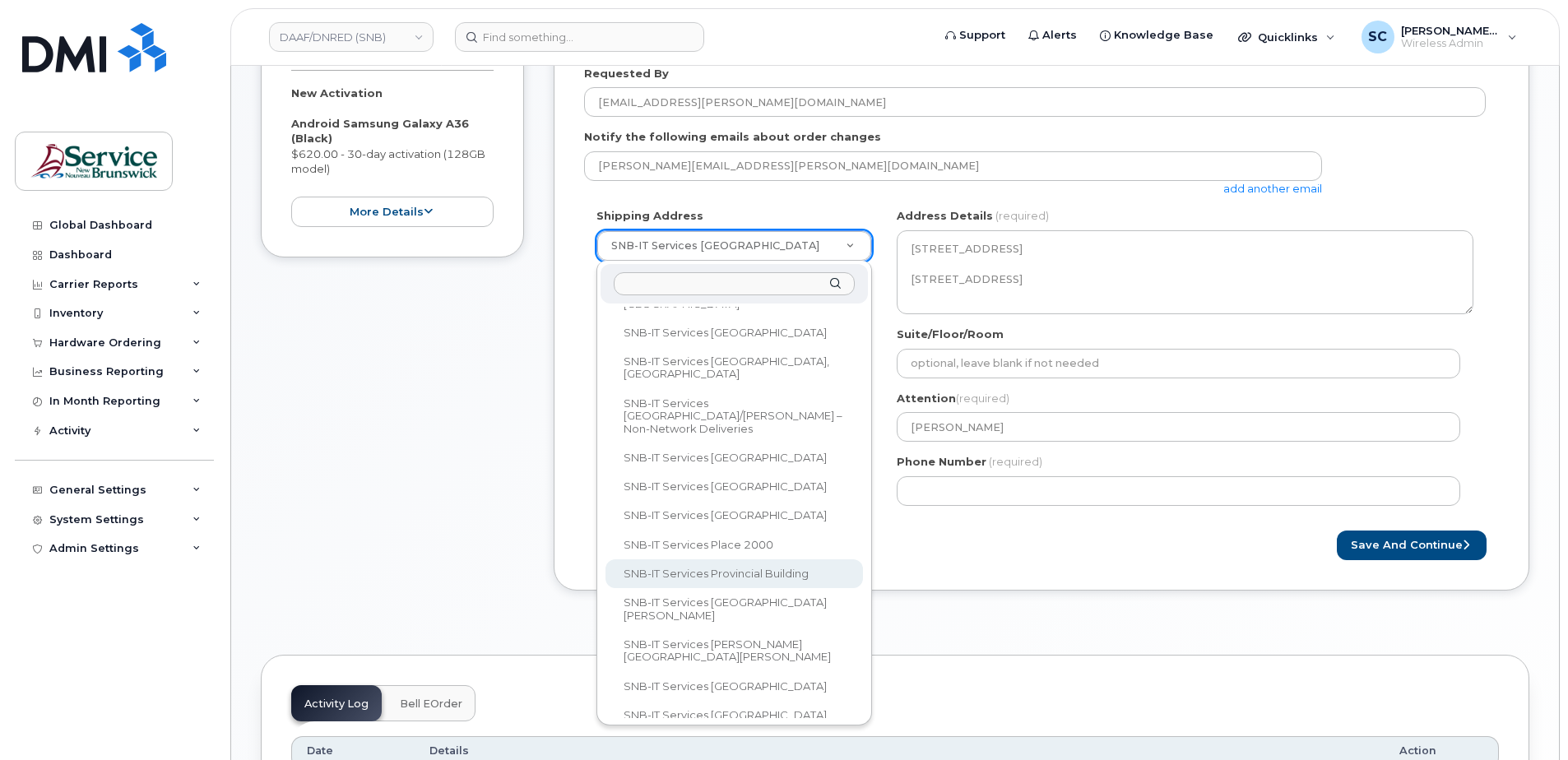
select select
type textarea "[STREET_ADDRESS][PERSON_NAME] [STREET_ADDRESS]"
type input "[PERSON_NAME]/[PERSON_NAME]"
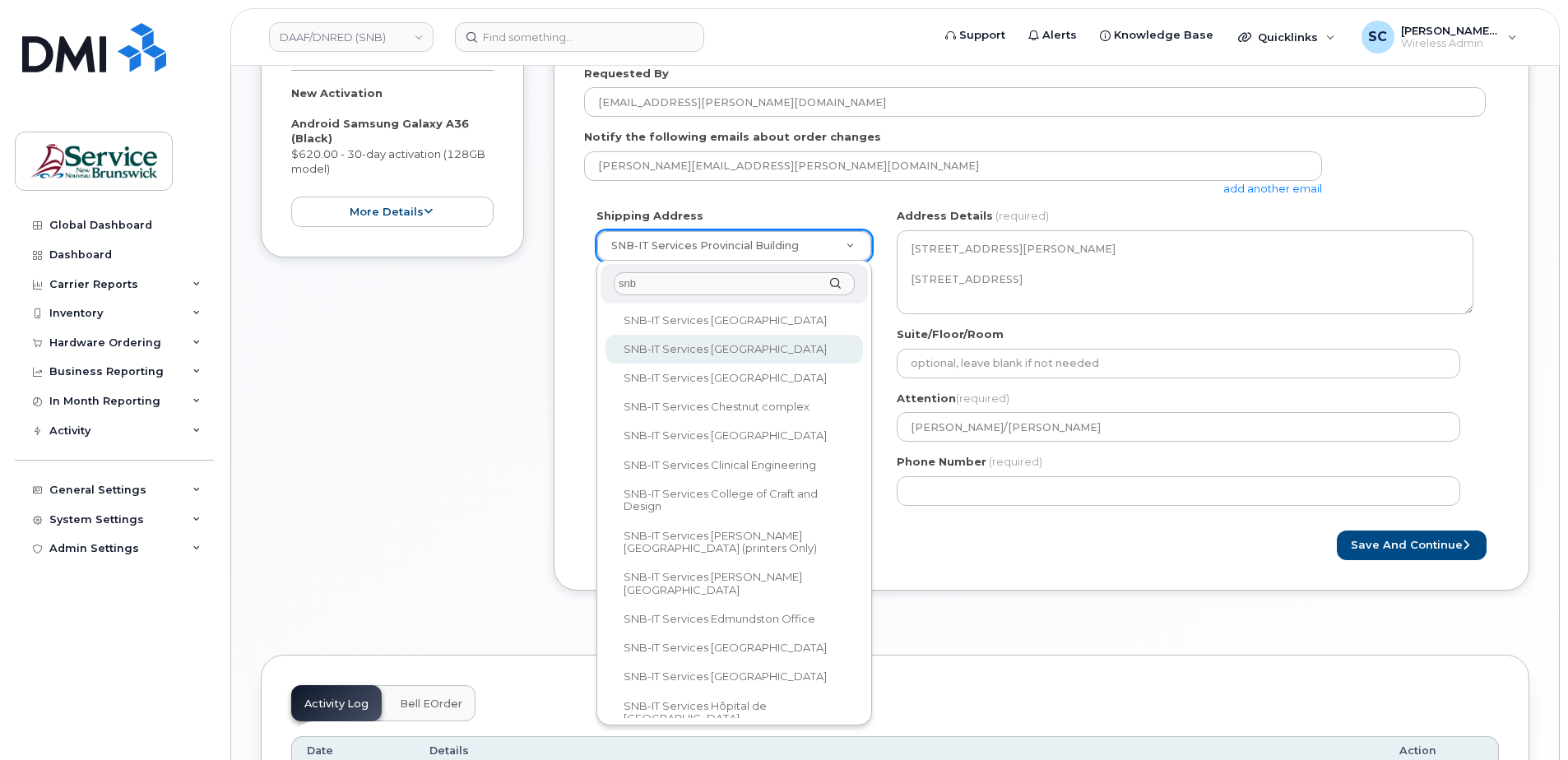
scroll to position [164, 0]
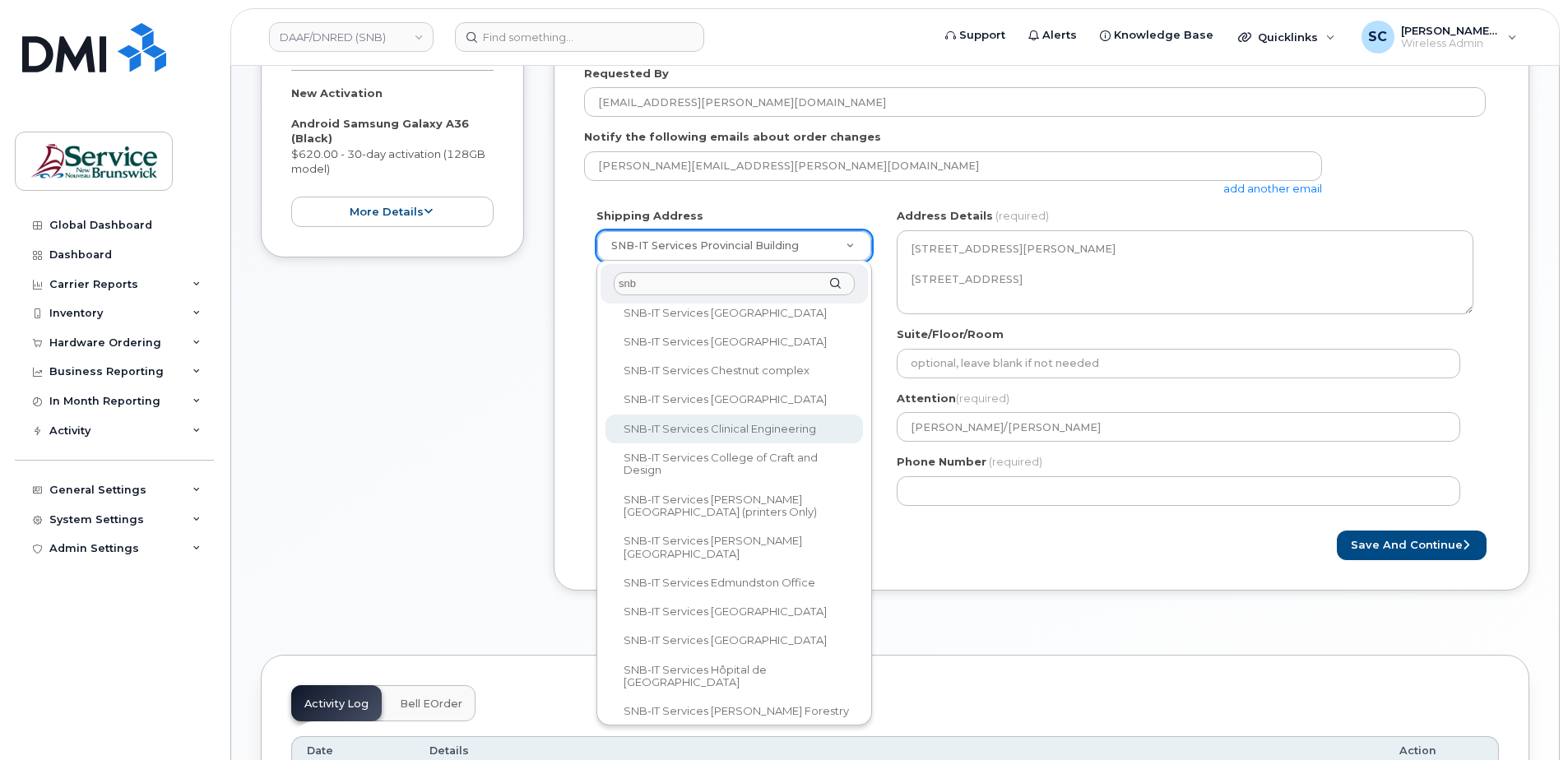
type input "snb"
select select
type textarea "[STREET_ADDRESS][PERSON_NAME] [STREET_ADDRESS]"
type input "[PERSON_NAME]"
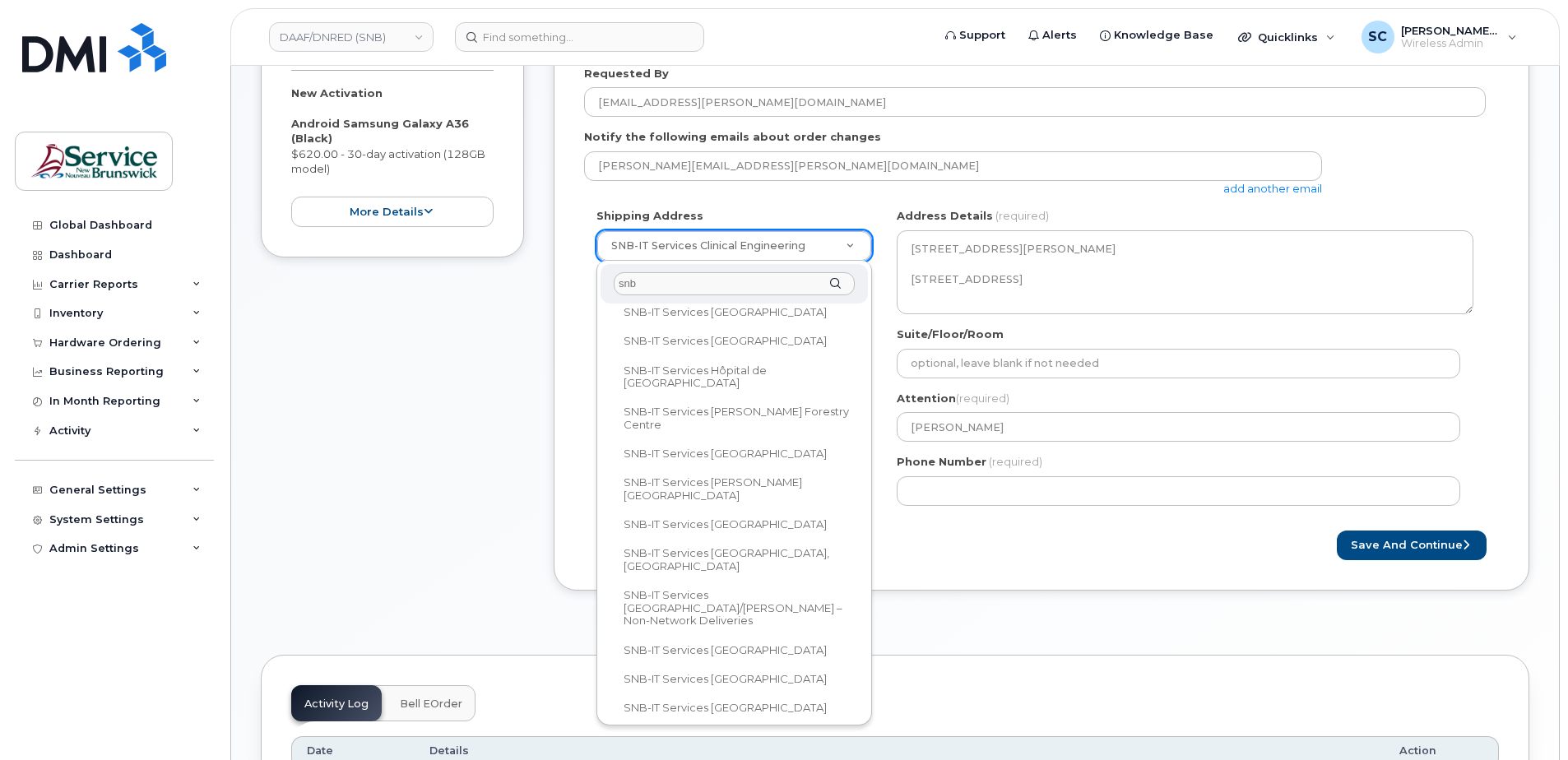
scroll to position [435, 0]
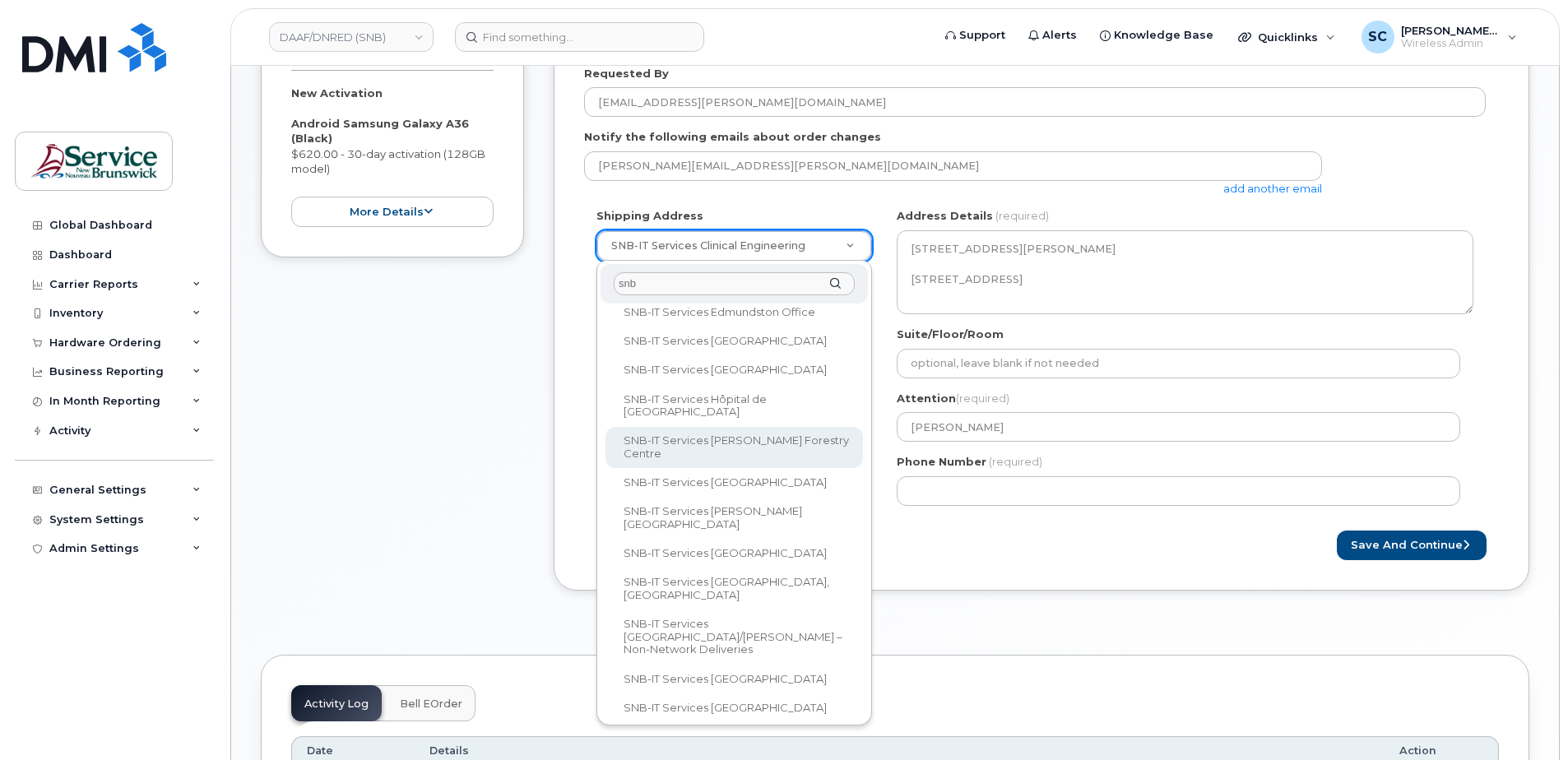
type input "snb"
select select
type textarea "1350 Regent St, Room 027 Fredericton New Brunswick E3C 2G6"
type input "[PERSON_NAME]"
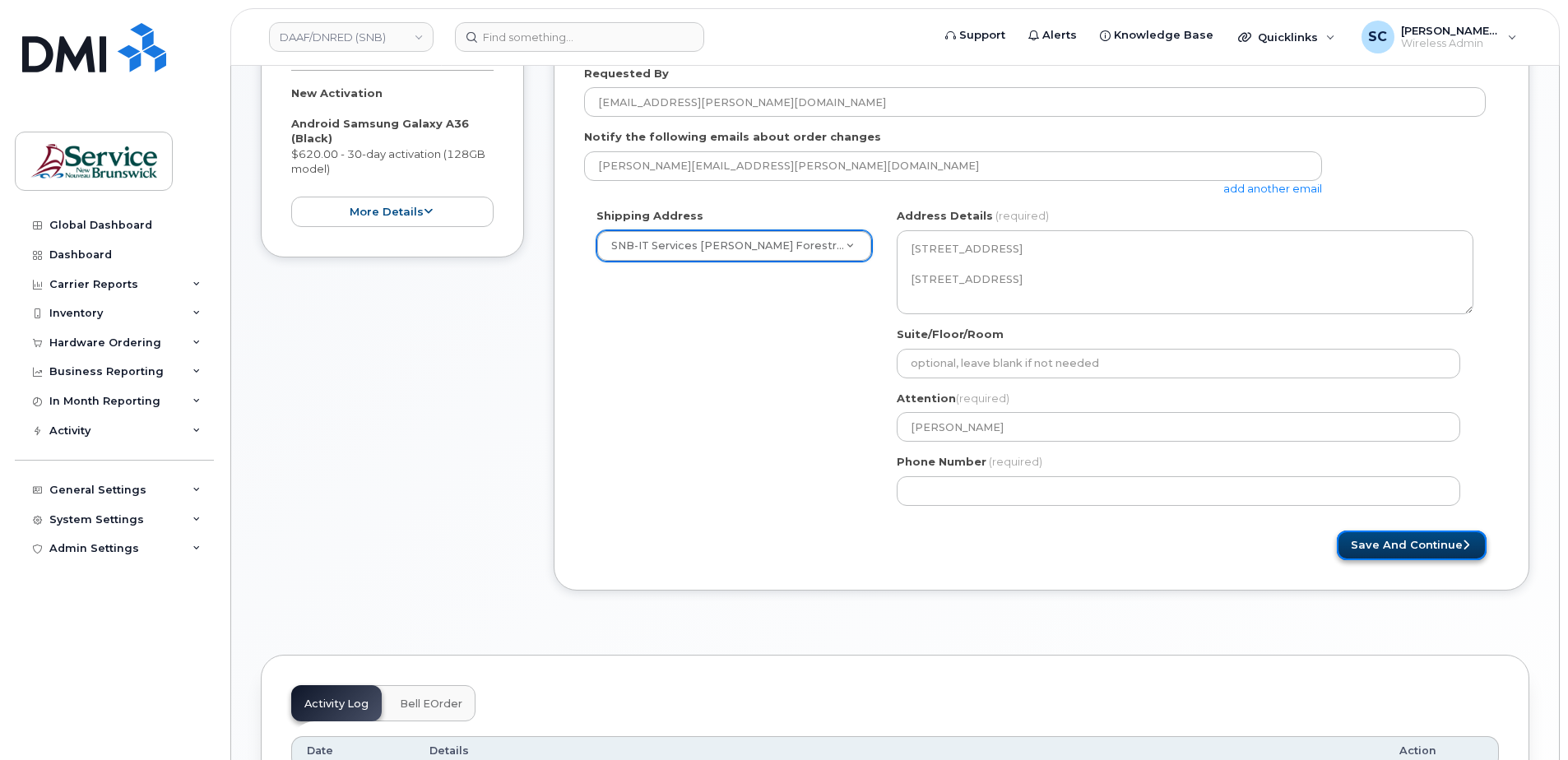
click at [1401, 545] on button "Save and Continue" at bounding box center [1411, 546] width 149 height 30
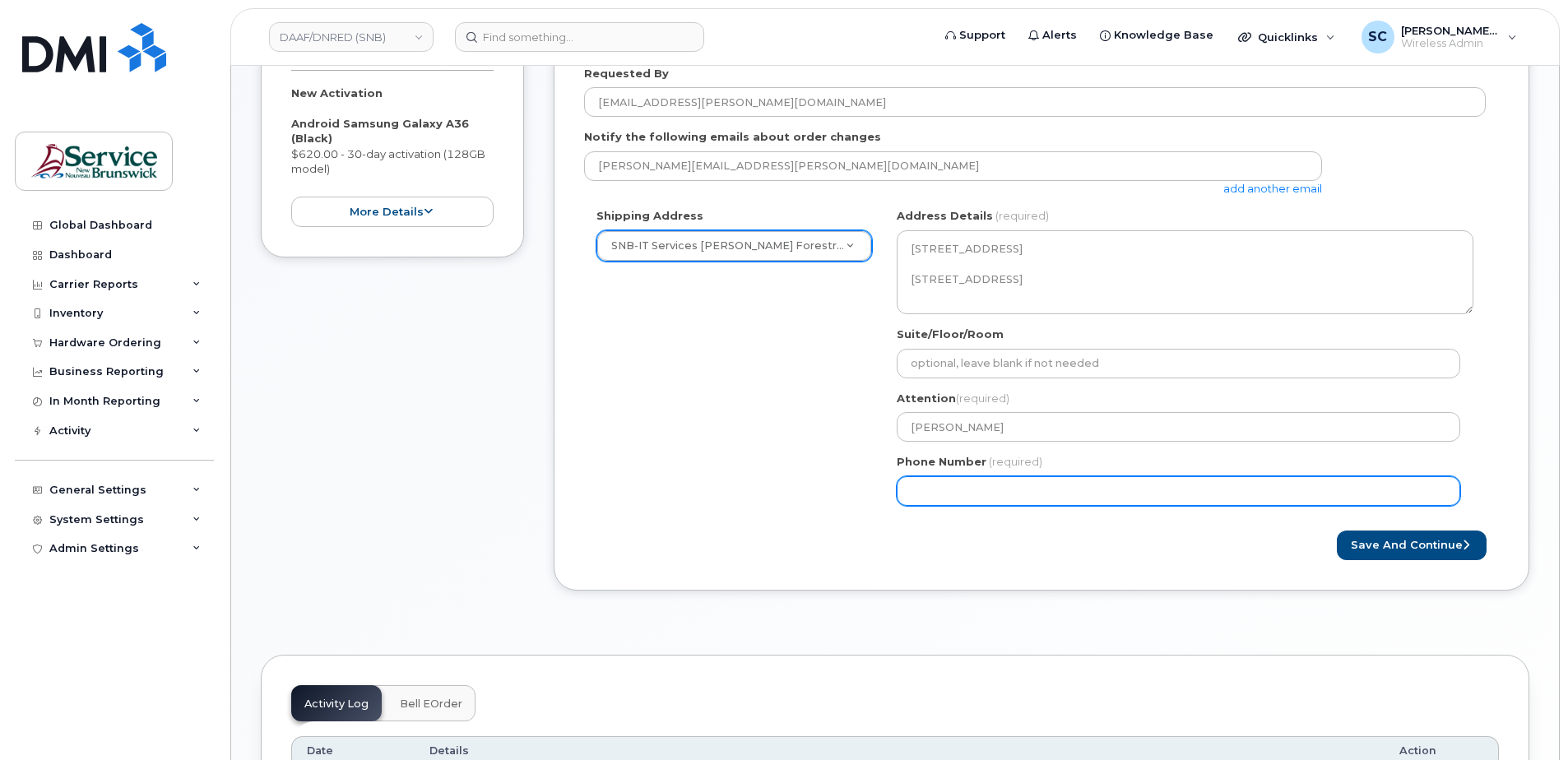
click at [1007, 498] on input "Phone Number" at bounding box center [1178, 491] width 564 height 29
type input "1234567890"
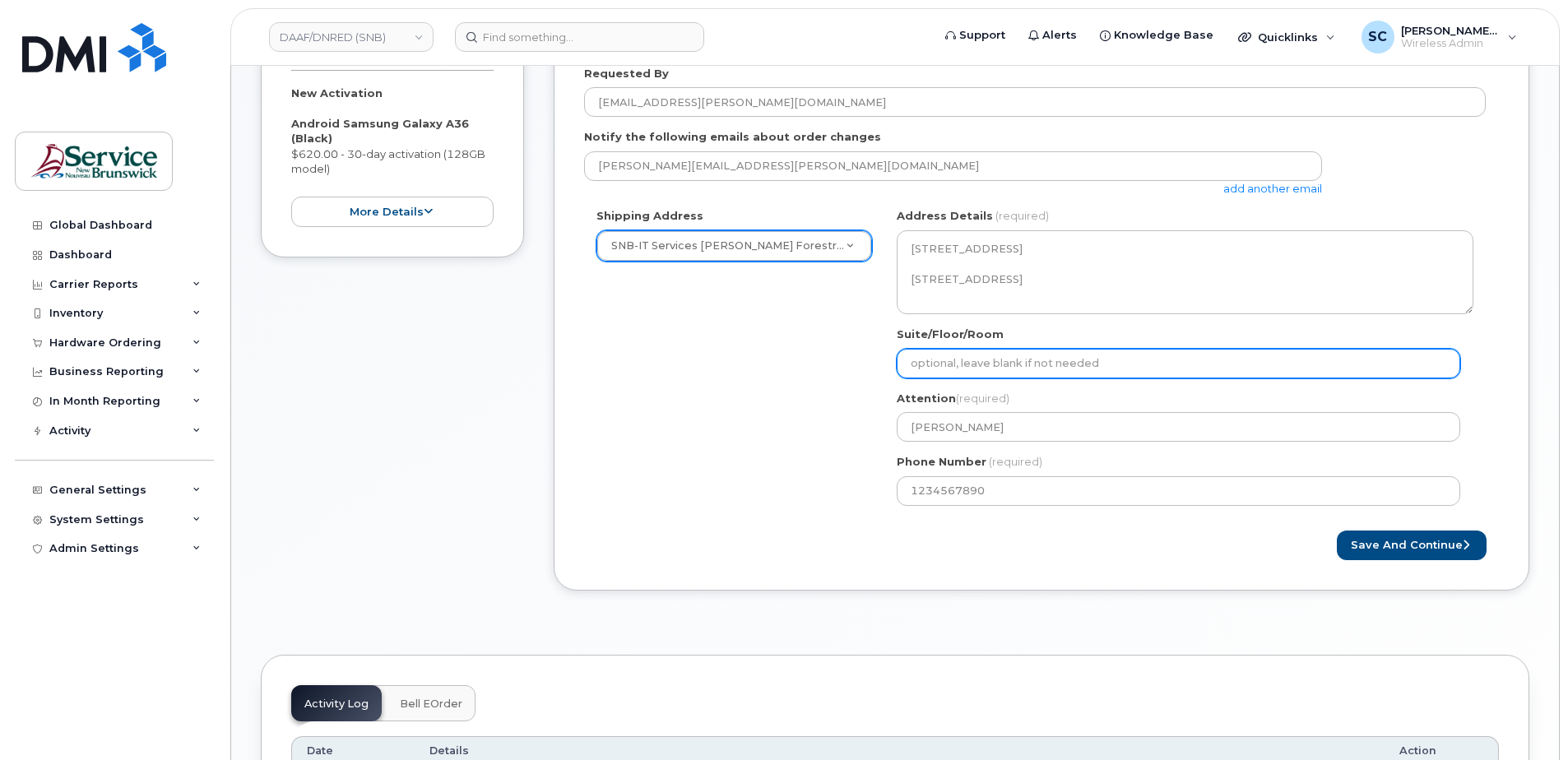
click at [969, 359] on input "Suite/Floor/Room" at bounding box center [1178, 363] width 564 height 29
paste input "WO0000000484663"
select select
type input "WO0000000484663"
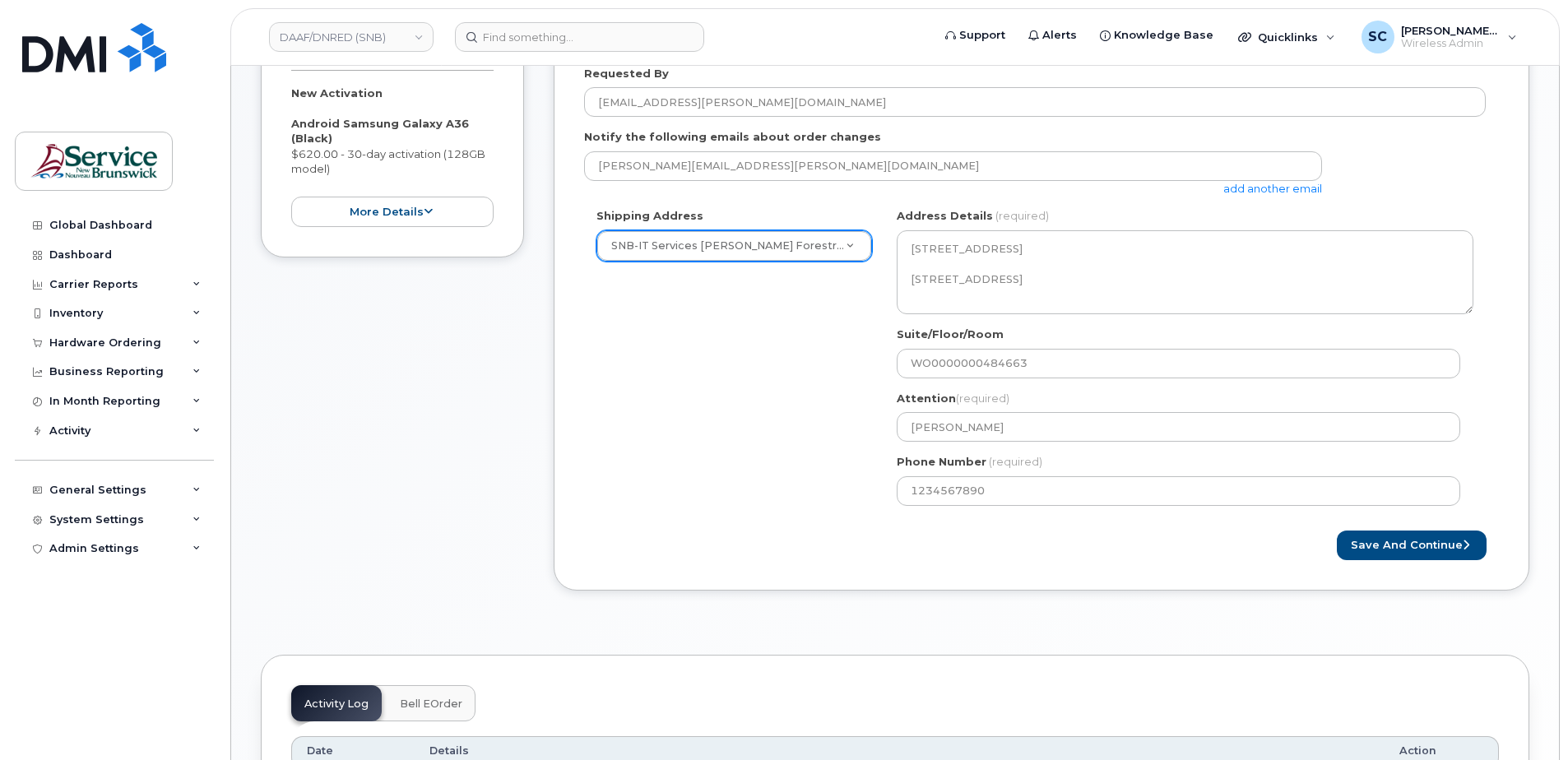
click at [782, 491] on div "Shipping Address SNB-IT Services Hugh John Flemming Forestry Centre New Address…" at bounding box center [1035, 363] width 902 height 309
click at [1423, 546] on button "Save and Continue" at bounding box center [1411, 546] width 149 height 30
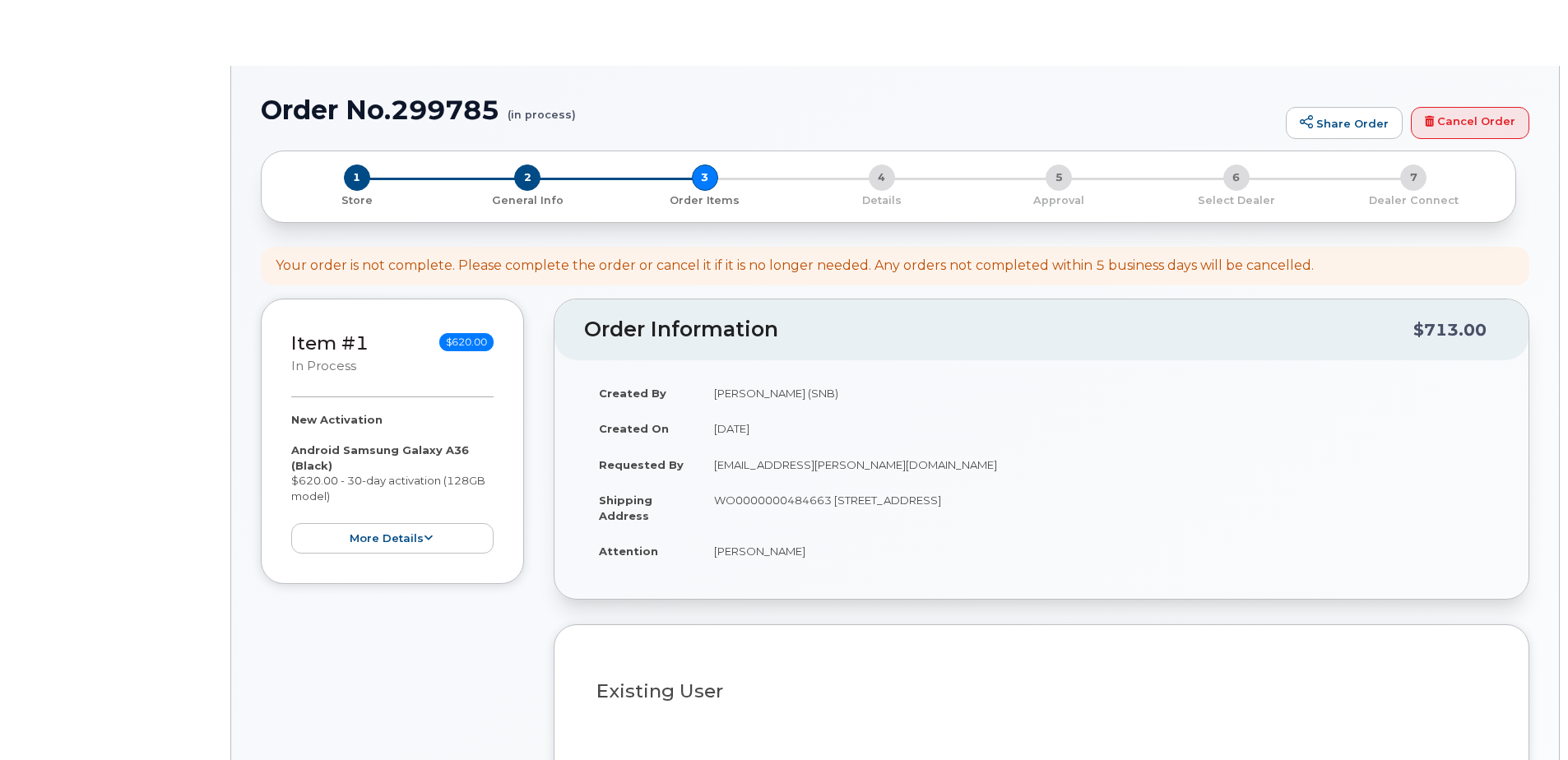
select select
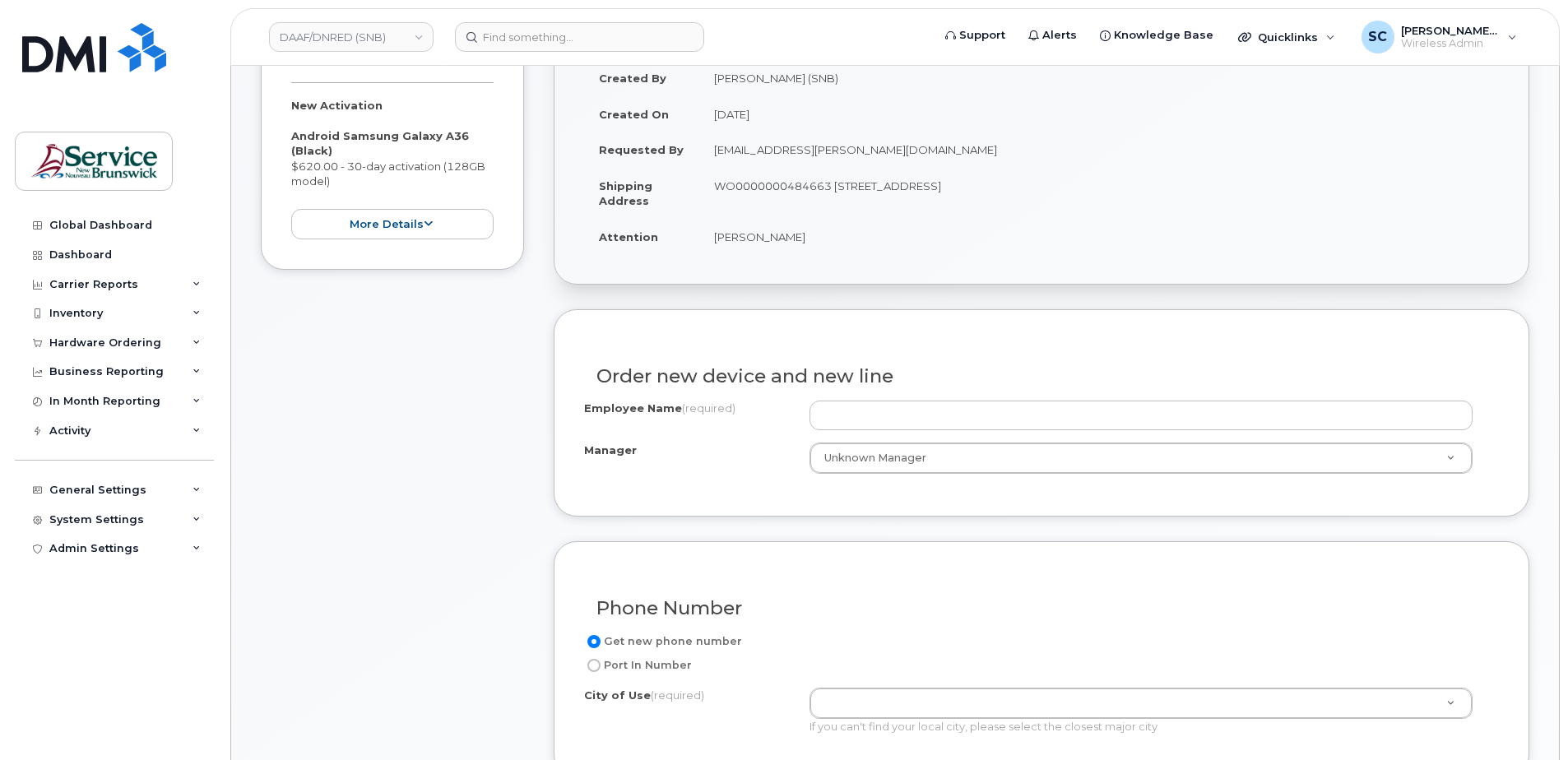
scroll to position [493, 0]
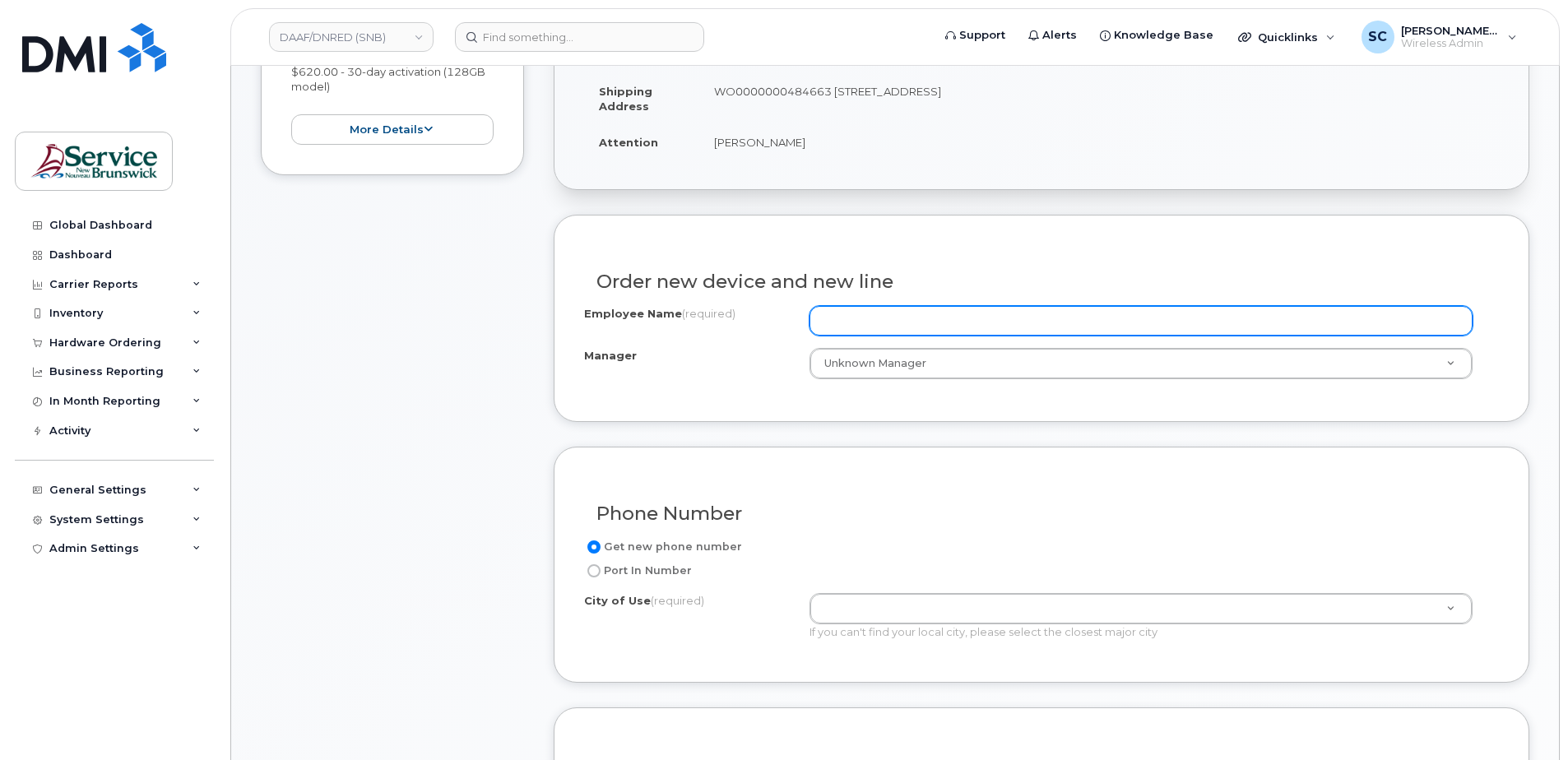
click at [888, 327] on input "Employee Name (required)" at bounding box center [1141, 320] width 663 height 29
paste input "[PERSON_NAME]"
type input "[PERSON_NAME]"
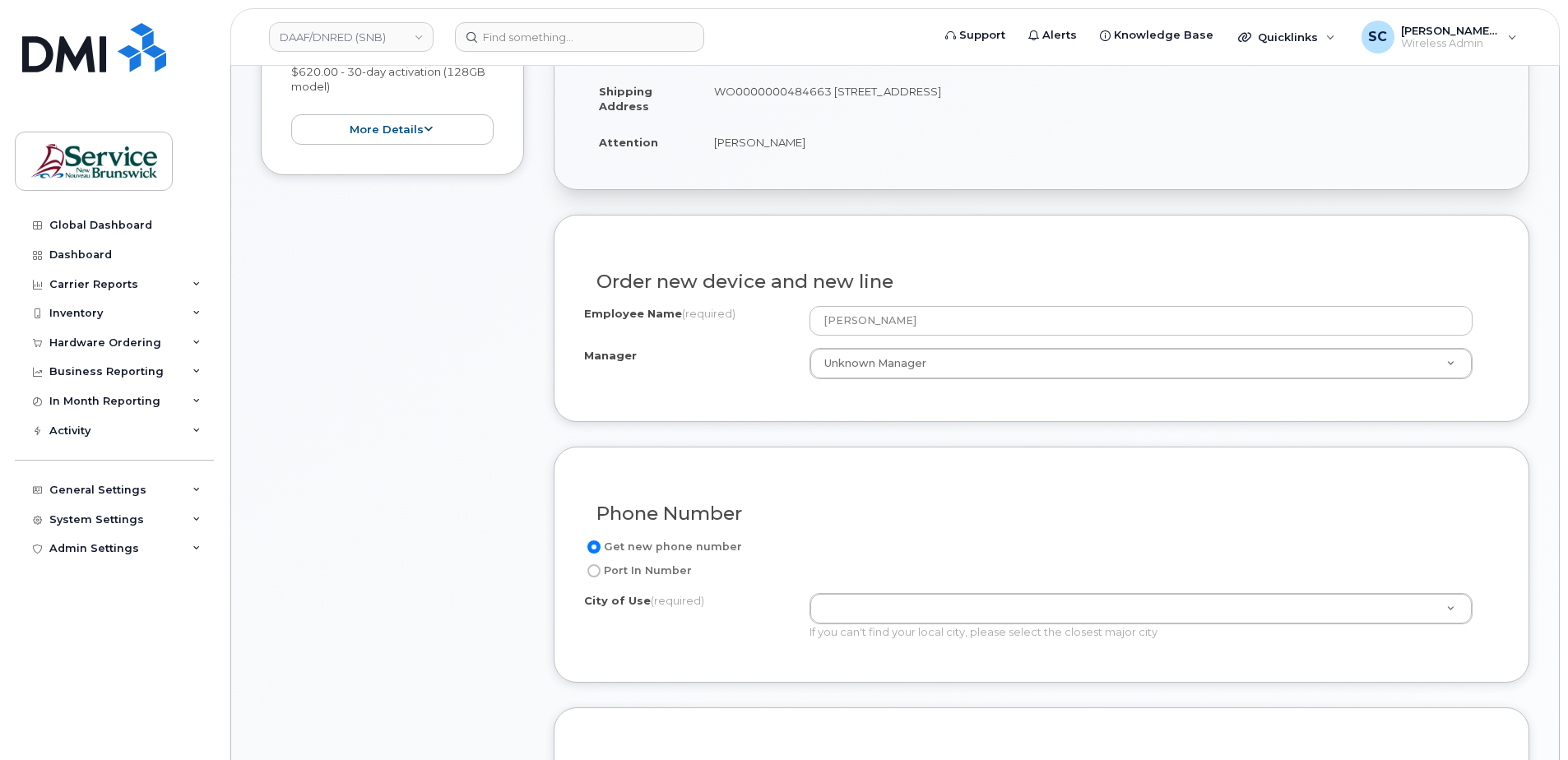
click at [961, 248] on div "Order new device and new line" at bounding box center [1041, 276] width 915 height 60
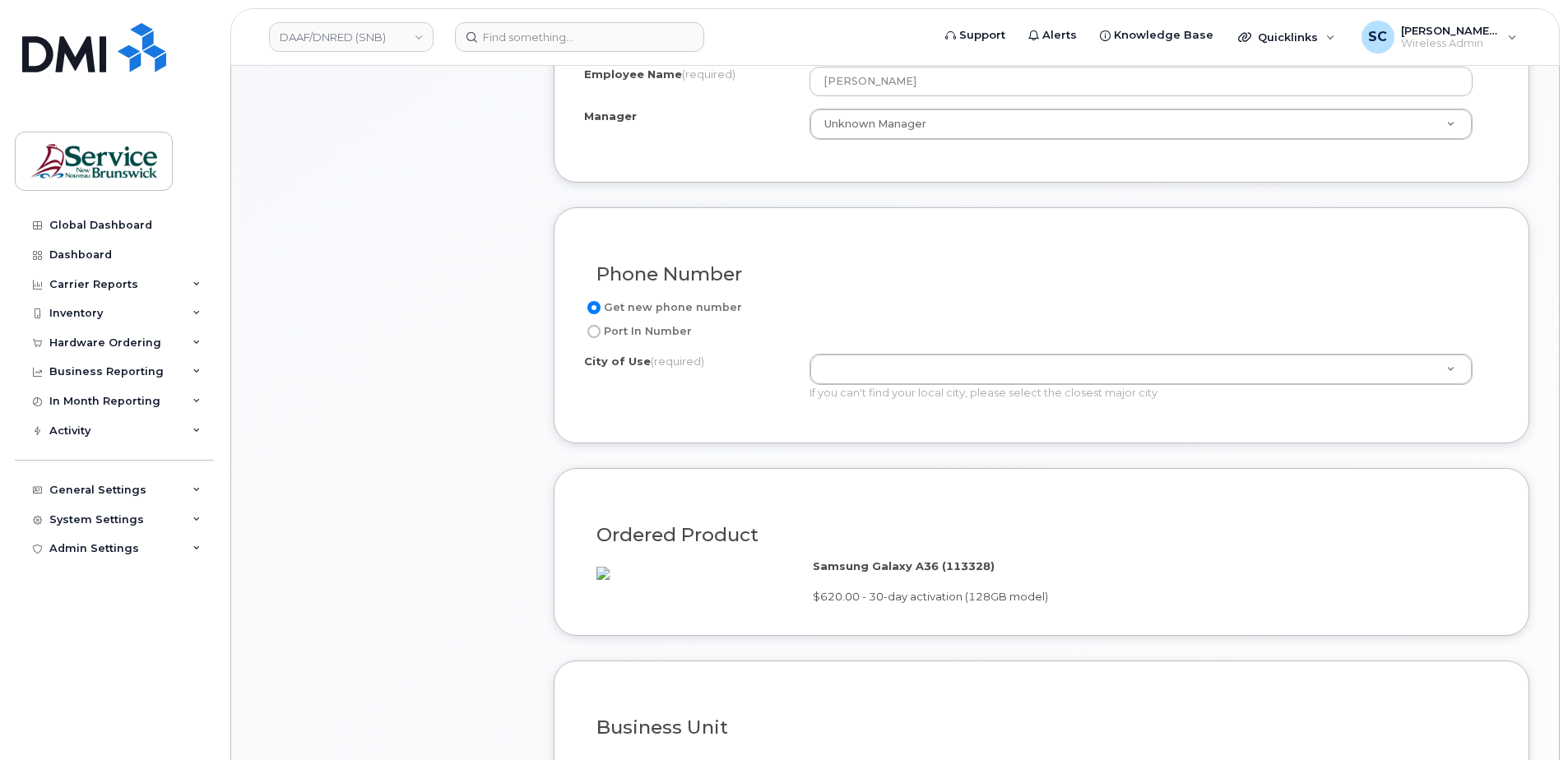
scroll to position [740, 0]
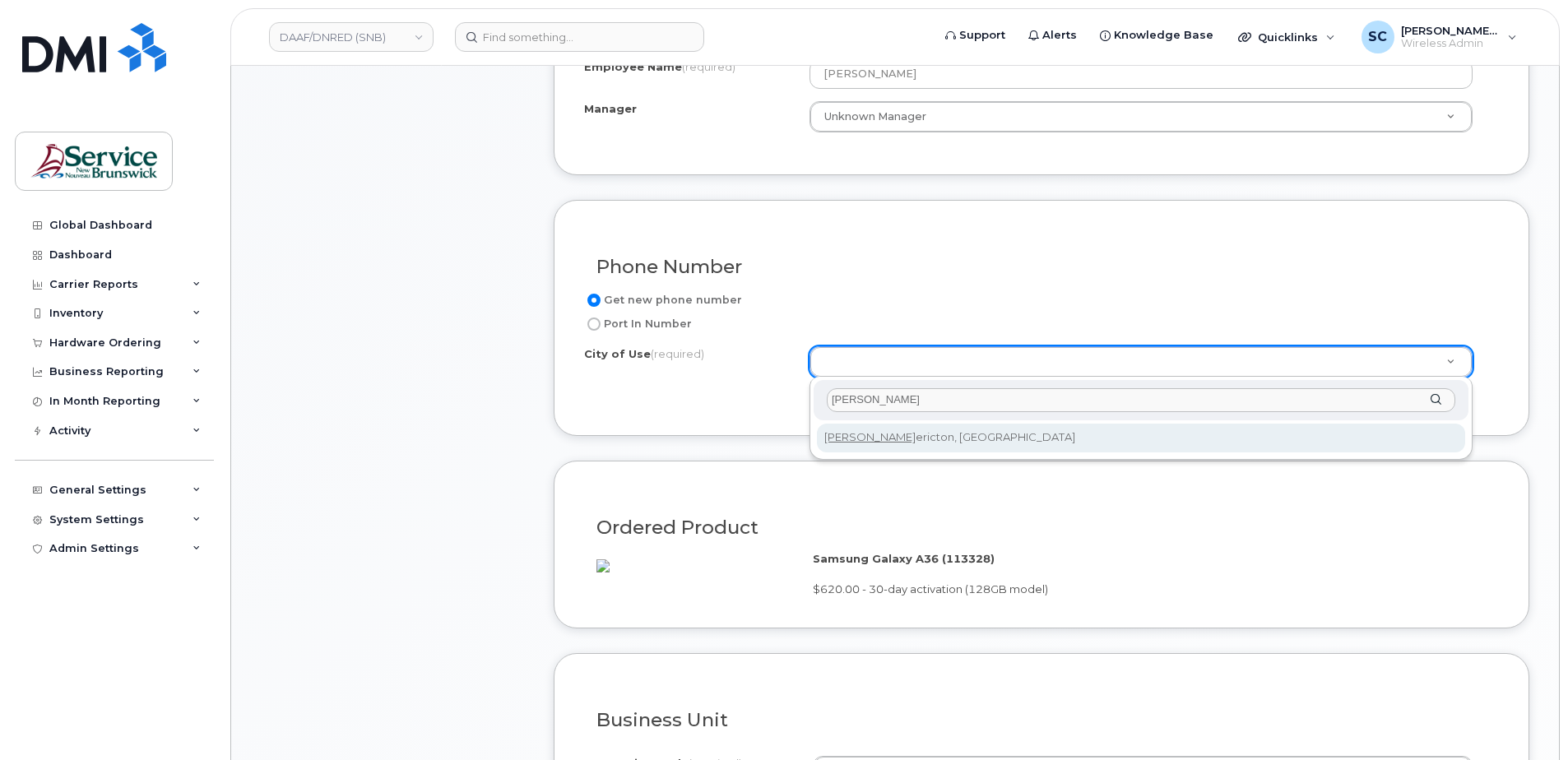
type input "[PERSON_NAME]"
type input "1578"
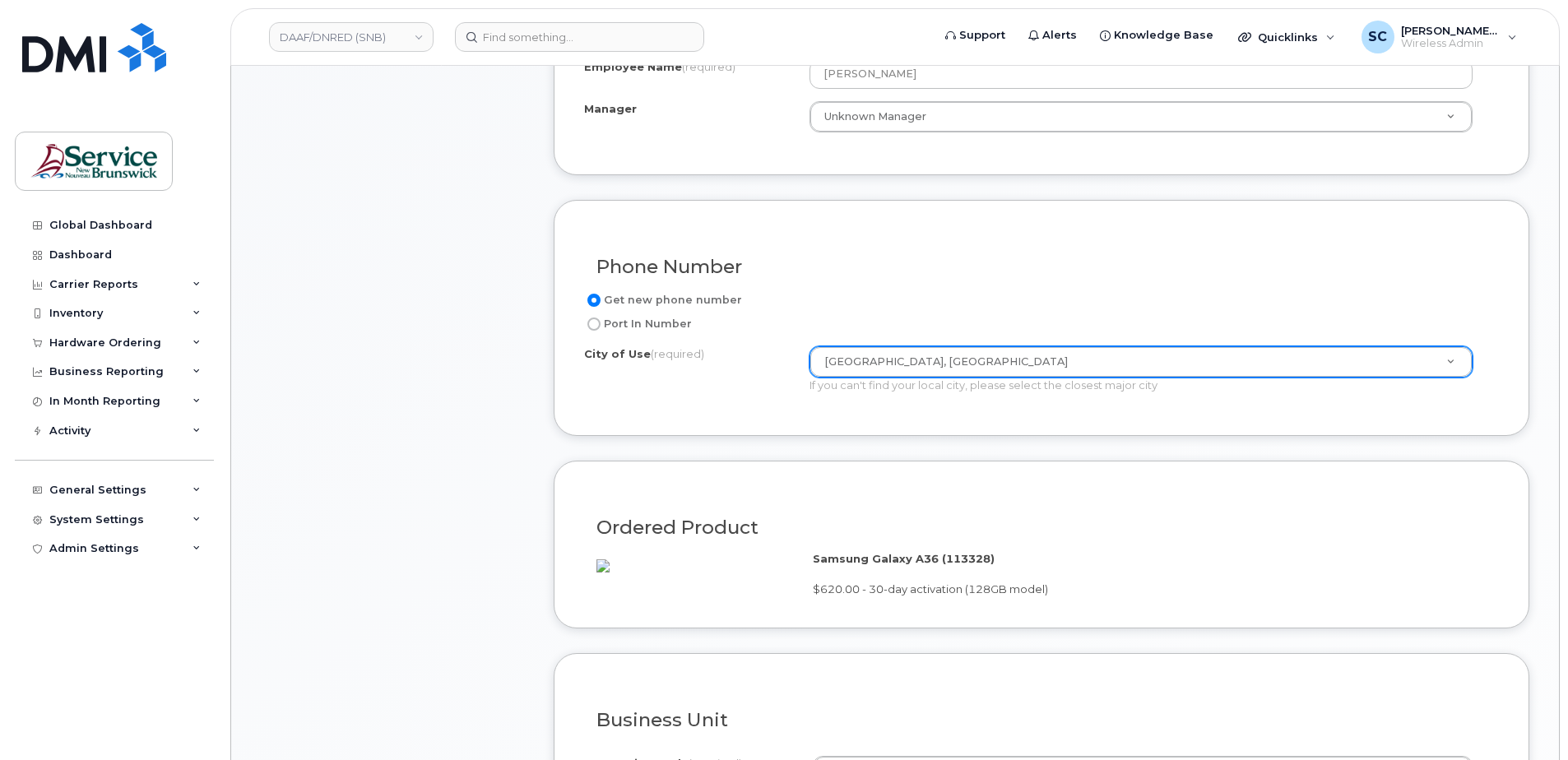
click at [861, 425] on div "Phone Number Get new phone number Port In Number City of Use (required) [GEOGRA…" at bounding box center [1041, 318] width 976 height 236
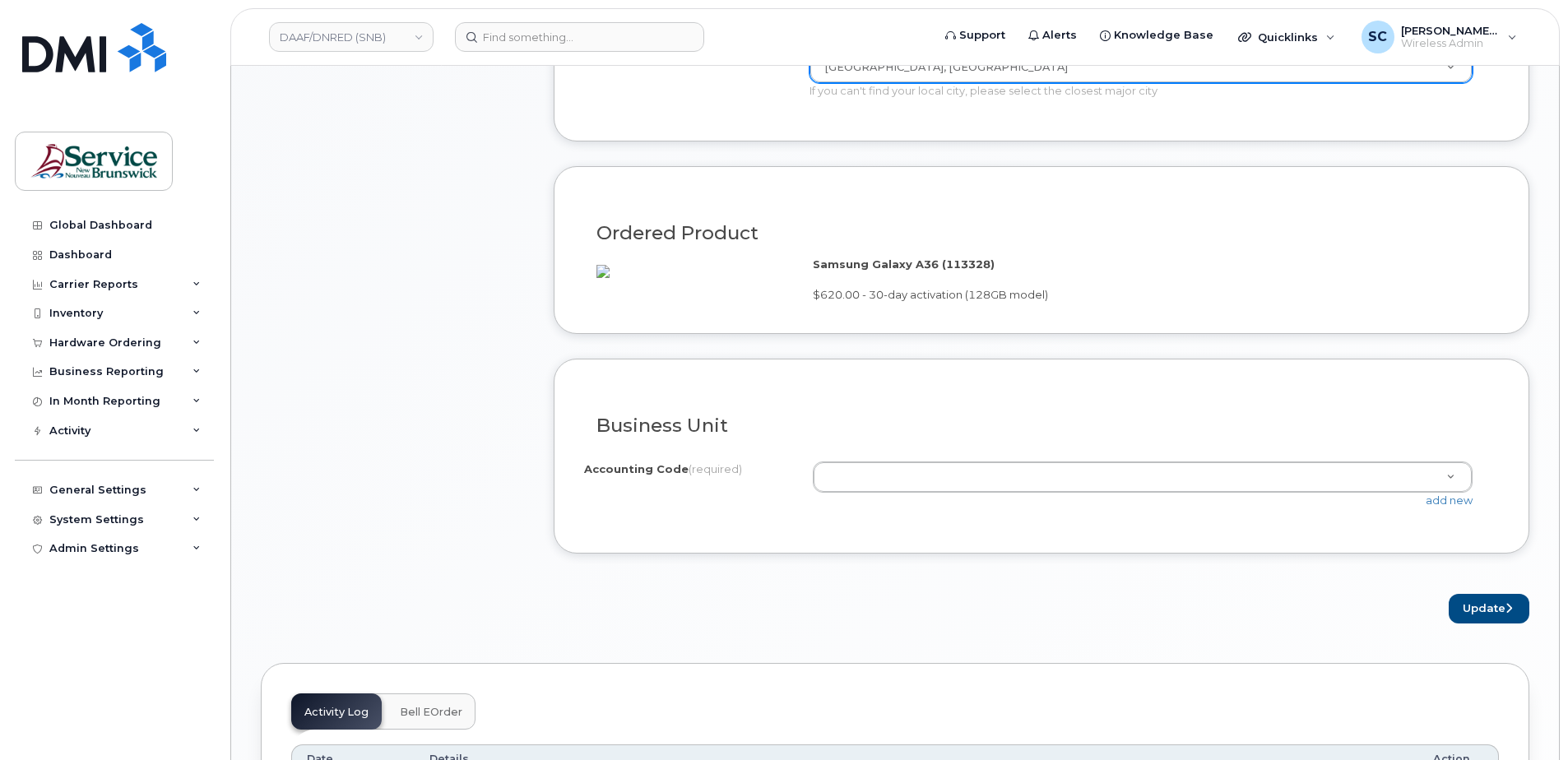
scroll to position [1069, 0]
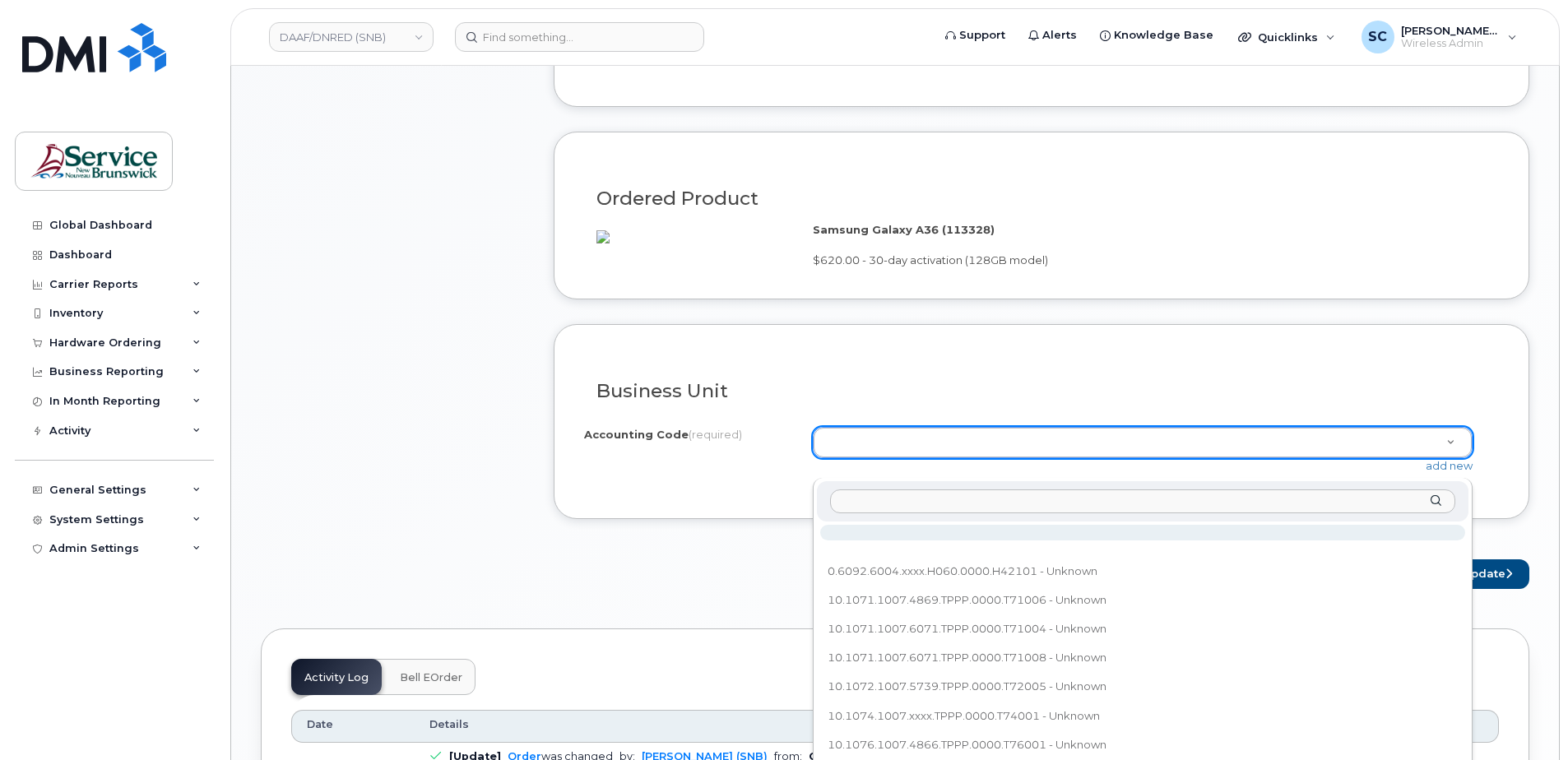
type input "60.6015.6008.6071.H060.0000.H81201"
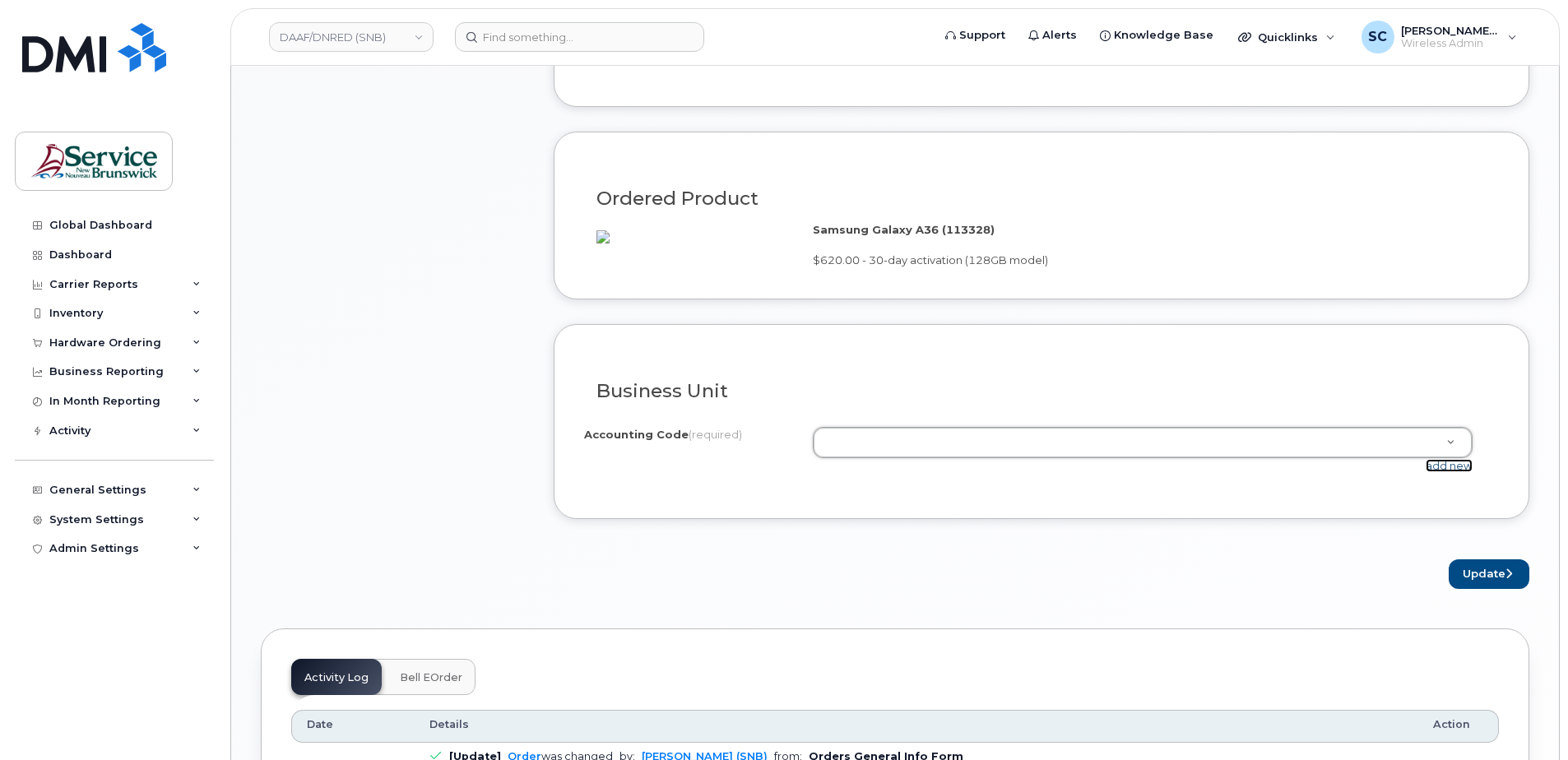
click at [1440, 472] on link "add new" at bounding box center [1449, 465] width 47 height 13
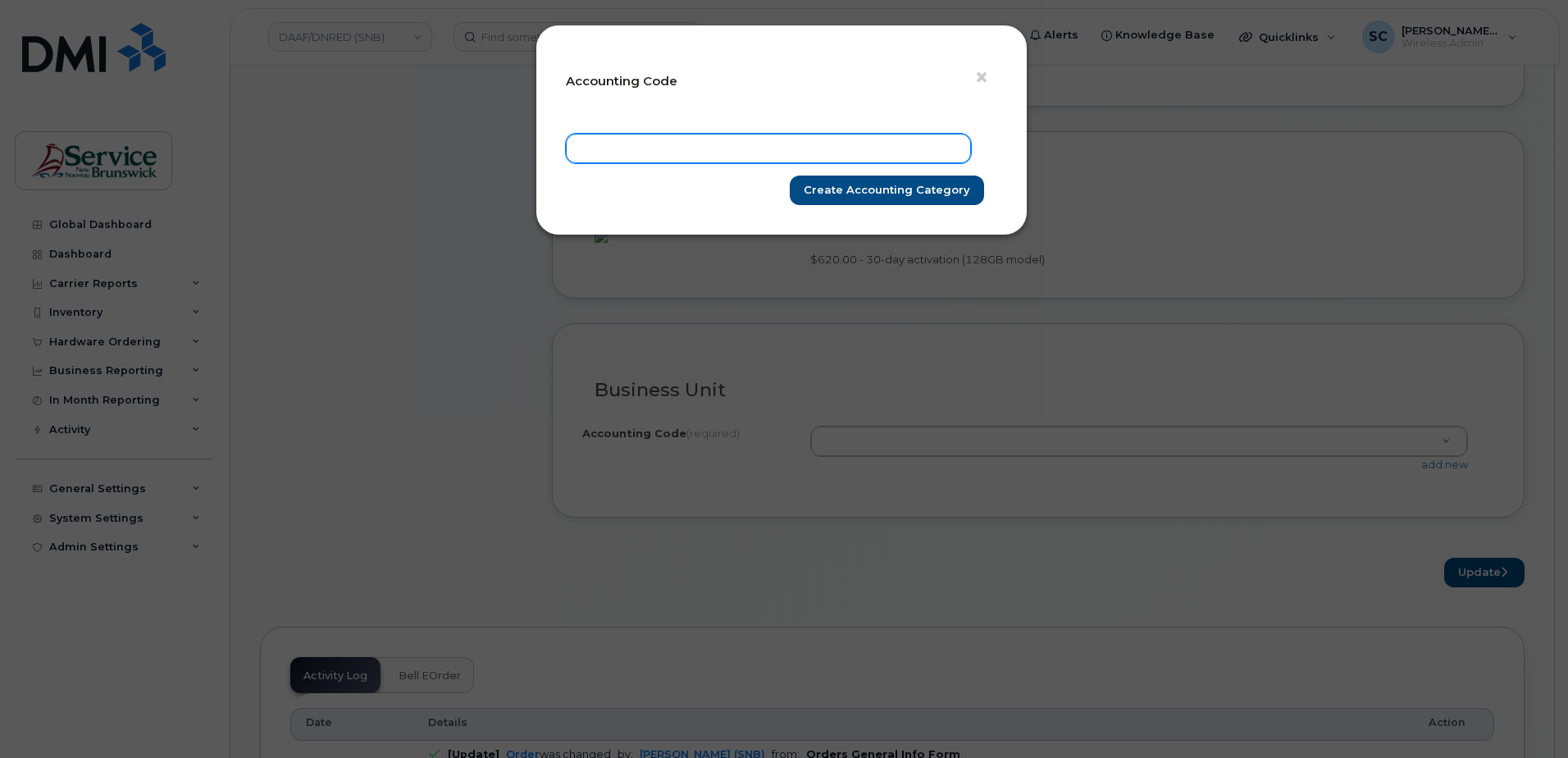
click at [850, 136] on input "text" at bounding box center [768, 148] width 405 height 29
paste input "60.6015.6008.6071.H060.0000.H81201"
type input "60.6015.6008.6071.H060.0000.H81201"
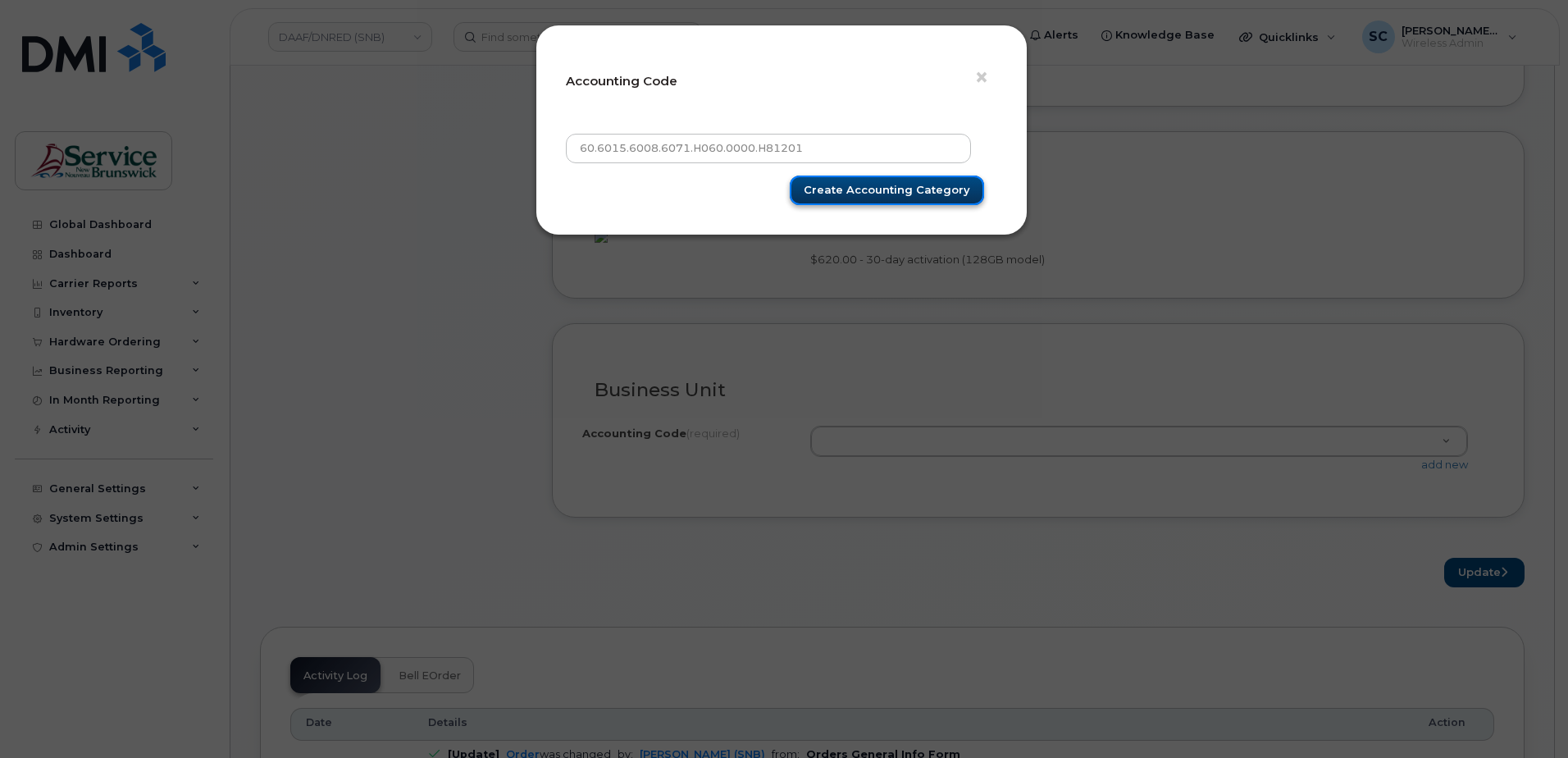
click at [884, 182] on input "Create Accounting category" at bounding box center [886, 191] width 194 height 30
type input "Create Accounting category"
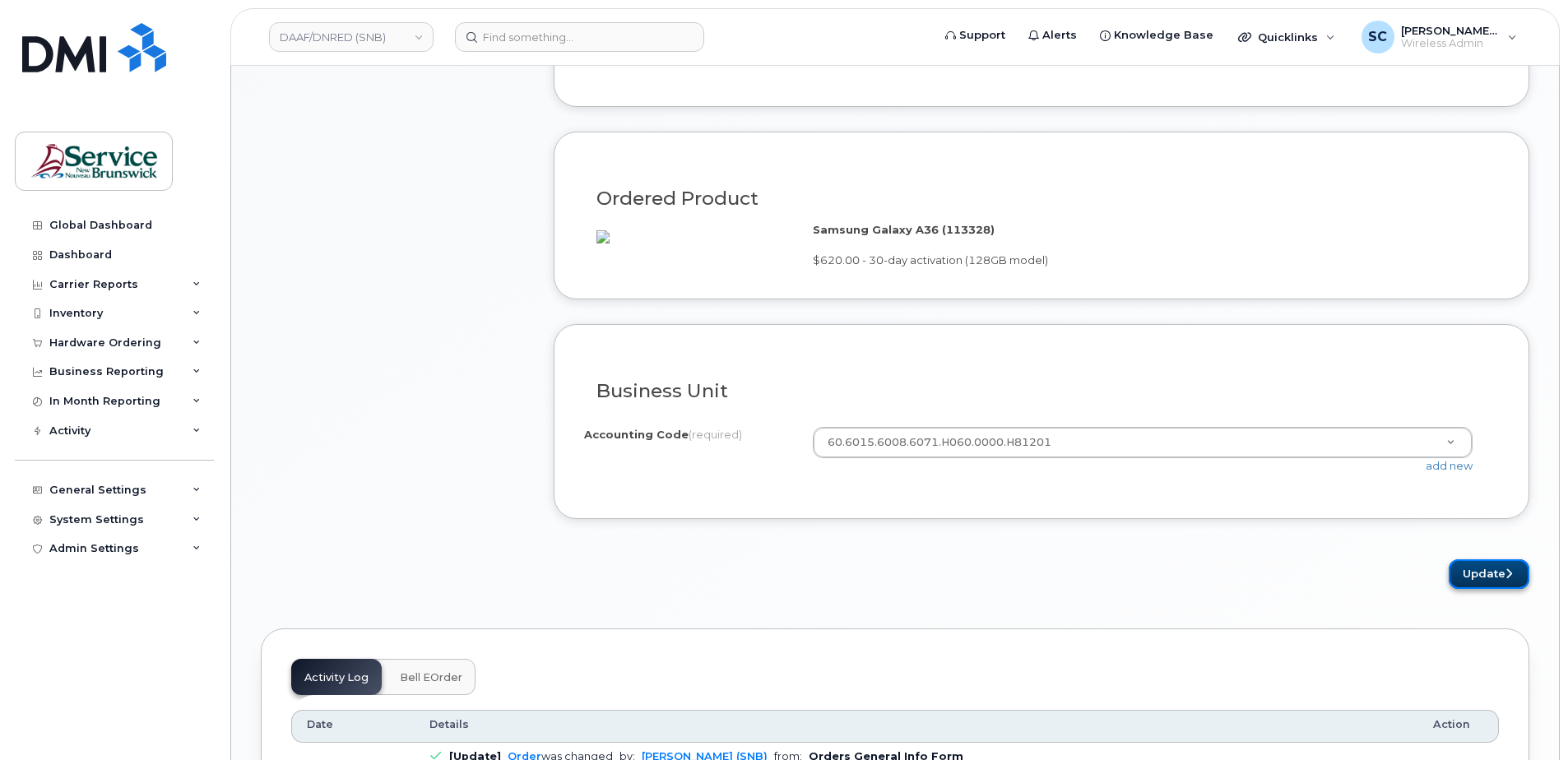
click at [1506, 579] on icon "submit" at bounding box center [1508, 573] width 6 height 11
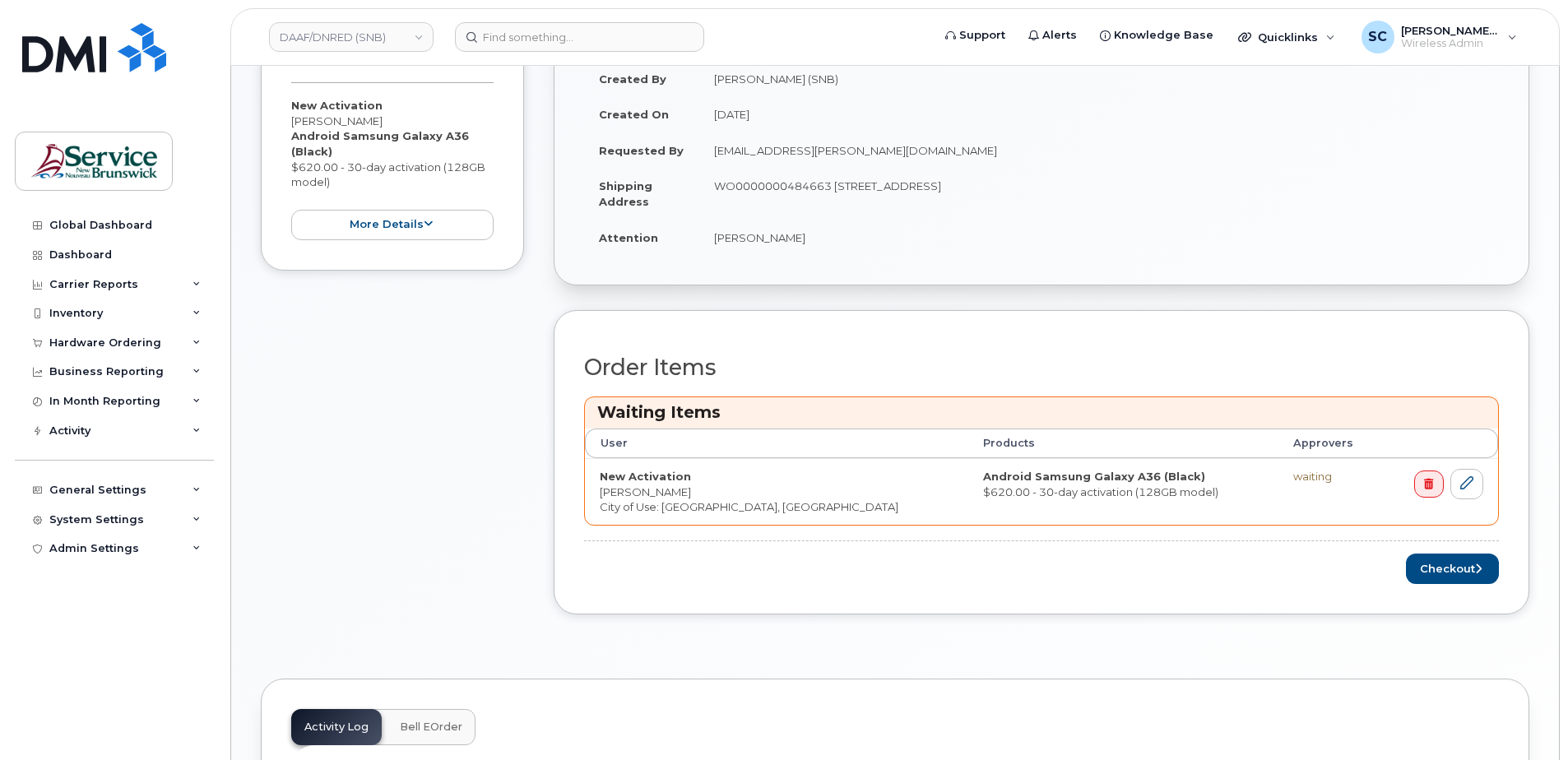
scroll to position [493, 0]
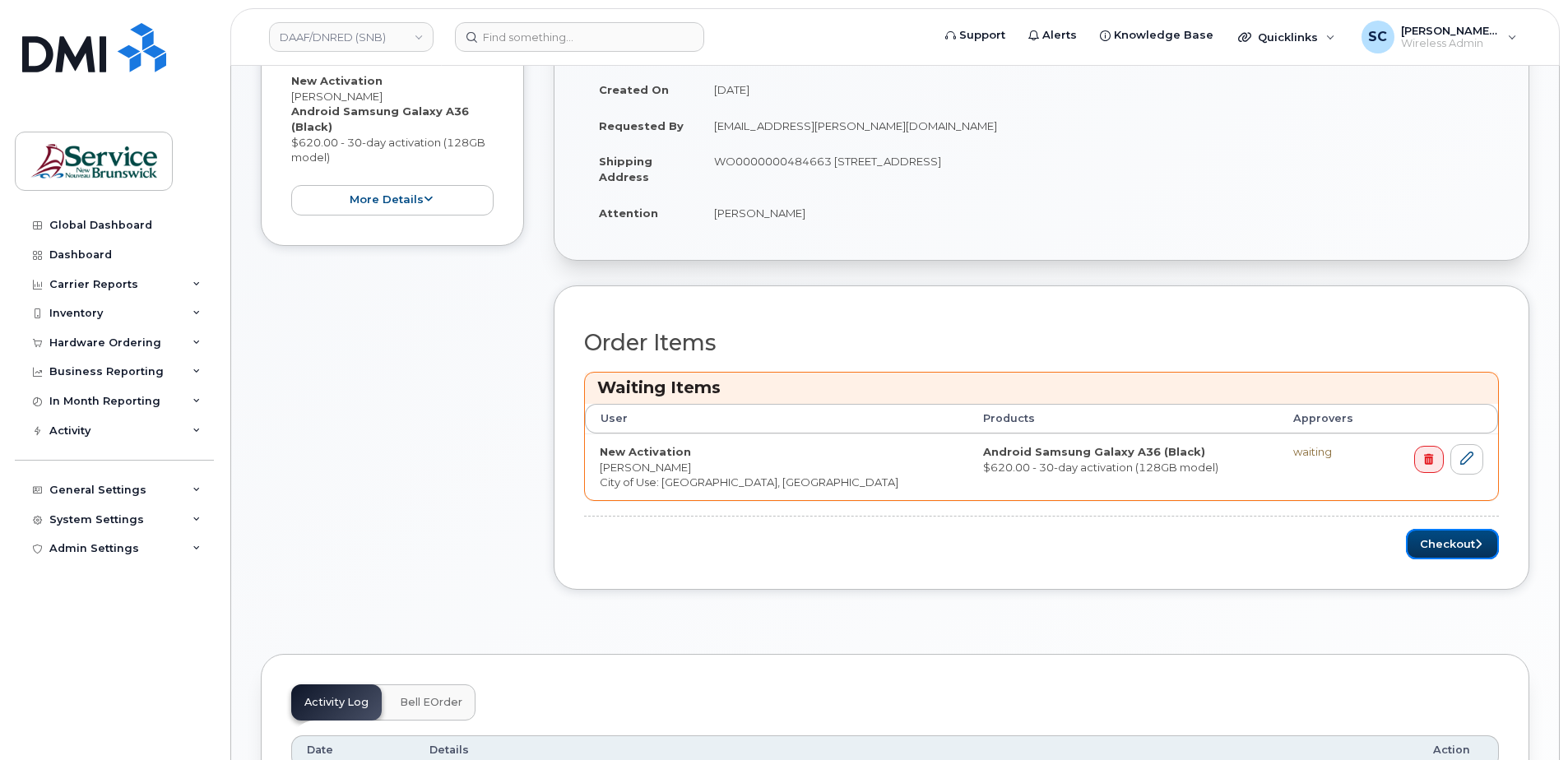
drag, startPoint x: 1427, startPoint y: 548, endPoint x: 1350, endPoint y: 532, distance: 78.6
click at [1427, 547] on button "Checkout" at bounding box center [1452, 544] width 93 height 30
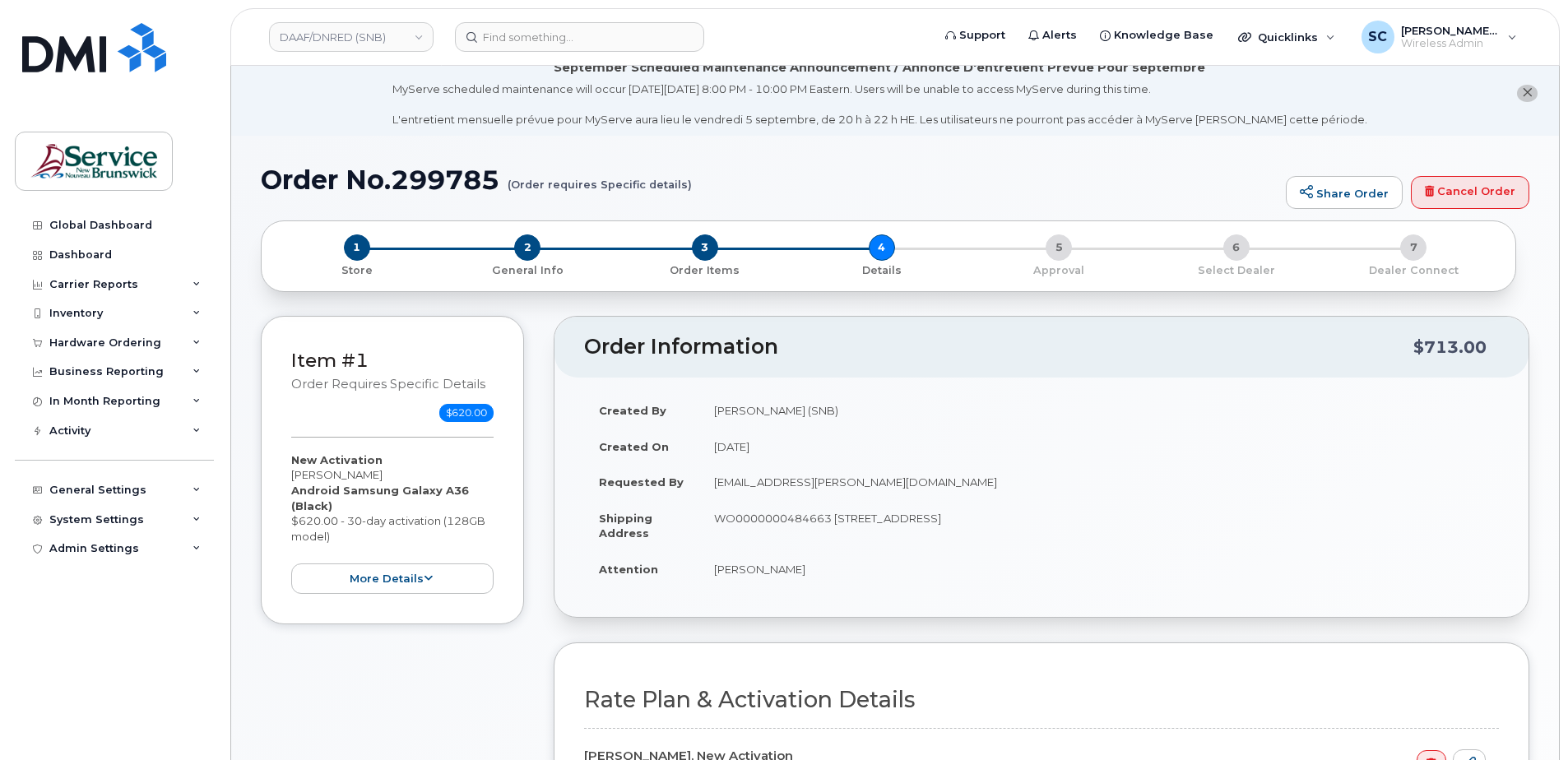
scroll to position [493, 0]
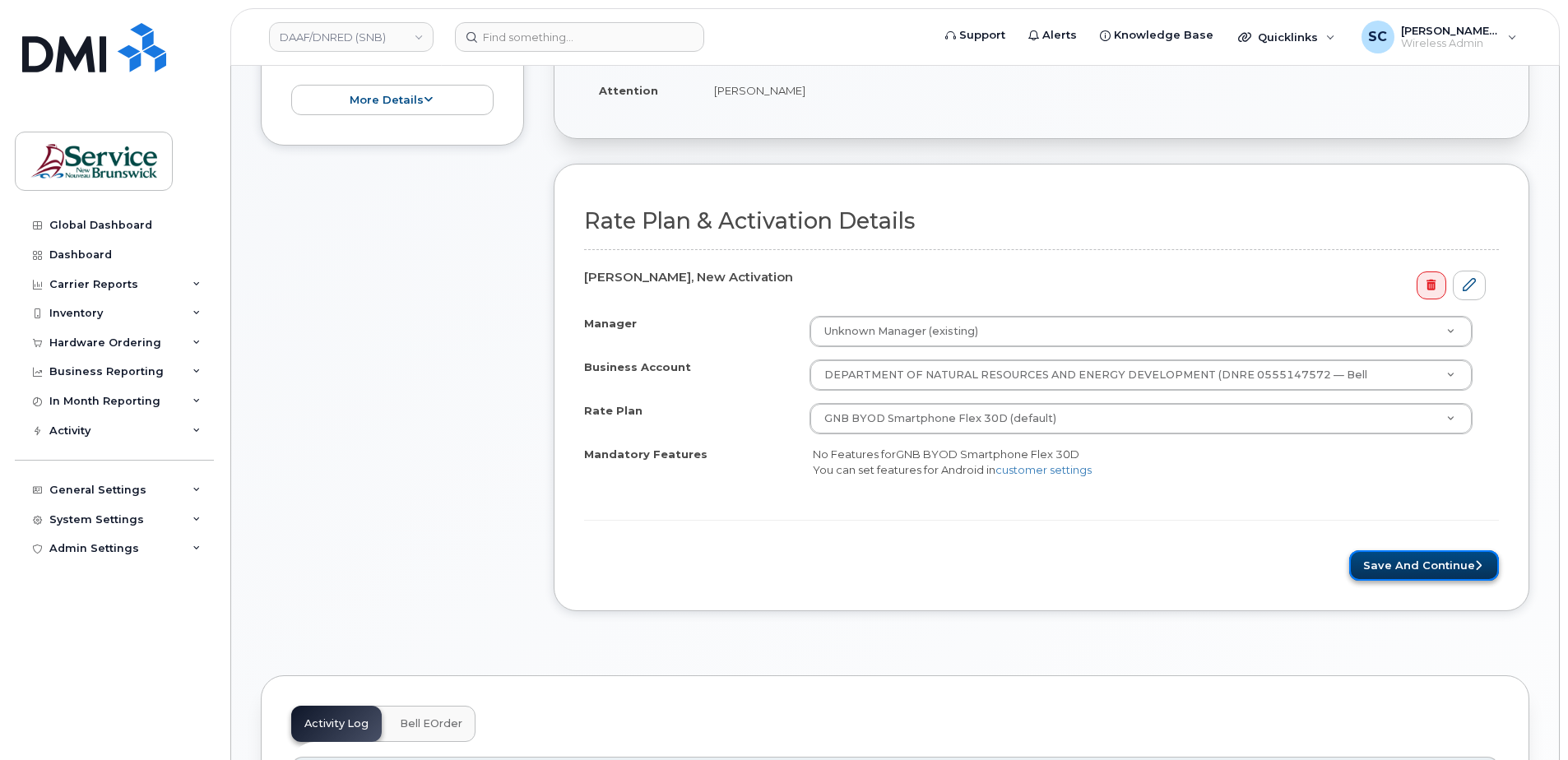
click at [1418, 568] on button "Save and Continue" at bounding box center [1424, 565] width 149 height 30
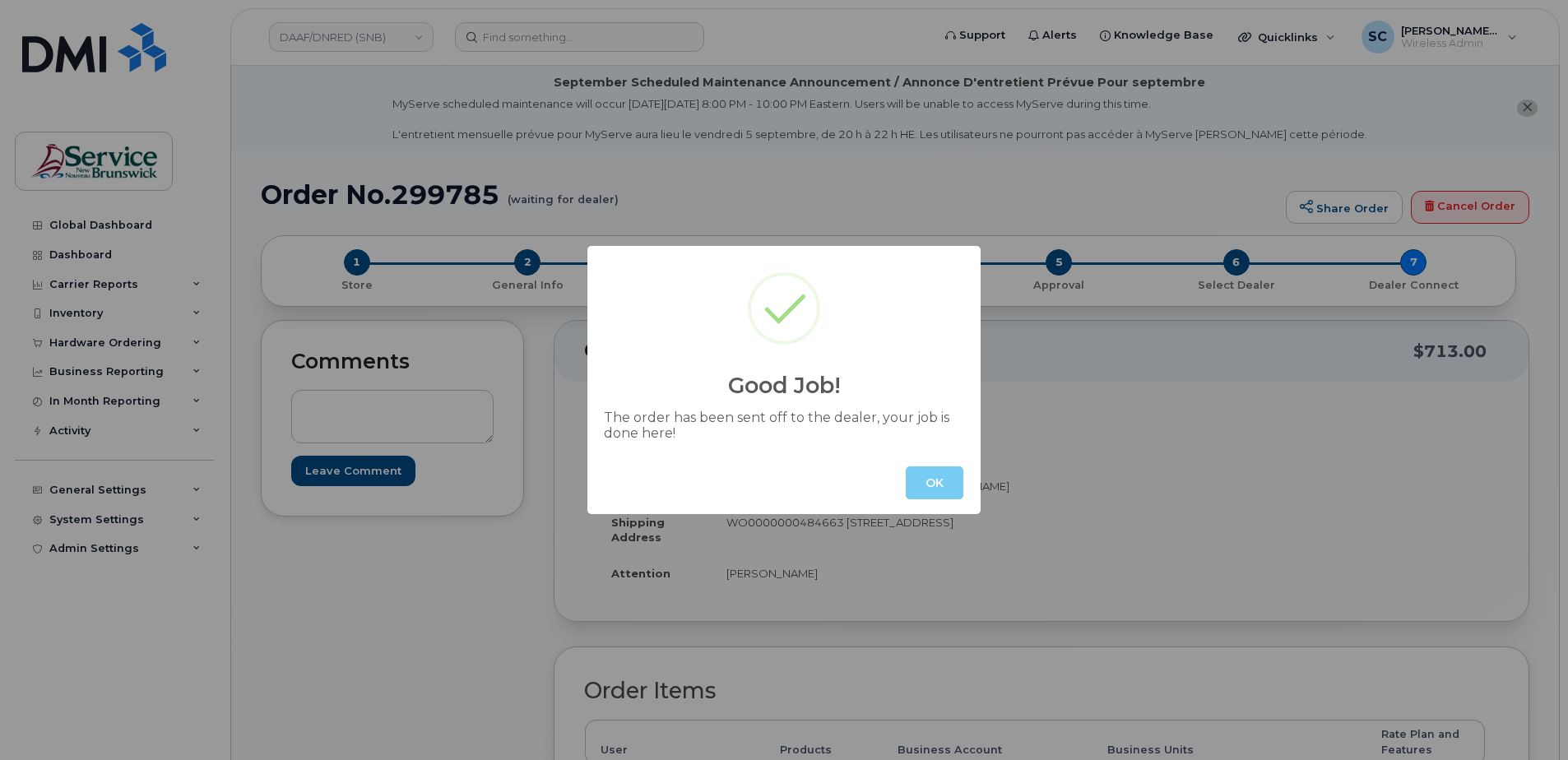
click at [925, 489] on button "OK" at bounding box center [935, 483] width 58 height 33
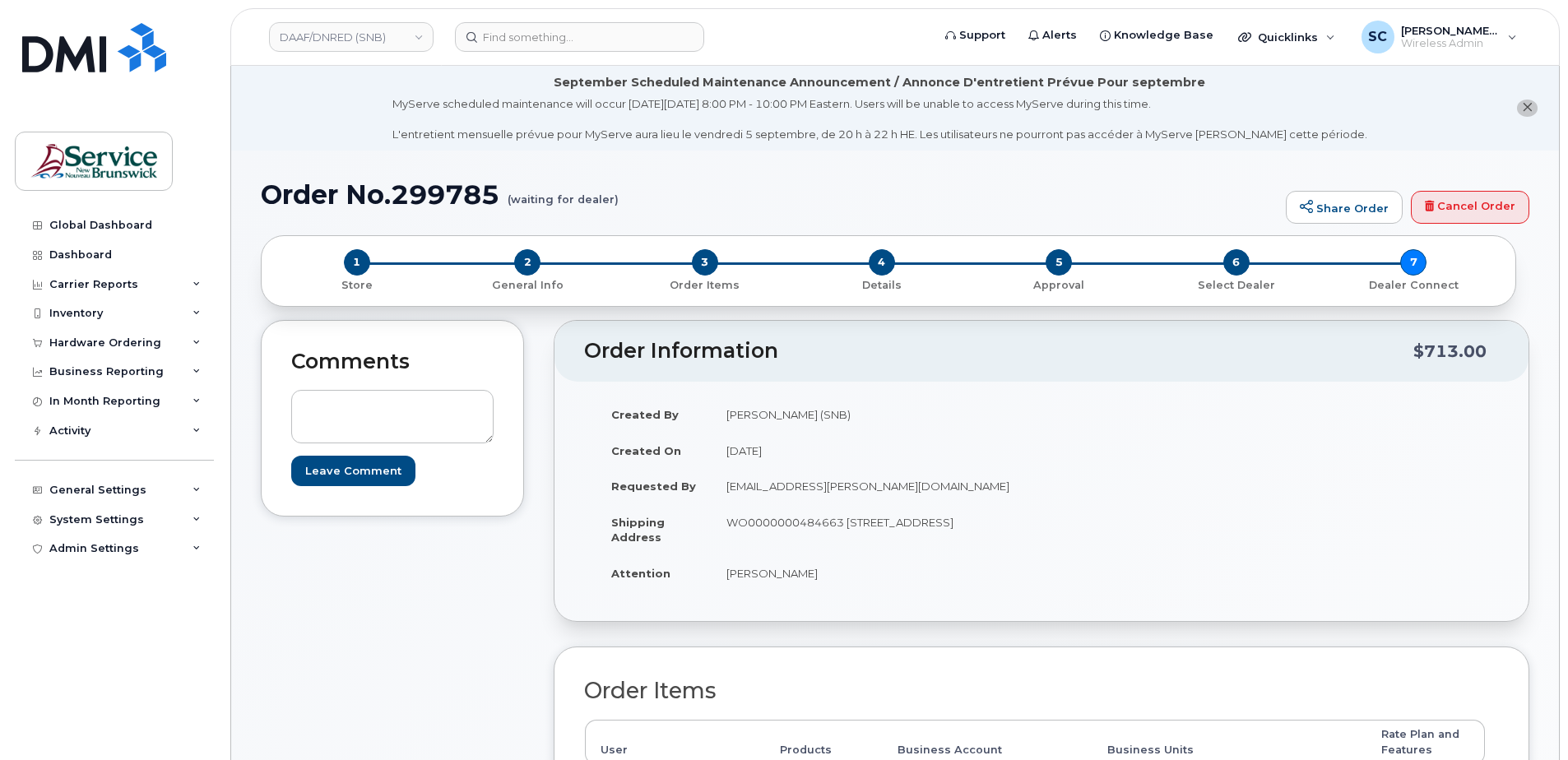
click at [455, 195] on h1 "Order No.299785 (waiting for dealer)" at bounding box center [768, 195] width 1017 height 28
copy h1 "299785"
click at [130, 340] on div "Hardware Ordering" at bounding box center [106, 342] width 112 height 13
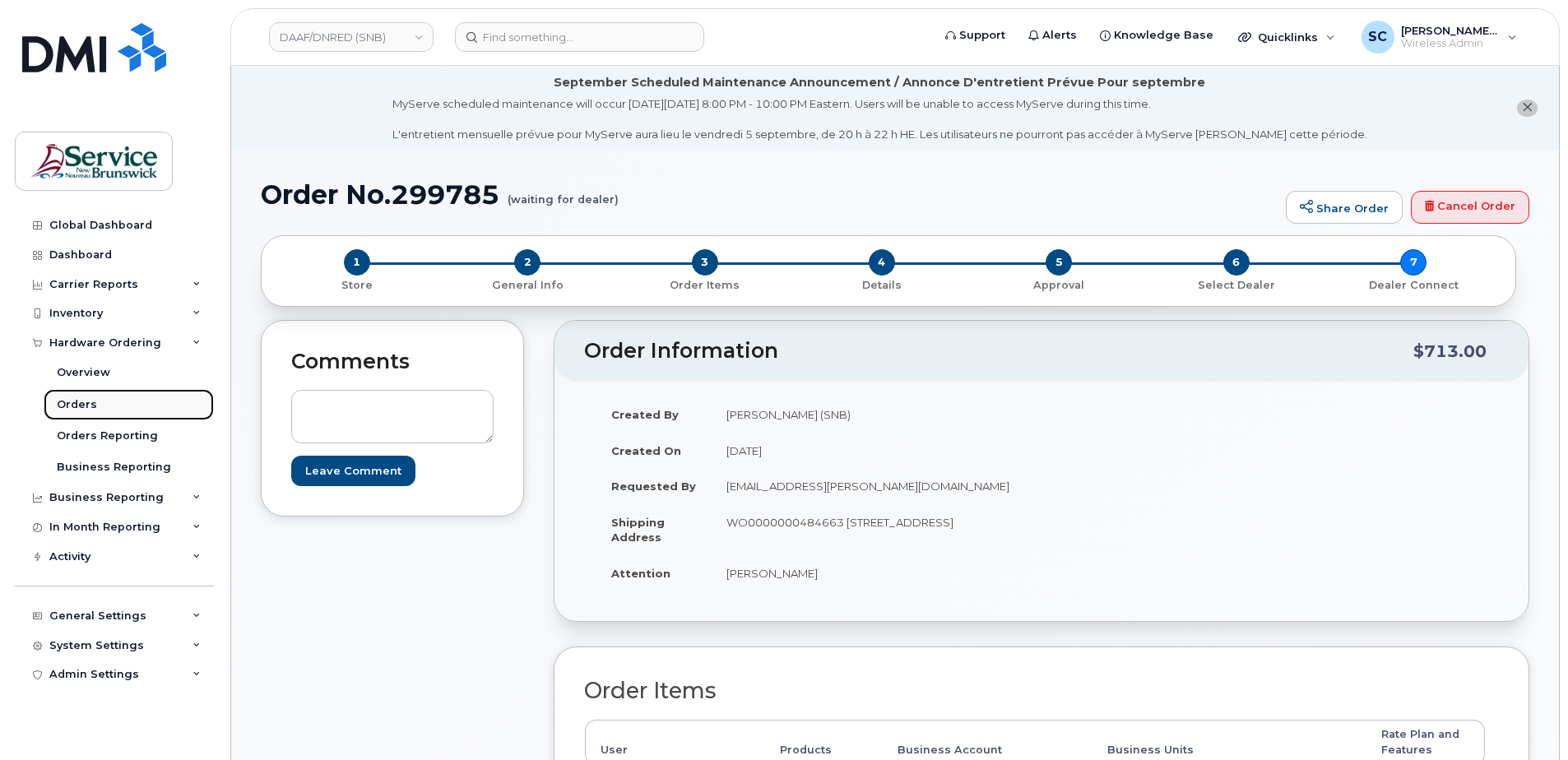
click at [97, 400] on link "Orders" at bounding box center [128, 404] width 170 height 31
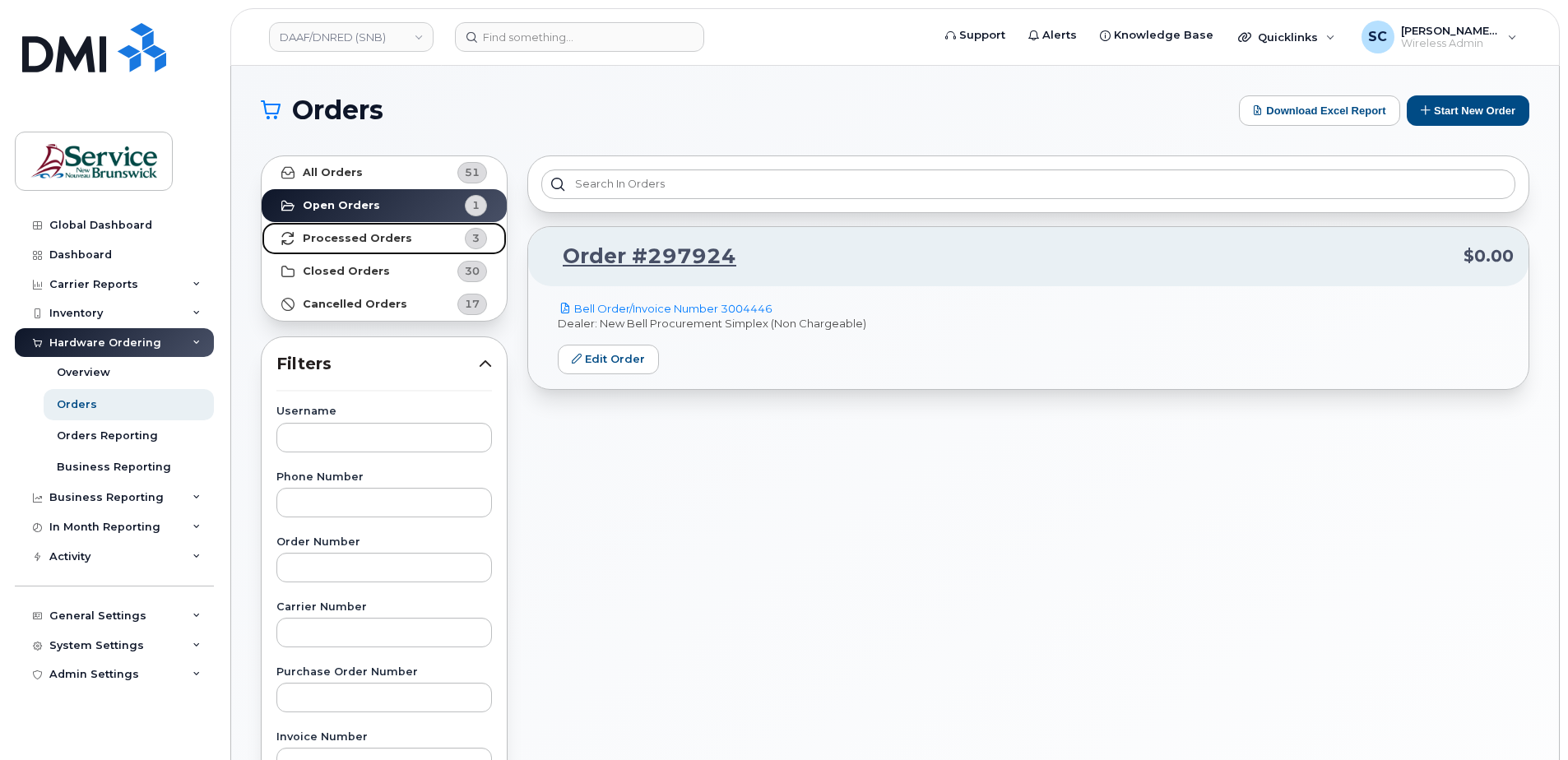
click at [445, 247] on span "3" at bounding box center [462, 238] width 50 height 21
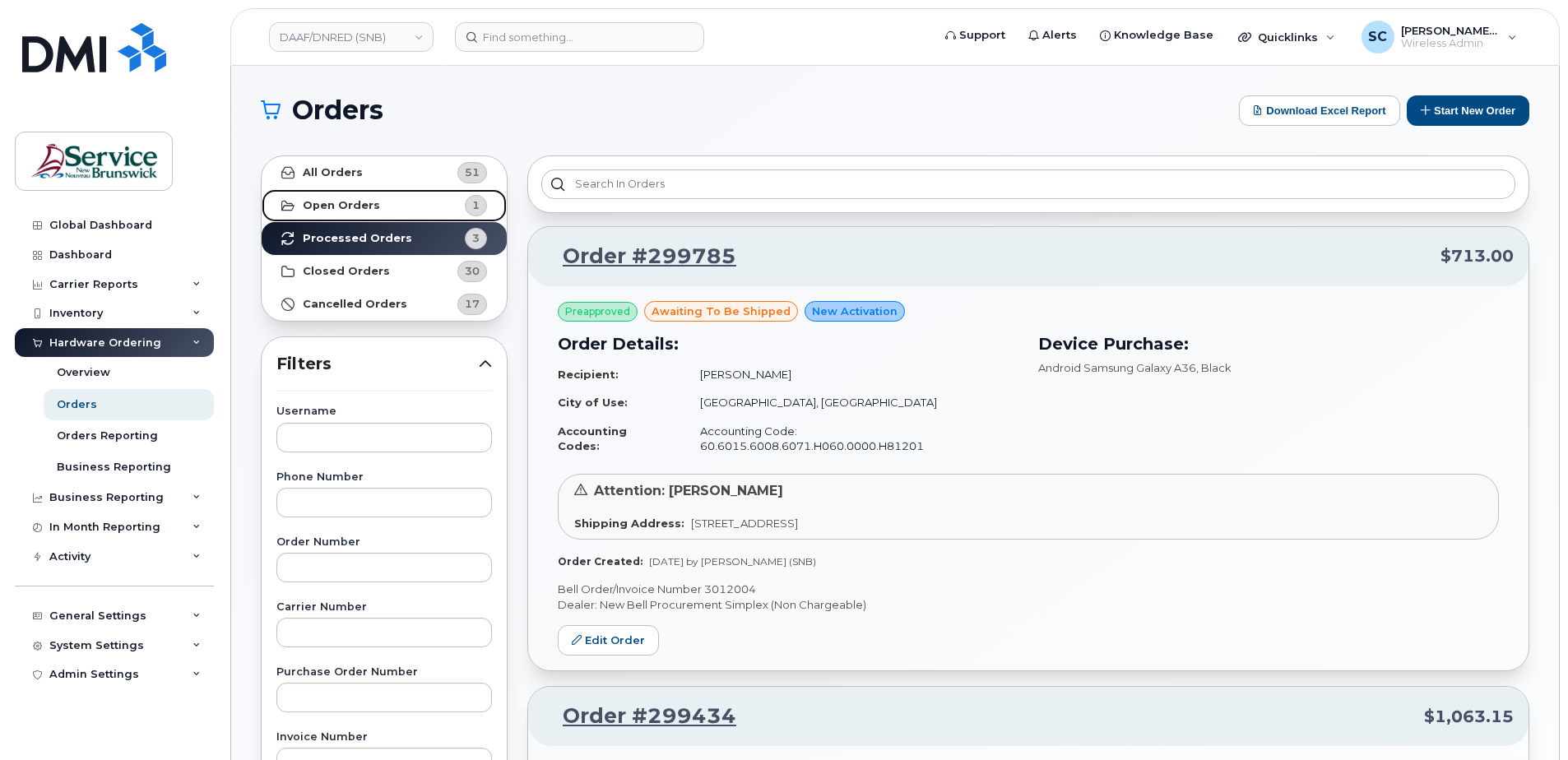
click at [403, 212] on link "Open Orders 1" at bounding box center [384, 205] width 245 height 33
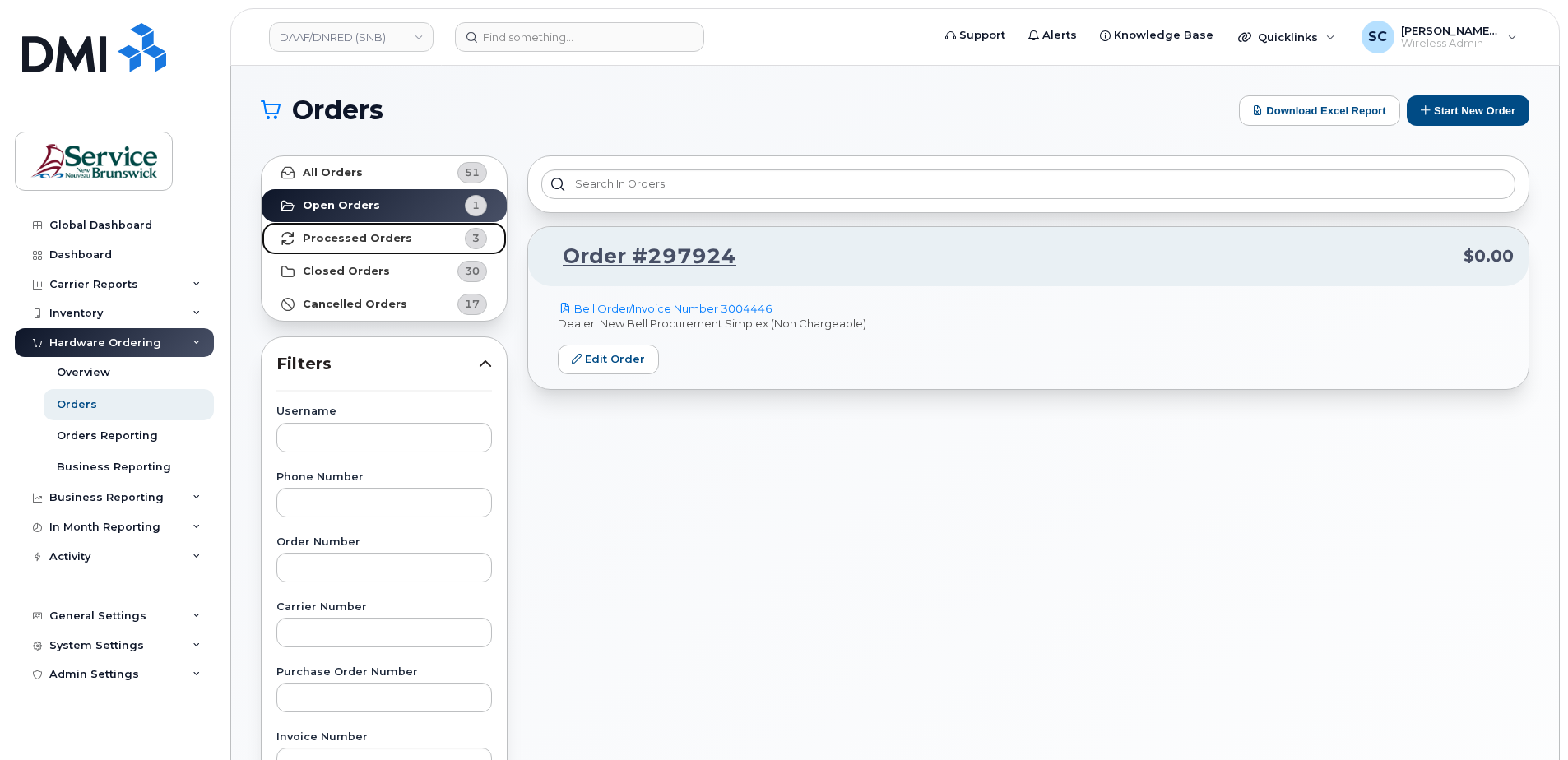
click at [405, 236] on link "Processed Orders 3" at bounding box center [384, 238] width 245 height 33
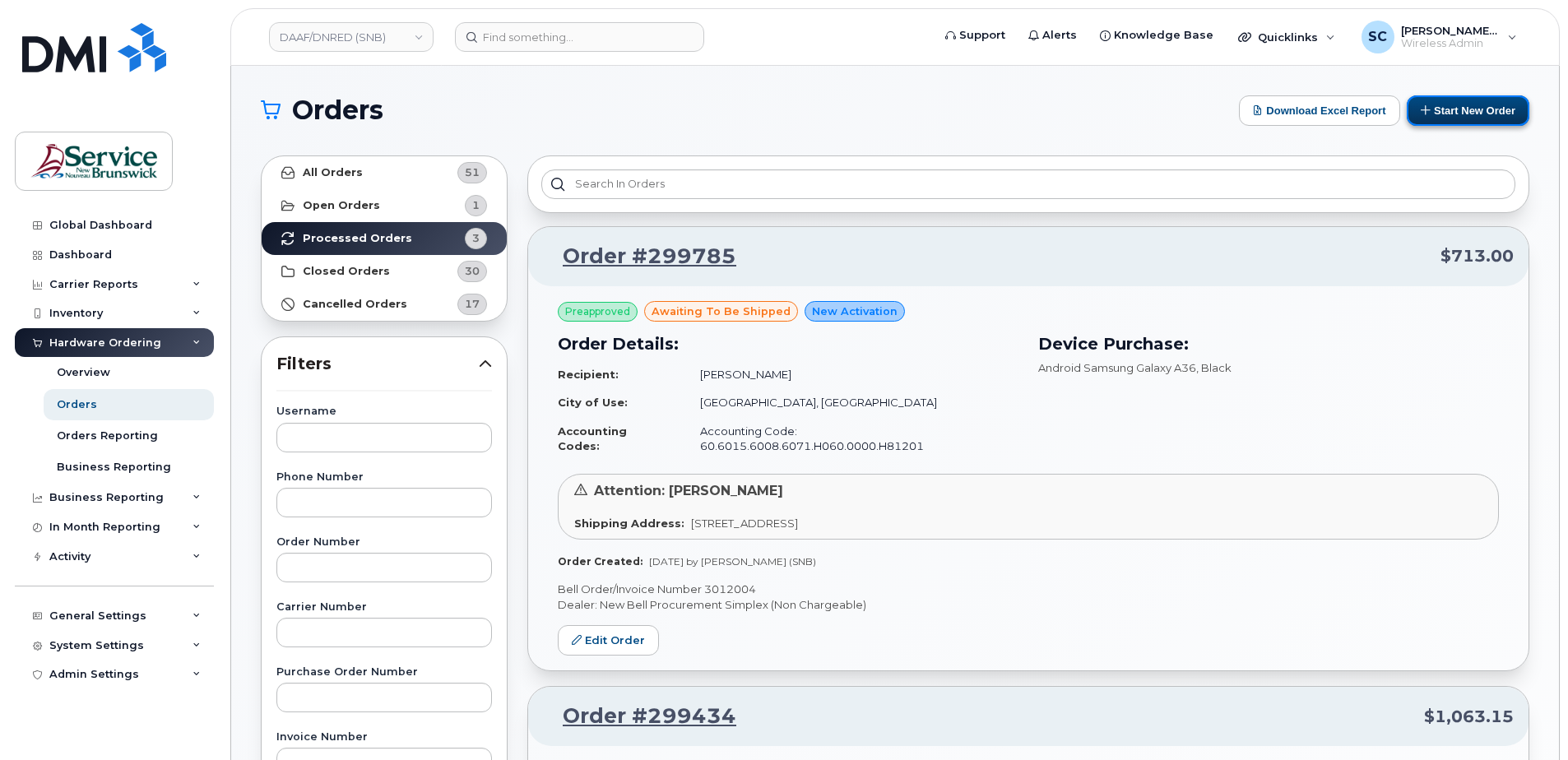
click at [1476, 116] on button "Start New Order" at bounding box center [1468, 110] width 123 height 30
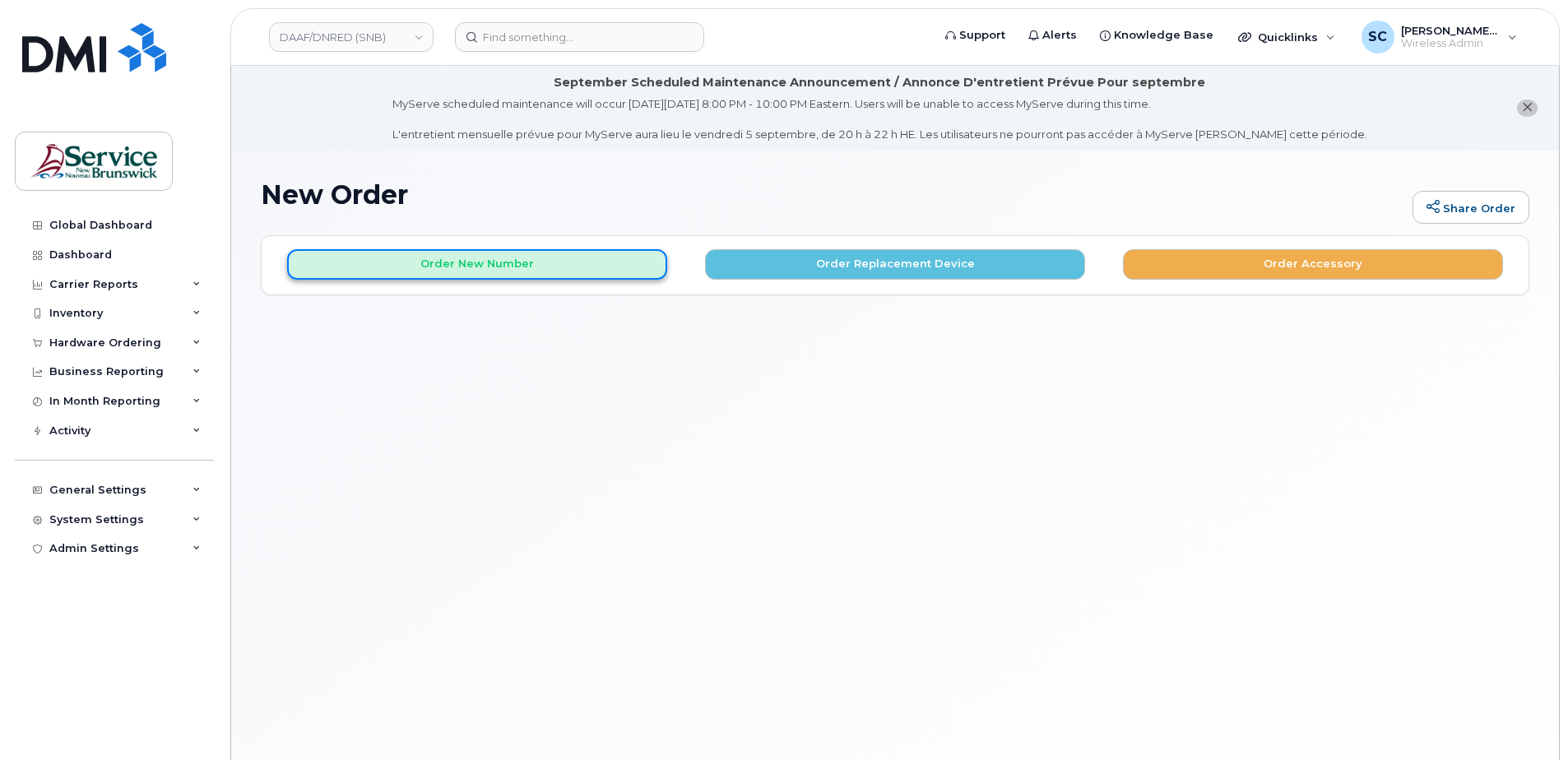
click at [452, 264] on button "Order New Number" at bounding box center [477, 264] width 380 height 30
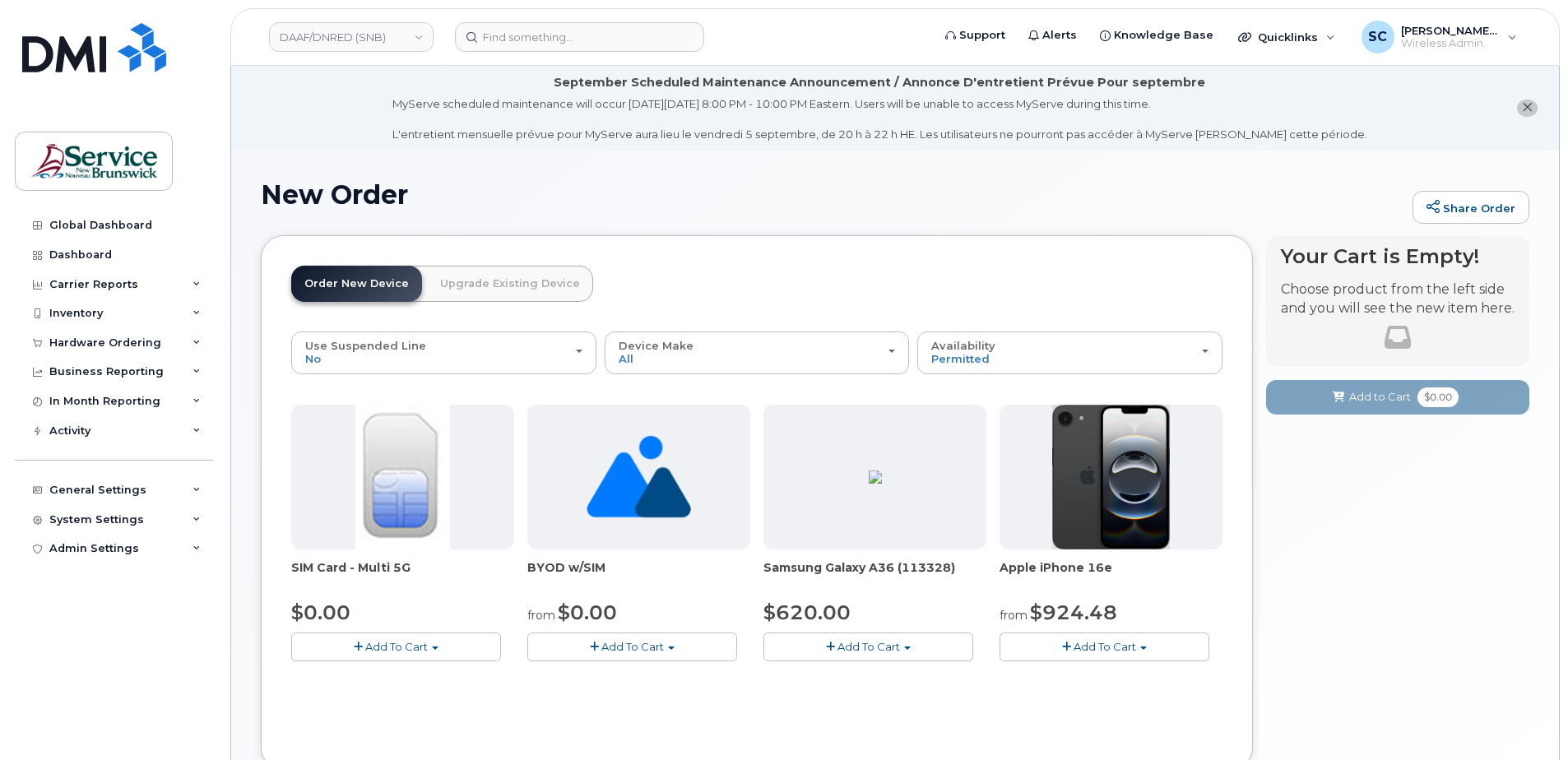
drag, startPoint x: 881, startPoint y: 647, endPoint x: 886, endPoint y: 637, distance: 11.2
click at [882, 647] on span "Add To Cart" at bounding box center [869, 646] width 62 height 13
click at [883, 699] on link "$620.00 - 30-day activation (128GB model)" at bounding box center [902, 697] width 269 height 20
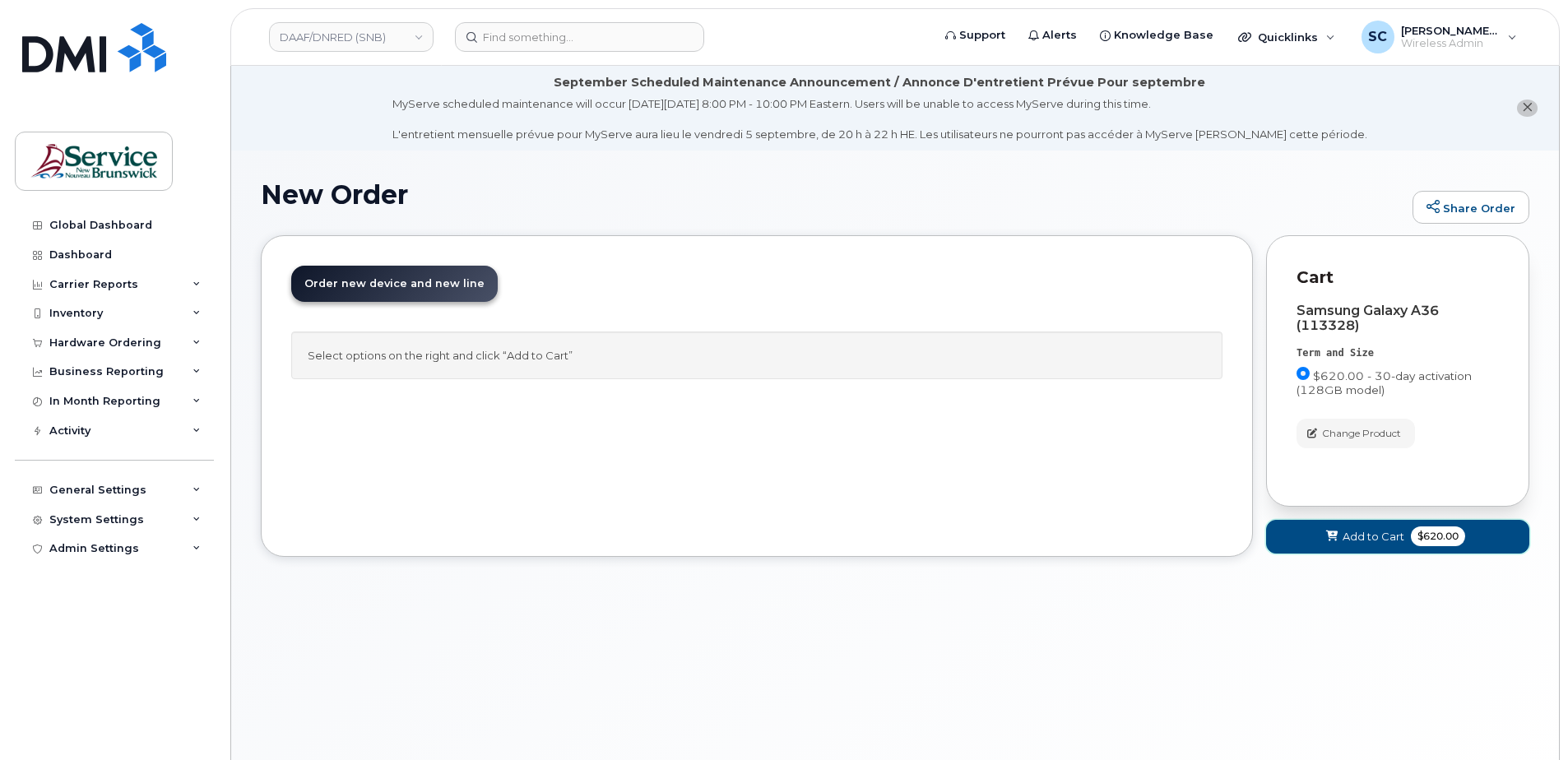
click at [1391, 532] on span "Add to Cart" at bounding box center [1373, 537] width 61 height 16
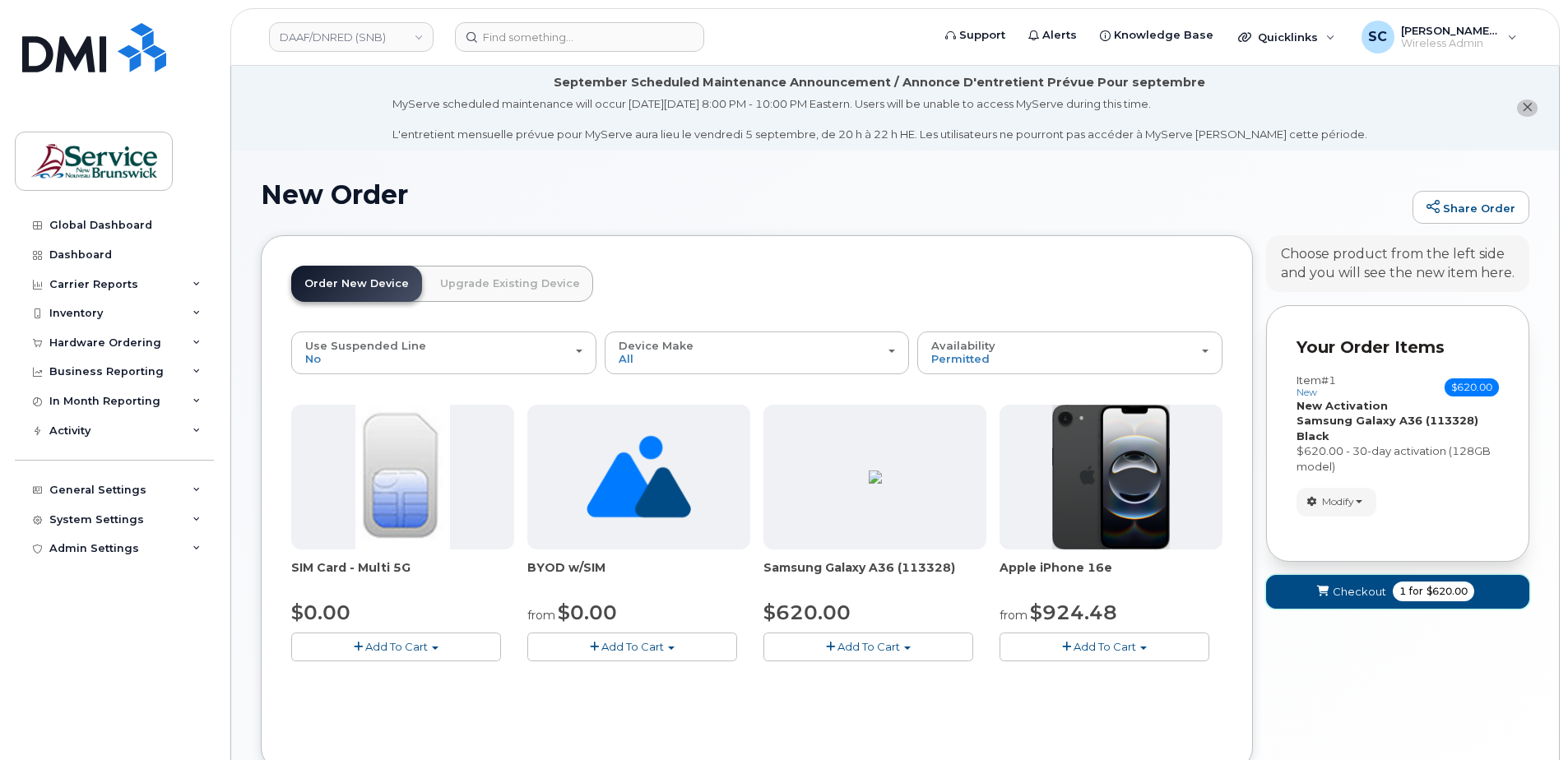
click at [1336, 592] on span "Checkout" at bounding box center [1360, 592] width 53 height 16
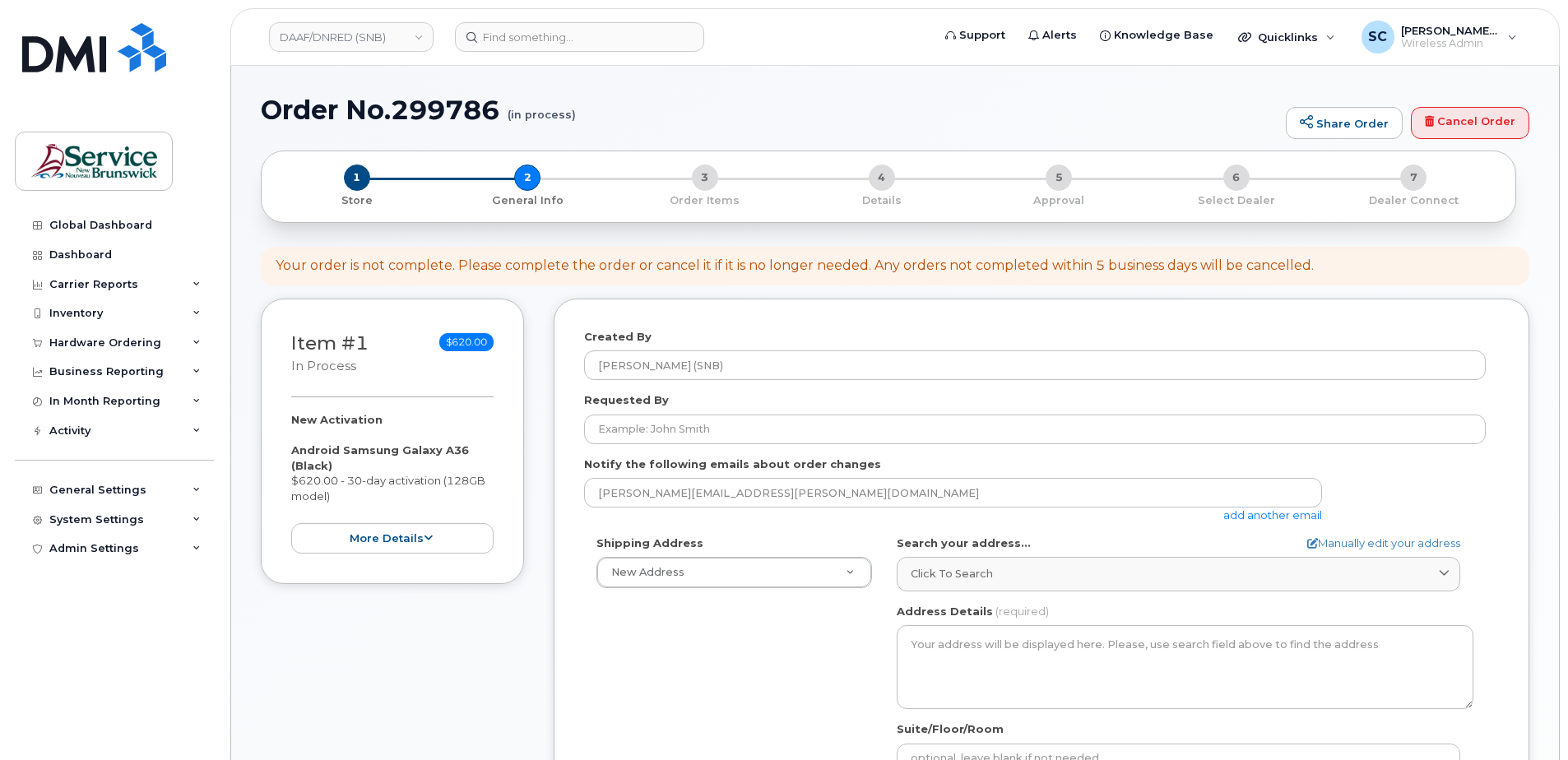
select select
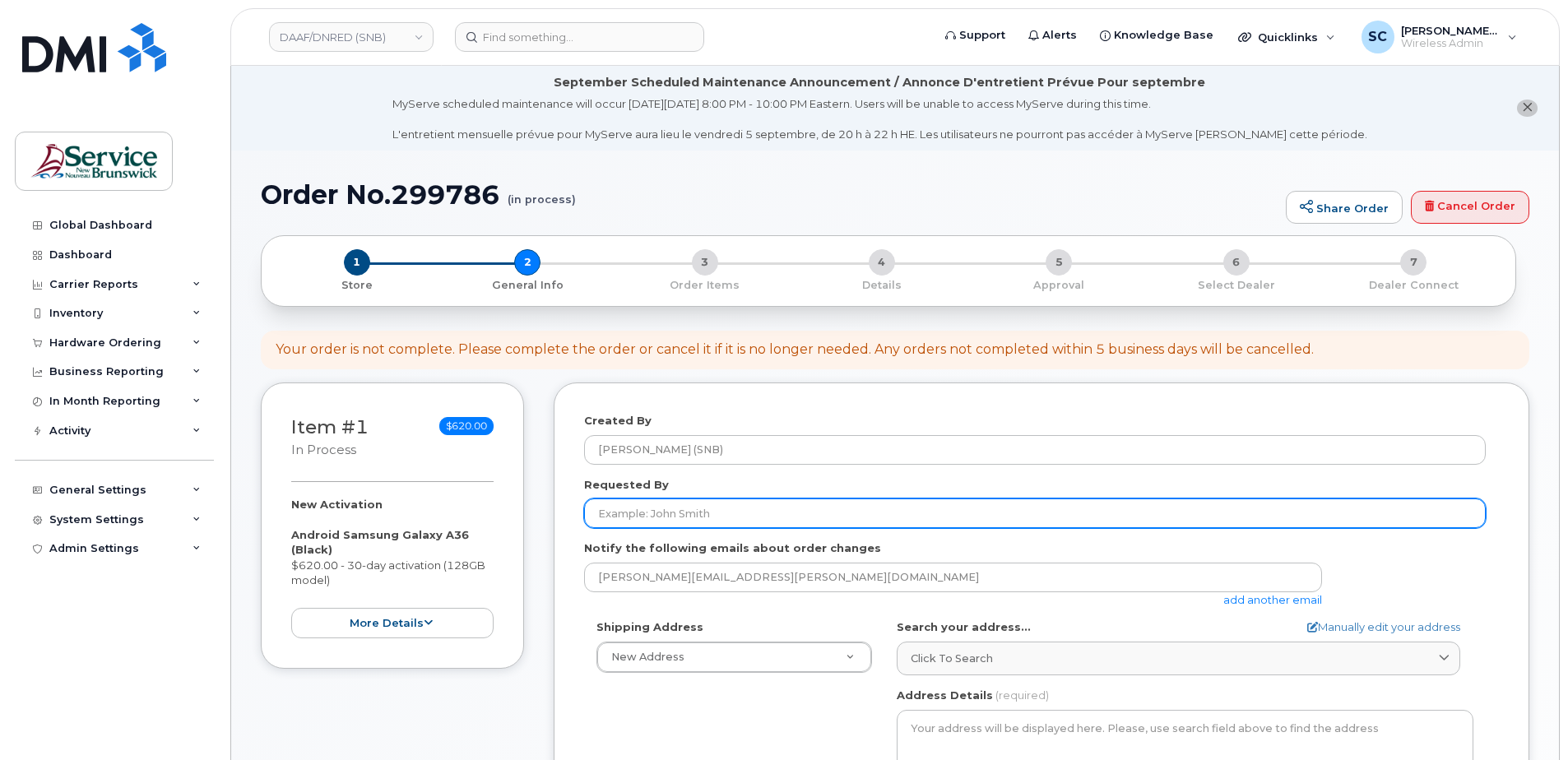
click at [670, 510] on input "Requested By" at bounding box center [1035, 513] width 902 height 29
paste input "[EMAIL_ADDRESS][PERSON_NAME][DOMAIN_NAME]"
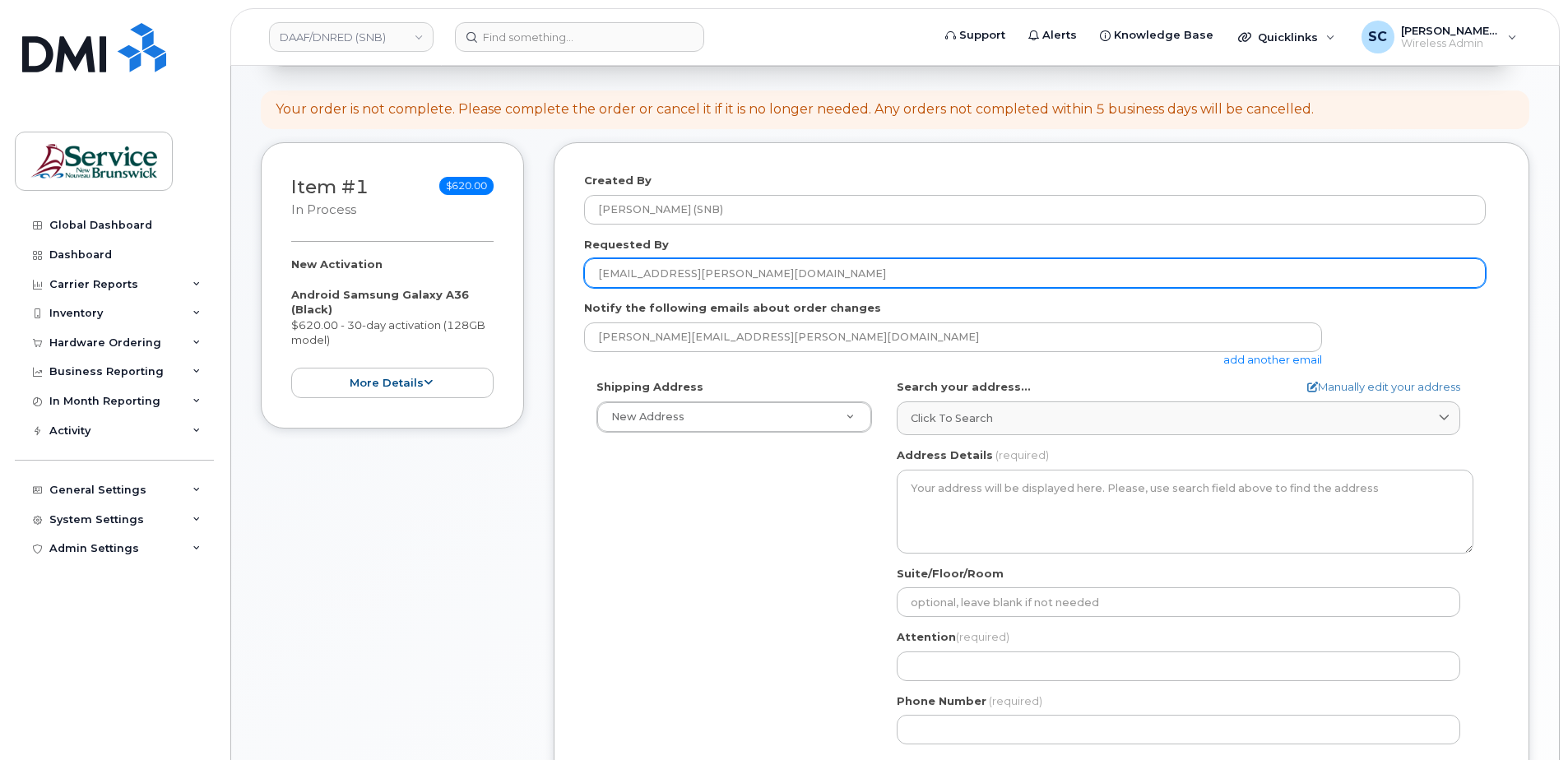
scroll to position [247, 0]
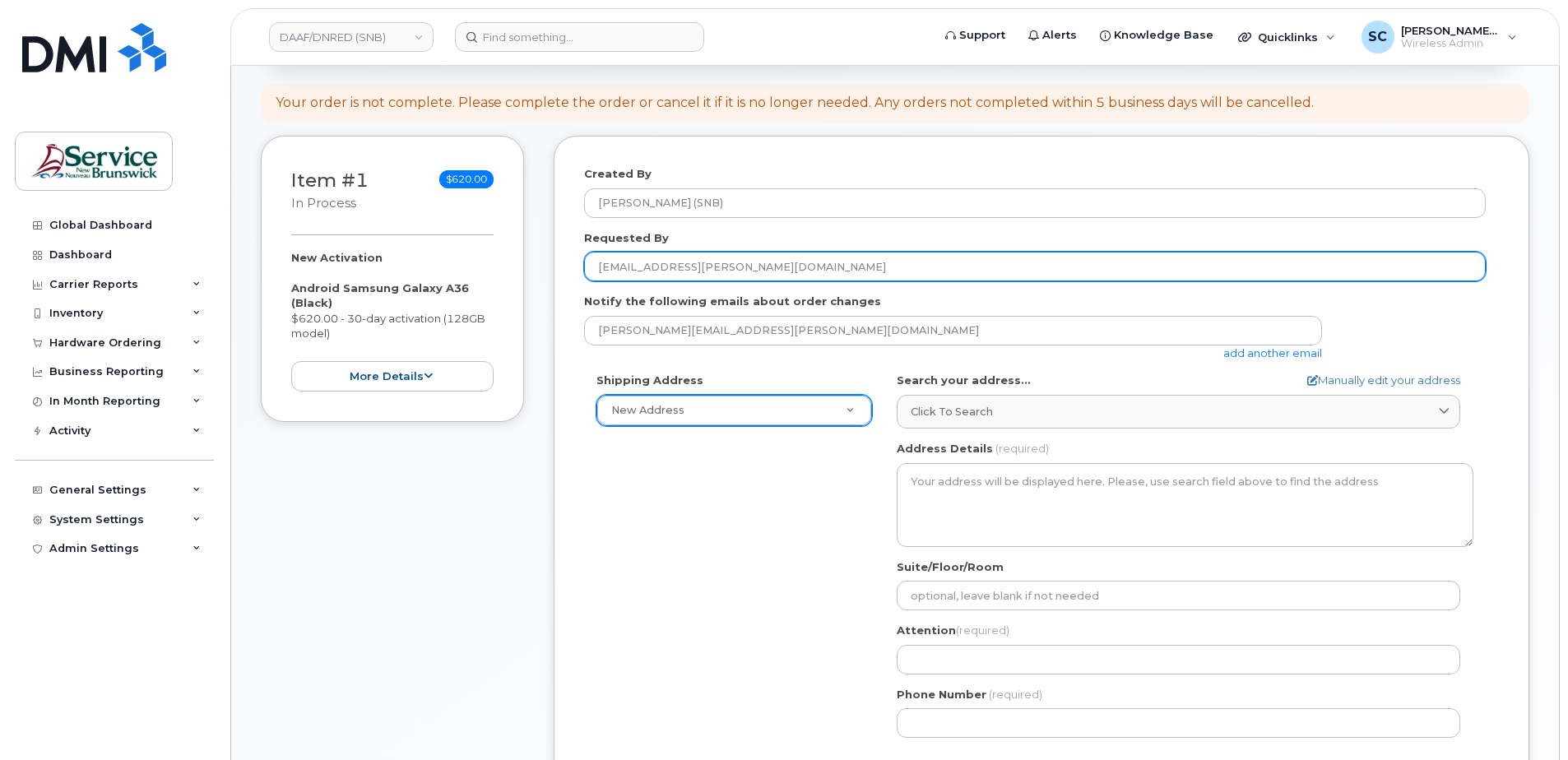
type input "[EMAIL_ADDRESS][PERSON_NAME][DOMAIN_NAME]"
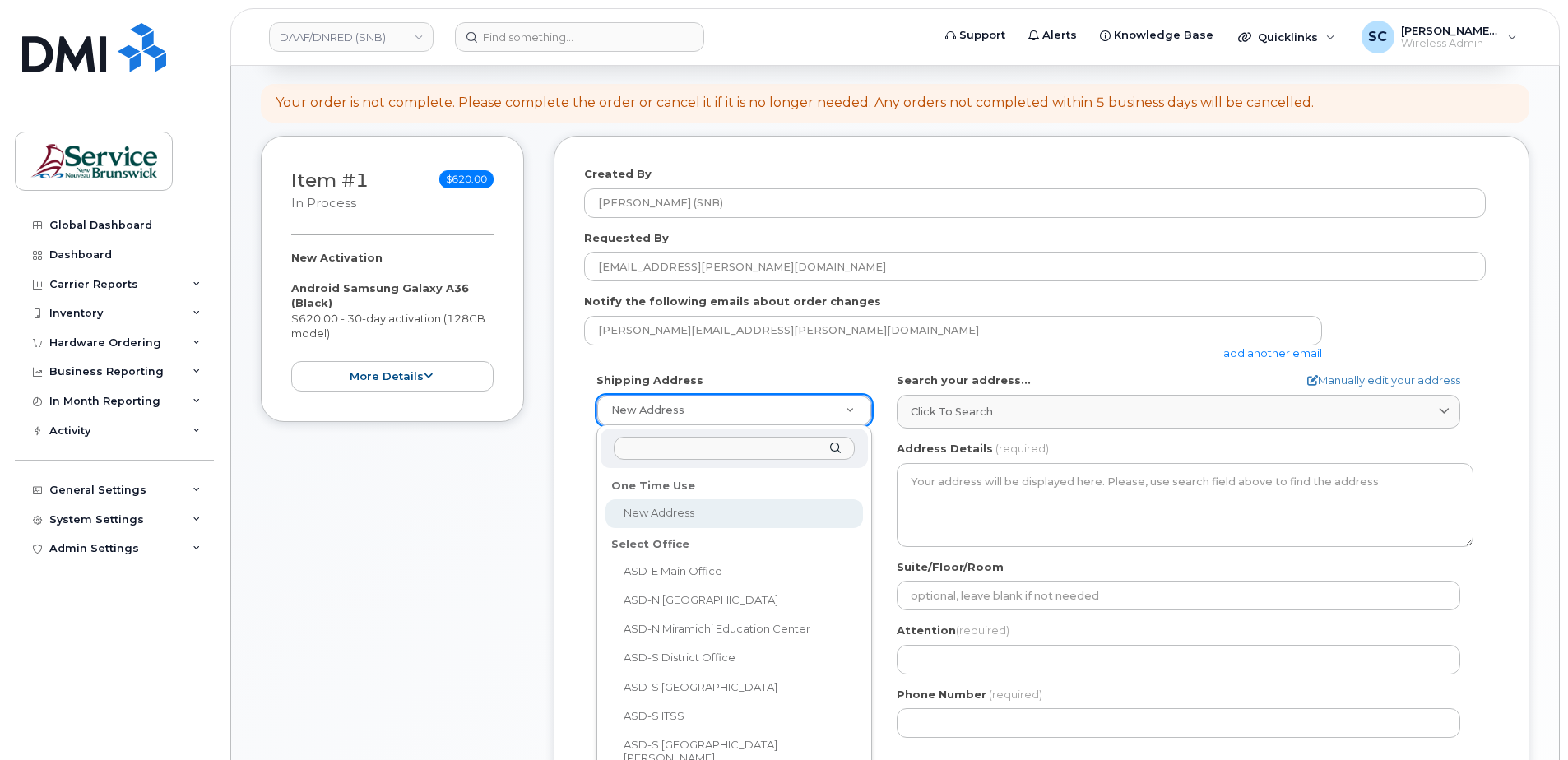
type input "h"
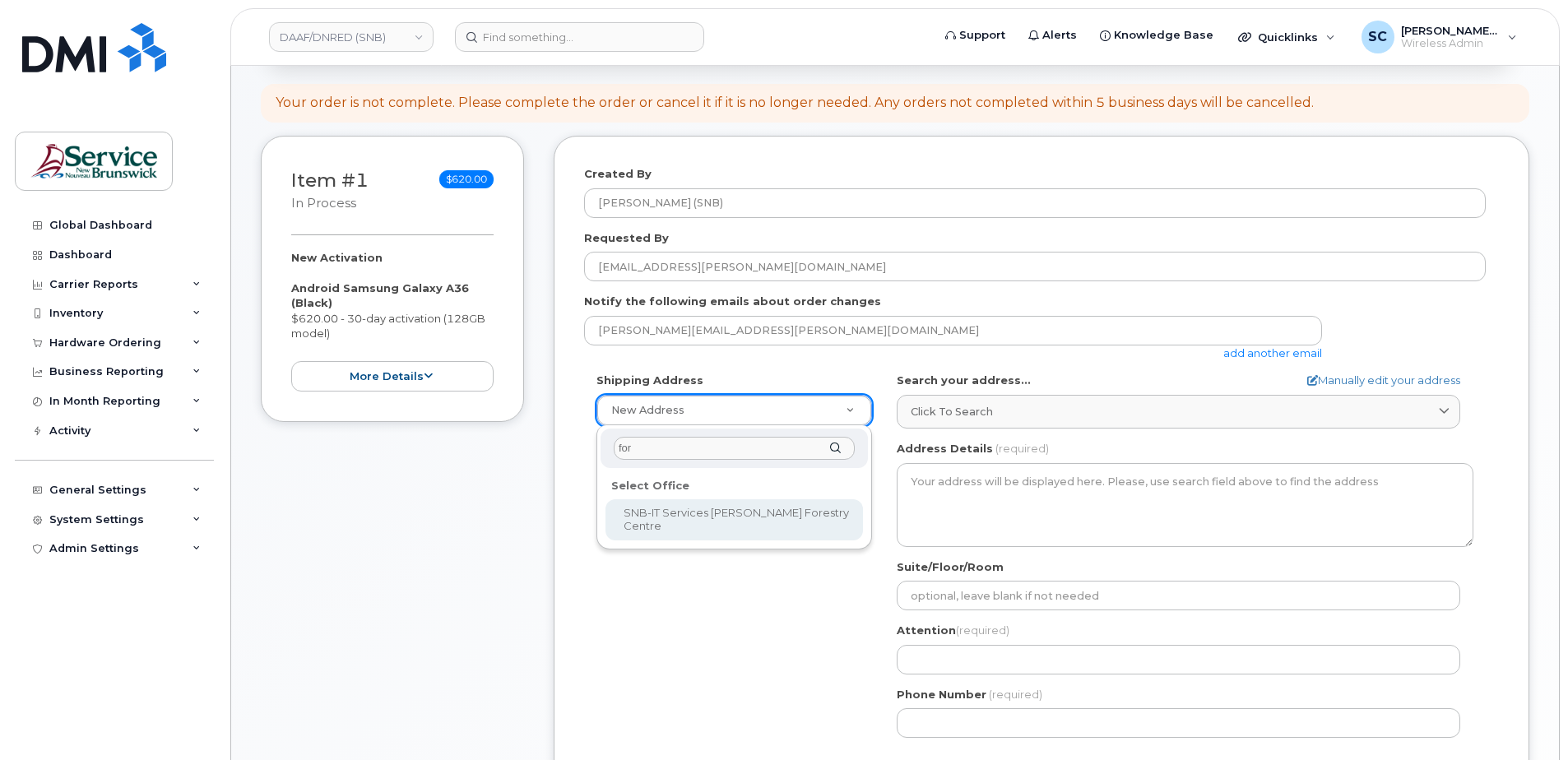
type input "for"
select select
type textarea "1350 Regent St, Room 027 Fredericton New Brunswick E3C 2G6"
type input "Robert Poirier"
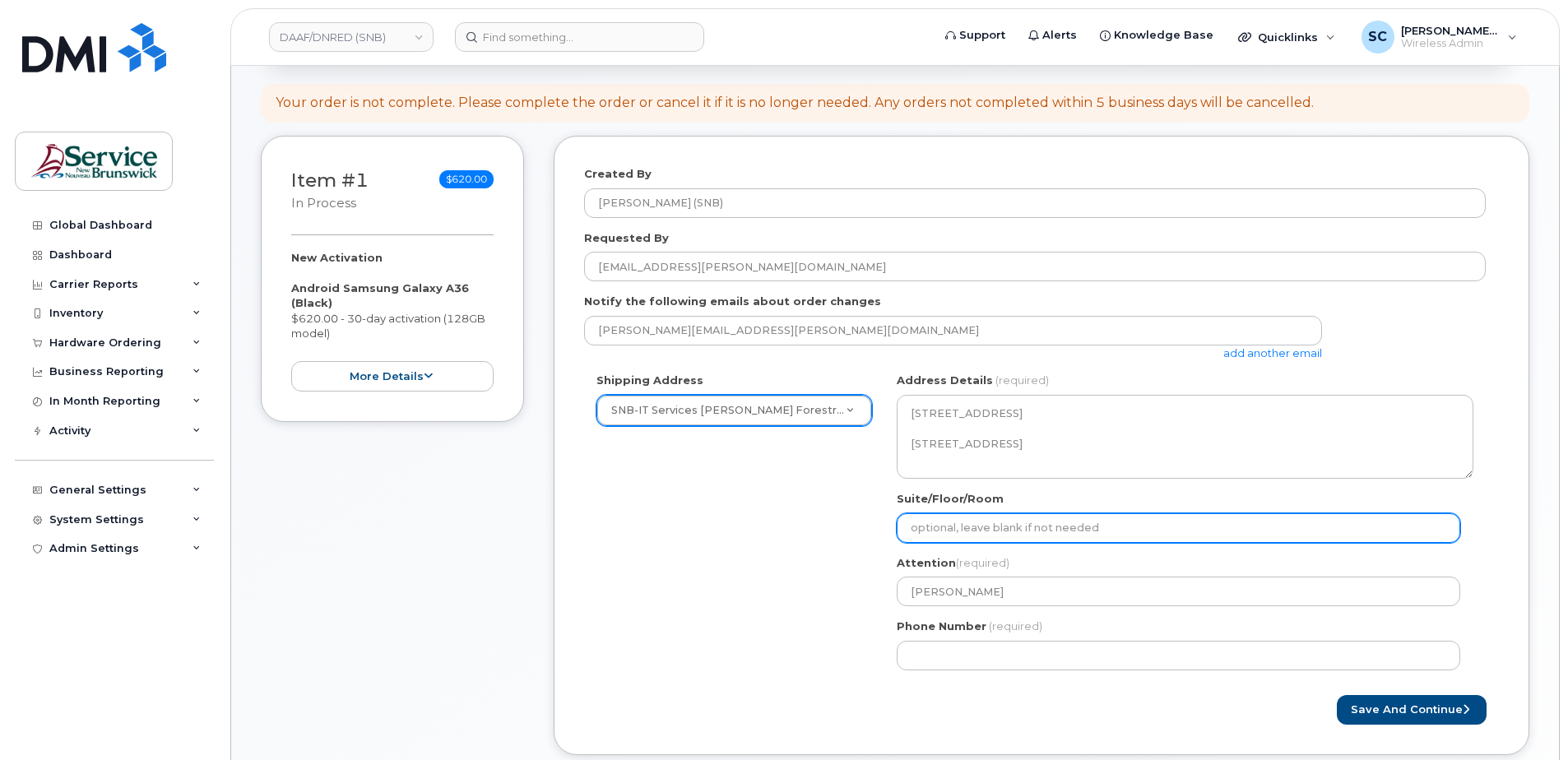
click at [956, 534] on input "Suite/Floor/Room" at bounding box center [1178, 527] width 564 height 29
paste input "WO0000000484744"
select select
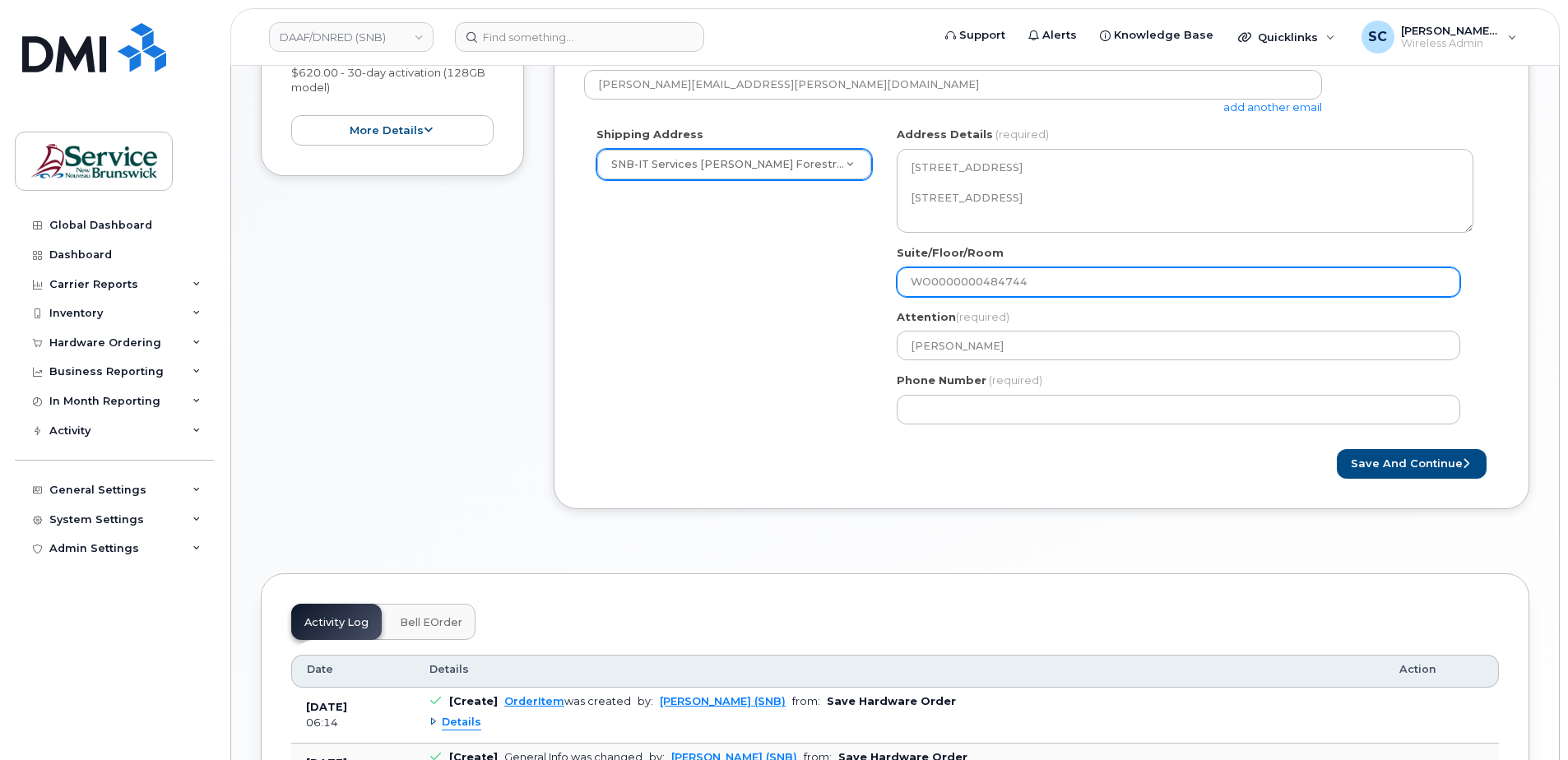
scroll to position [493, 0]
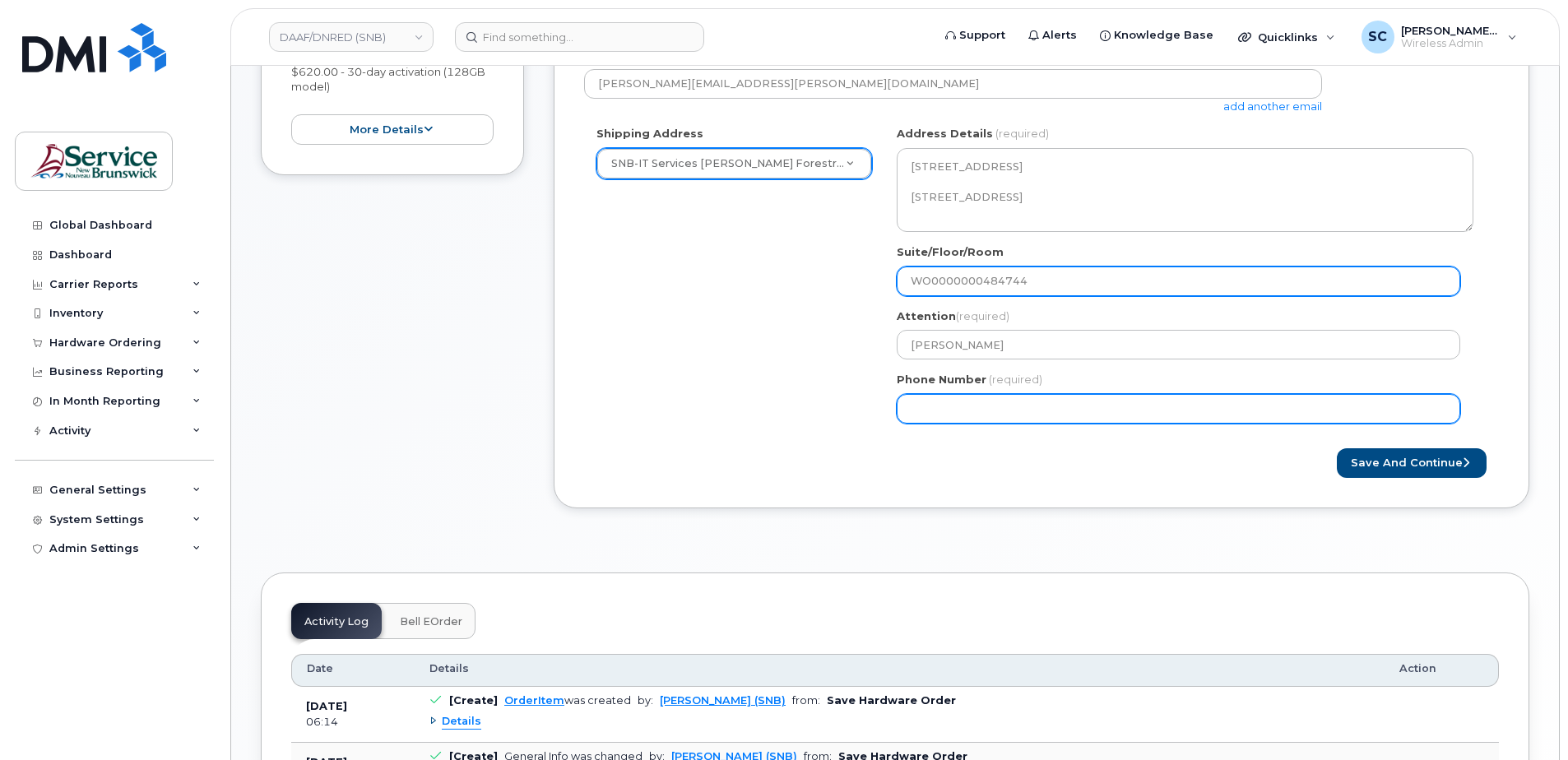
type input "WO0000000484744"
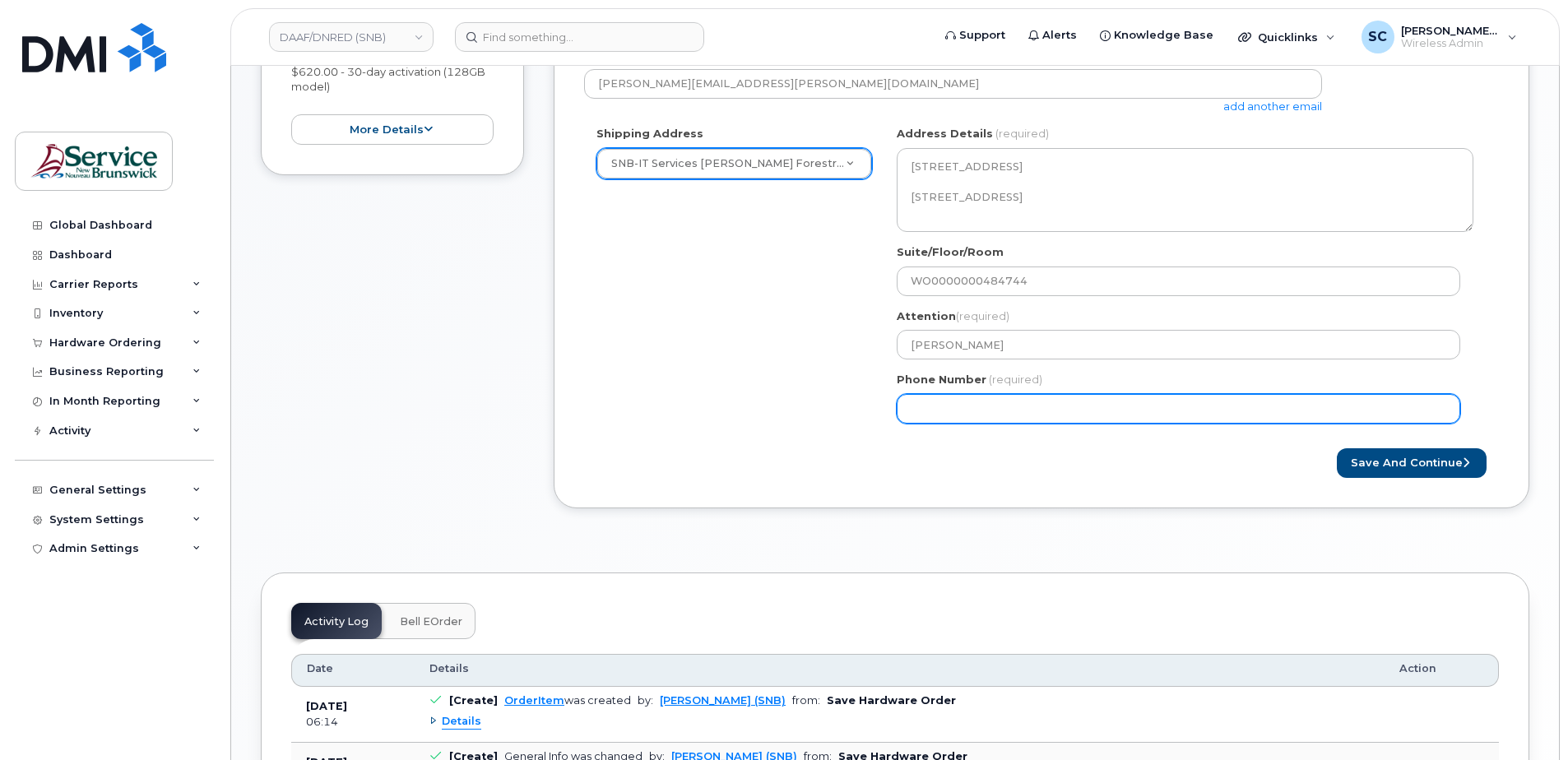
click at [962, 410] on input "Phone Number" at bounding box center [1178, 408] width 564 height 29
type input "1234567890"
select select
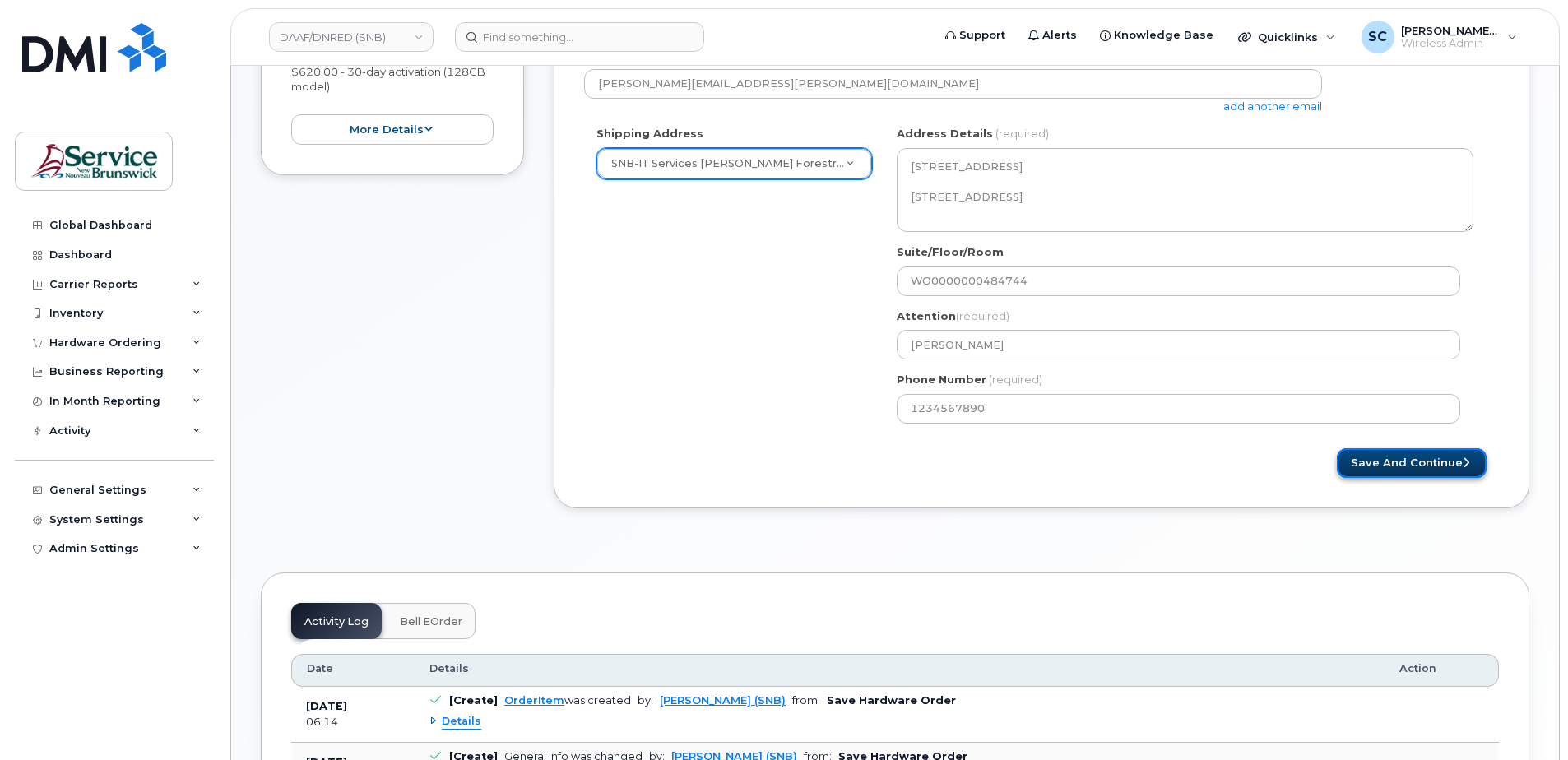
click at [1391, 460] on button "Save and Continue" at bounding box center [1411, 463] width 149 height 30
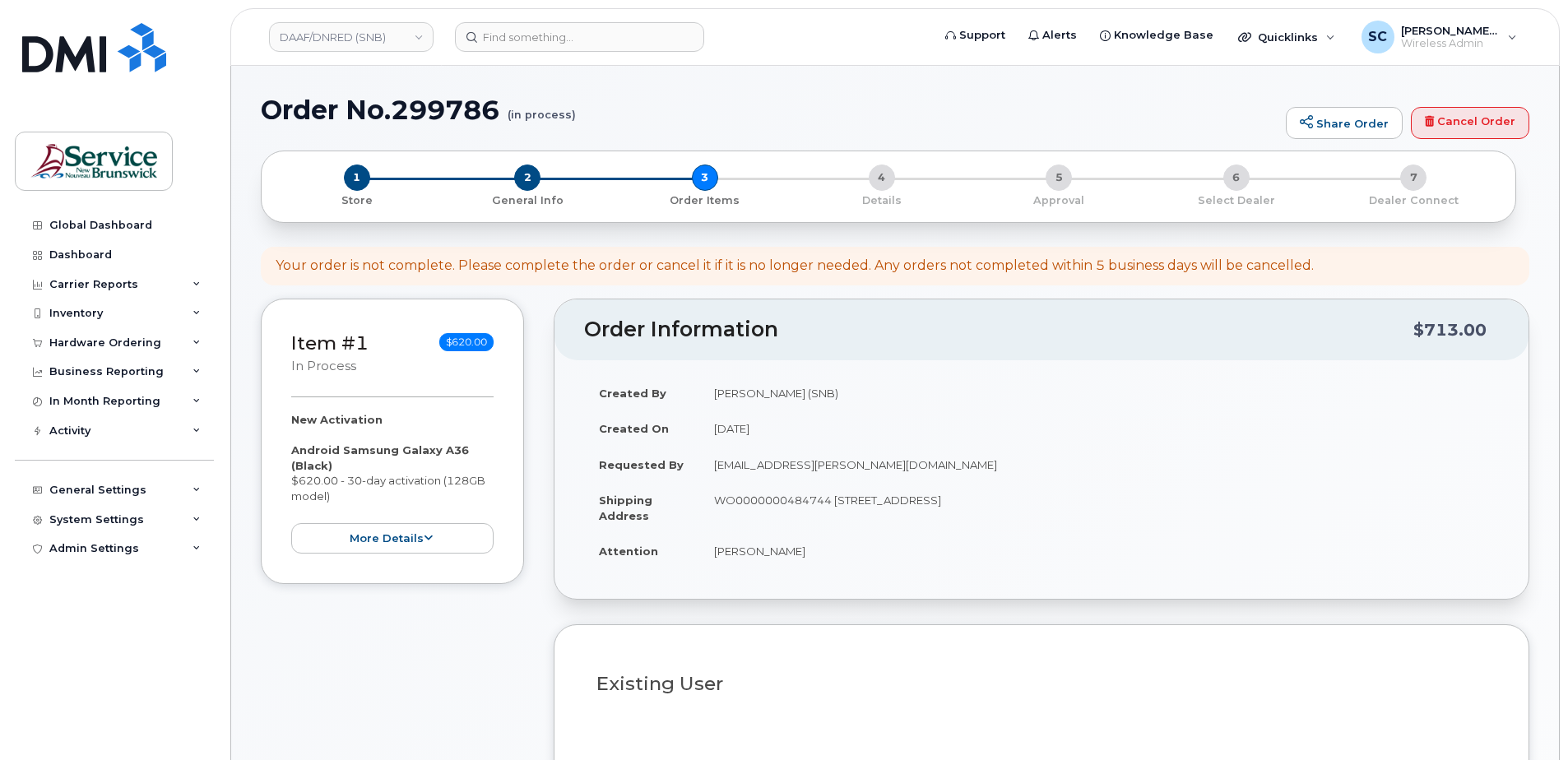
select select
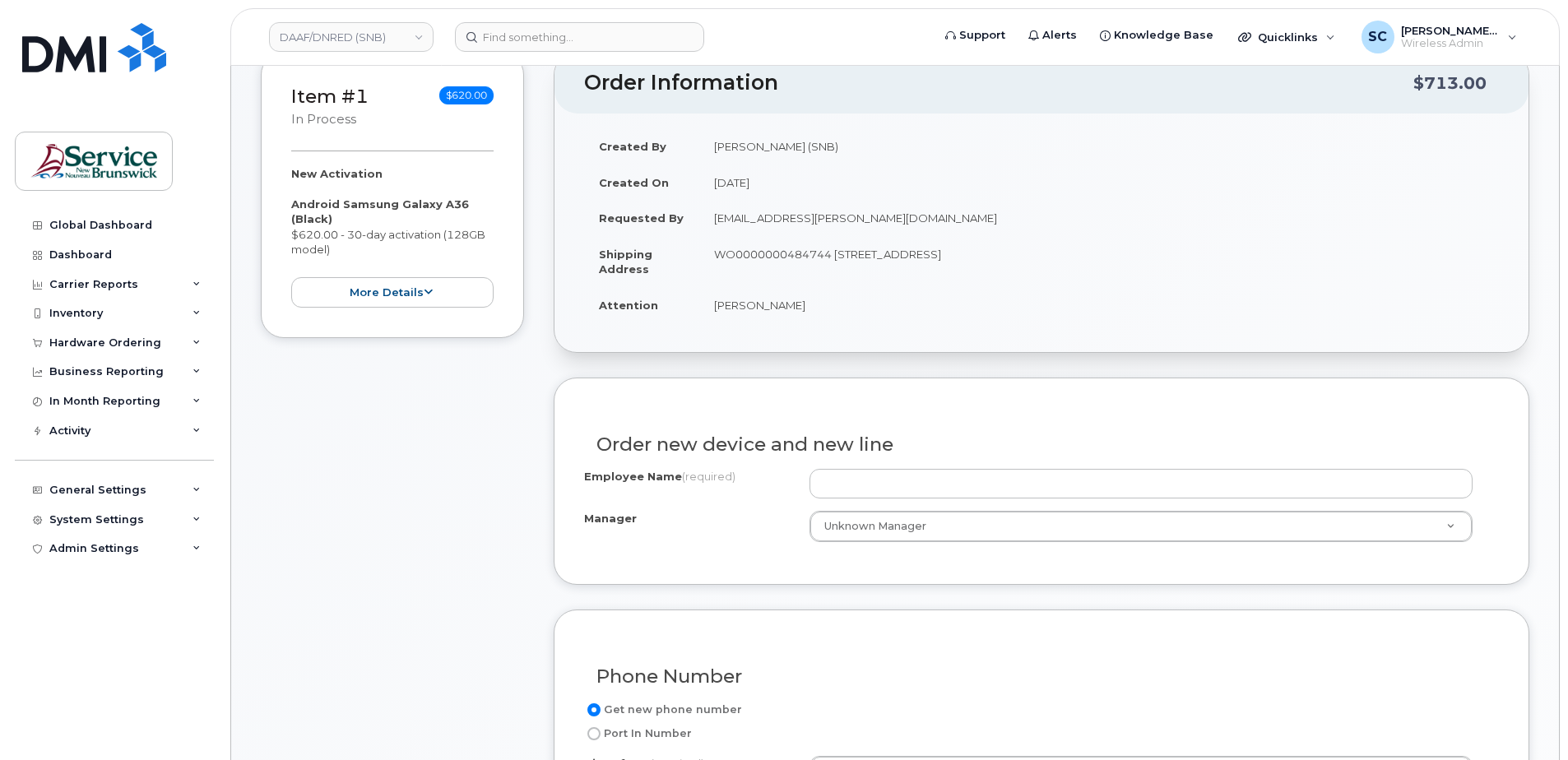
scroll to position [493, 0]
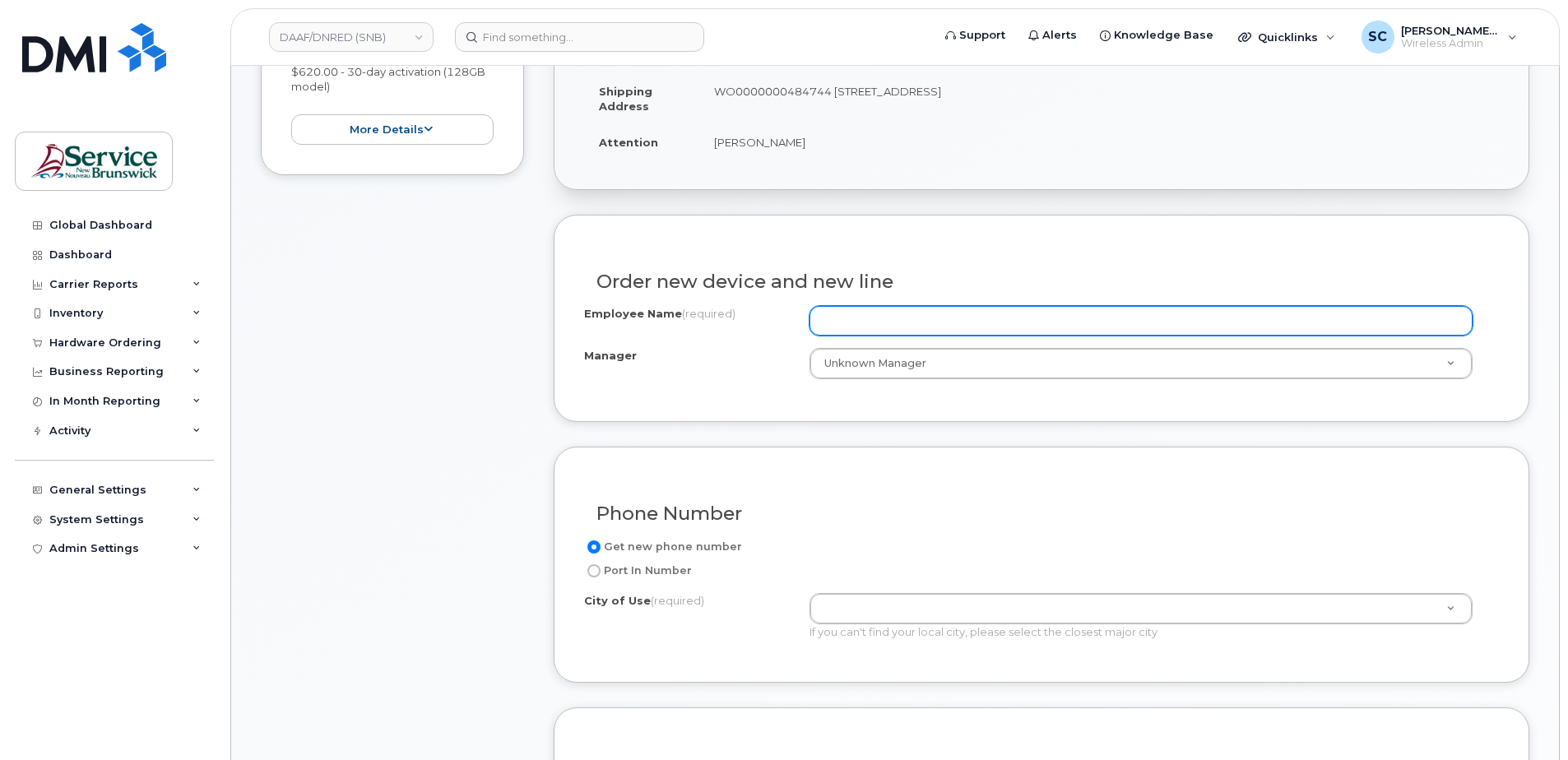
click at [873, 328] on input "Employee Name (required)" at bounding box center [1141, 320] width 663 height 29
paste input "[PERSON_NAME]"
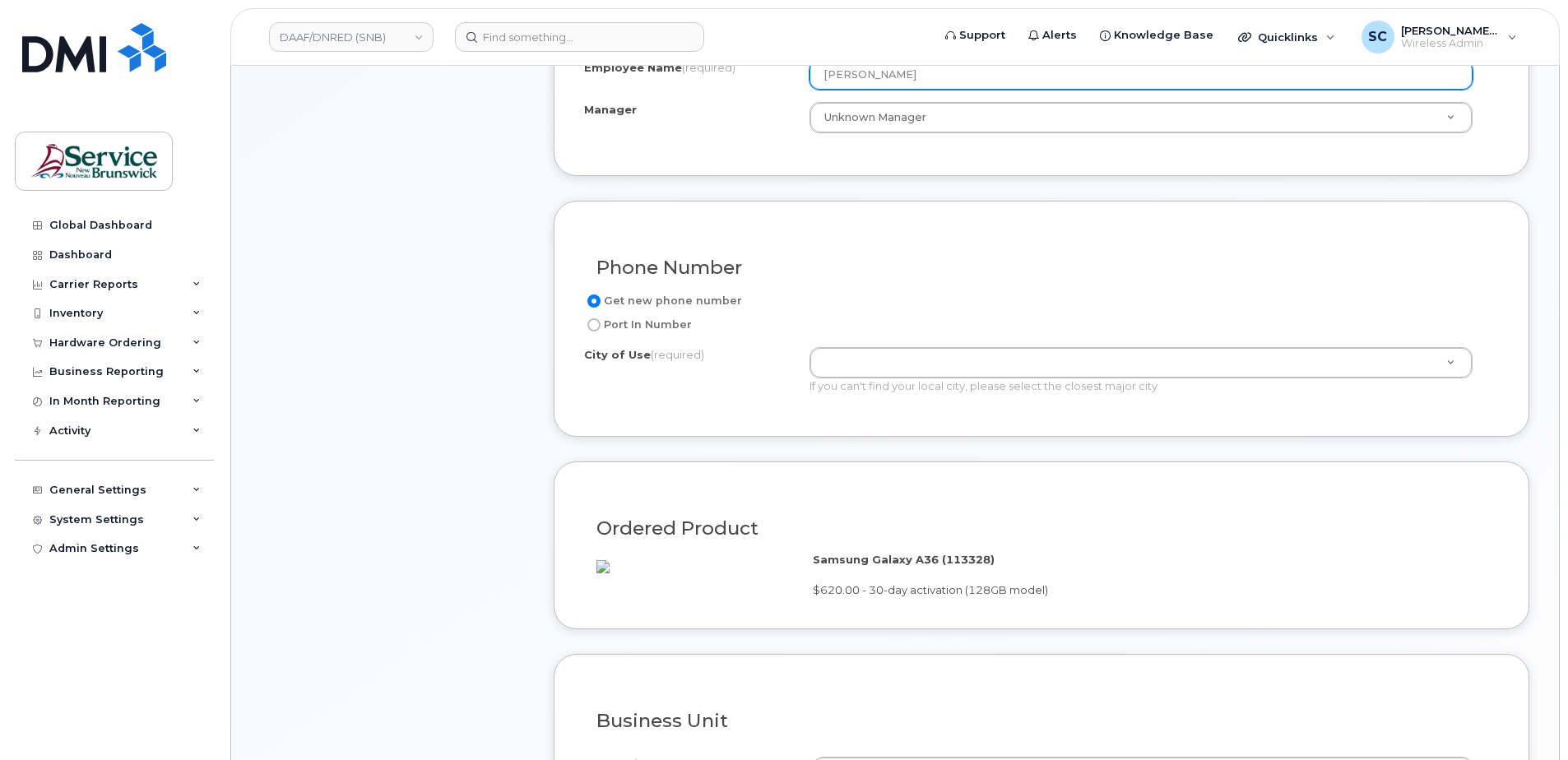
scroll to position [740, 0]
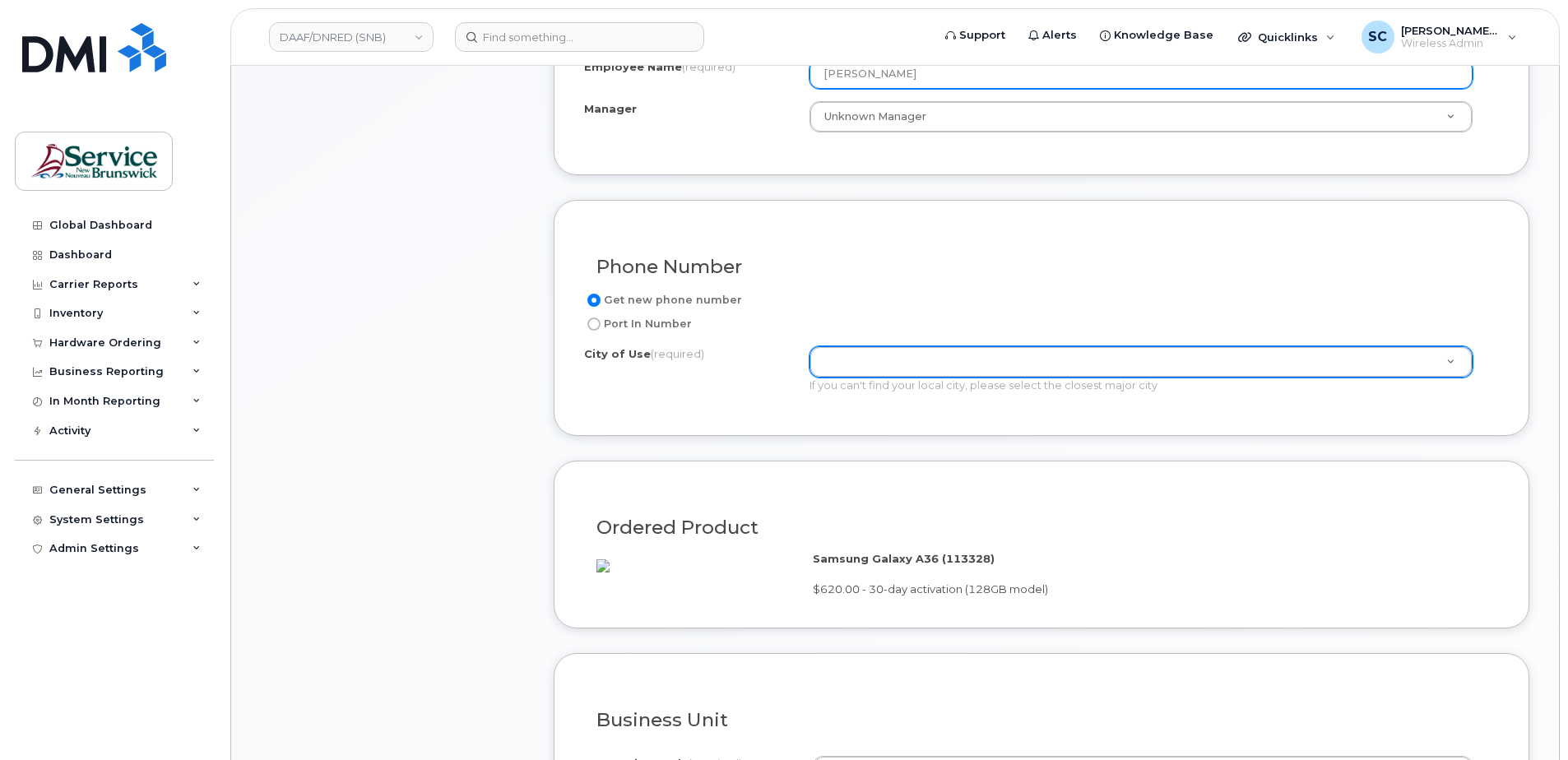
type input "[PERSON_NAME]"
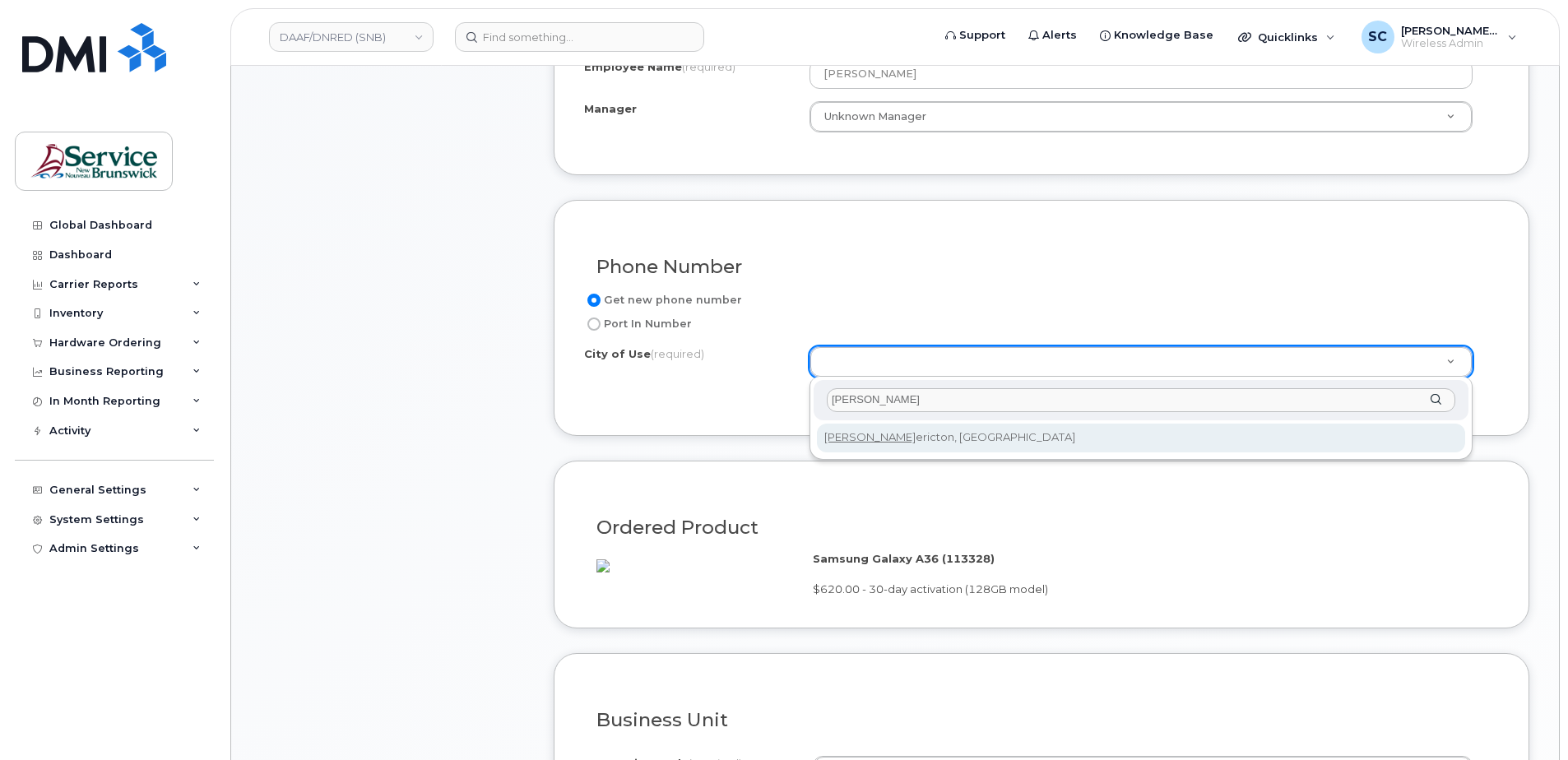
type input "fred"
type input "1578"
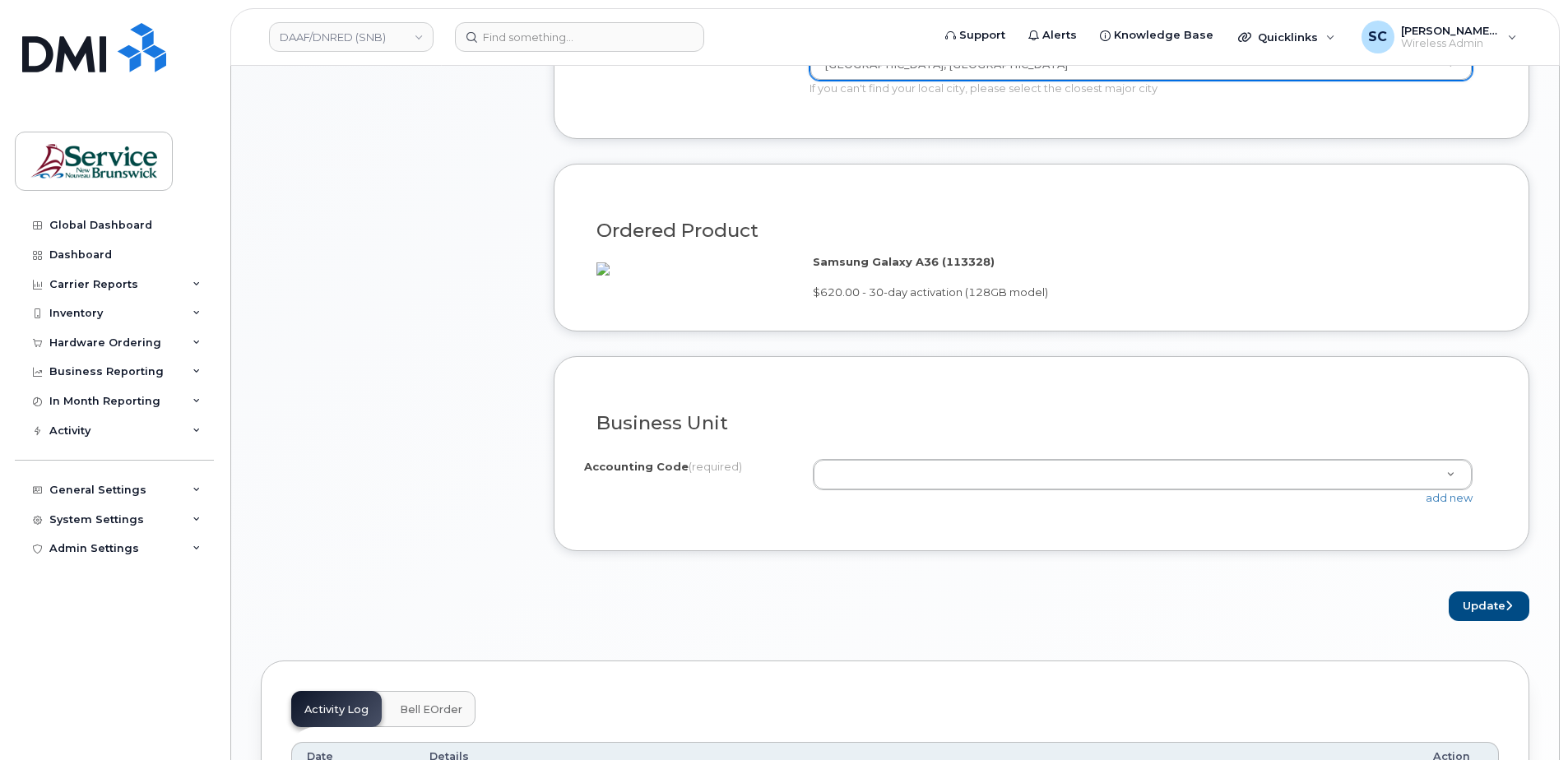
scroll to position [1069, 0]
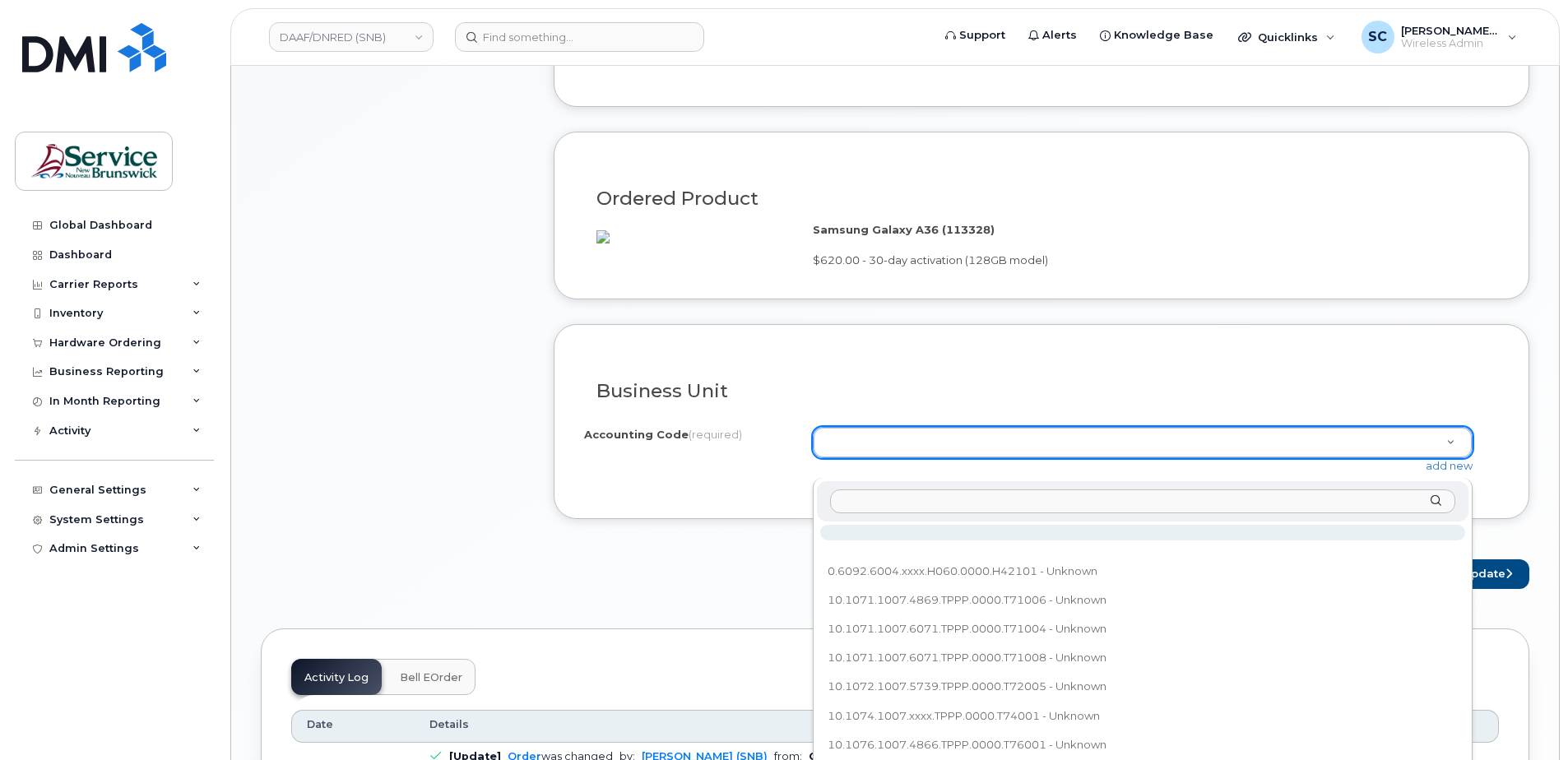
type input "60.6015.6008.xxxx.H060.0000.H81201"
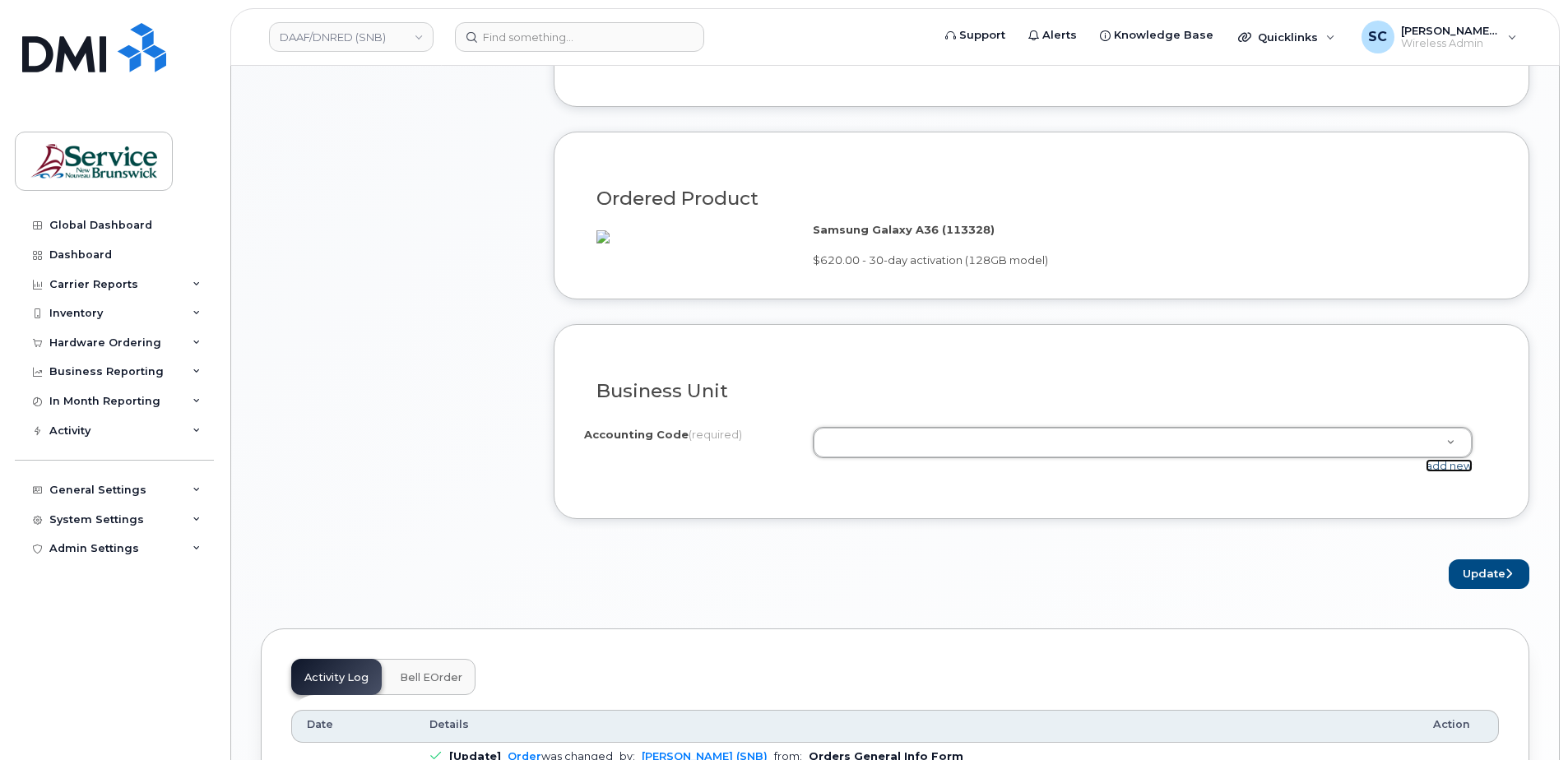
click at [1450, 472] on link "add new" at bounding box center [1449, 465] width 47 height 13
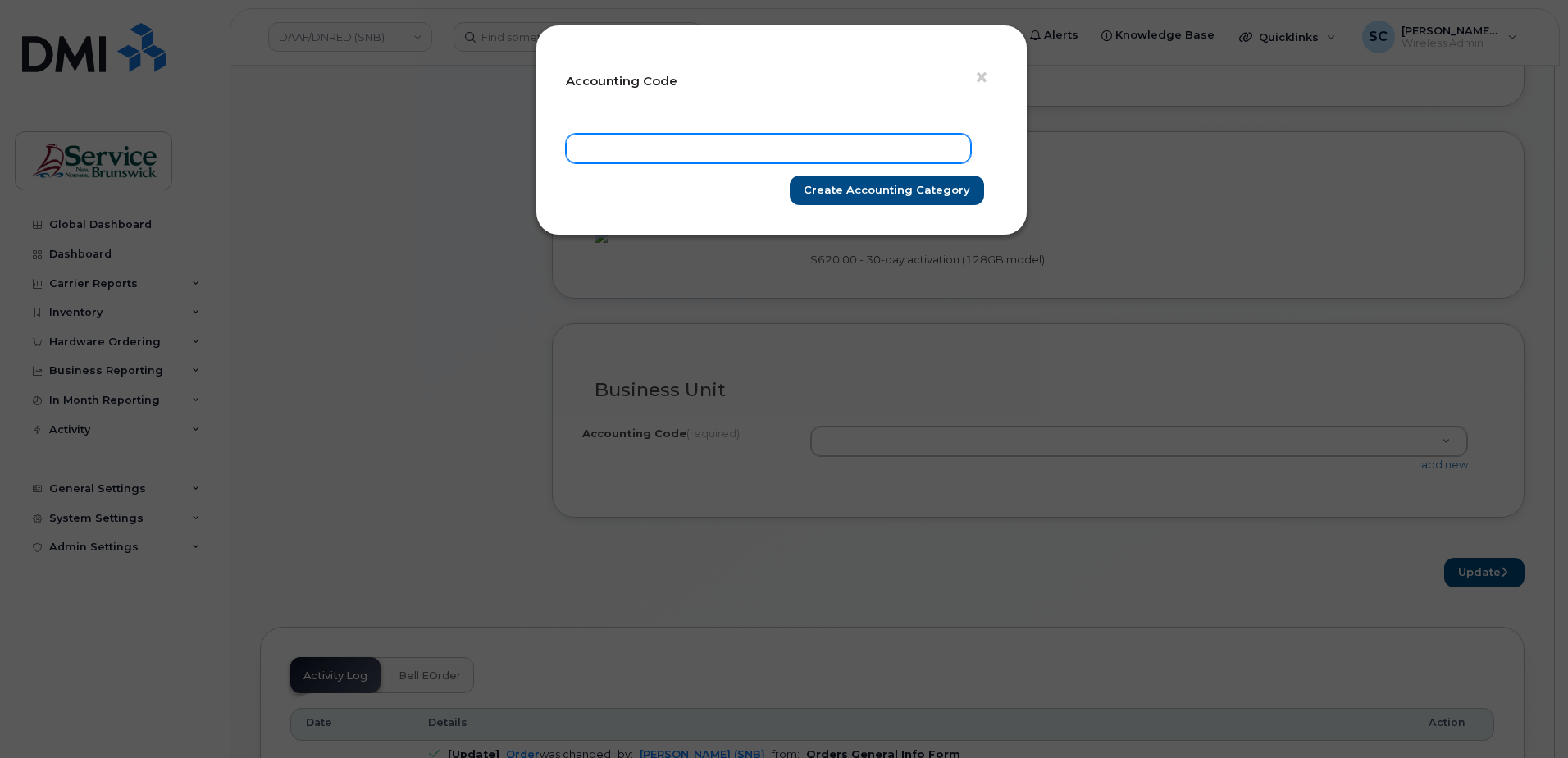
click at [874, 153] on input "text" at bounding box center [768, 148] width 405 height 29
paste input "60.6015.6008.xxxx.H060.0000.H81201"
type input "60.6015.6008.xxxx.H060.0000.H81201"
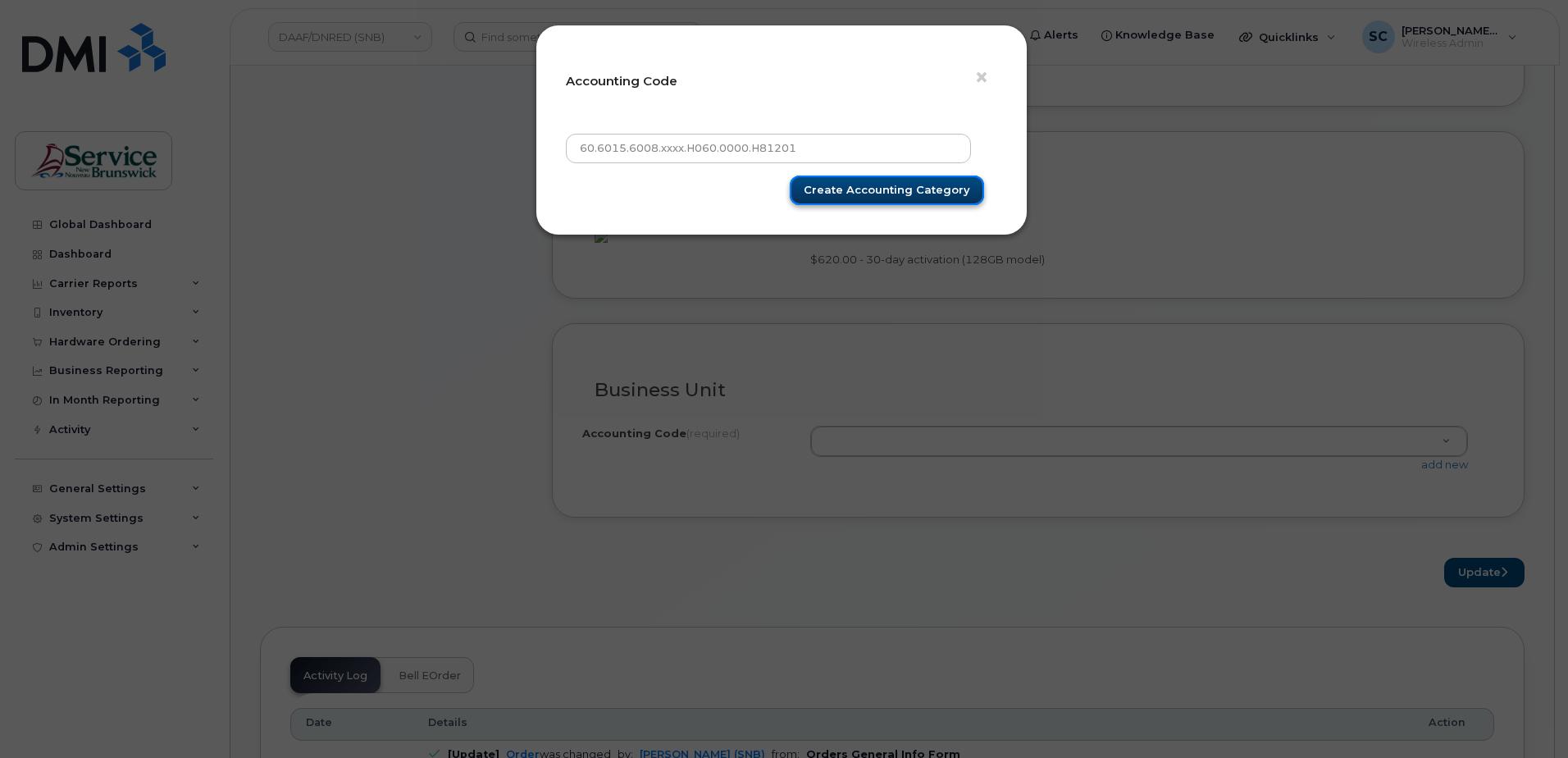
click at [885, 181] on input "Create Accounting category" at bounding box center [886, 191] width 194 height 30
type input "Create Accounting category"
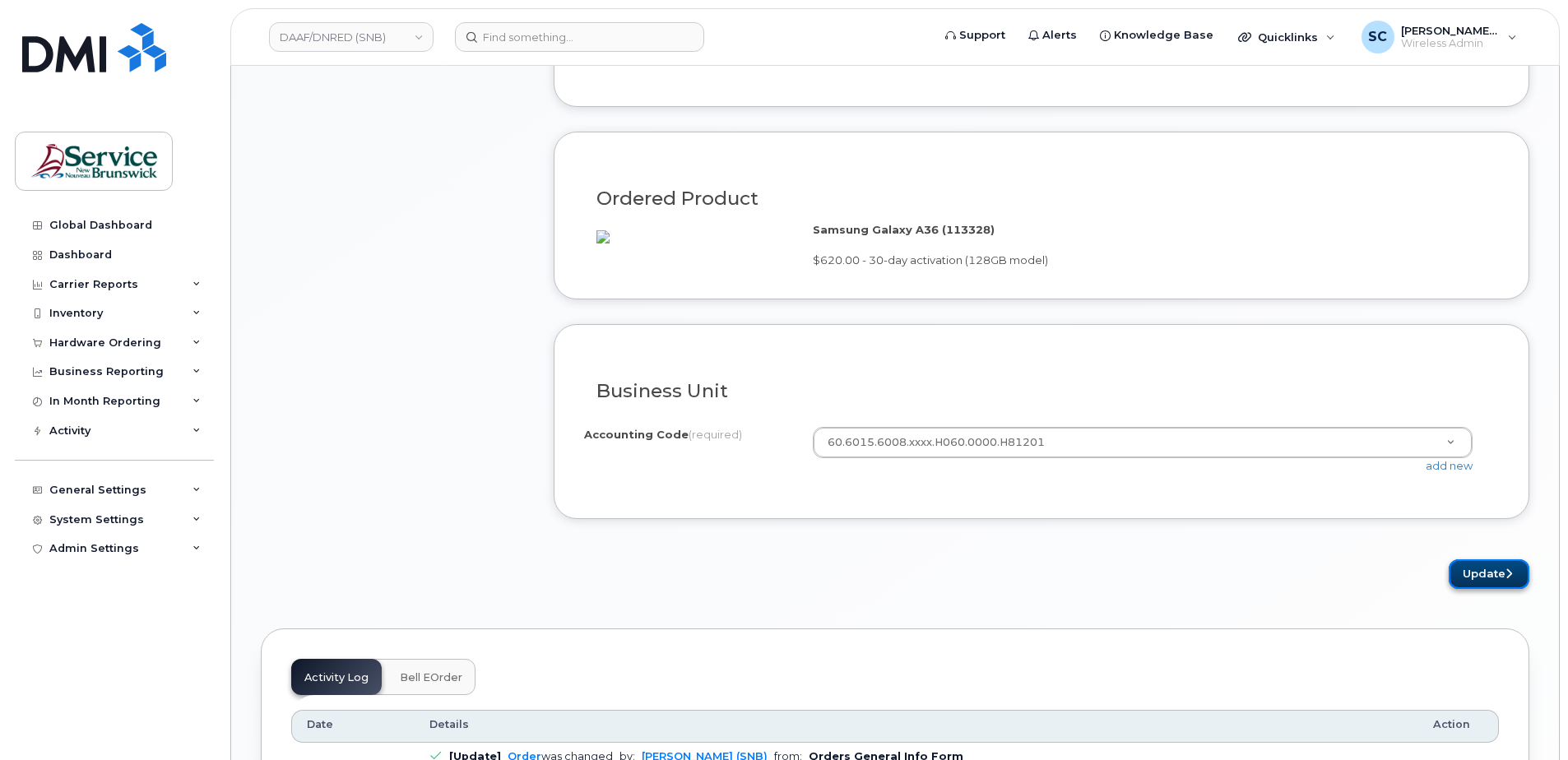
click at [1493, 589] on button "Update" at bounding box center [1489, 574] width 81 height 30
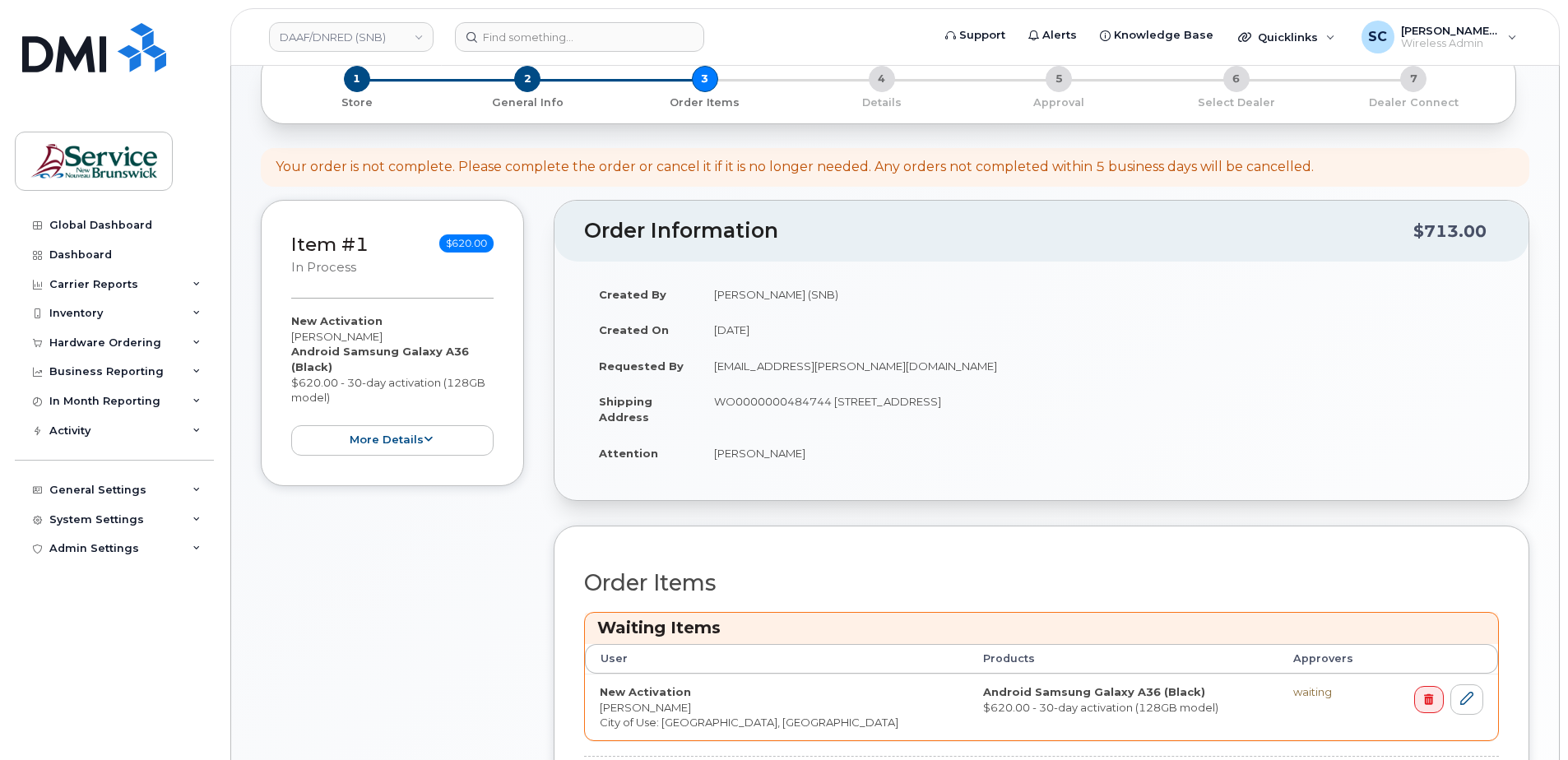
scroll to position [496, 0]
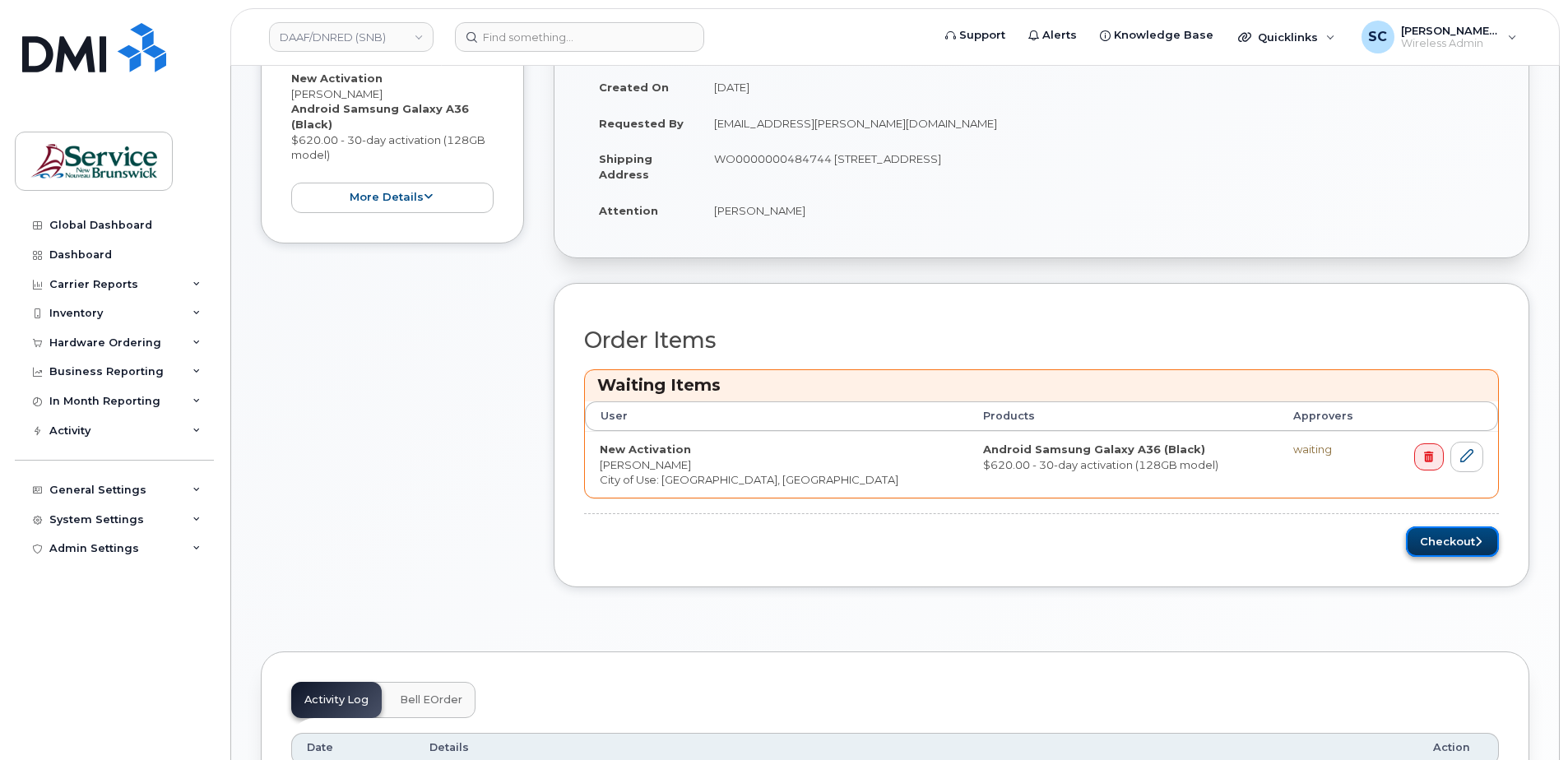
click at [1422, 546] on button "Checkout" at bounding box center [1452, 541] width 93 height 30
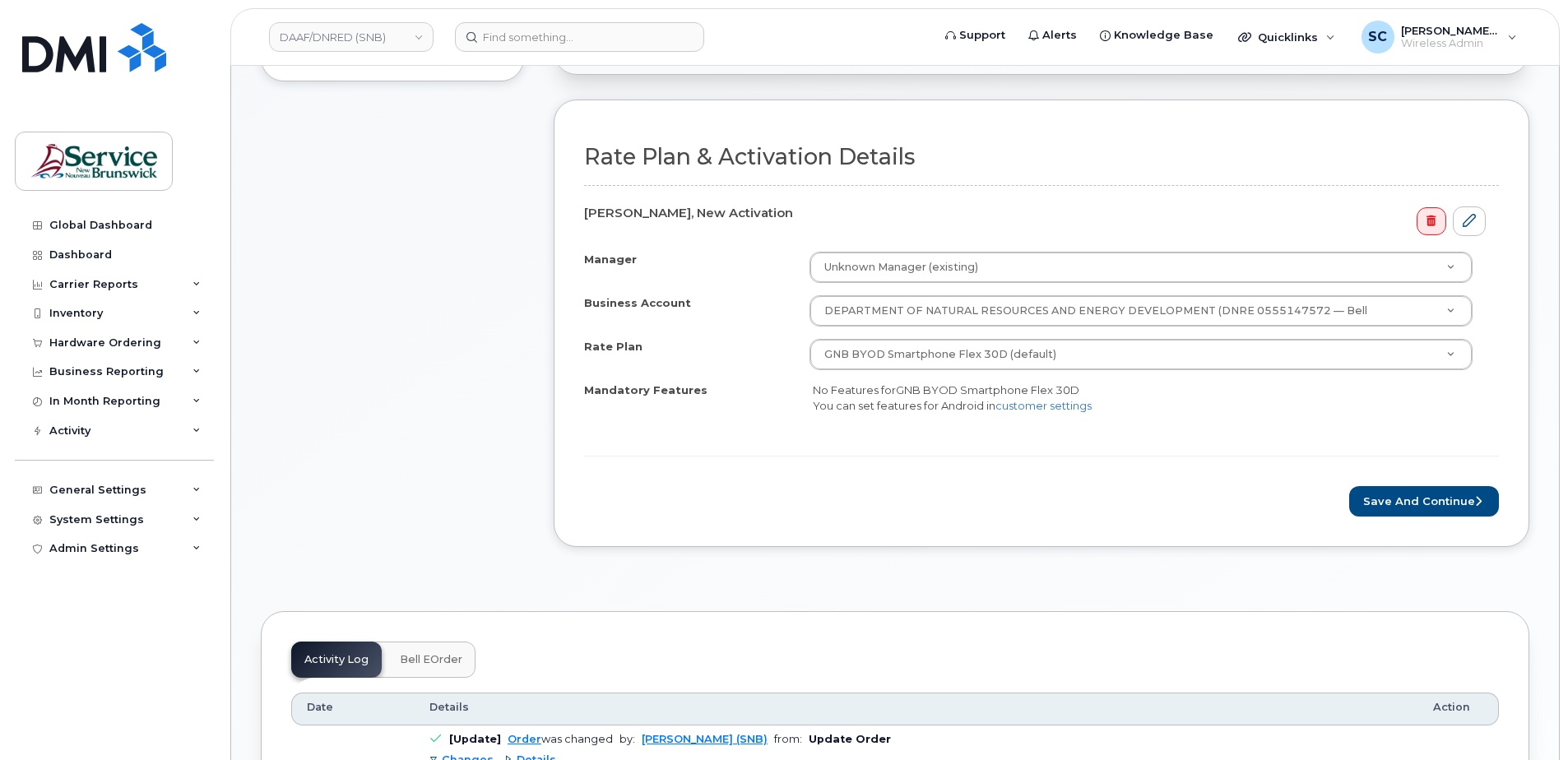
scroll to position [576, 0]
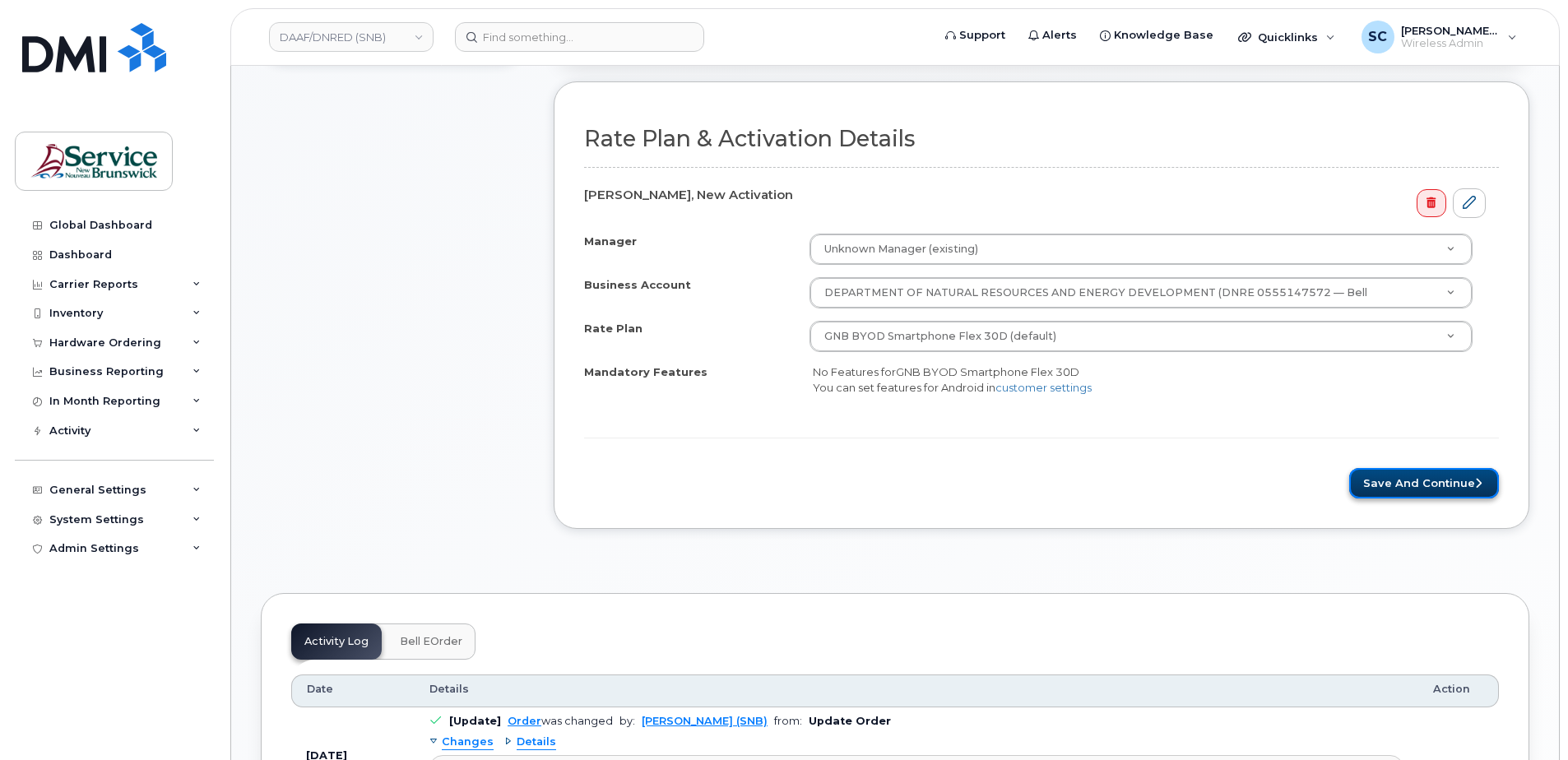
click at [1412, 485] on button "Save and Continue" at bounding box center [1424, 483] width 149 height 30
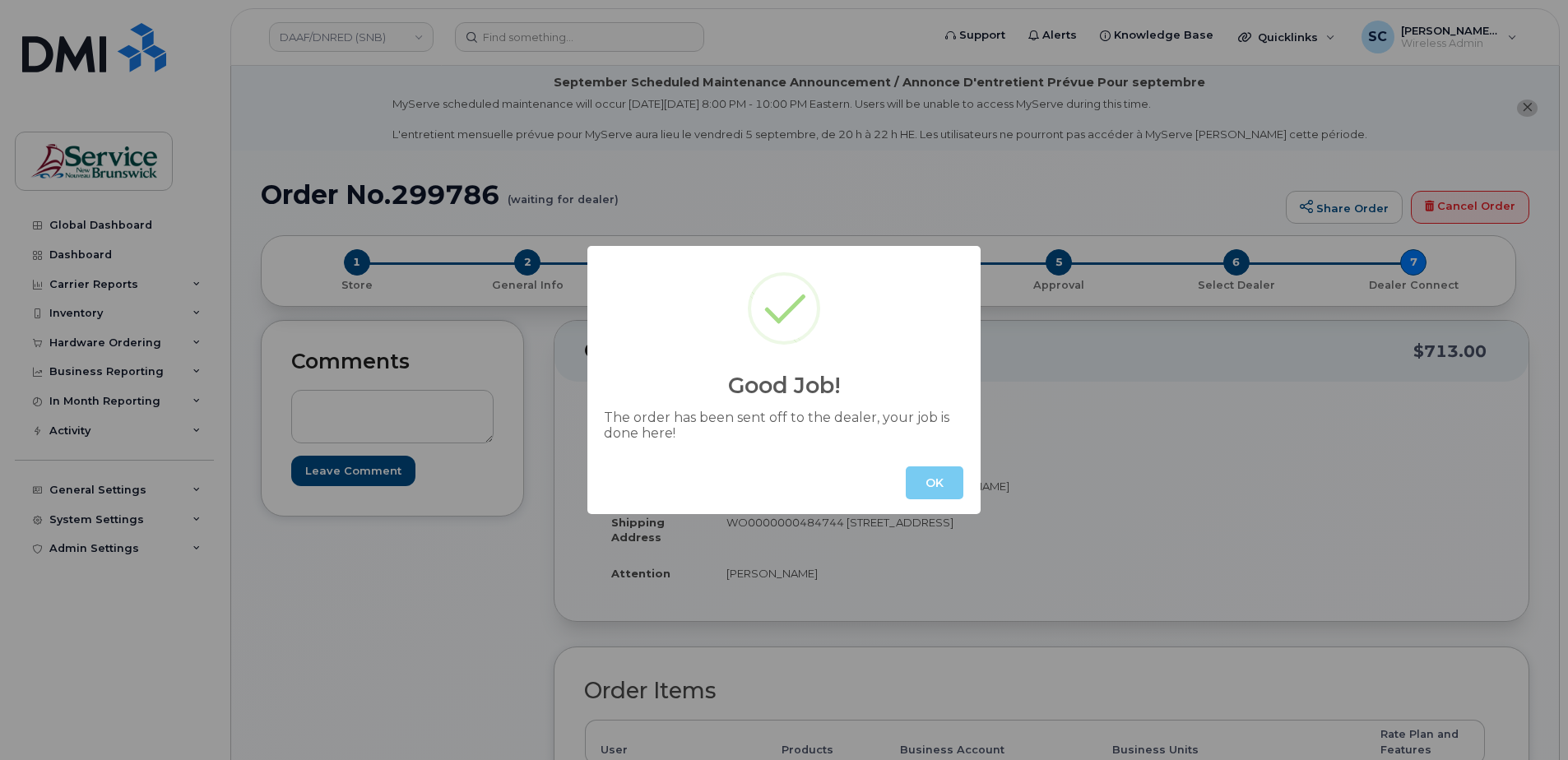
click at [941, 490] on button "OK" at bounding box center [935, 483] width 58 height 33
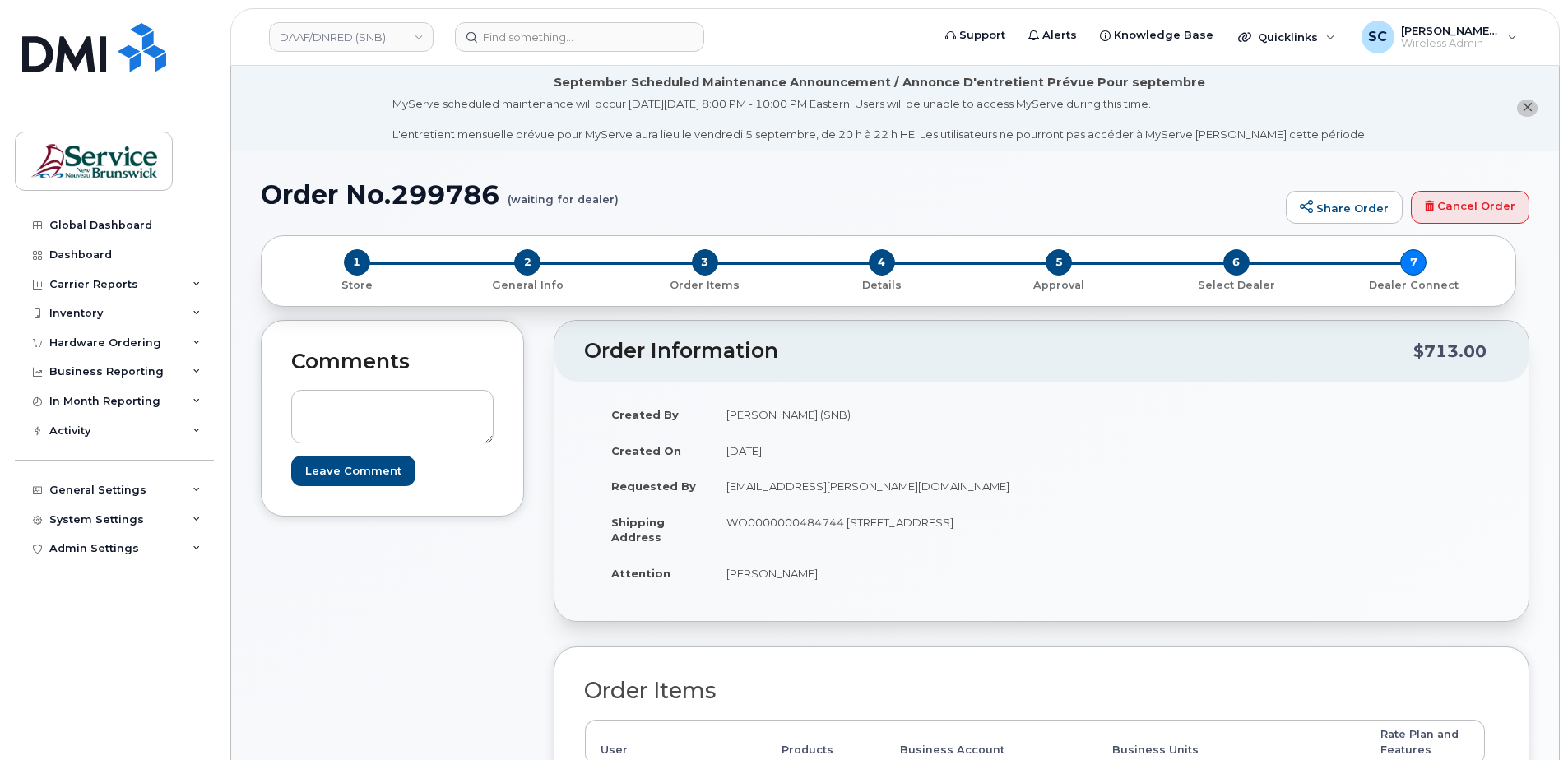
click at [449, 195] on h1 "Order No.299786 (waiting for dealer)" at bounding box center [768, 195] width 1017 height 28
copy h1 "299786"
click at [381, 39] on link "DAAF/DNRED (SNB)" at bounding box center [351, 36] width 165 height 29
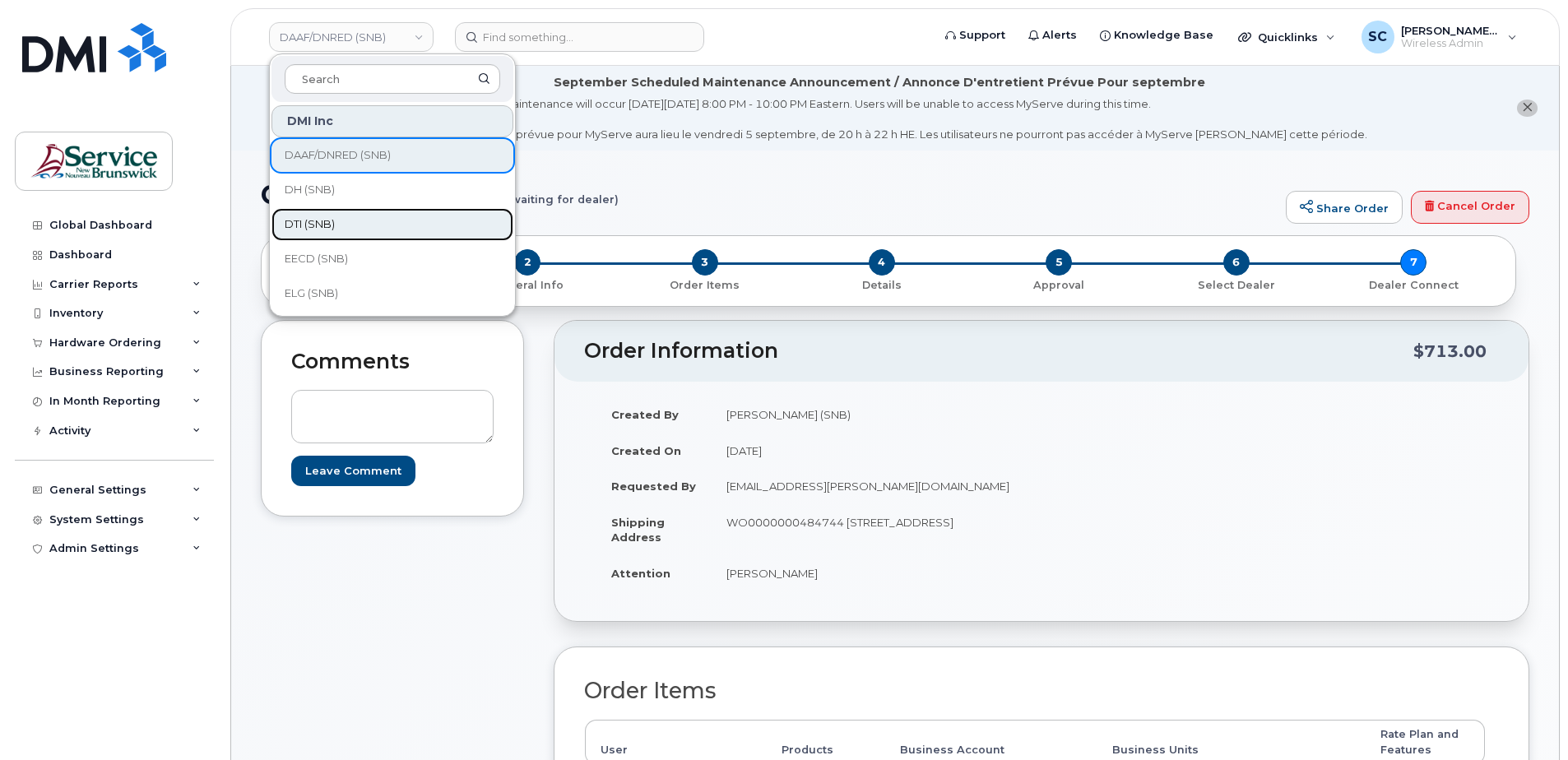
click at [357, 223] on link "DTI (SNB)" at bounding box center [392, 224] width 242 height 33
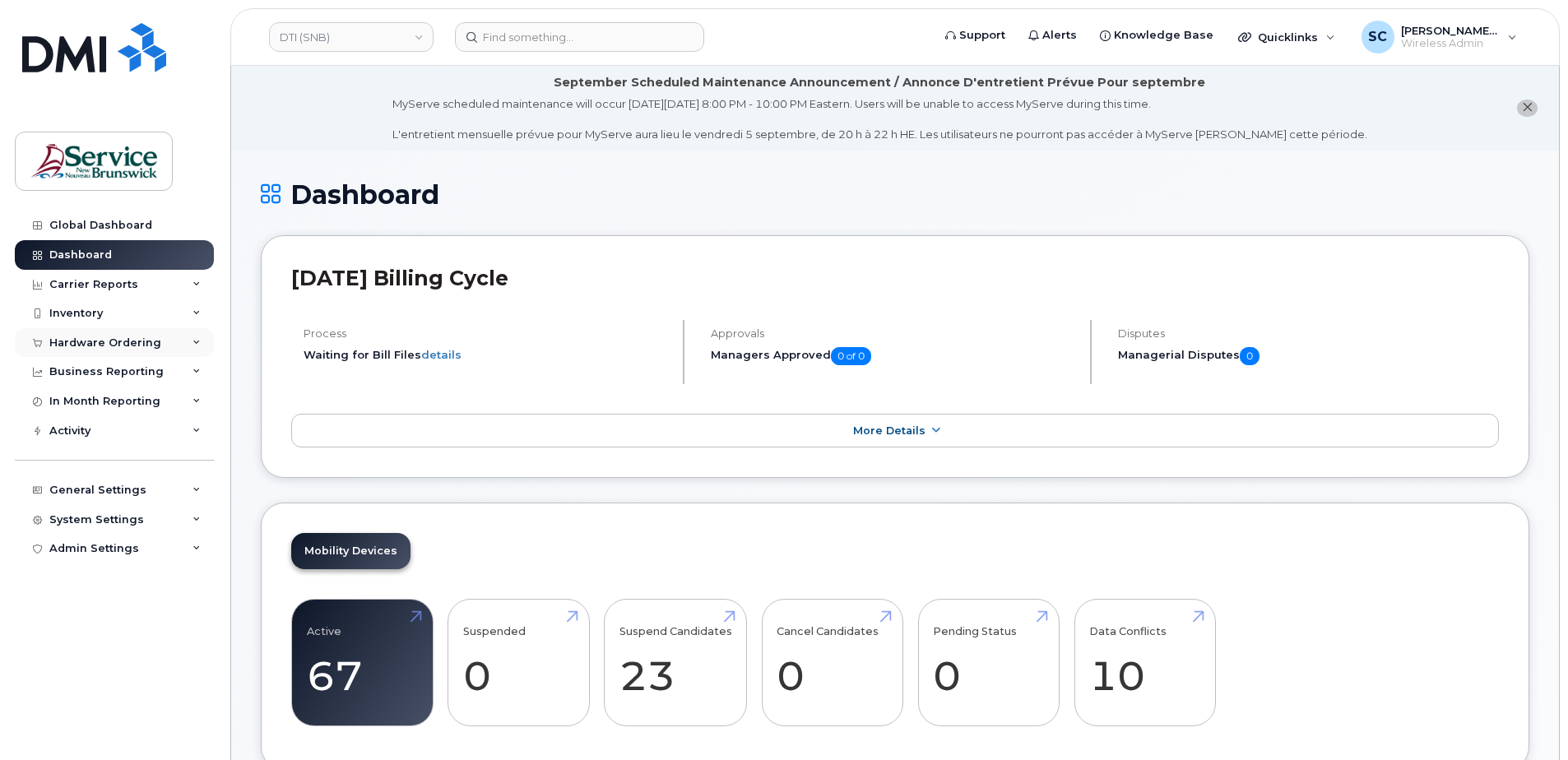
click at [101, 342] on div "Hardware Ordering" at bounding box center [106, 342] width 112 height 13
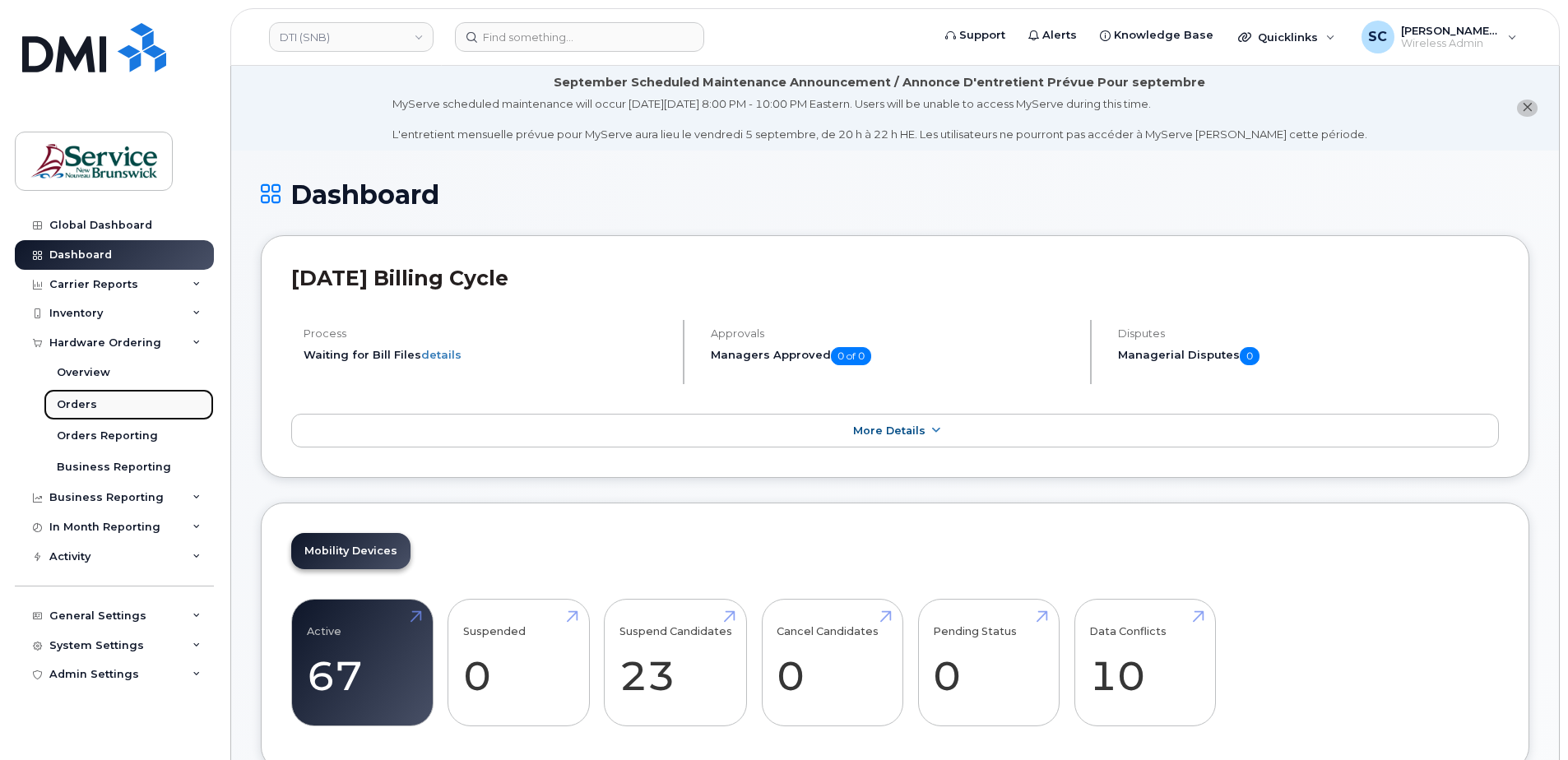
click at [101, 401] on link "Orders" at bounding box center [128, 404] width 170 height 31
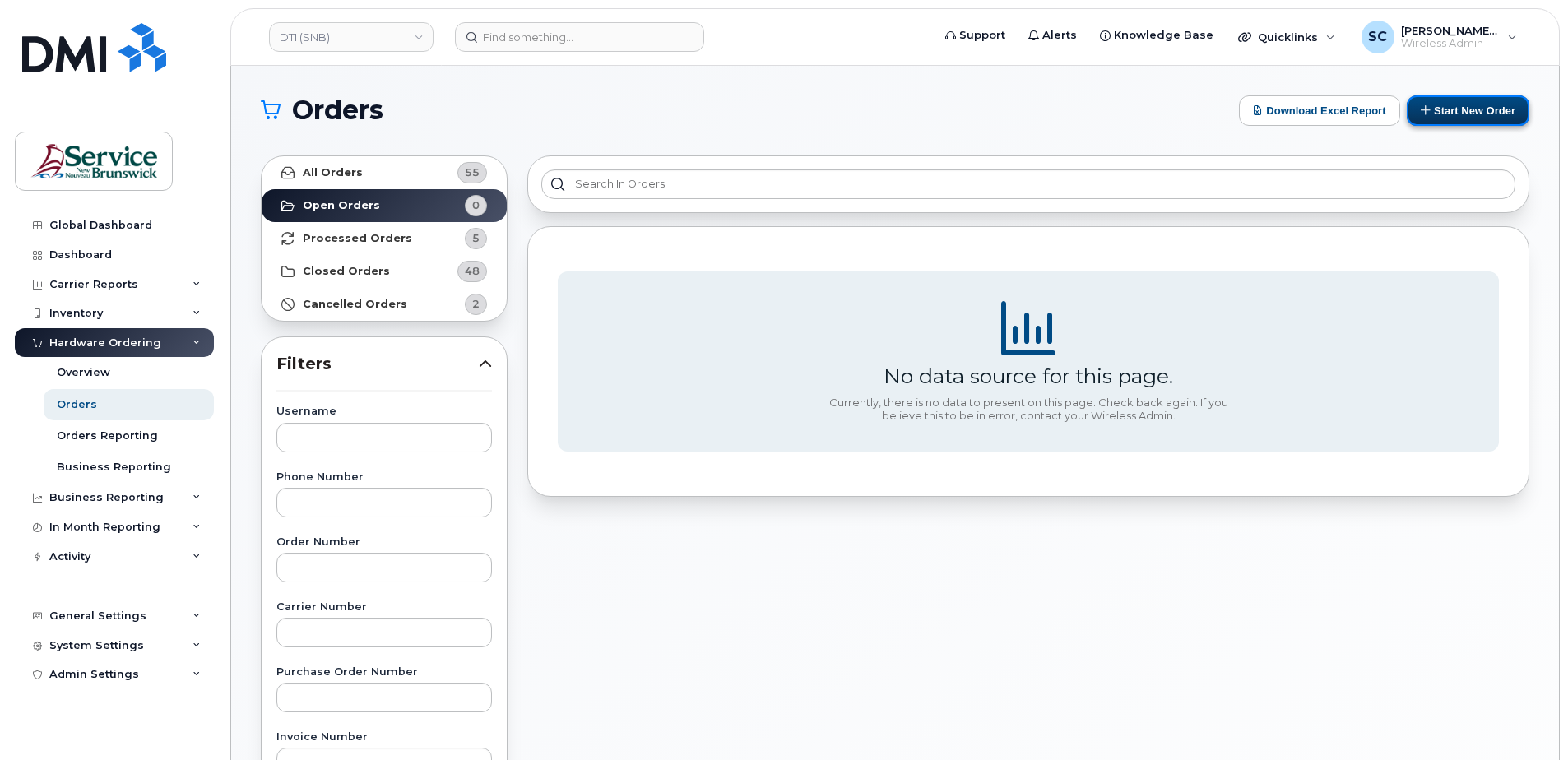
click at [1444, 113] on button "Start New Order" at bounding box center [1468, 110] width 123 height 30
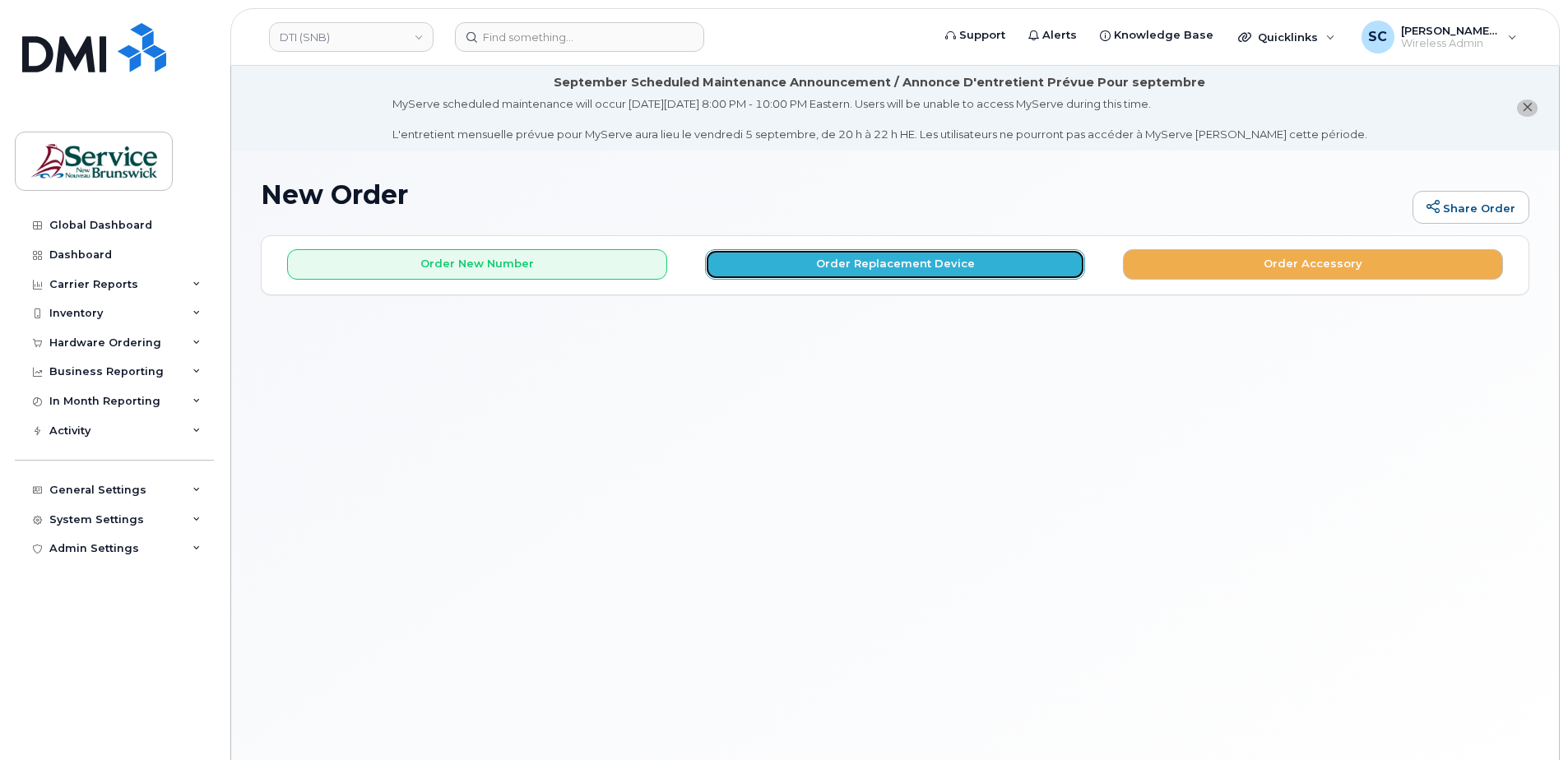
click at [921, 272] on button "Order Replacement Device" at bounding box center [895, 264] width 380 height 30
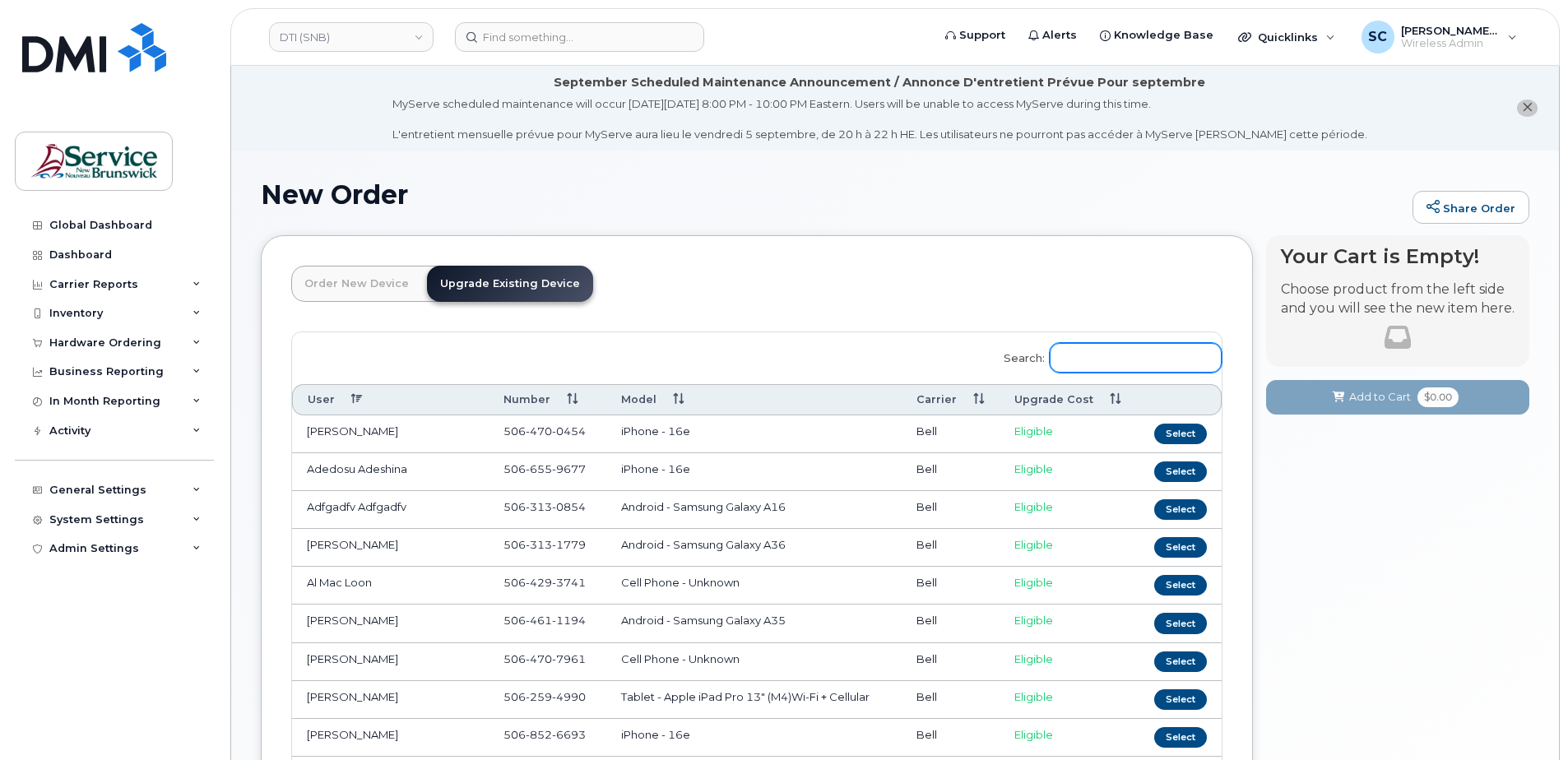
click at [1072, 359] on input "Search:" at bounding box center [1135, 357] width 172 height 29
paste input "5068503715"
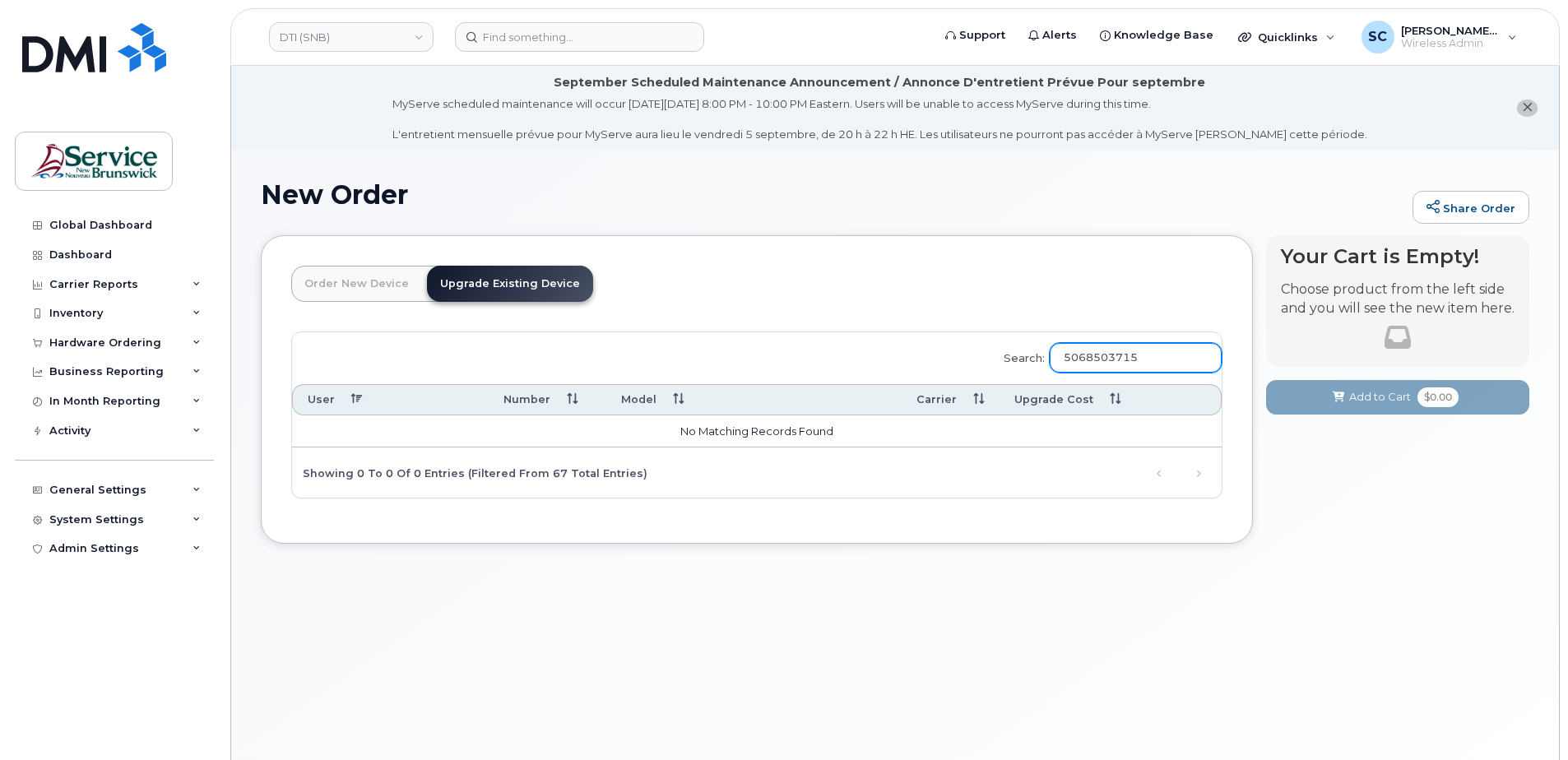
type input "5068503715"
click at [863, 324] on header "Order New Device Upgrade Existing Device Order new device and new line Order ne…" at bounding box center [756, 299] width 931 height 66
